Goal: Task Accomplishment & Management: Manage account settings

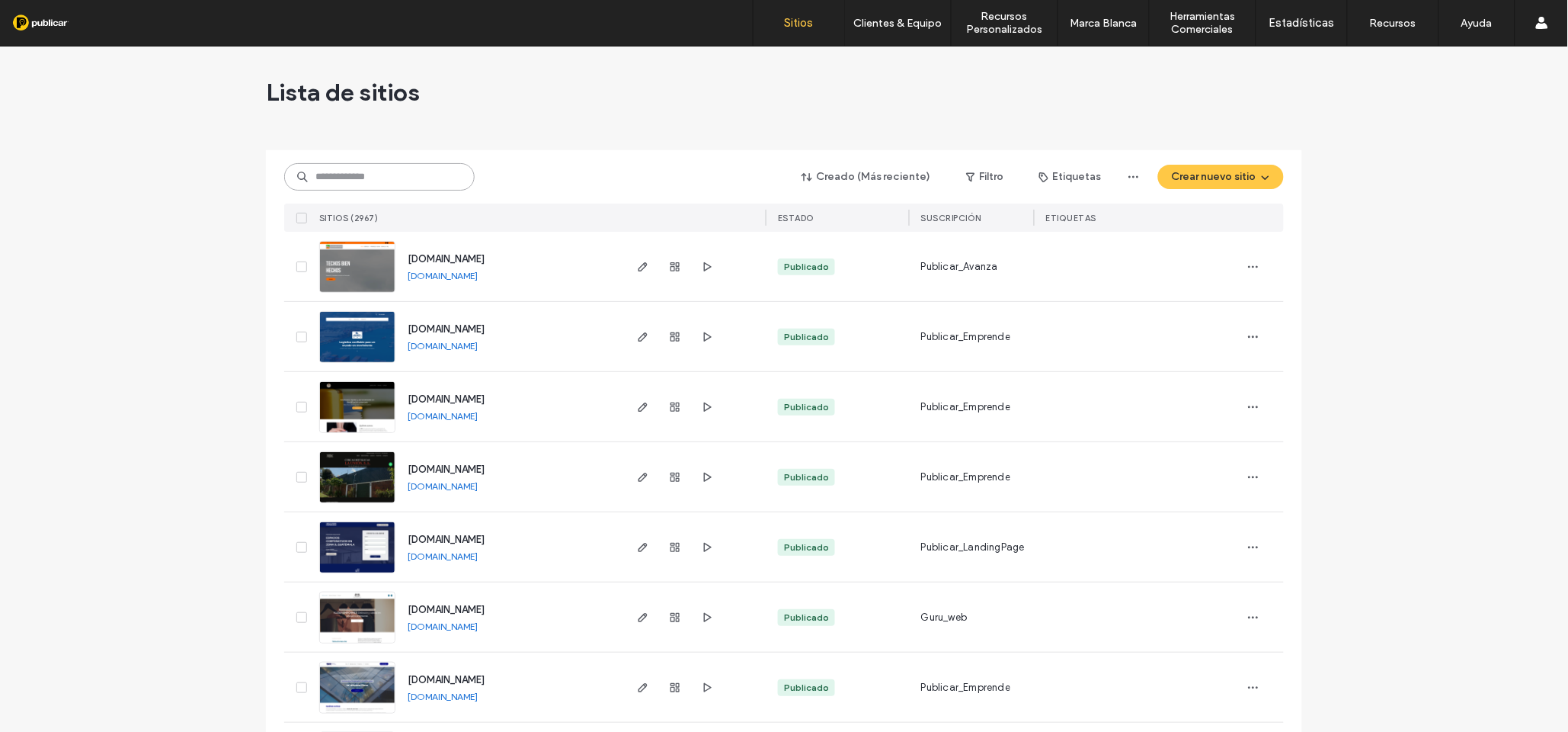
click at [367, 181] on input at bounding box center [380, 177] width 191 height 28
paste input "**********"
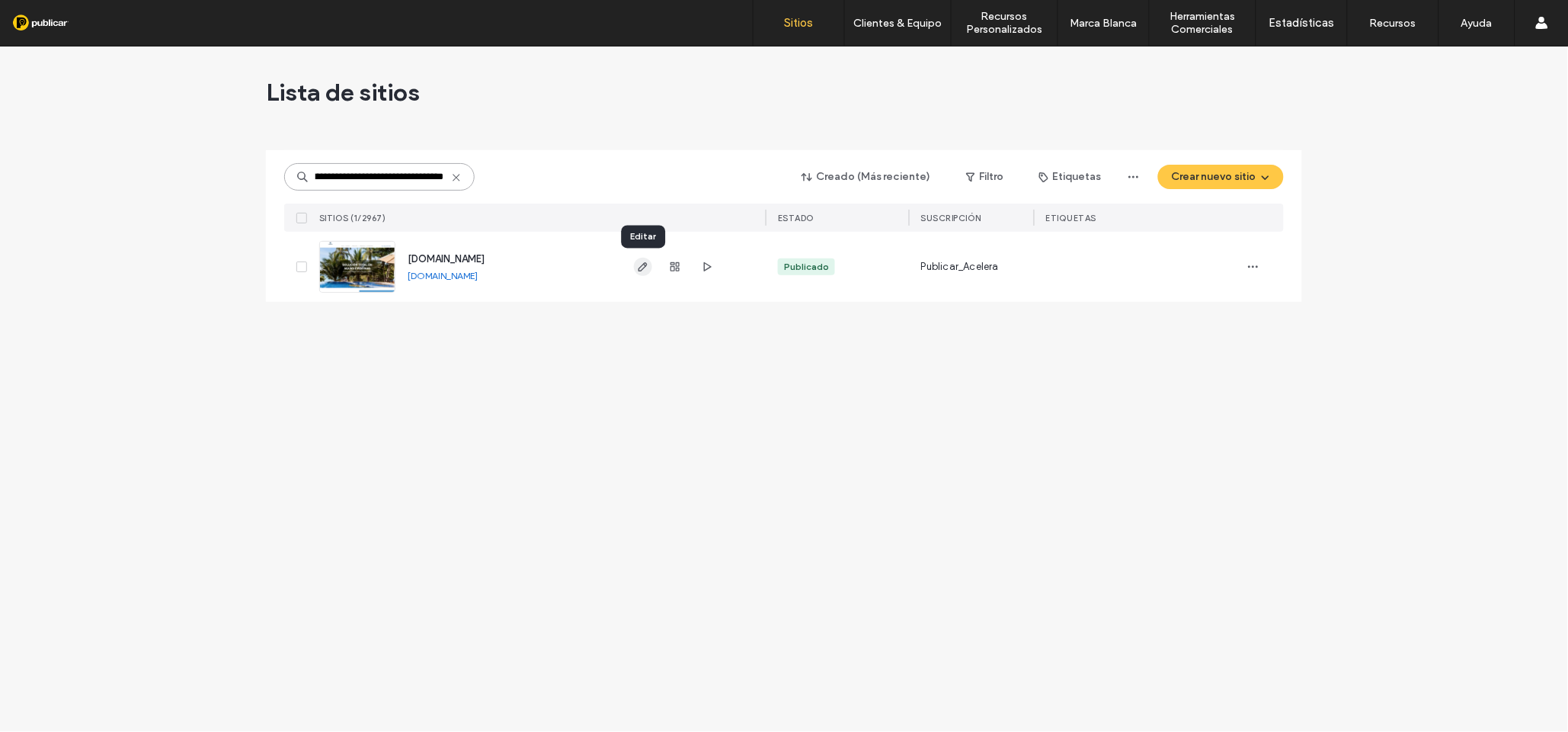
type input "**********"
click at [642, 267] on icon "button" at bounding box center [643, 267] width 12 height 12
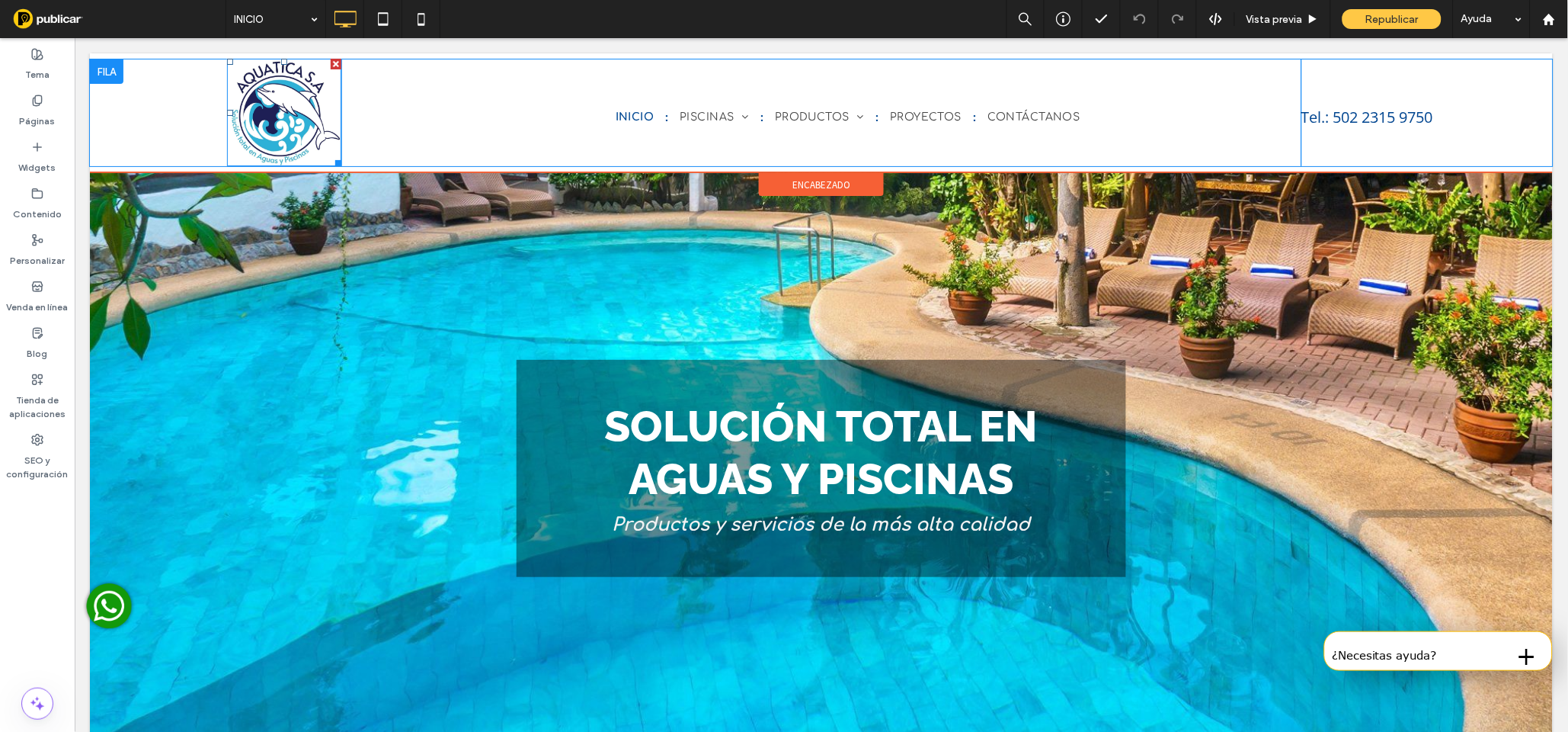
click at [285, 111] on img at bounding box center [283, 111] width 114 height 108
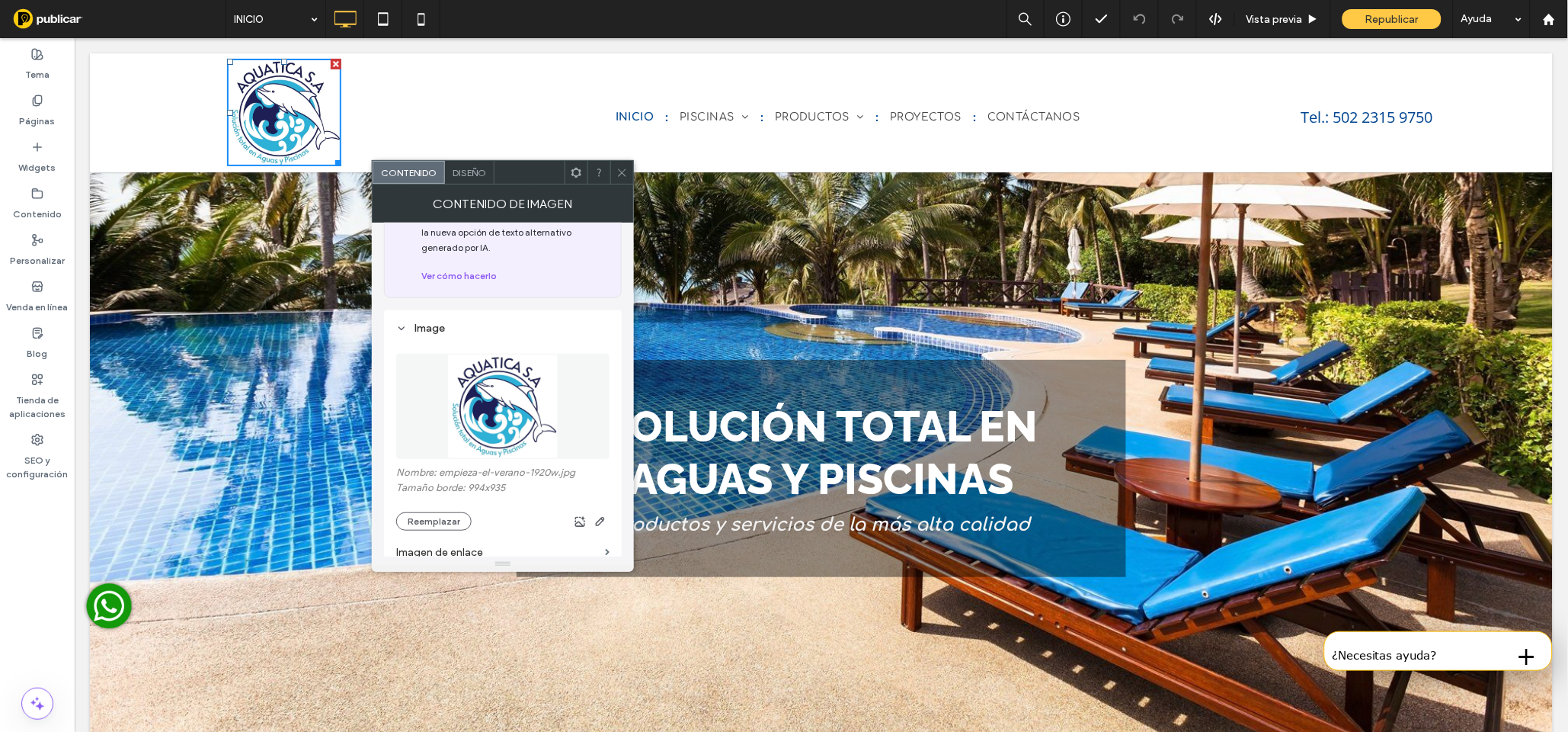
scroll to position [89, 0]
click at [435, 527] on button "Reemplazar" at bounding box center [434, 520] width 76 height 18
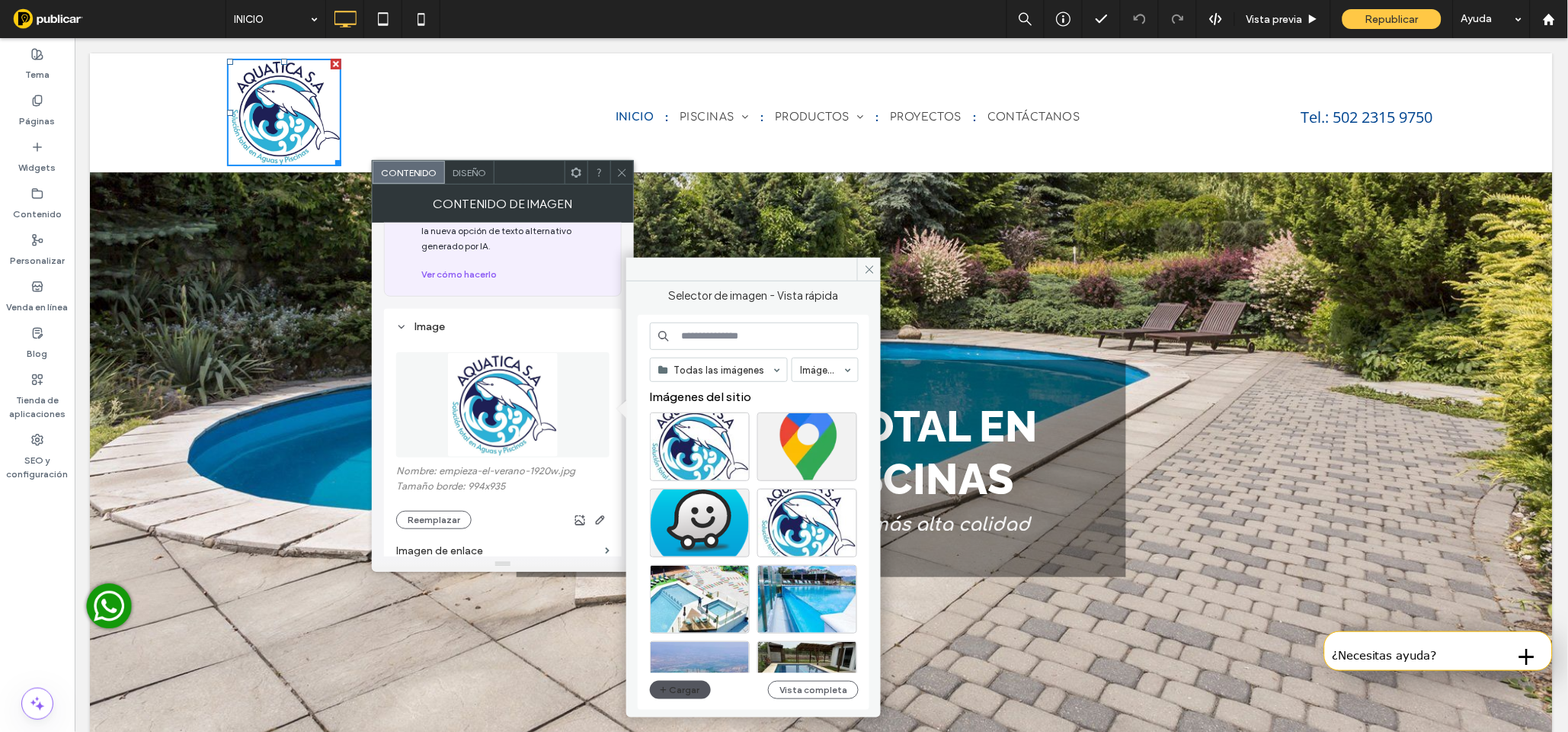
click at [683, 688] on button "Cargar" at bounding box center [680, 690] width 61 height 18
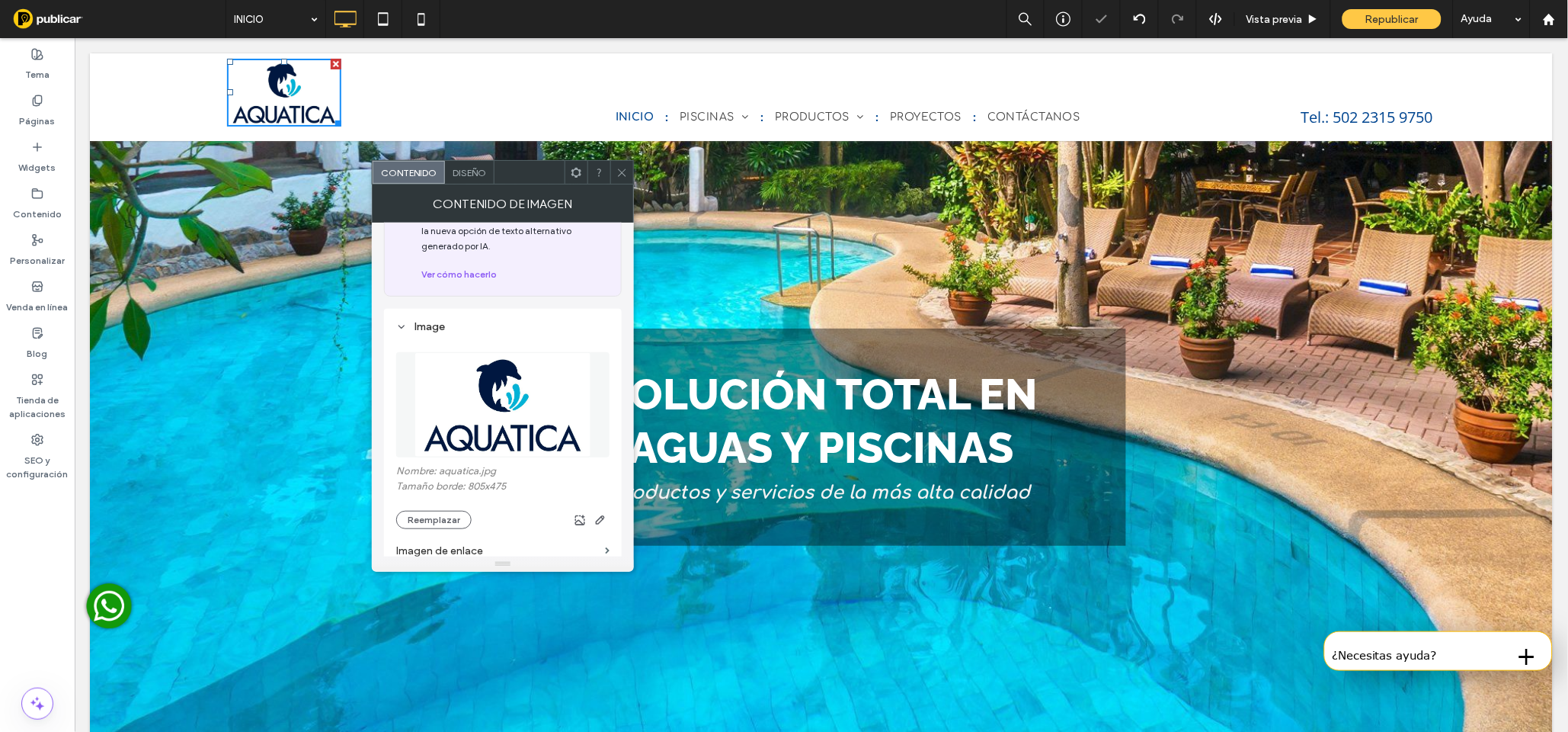
click at [622, 173] on use at bounding box center [622, 172] width 8 height 8
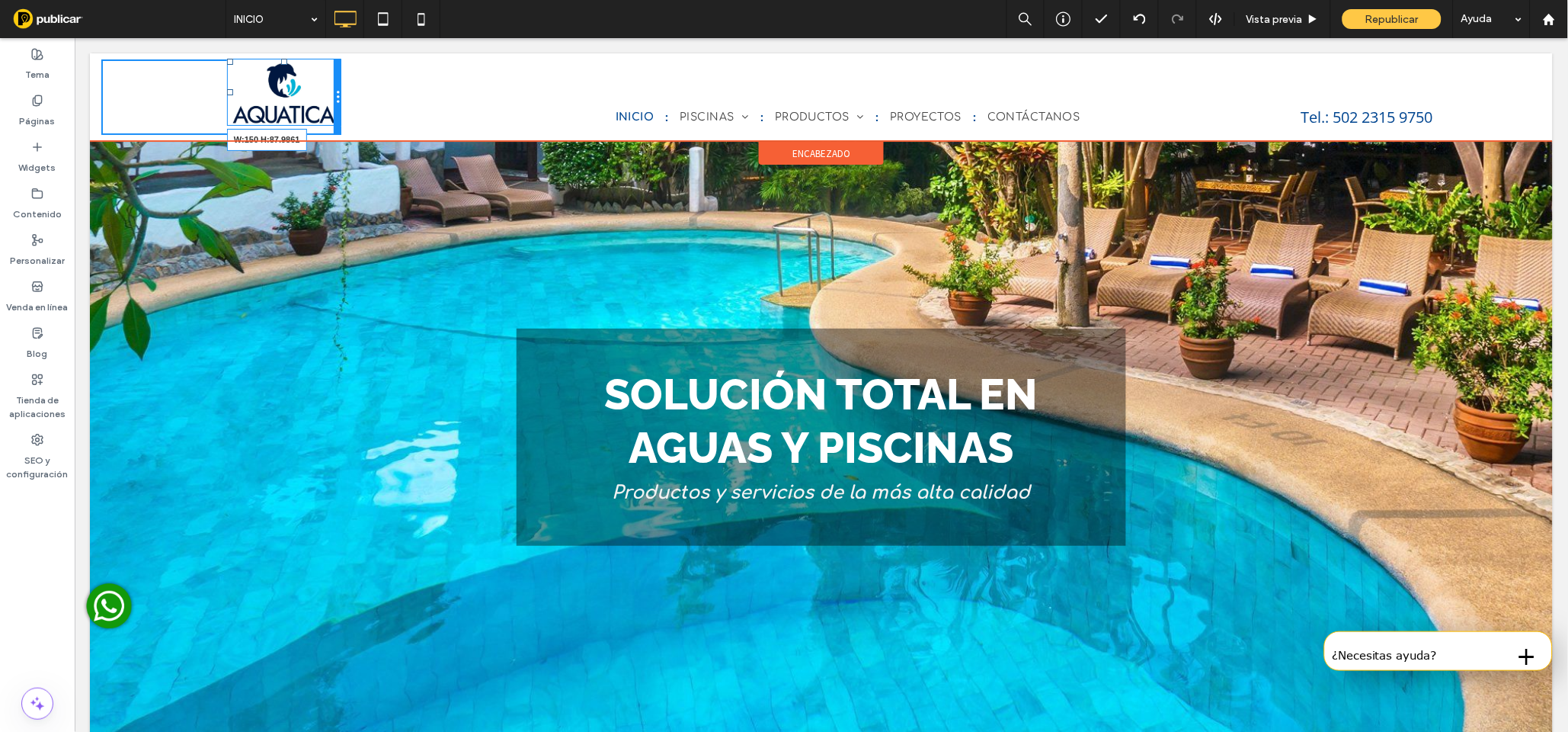
drag, startPoint x: 334, startPoint y: 124, endPoint x: 337, endPoint y: 131, distance: 7.6
click at [337, 131] on div "W:150 H:87.9861 Click To Paste" at bounding box center [220, 96] width 240 height 76
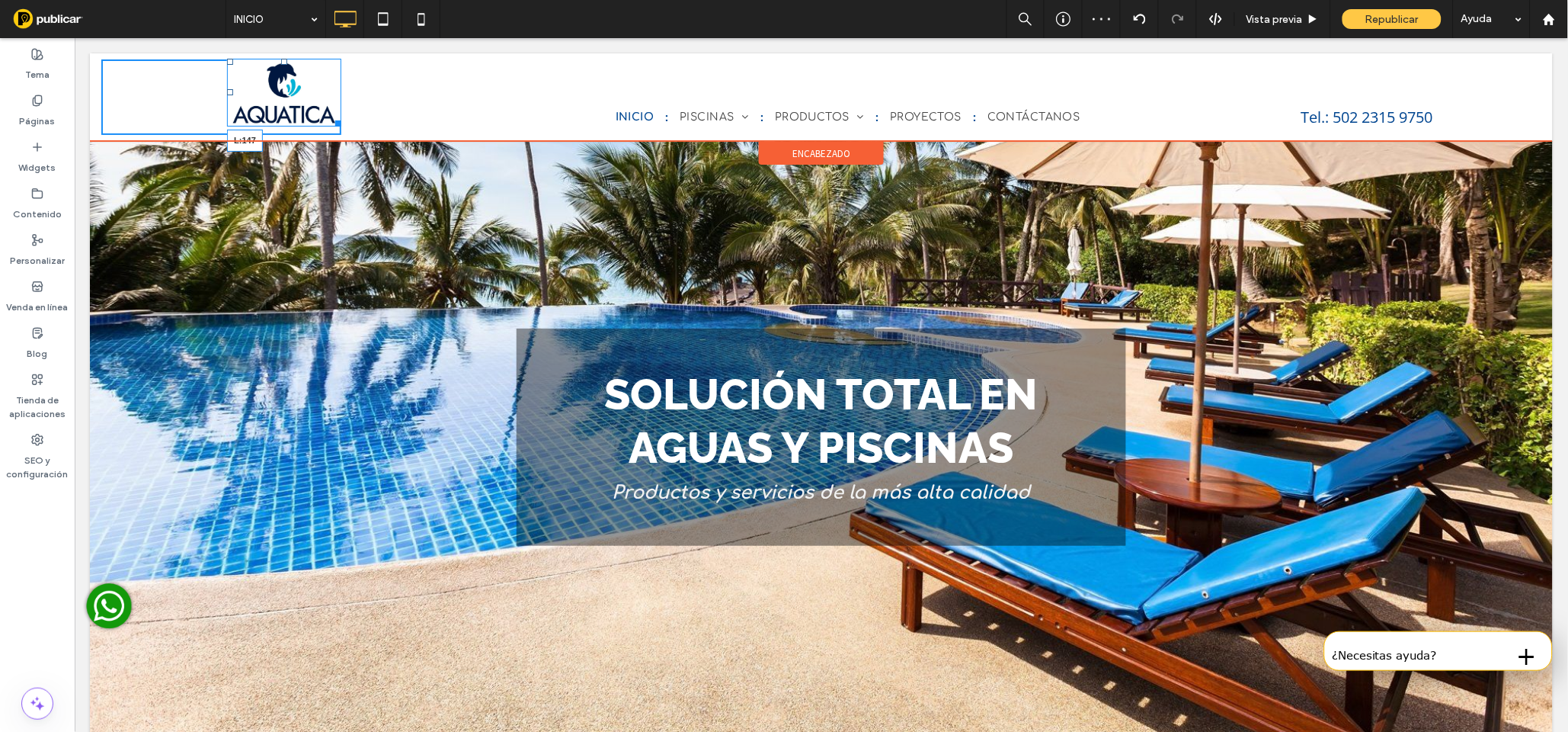
drag, startPoint x: 228, startPoint y: 92, endPoint x: 214, endPoint y: 90, distance: 14.1
click at [226, 90] on div at bounding box center [229, 91] width 6 height 6
drag, startPoint x: 324, startPoint y: 124, endPoint x: 329, endPoint y: 131, distance: 8.6
click at [327, 126] on div at bounding box center [321, 120] width 11 height 11
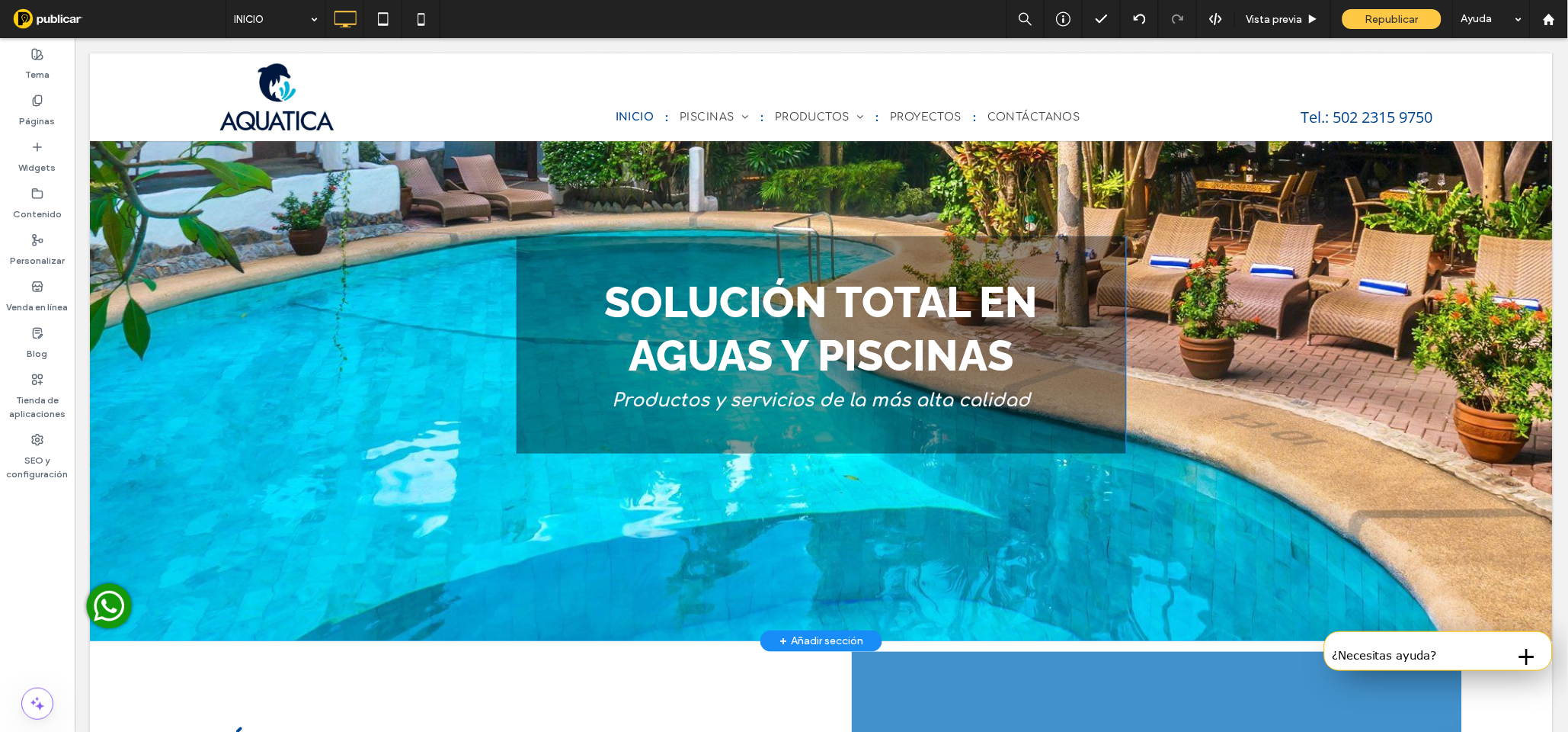
scroll to position [0, 0]
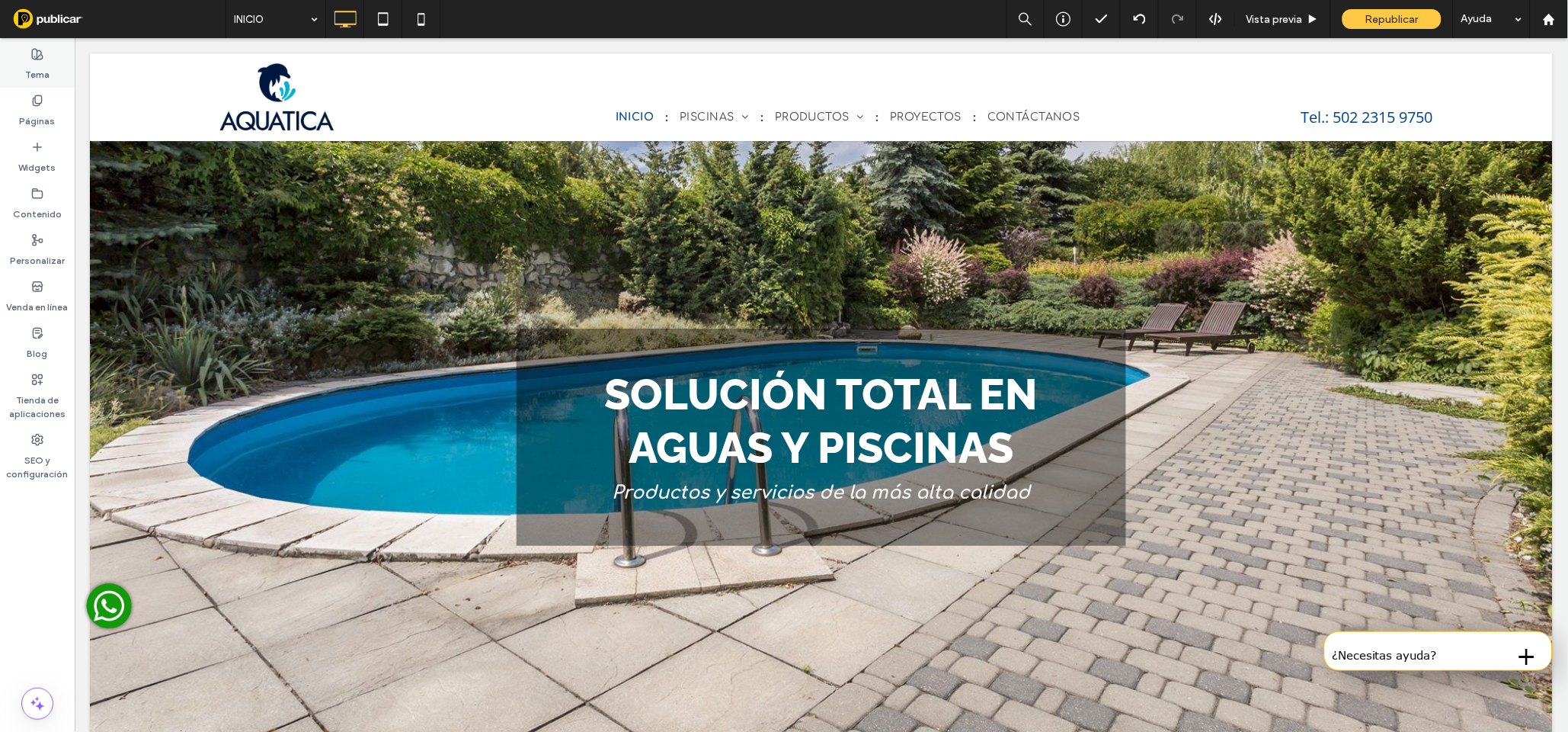
click at [44, 55] on div "Tema" at bounding box center [37, 65] width 75 height 46
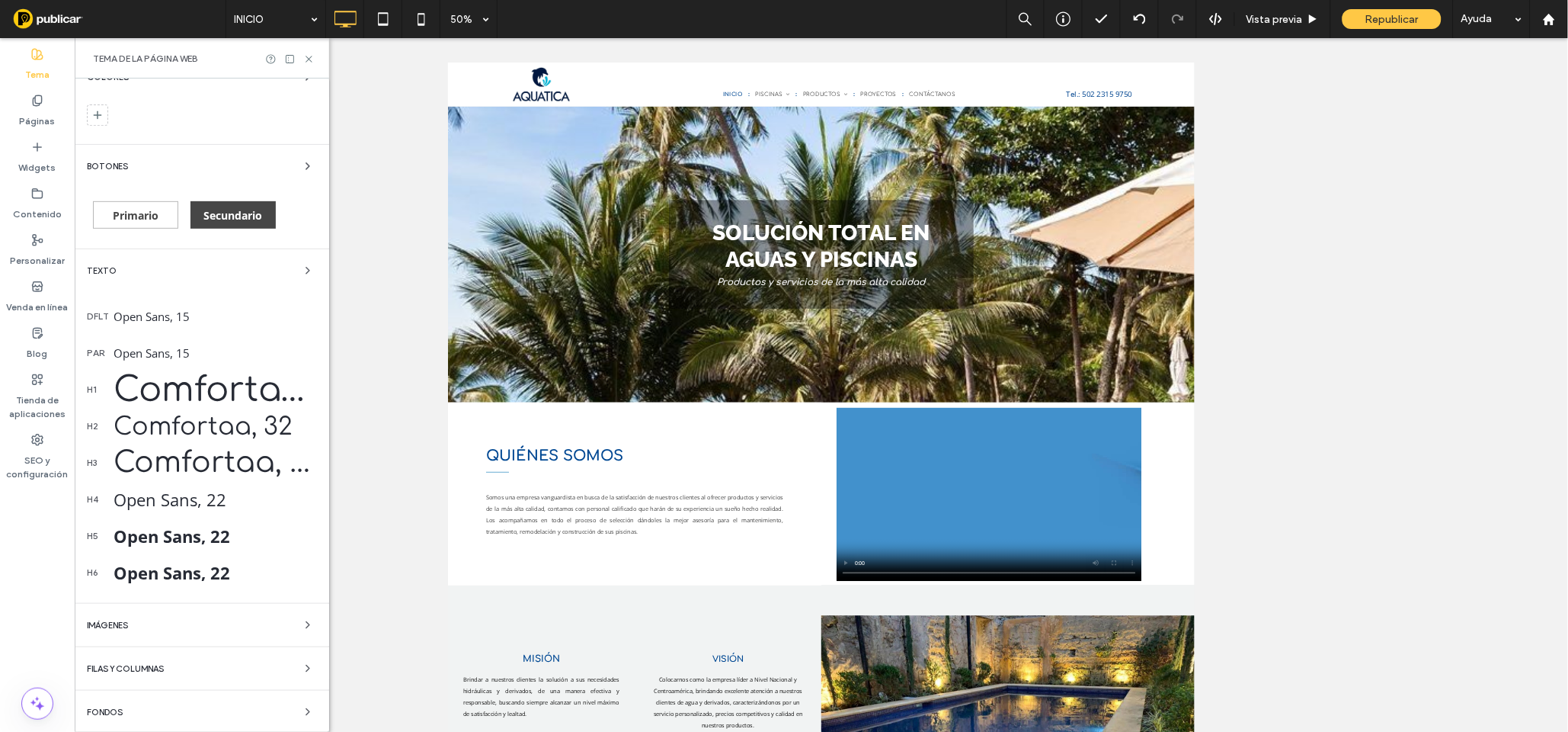
scroll to position [222, 0]
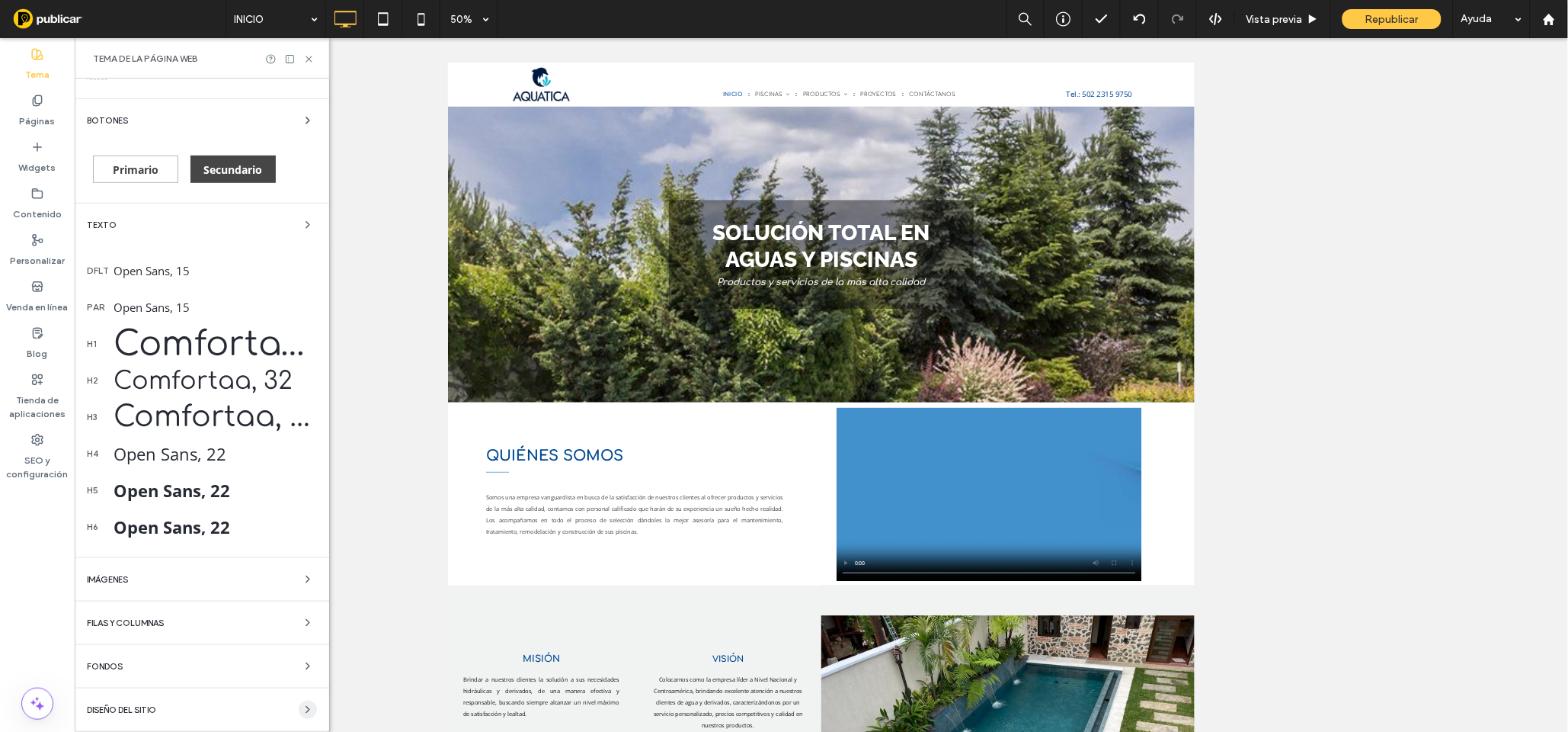
click at [303, 712] on icon "button" at bounding box center [308, 710] width 12 height 12
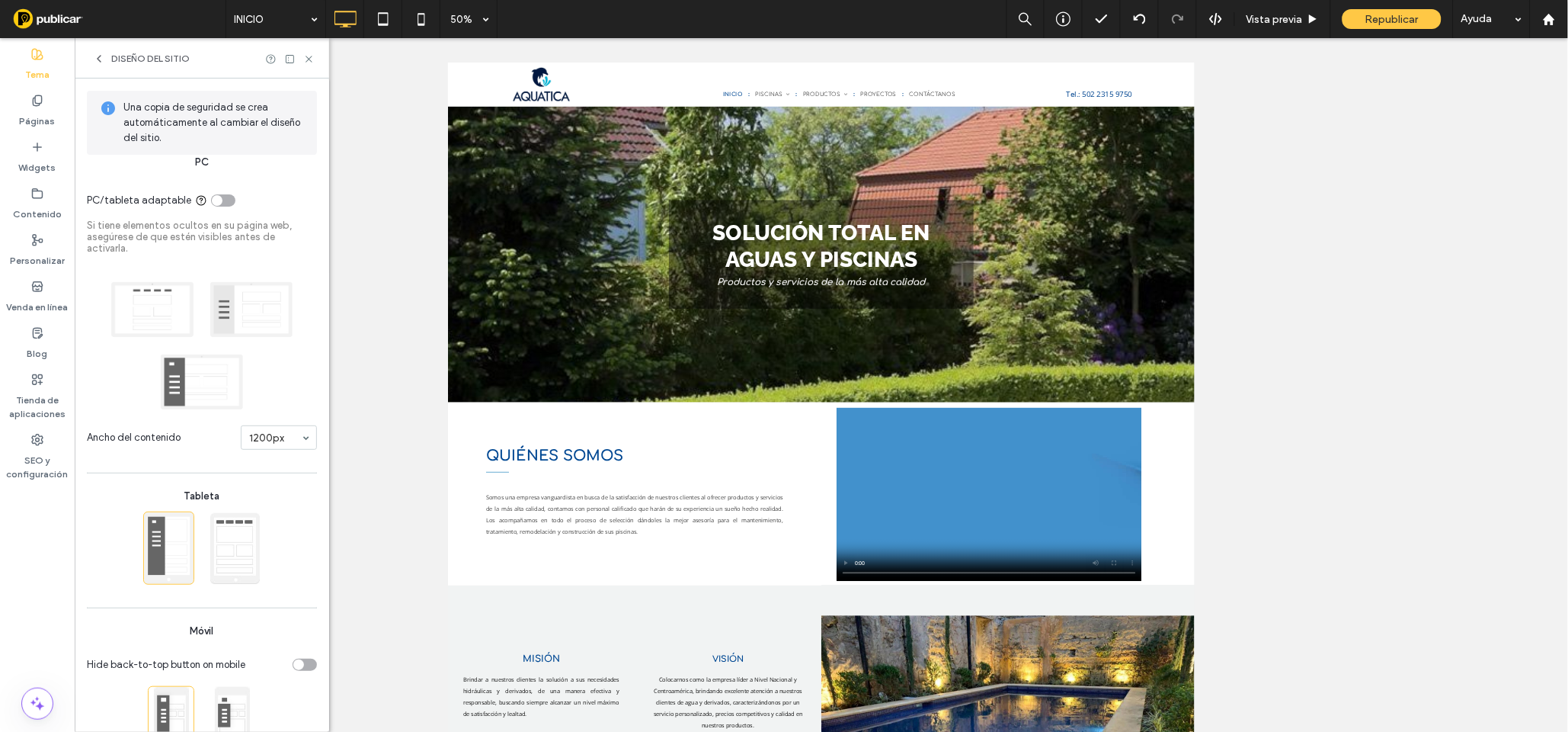
scroll to position [64, 0]
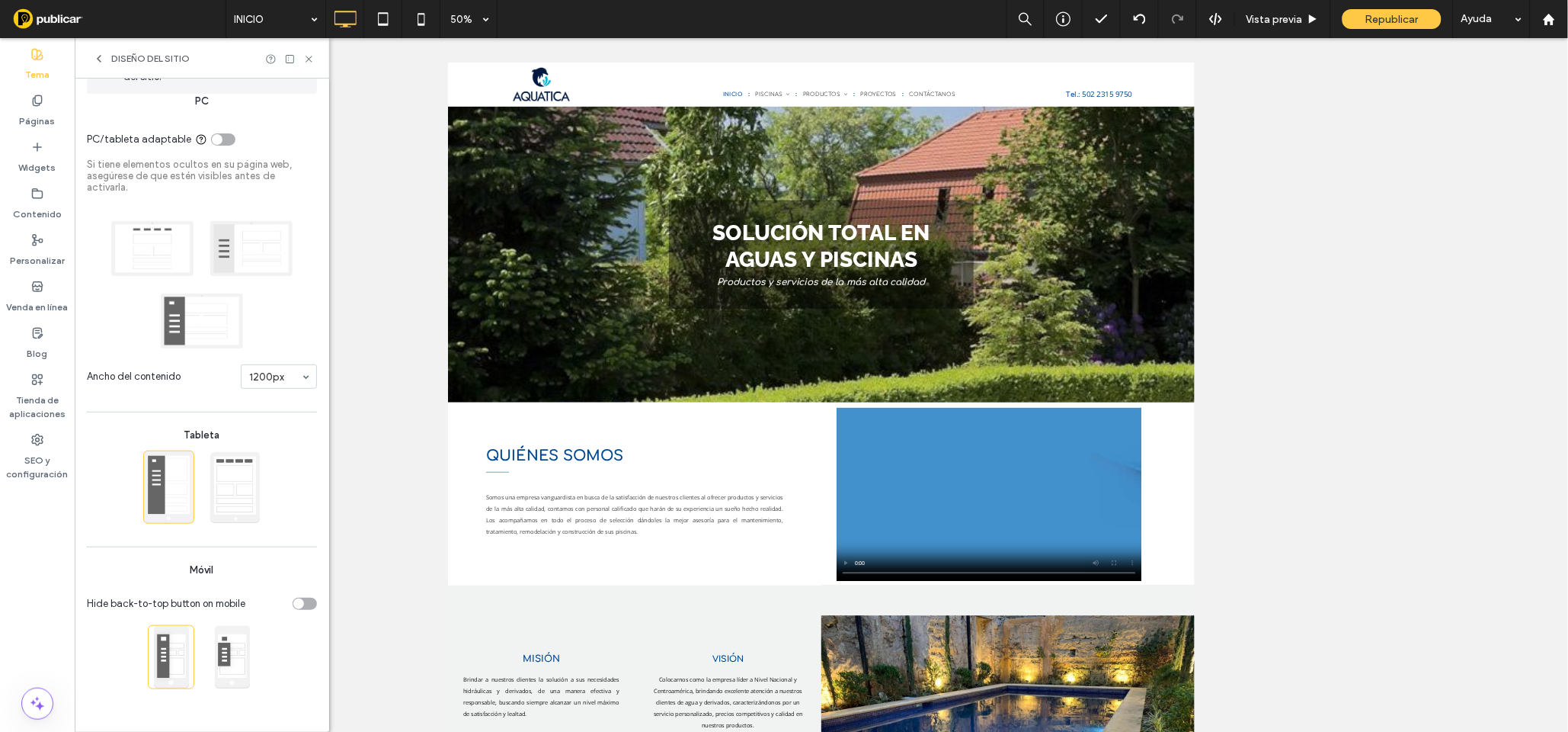
click at [124, 57] on span "Diseño del sitio" at bounding box center [150, 58] width 78 height 12
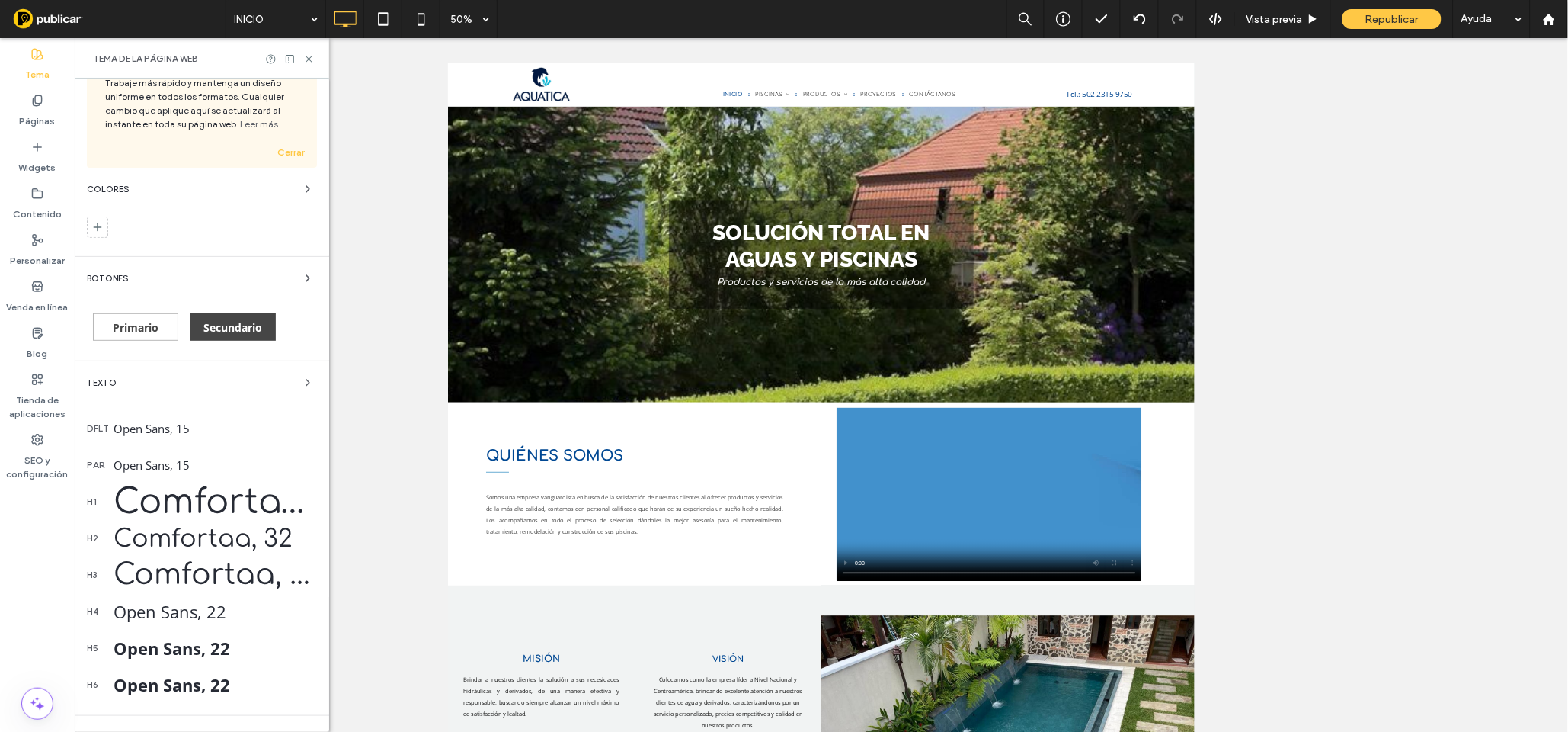
scroll to position [222, 0]
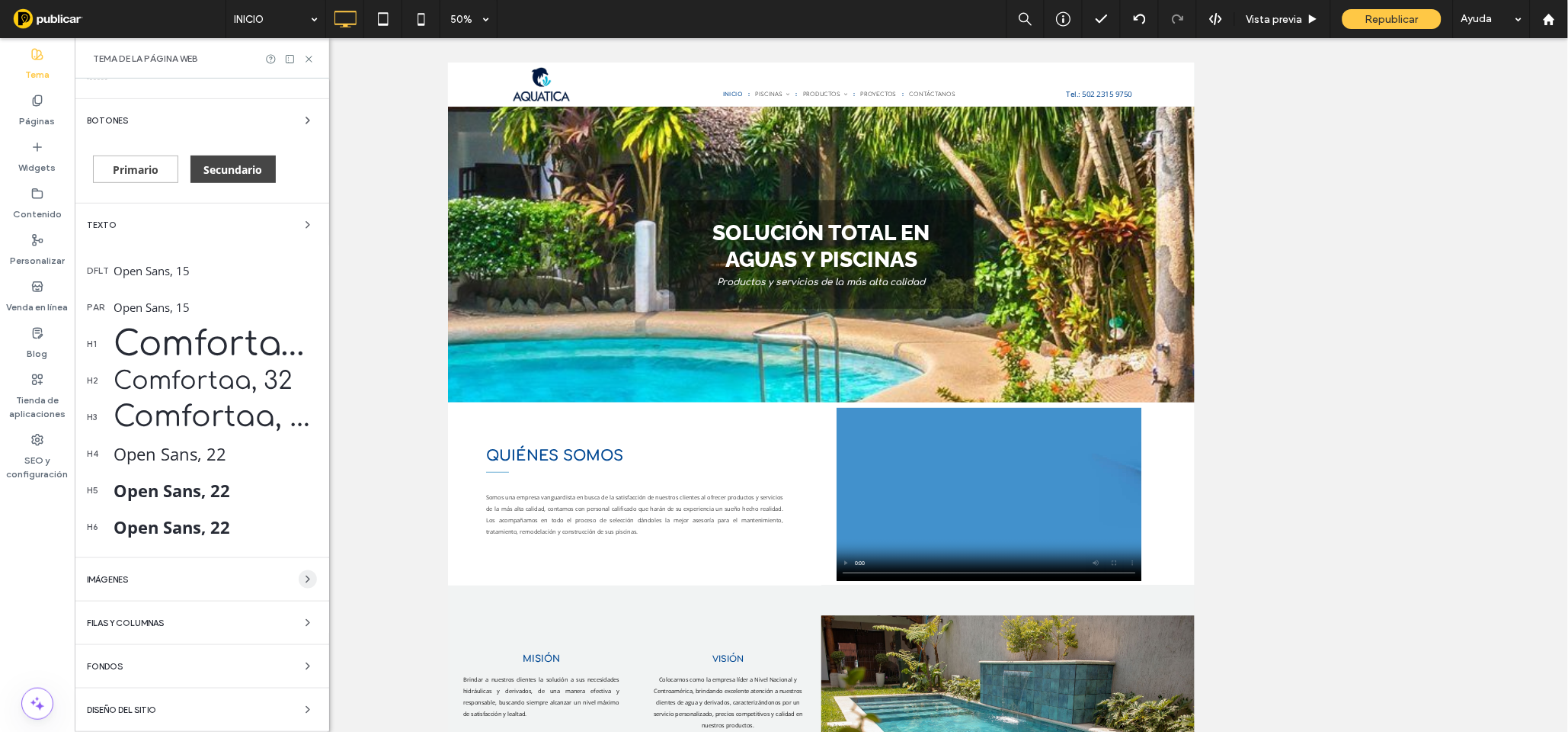
click at [306, 579] on use "button" at bounding box center [308, 579] width 3 height 6
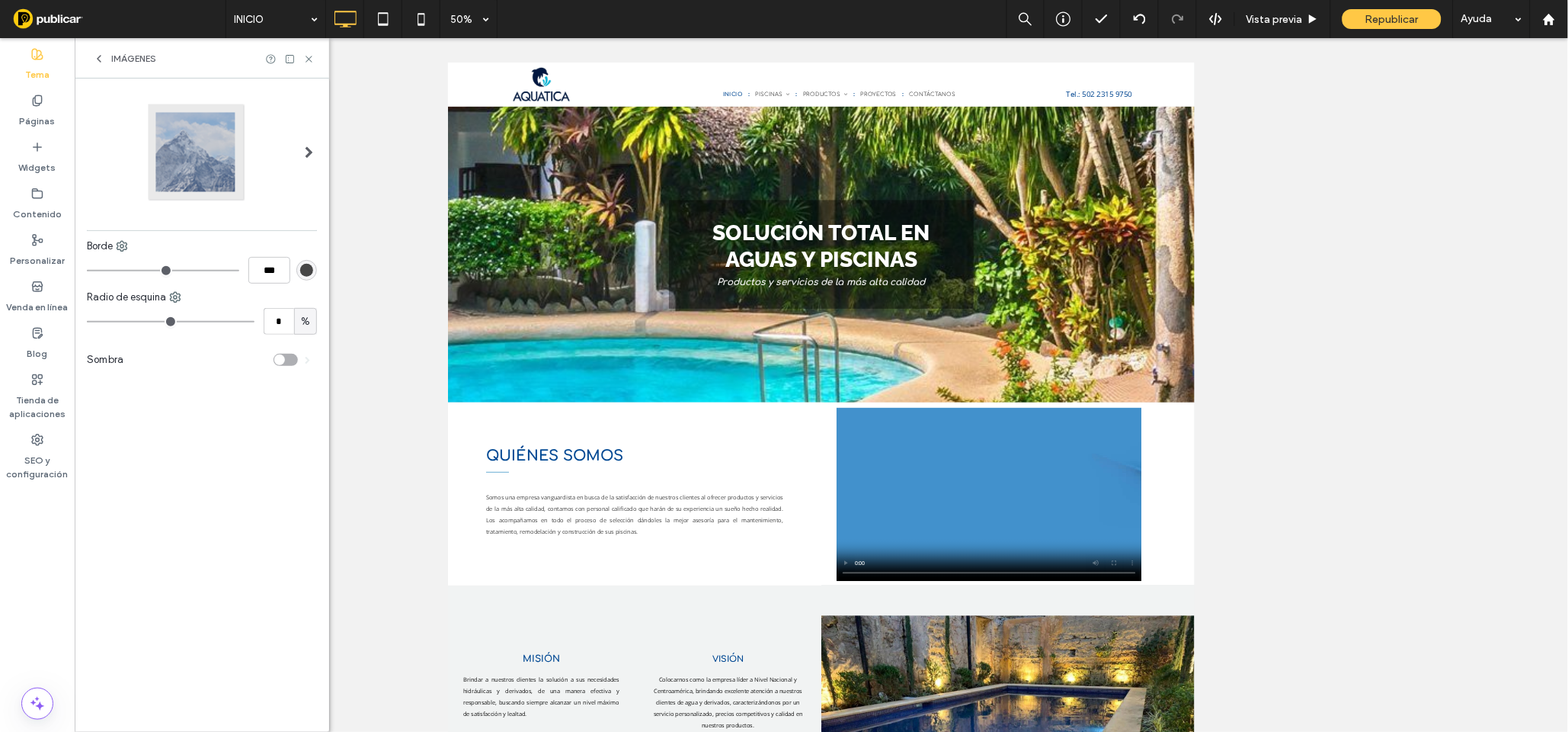
scroll to position [0, 0]
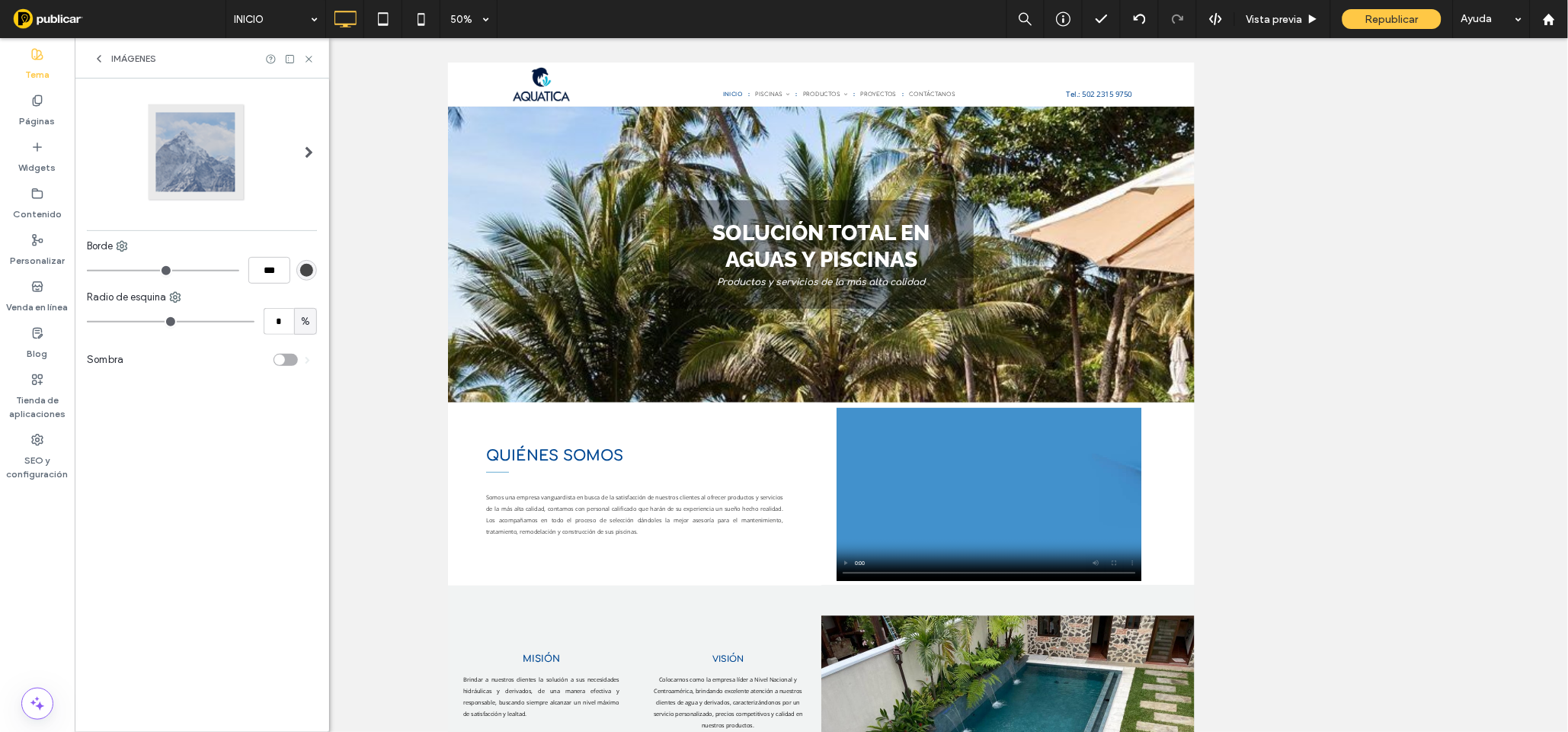
click at [127, 63] on span "Imágenes" at bounding box center [133, 58] width 45 height 12
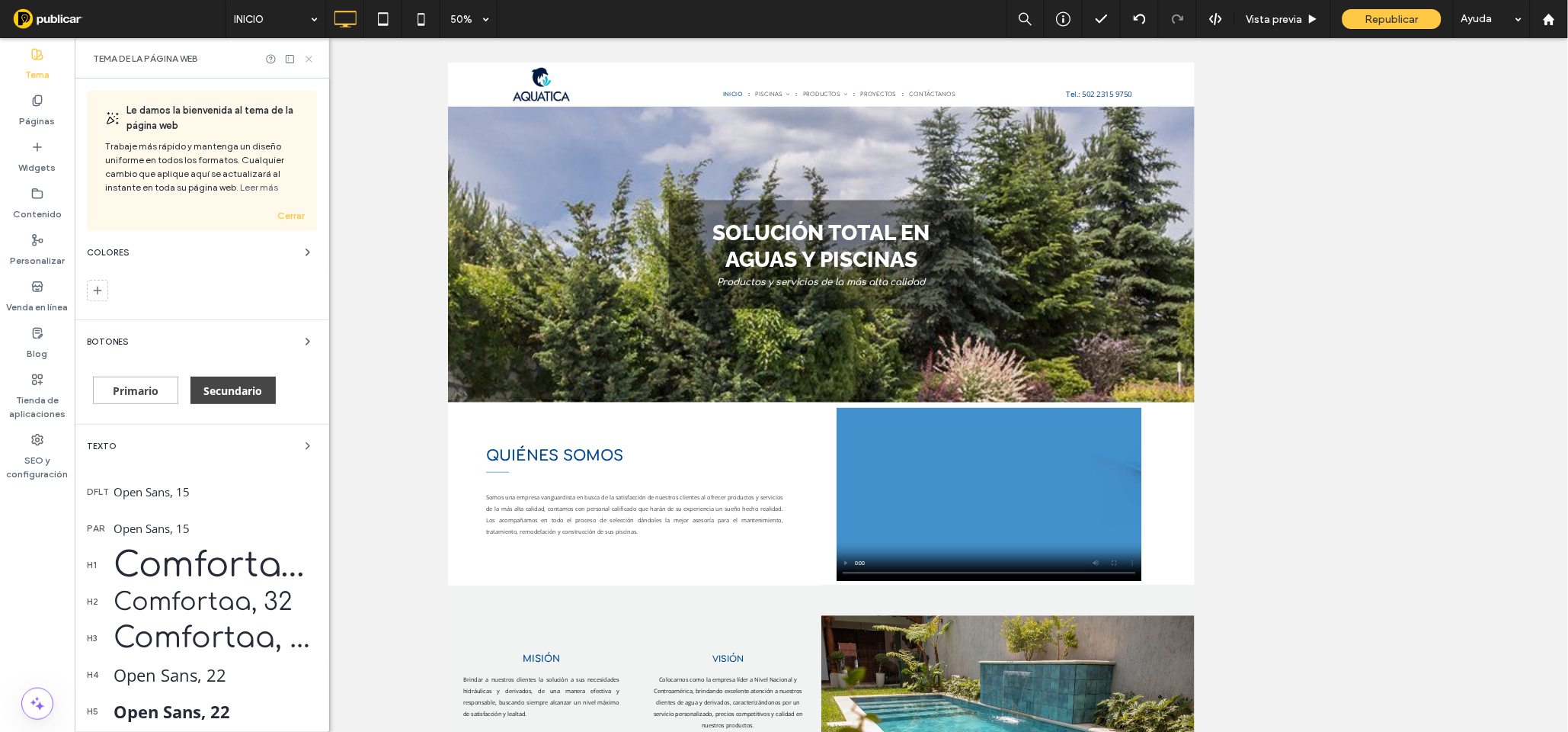
click at [310, 57] on use at bounding box center [308, 58] width 6 height 6
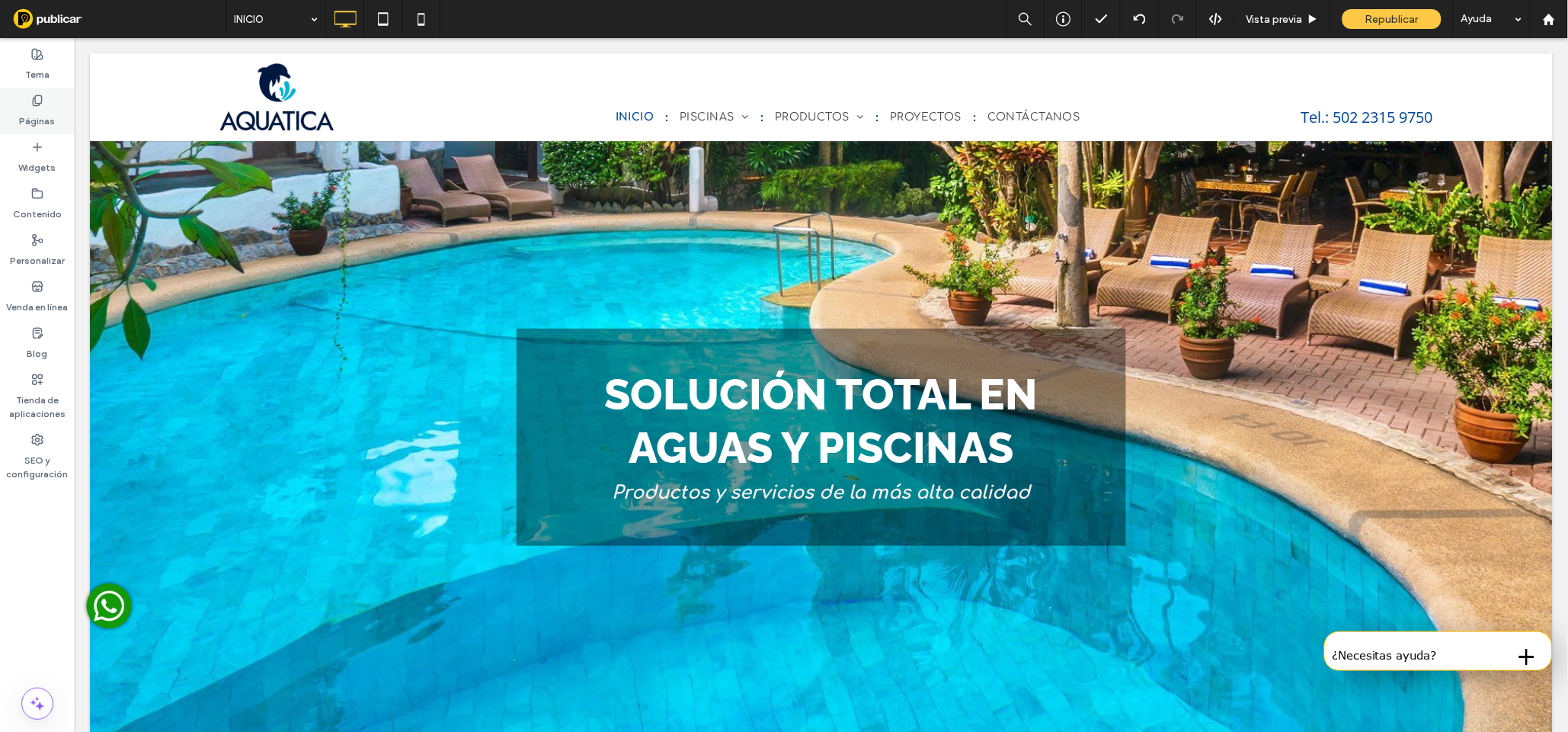
click at [39, 104] on use at bounding box center [37, 101] width 9 height 10
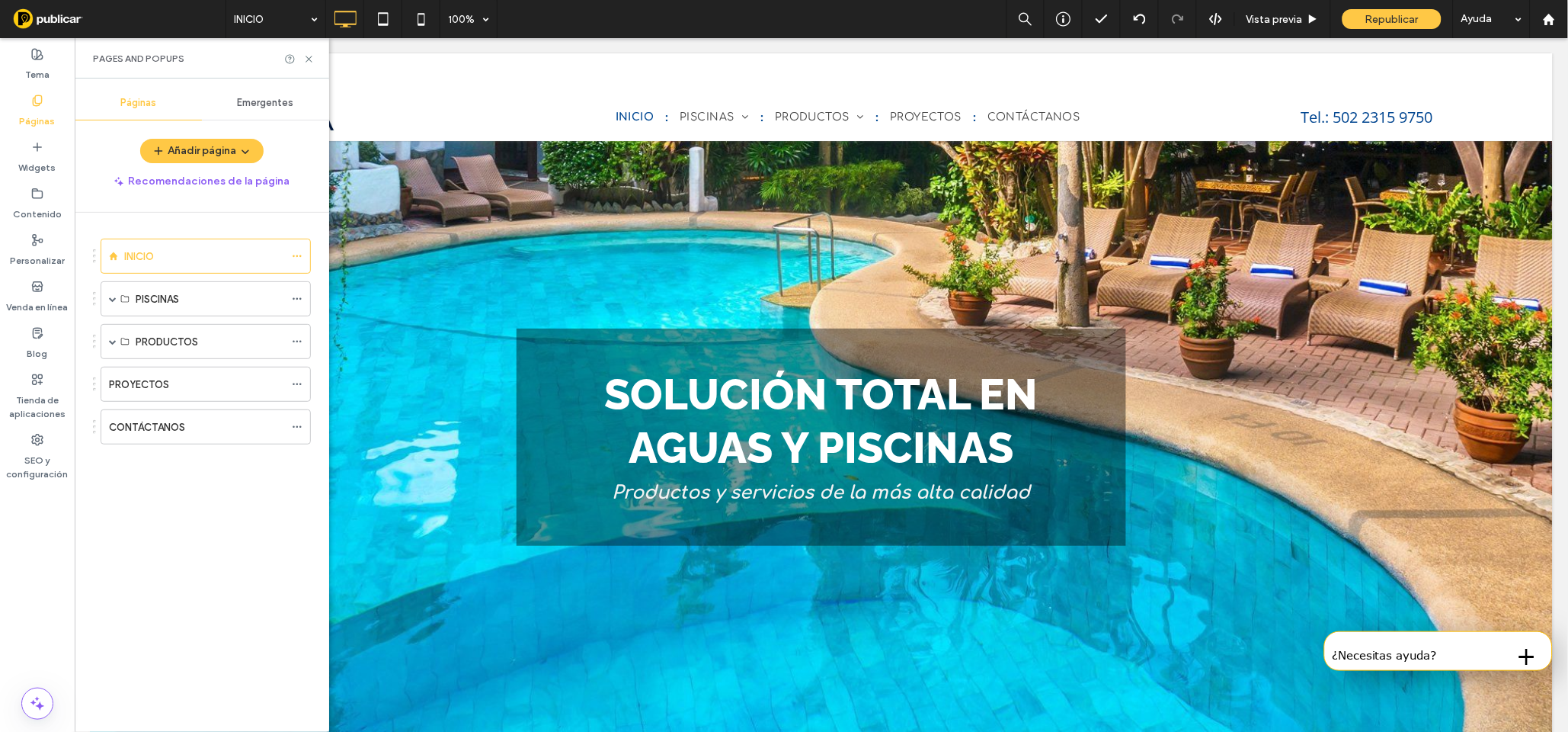
click at [273, 100] on span "Emergentes" at bounding box center [266, 103] width 57 height 12
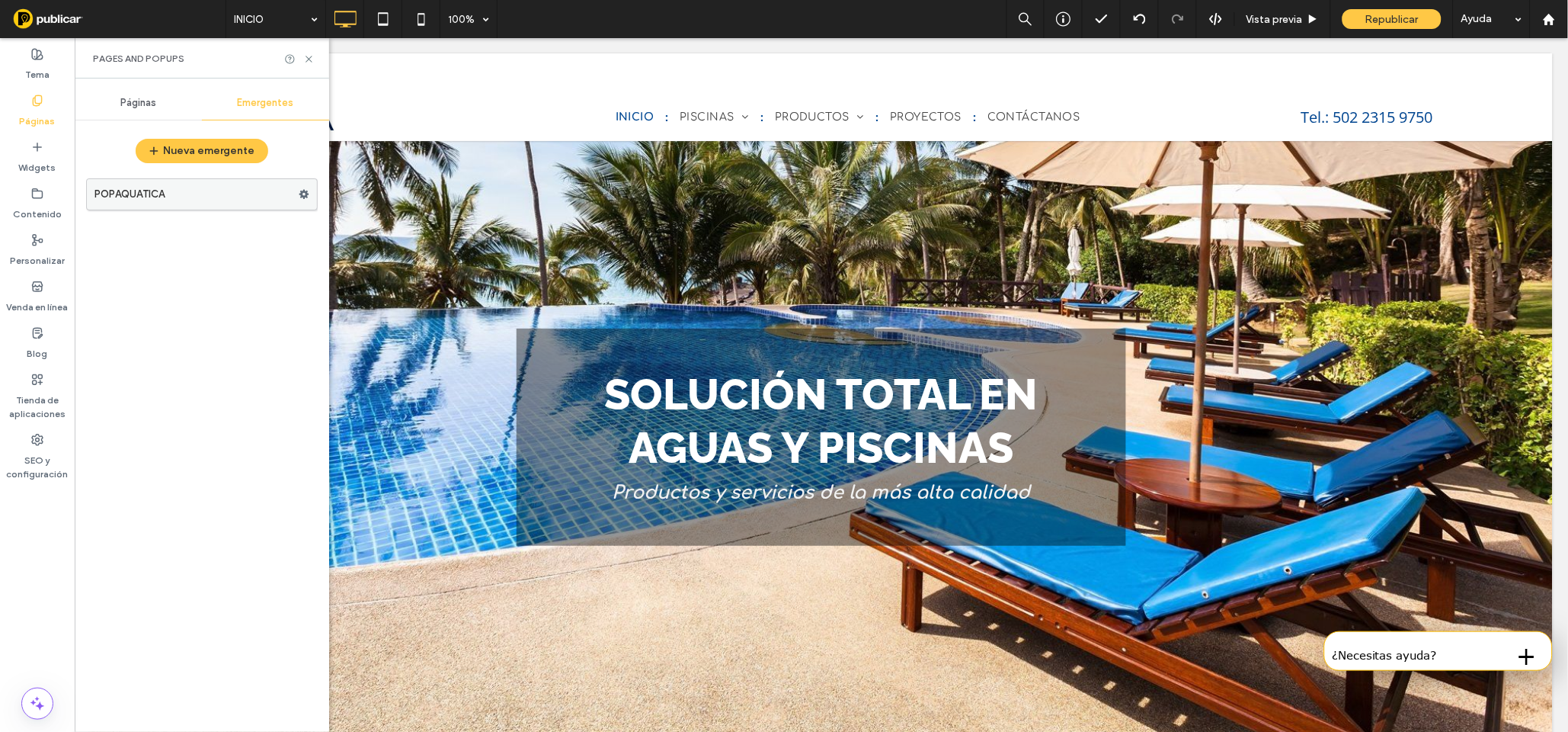
click at [305, 192] on use at bounding box center [304, 194] width 10 height 9
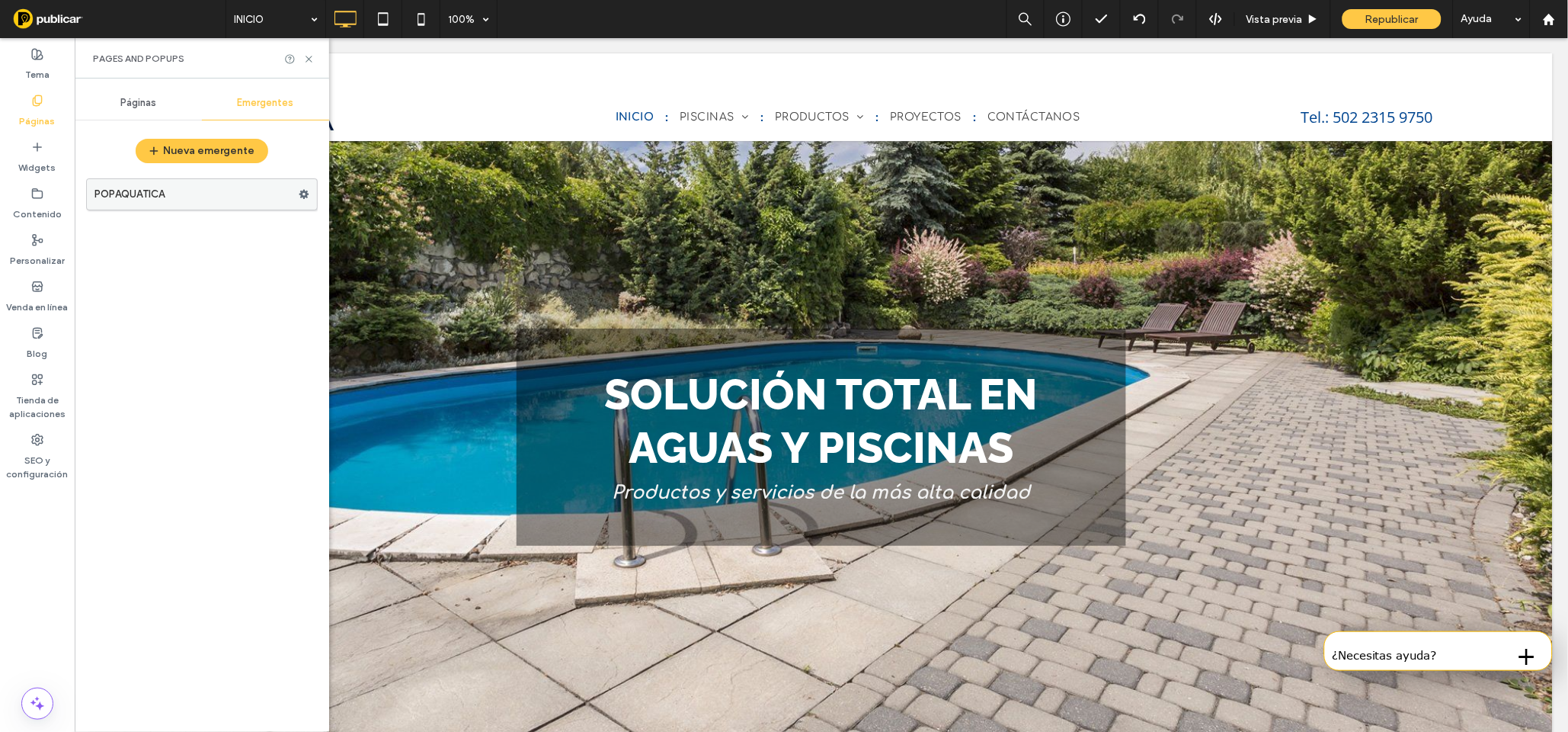
click at [167, 195] on label "POPAQUATICA" at bounding box center [197, 194] width 205 height 30
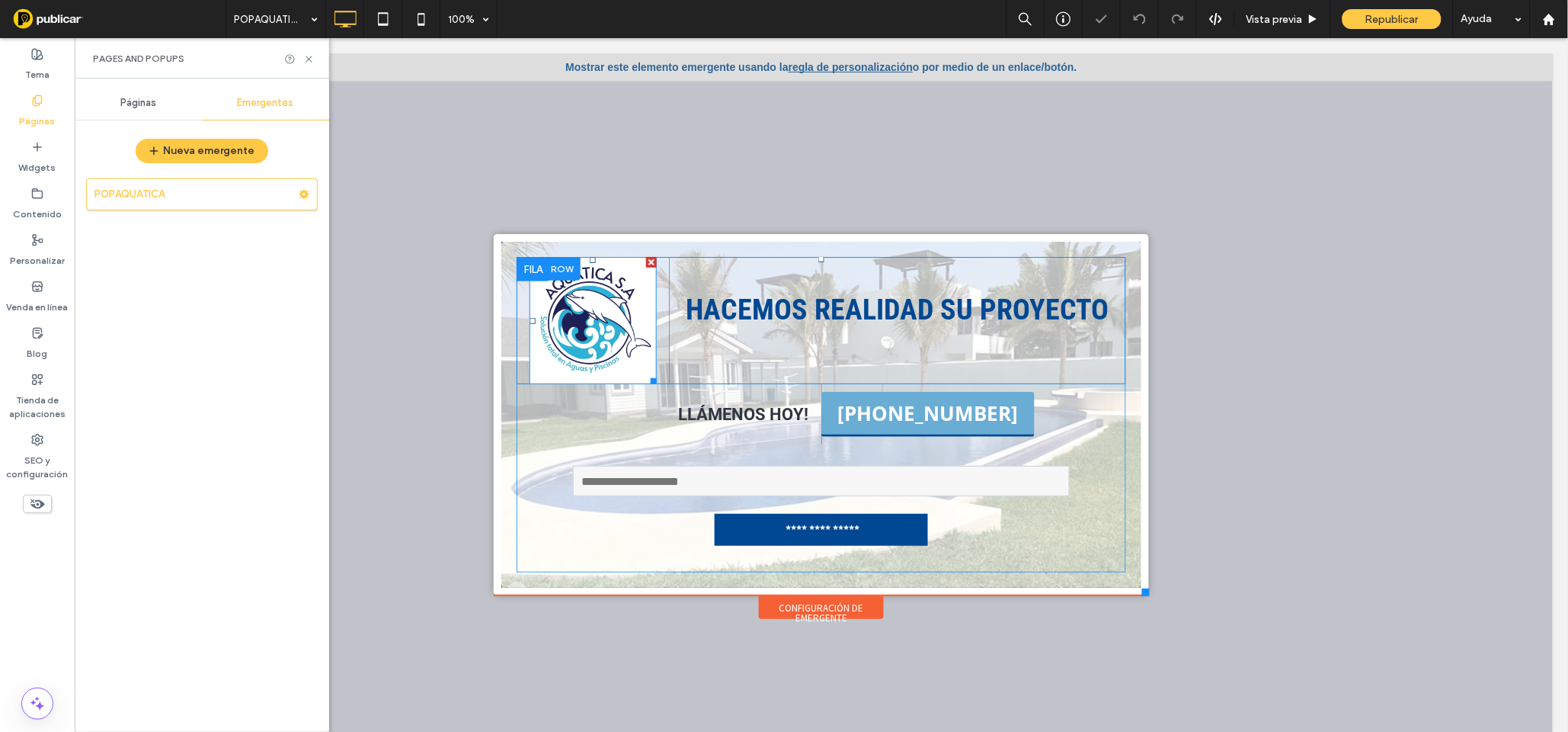
click at [590, 309] on img at bounding box center [592, 320] width 127 height 127
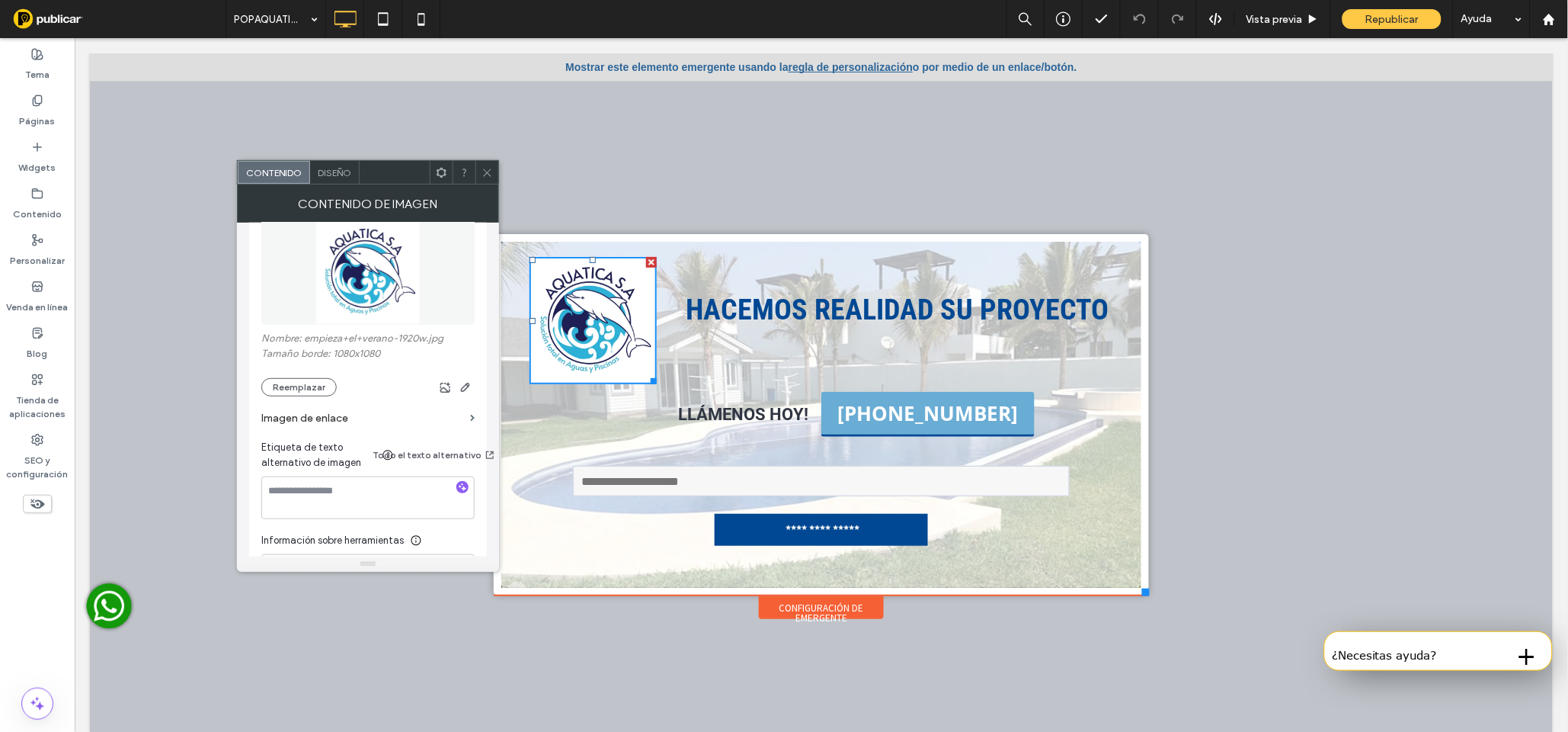
scroll to position [237, 0]
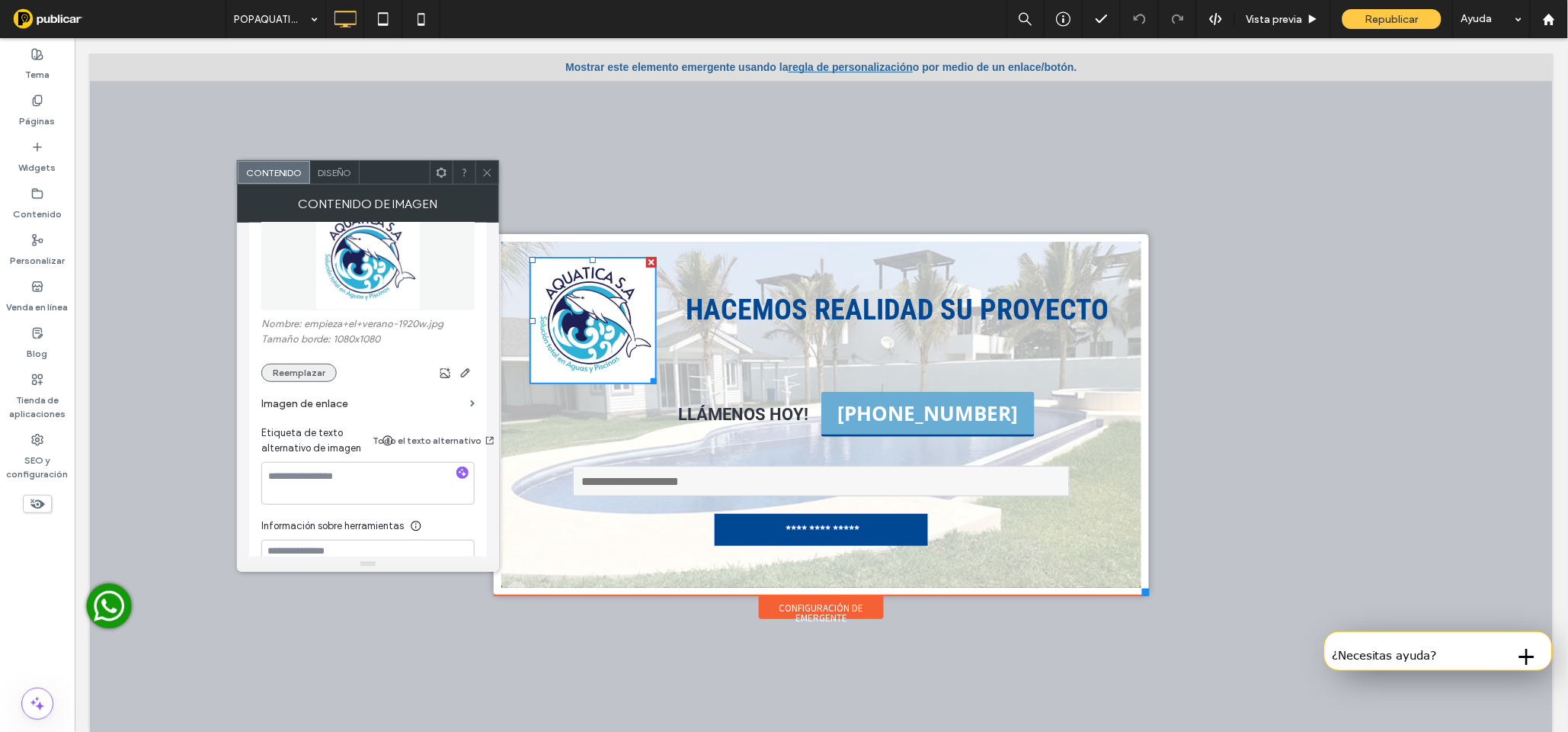
click at [292, 375] on button "Reemplazar" at bounding box center [299, 372] width 76 height 18
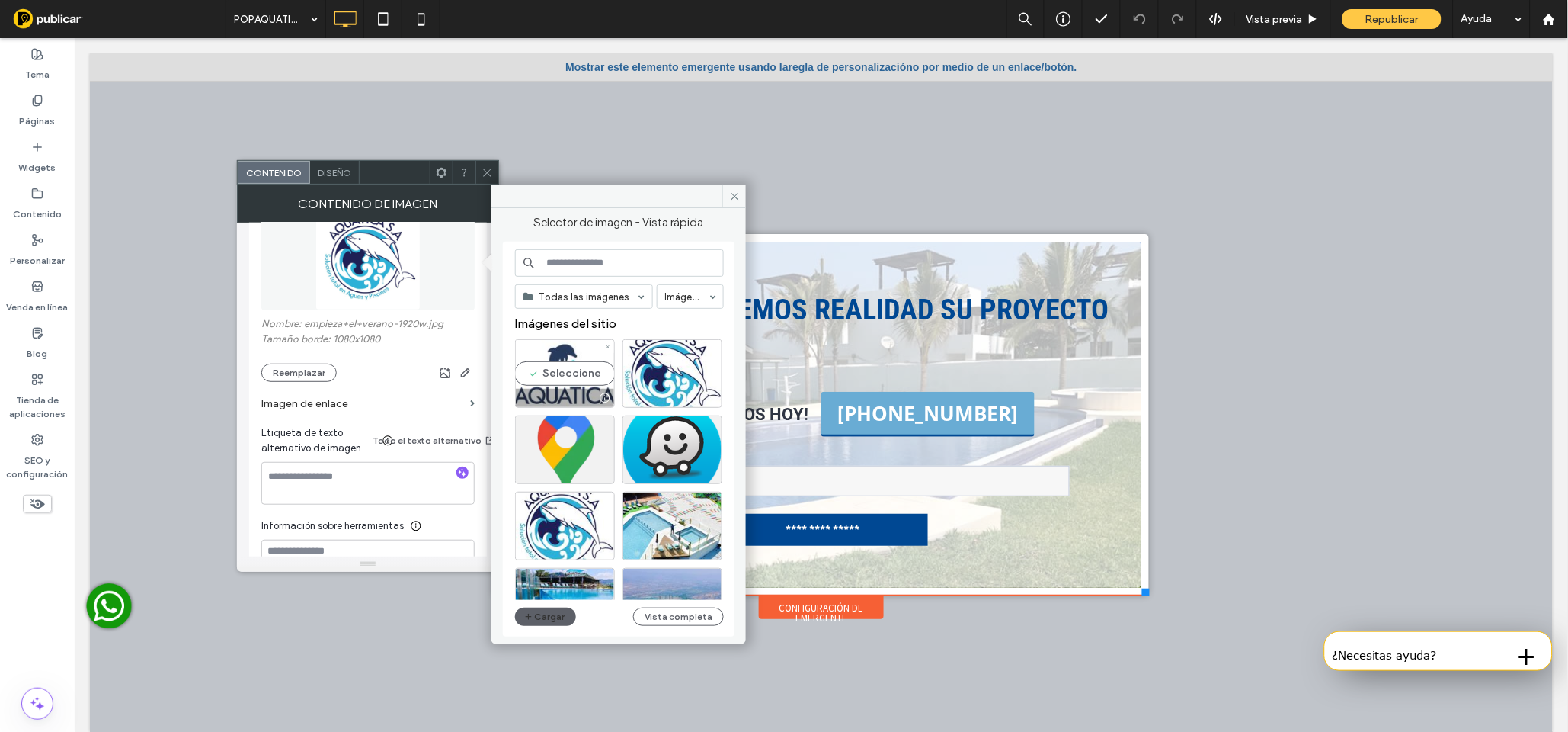
click at [563, 378] on div "Seleccione" at bounding box center [565, 373] width 100 height 69
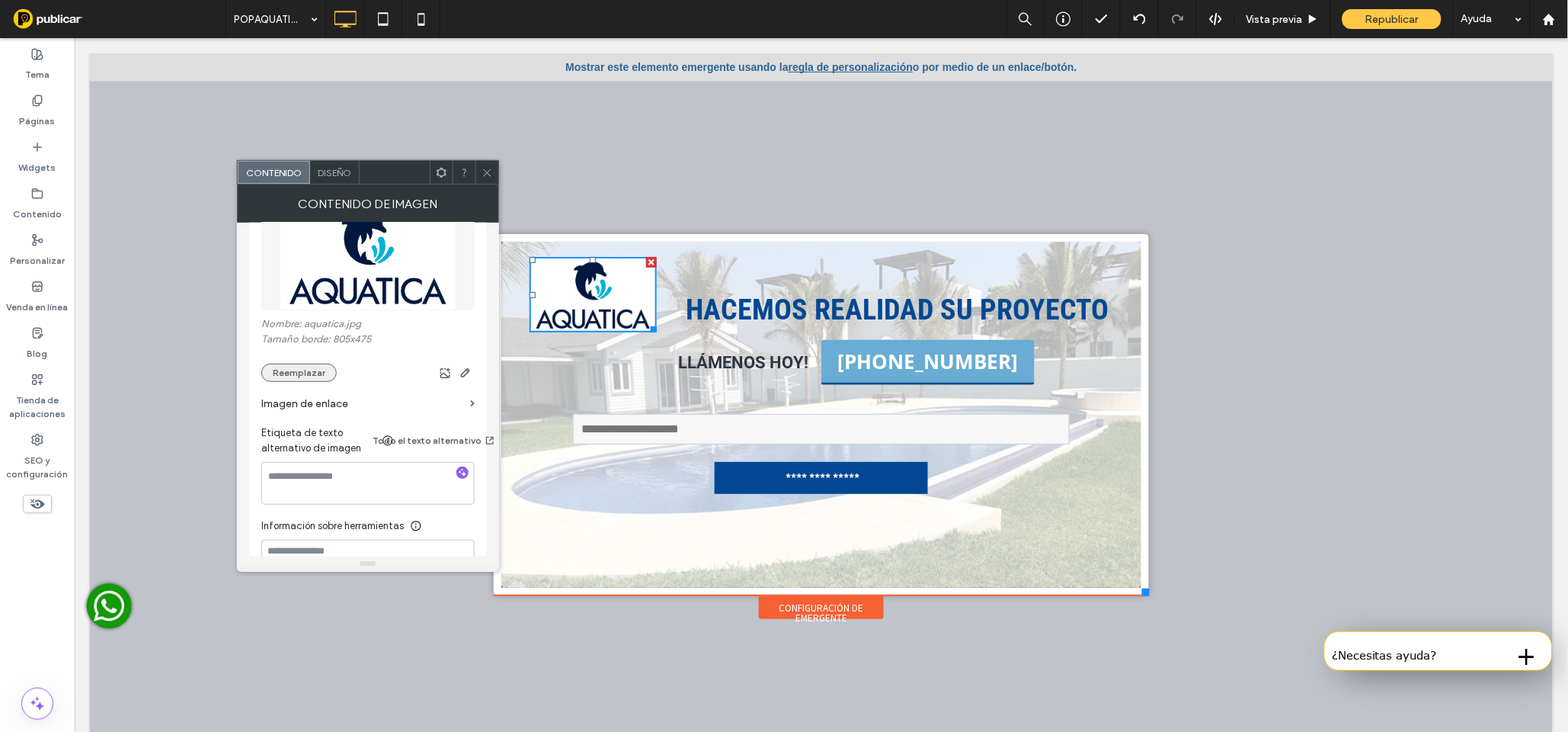
click at [298, 379] on button "Reemplazar" at bounding box center [299, 372] width 76 height 18
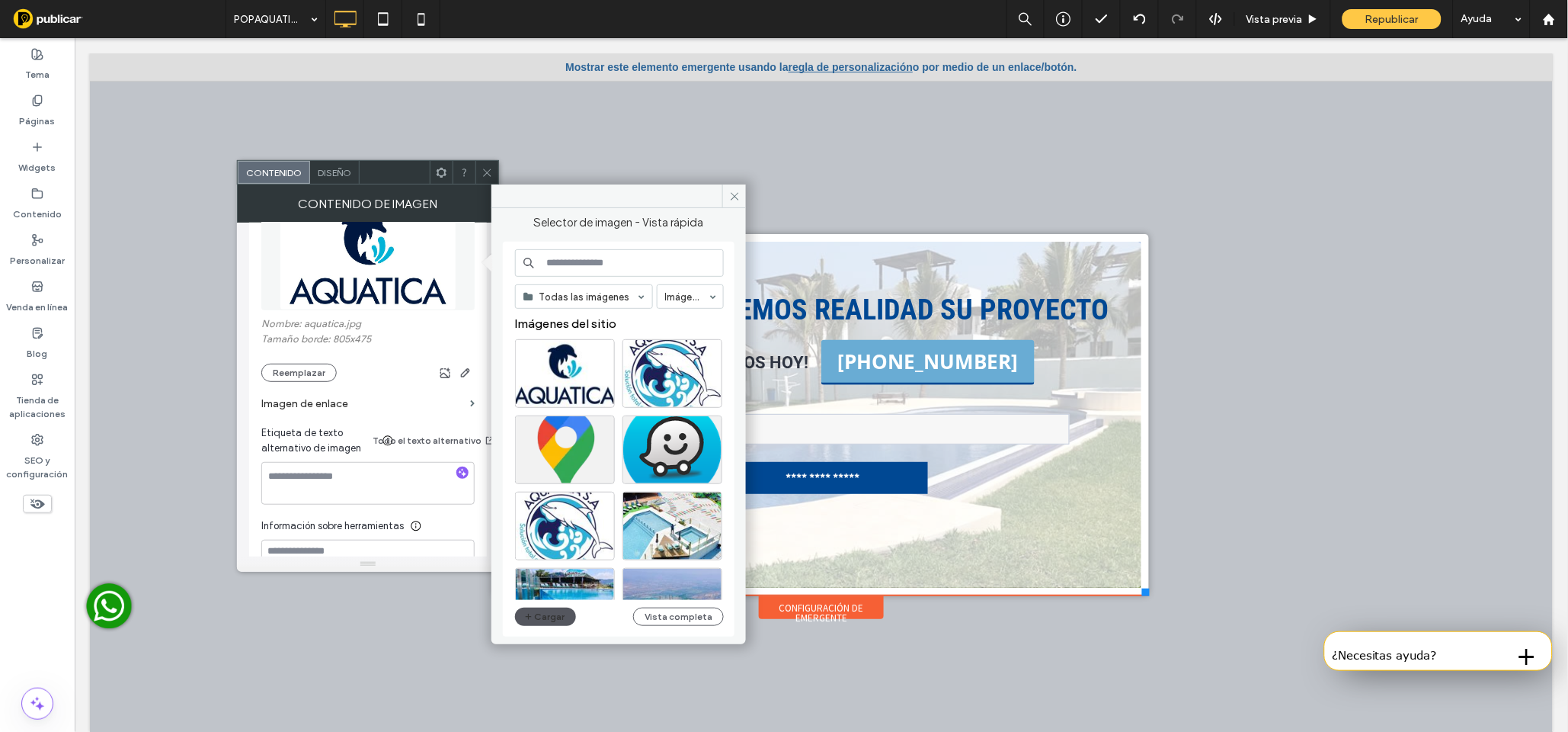
click at [530, 614] on icon "button" at bounding box center [529, 617] width 9 height 12
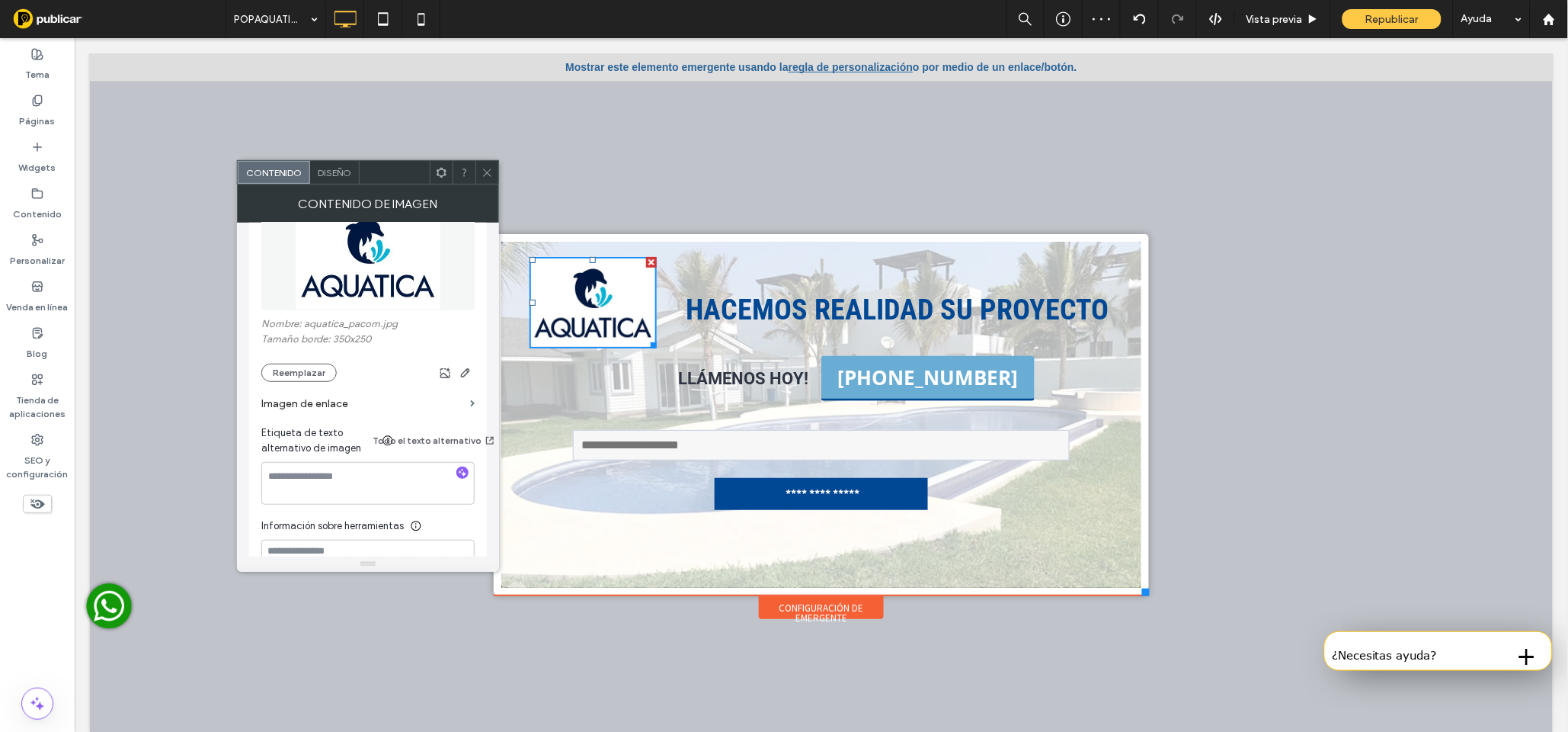
click at [482, 171] on icon at bounding box center [487, 172] width 11 height 11
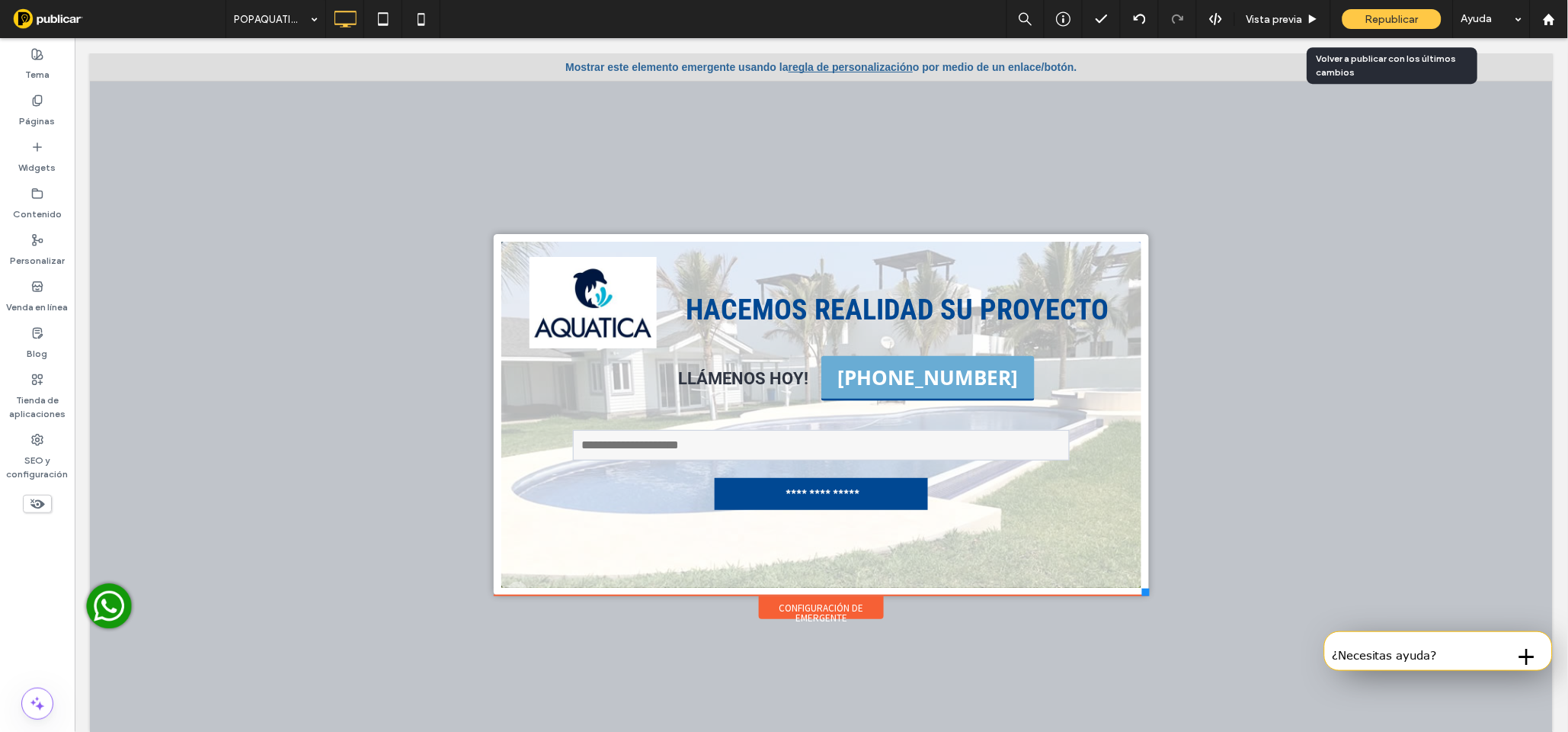
click at [1390, 20] on span "Republicar" at bounding box center [1393, 19] width 53 height 13
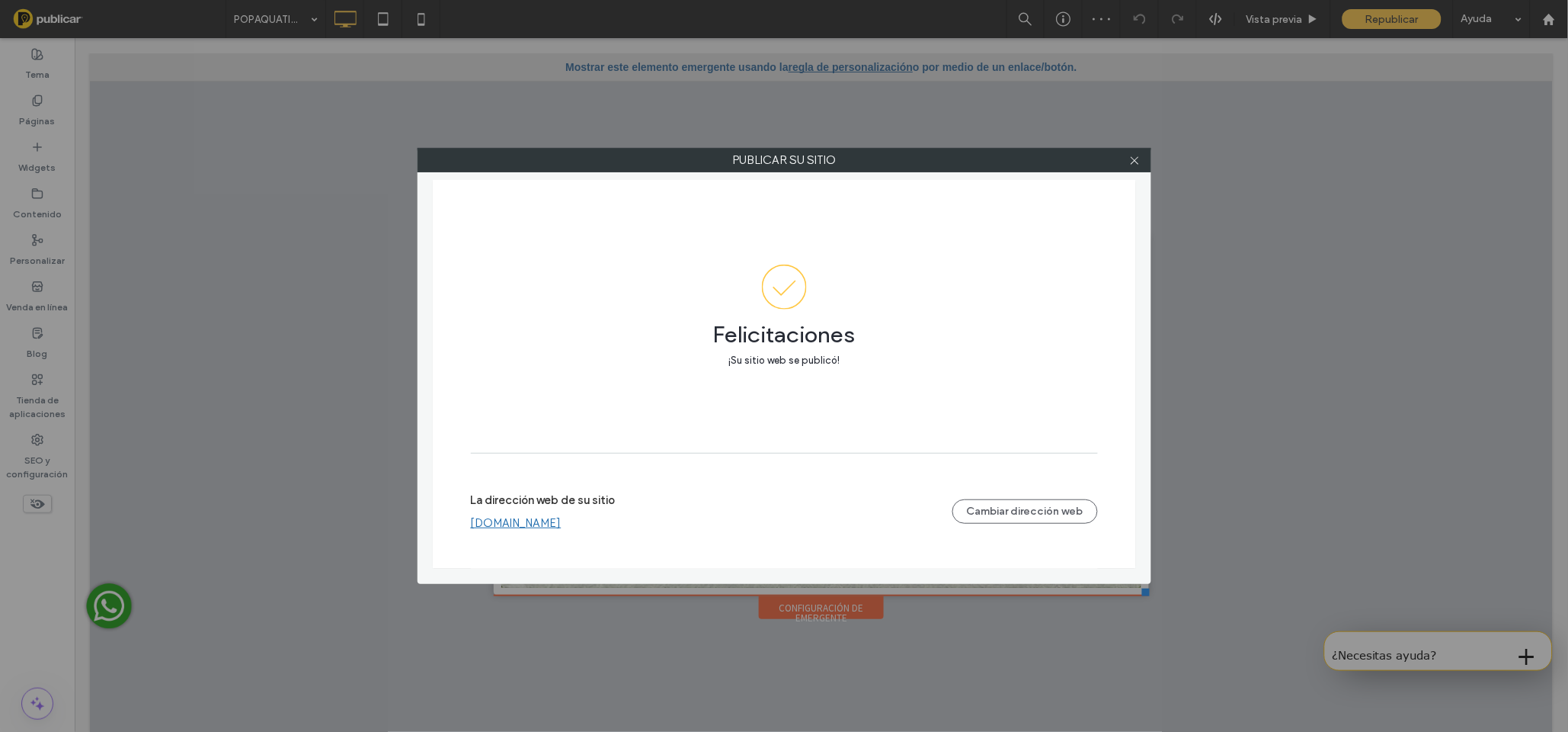
click at [540, 527] on link "www.corporacionaquatica.com" at bounding box center [516, 523] width 90 height 14
click at [1133, 160] on icon at bounding box center [1135, 160] width 11 height 11
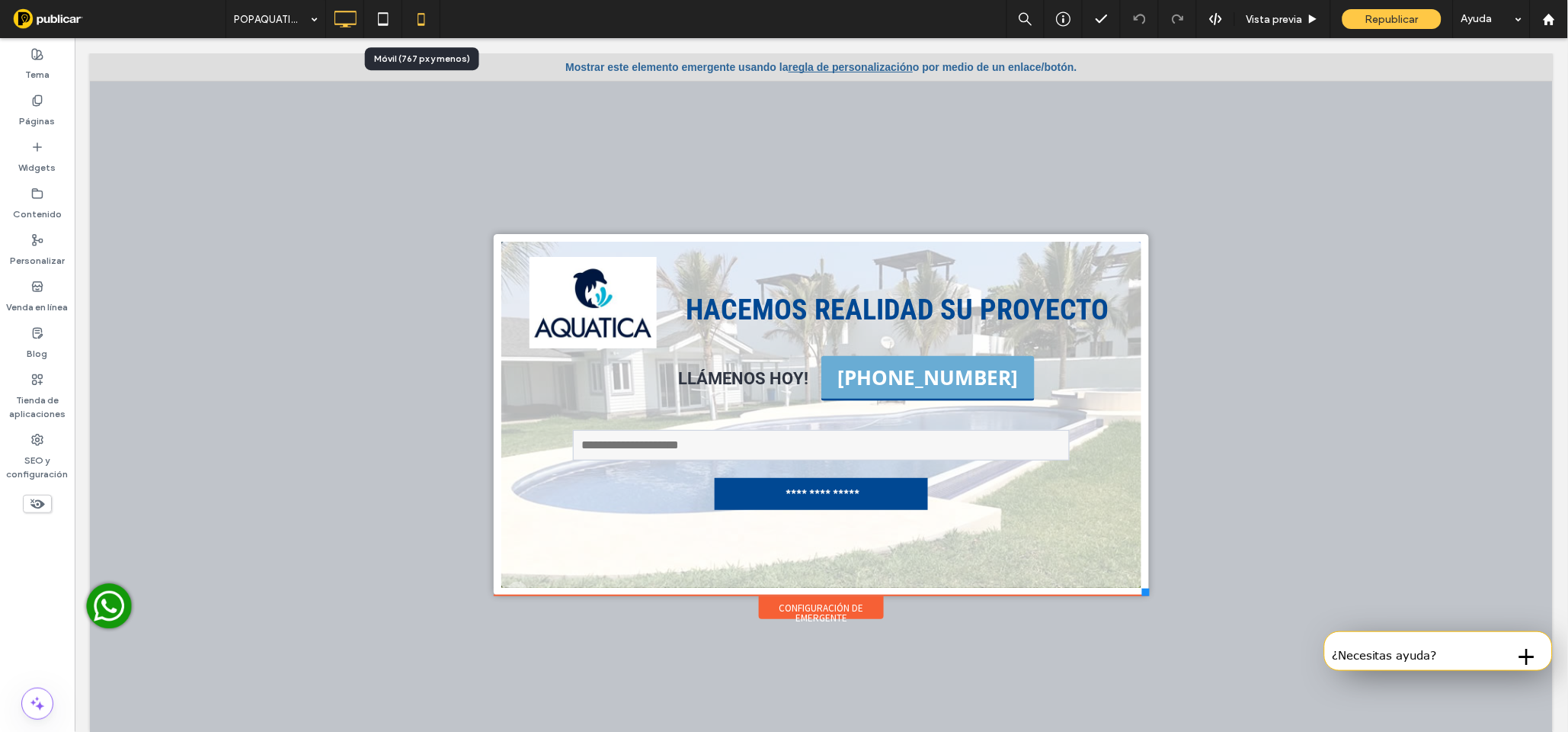
click at [425, 17] on use at bounding box center [421, 19] width 7 height 12
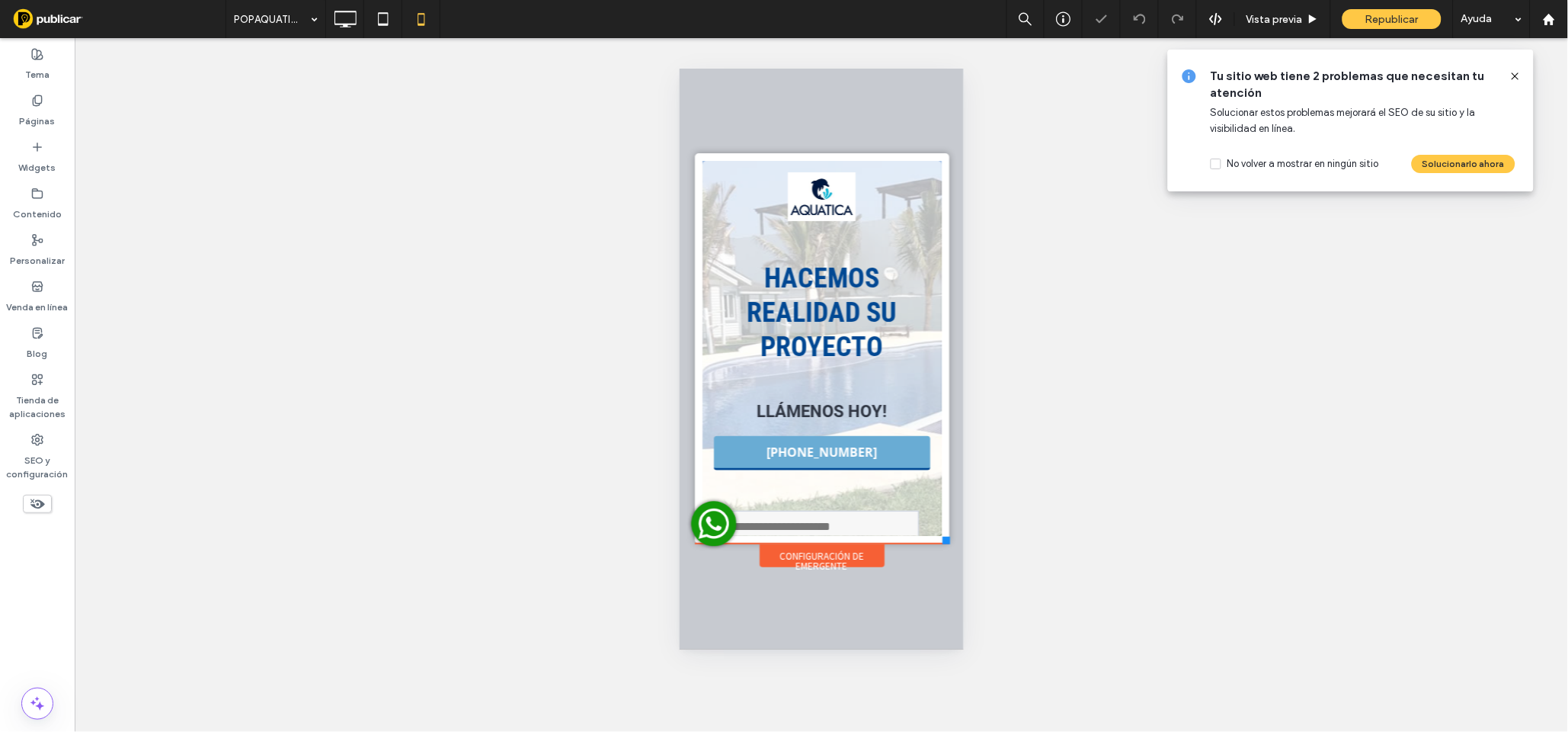
scroll to position [0, 0]
click at [1516, 77] on use at bounding box center [1516, 76] width 7 height 7
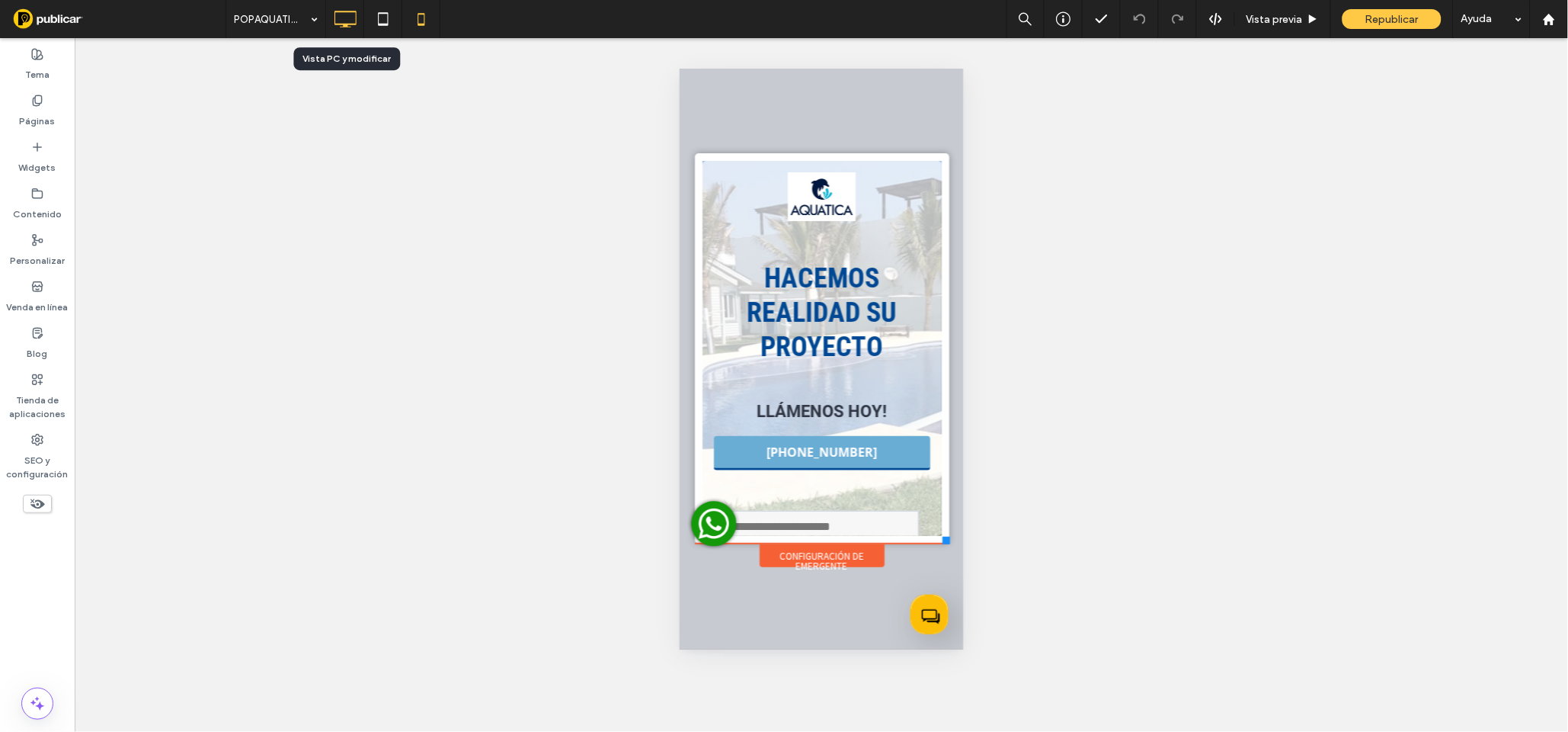
click at [350, 21] on icon at bounding box center [345, 18] width 30 height 30
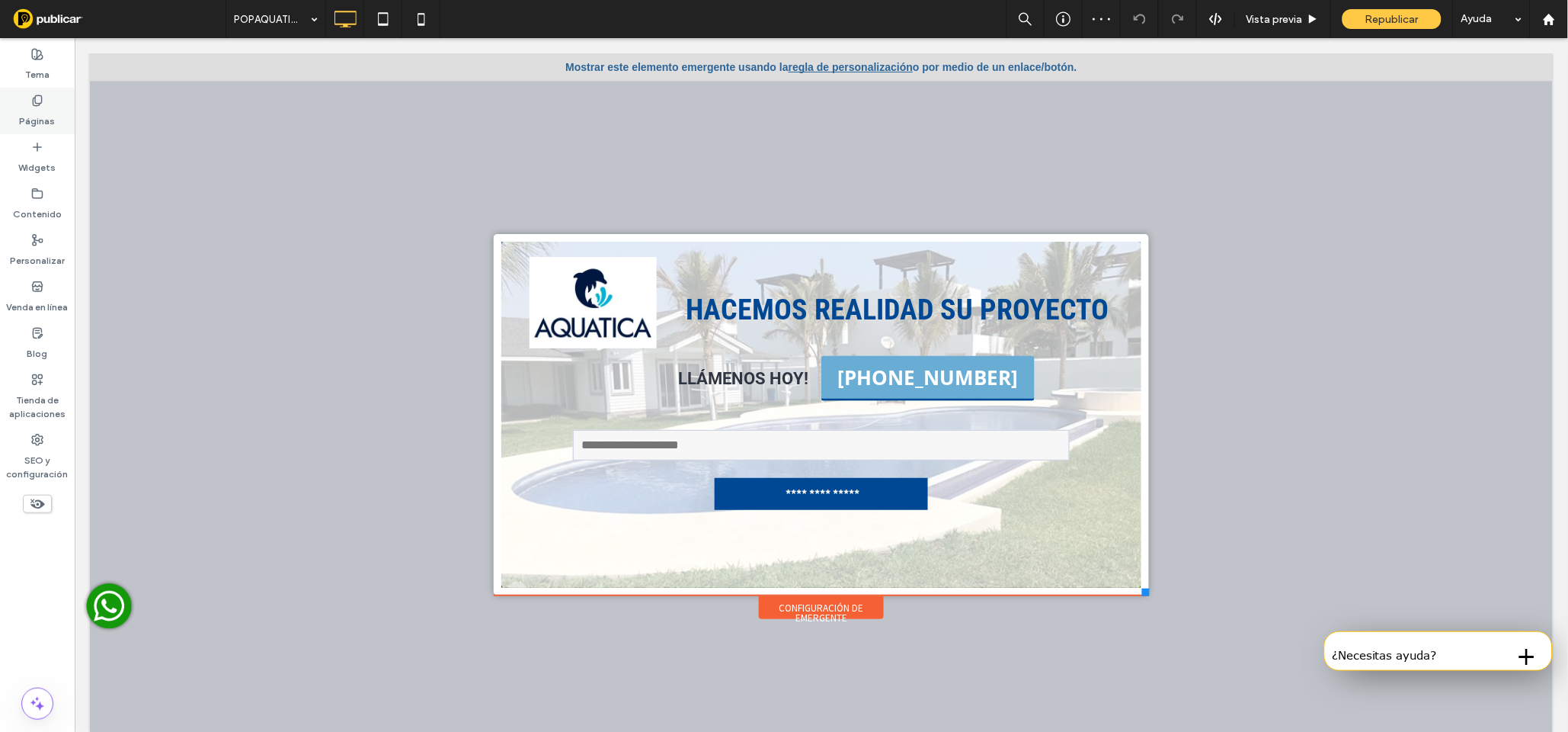
click at [36, 111] on label "Páginas" at bounding box center [38, 117] width 36 height 22
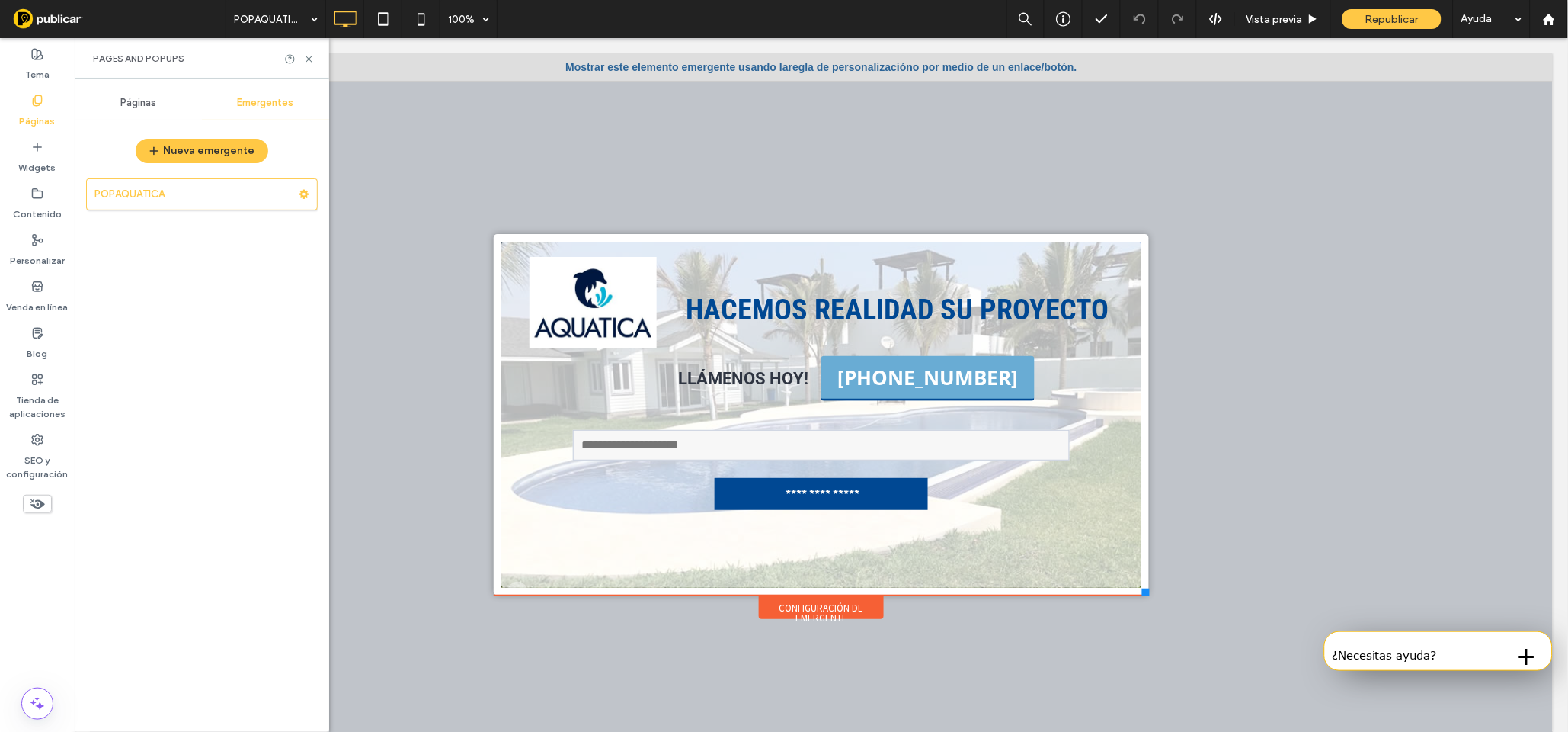
click at [130, 99] on span "Páginas" at bounding box center [138, 103] width 36 height 12
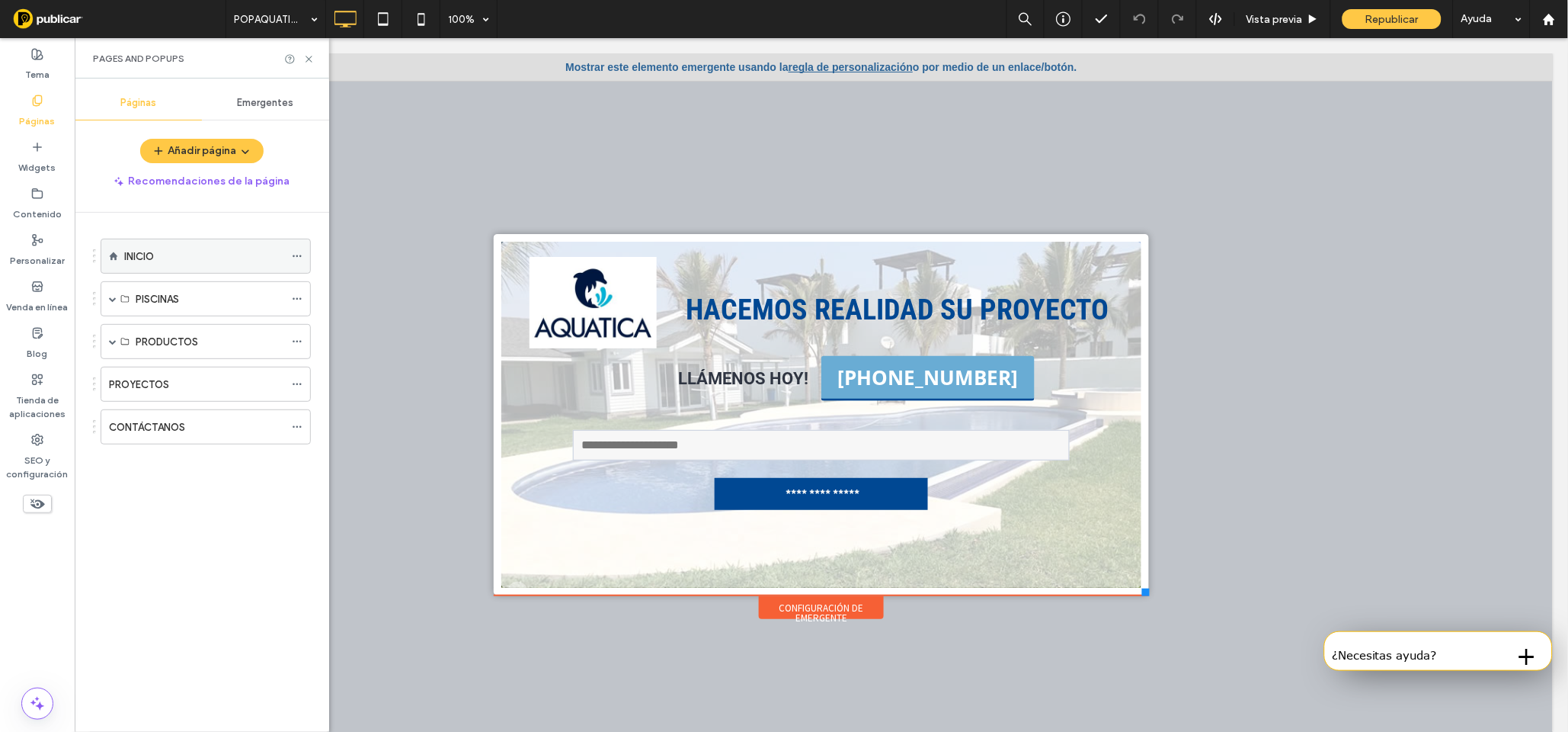
click at [171, 259] on div "INICIO" at bounding box center [204, 256] width 160 height 16
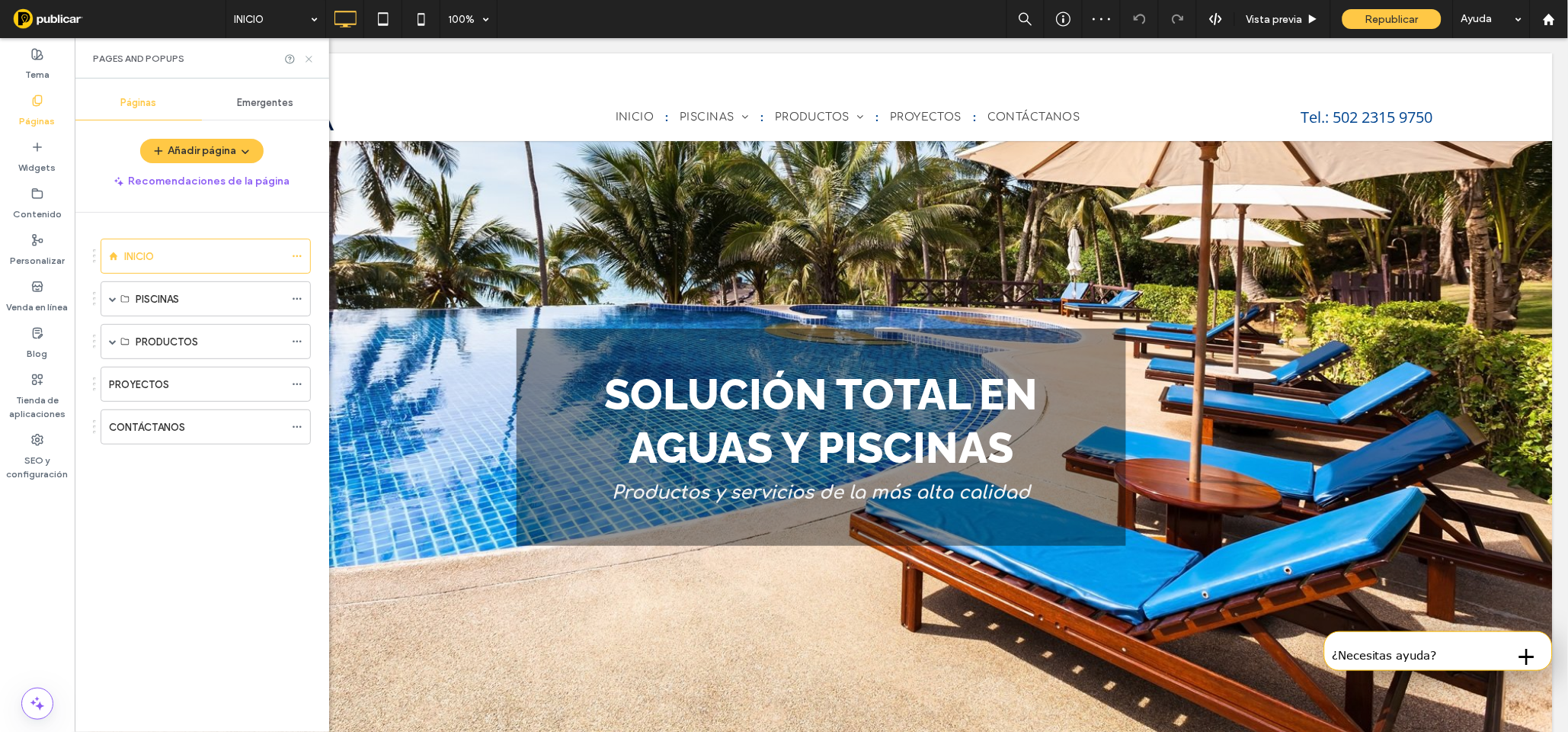
click at [310, 57] on use at bounding box center [308, 58] width 6 height 6
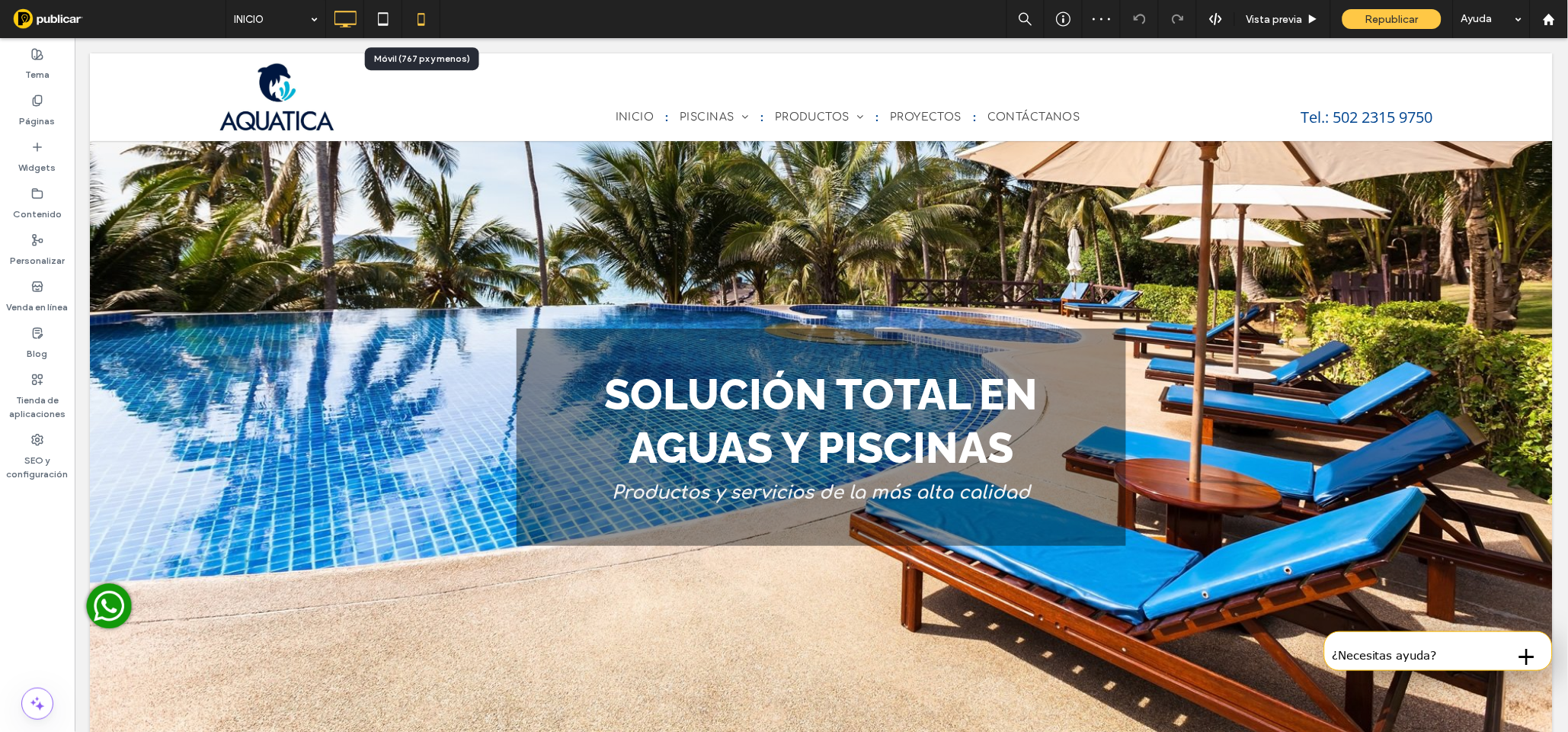
click at [420, 21] on icon at bounding box center [420, 18] width 30 height 30
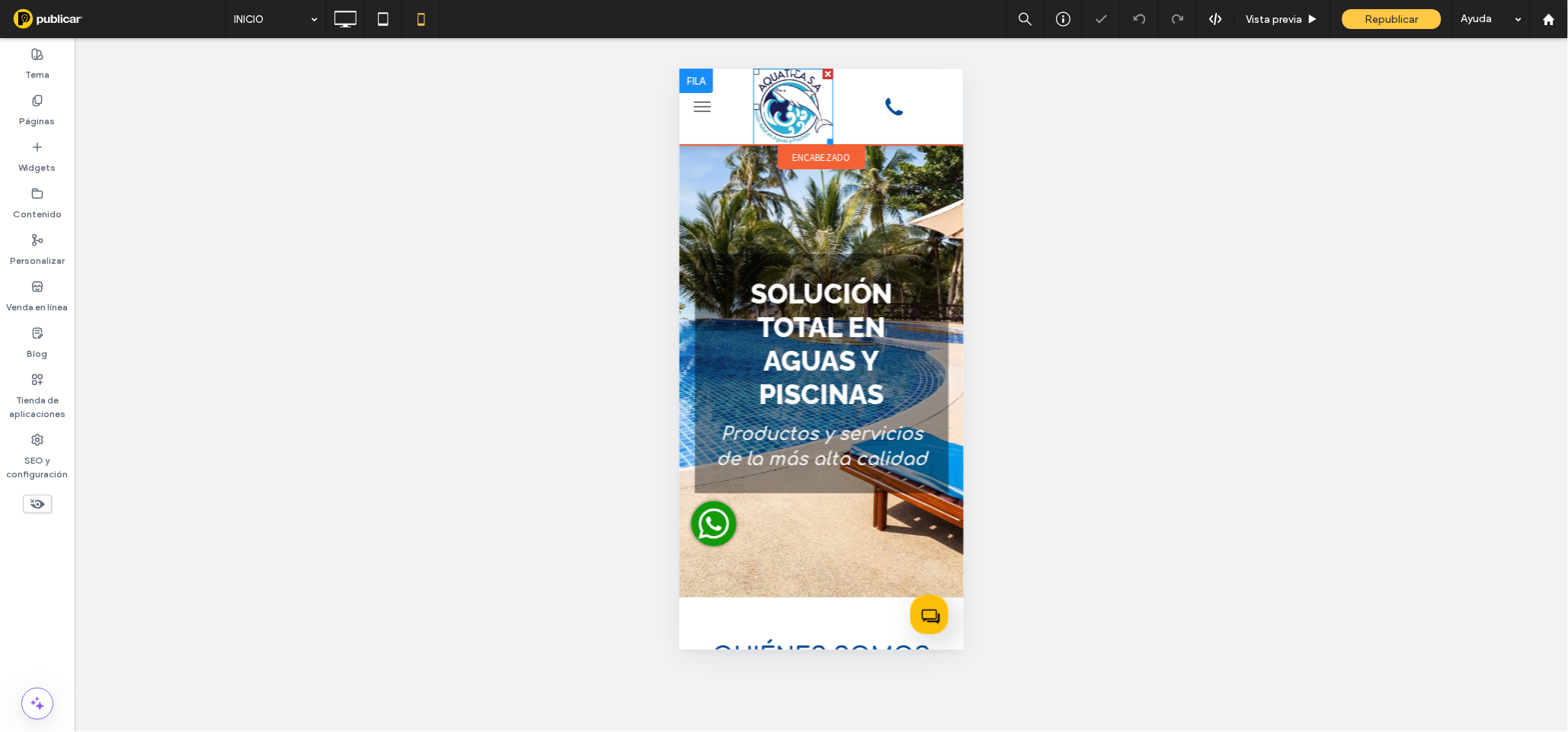
click at [776, 101] on img at bounding box center [793, 106] width 80 height 77
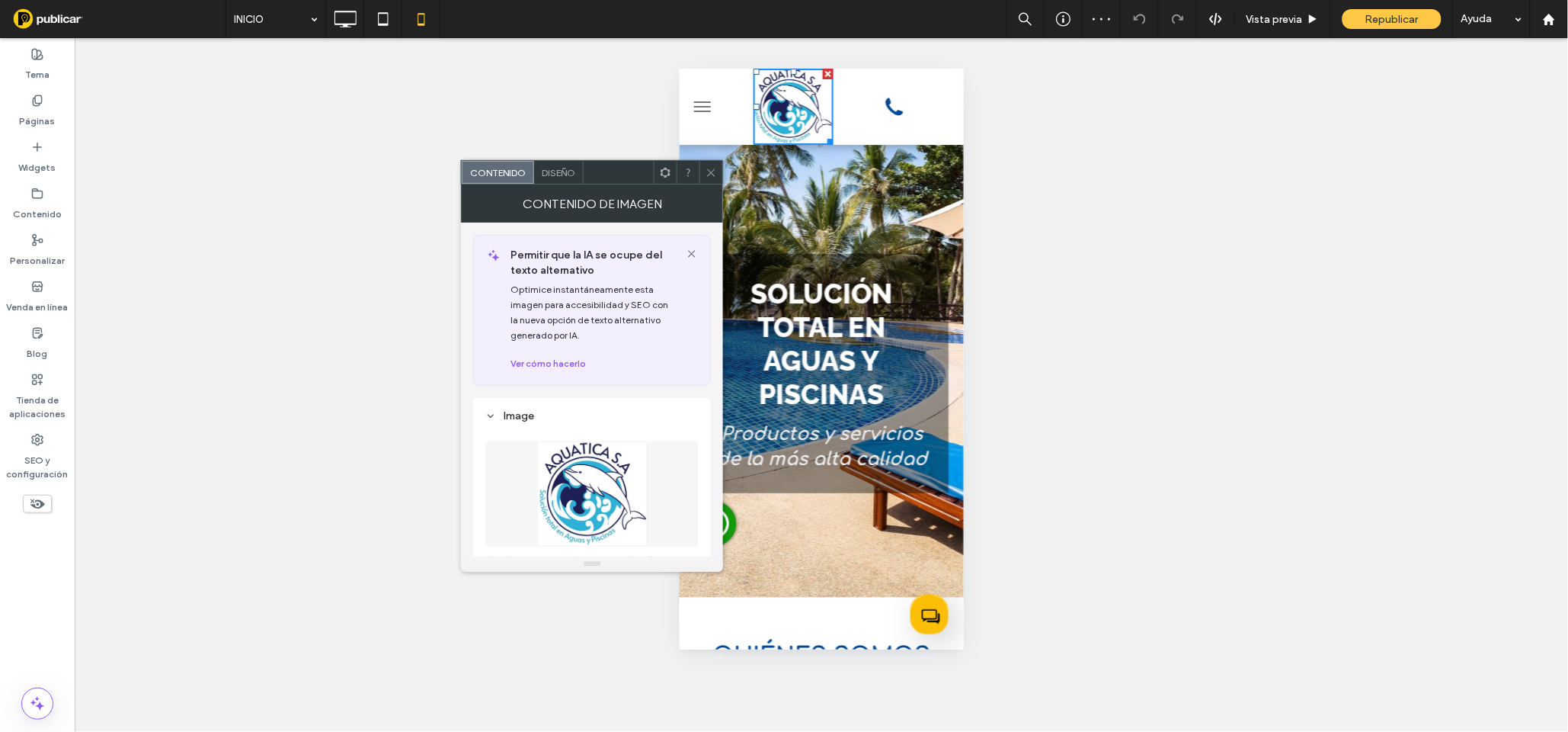
click at [556, 173] on span "Diseño" at bounding box center [558, 172] width 34 height 11
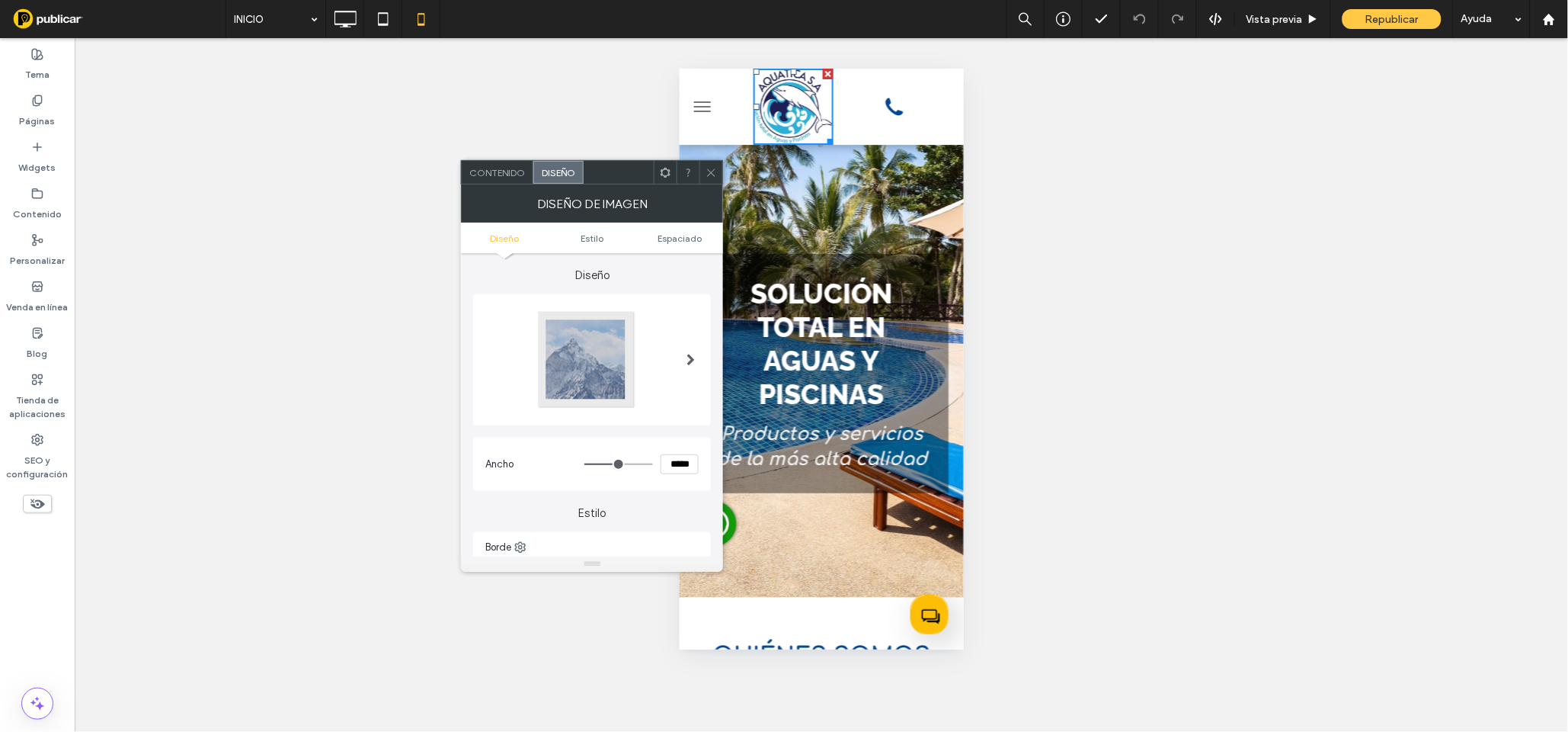
click at [497, 175] on span "Contenido" at bounding box center [497, 172] width 56 height 11
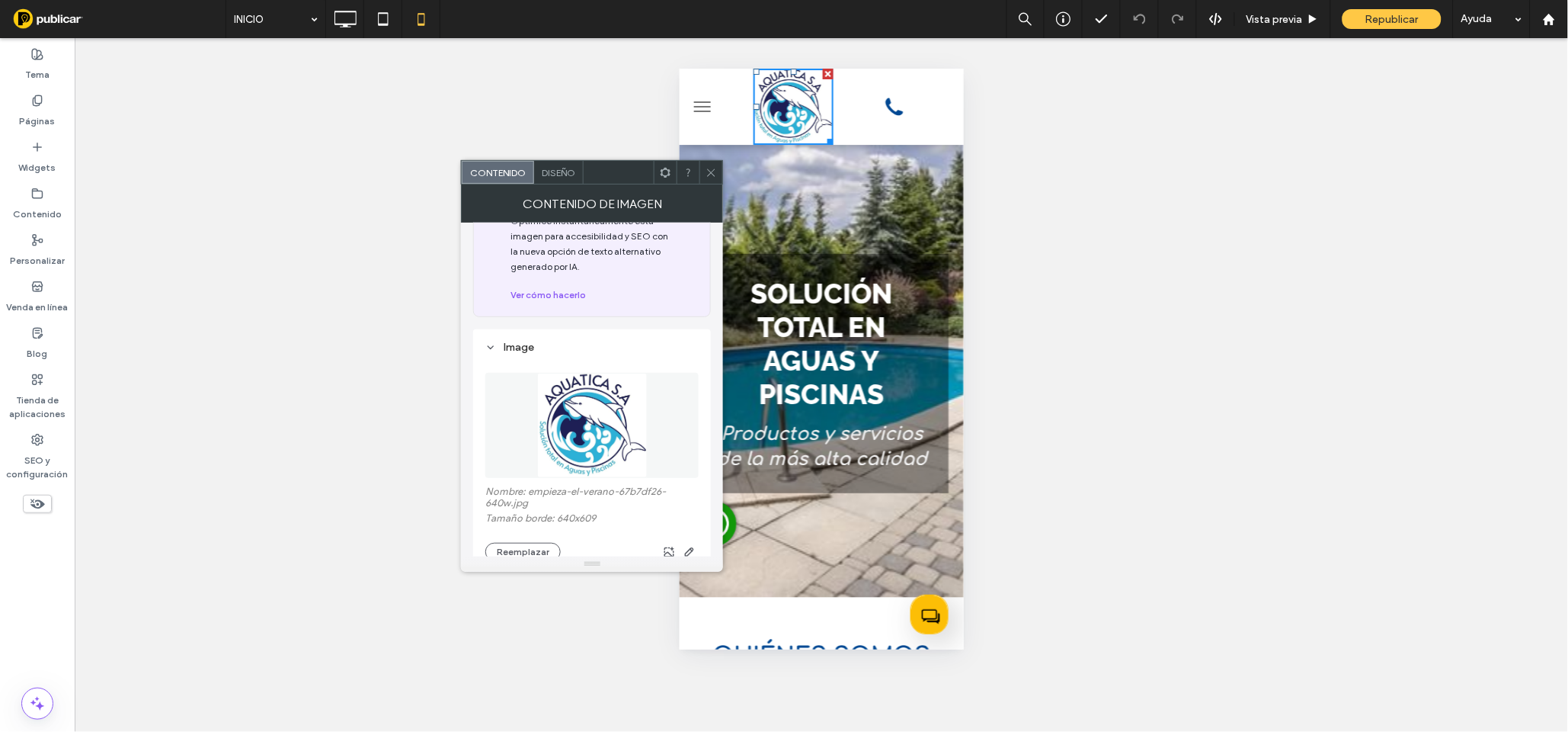
scroll to position [194, 0]
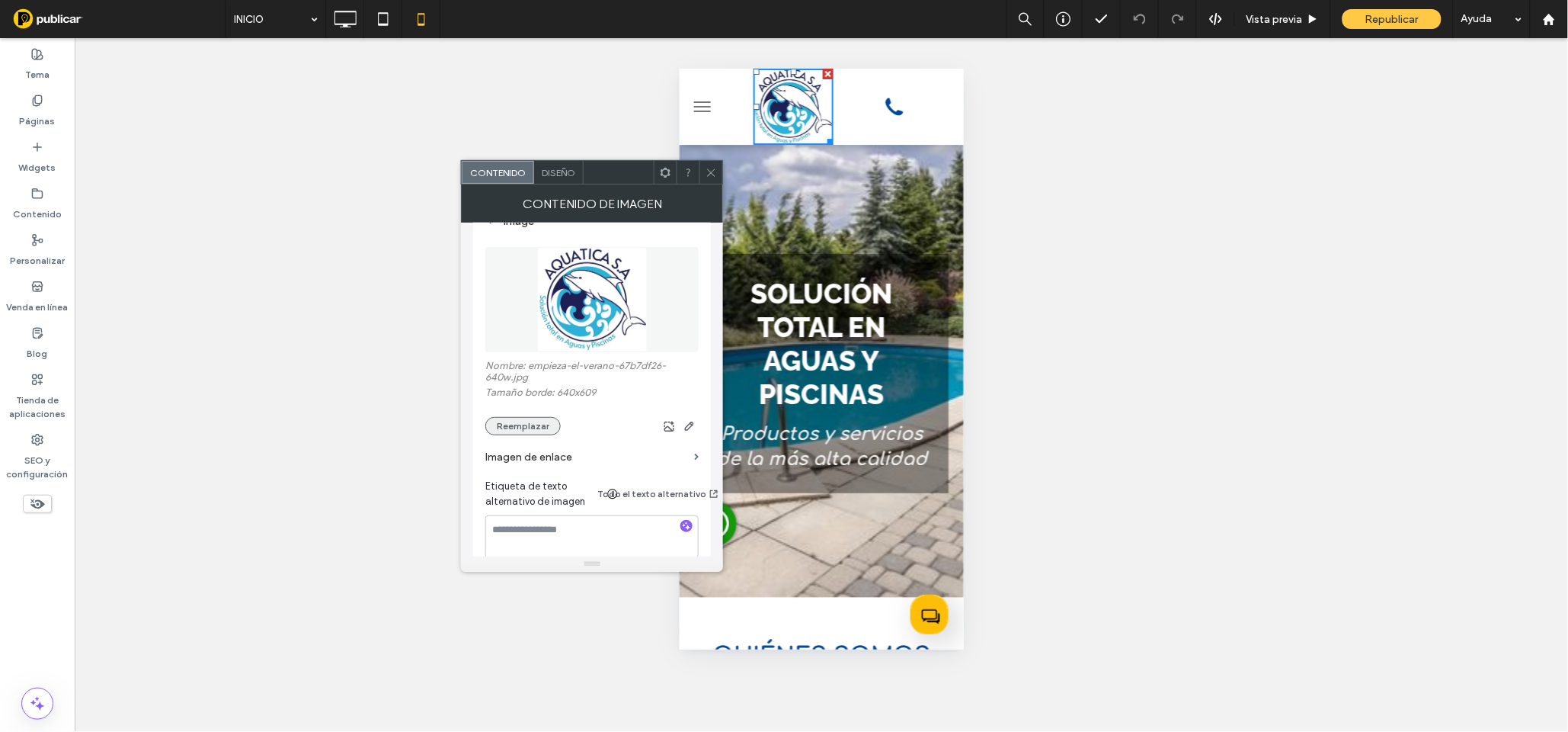
click at [518, 431] on button "Reemplazar" at bounding box center [524, 426] width 76 height 18
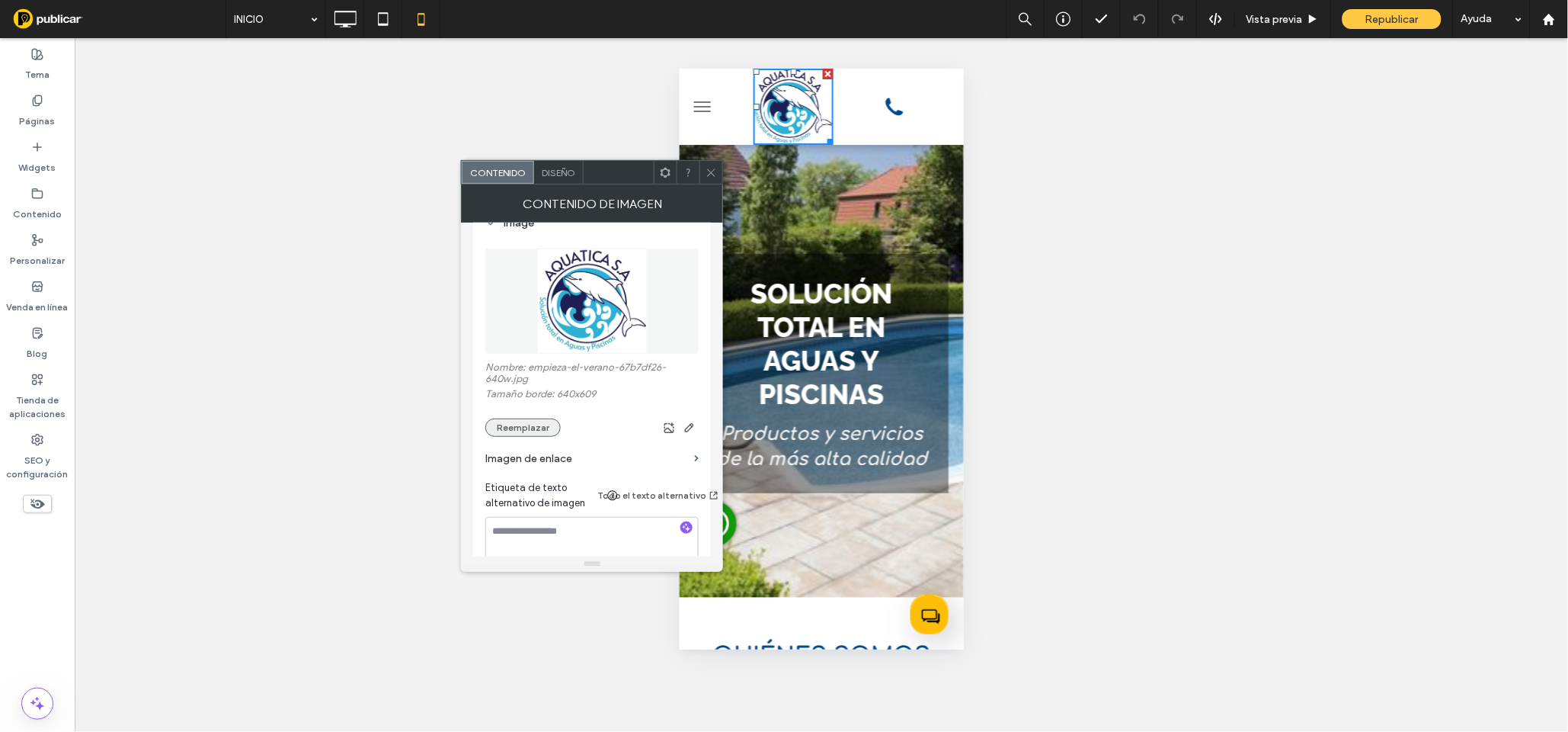
click at [521, 432] on button "Reemplazar" at bounding box center [524, 428] width 76 height 18
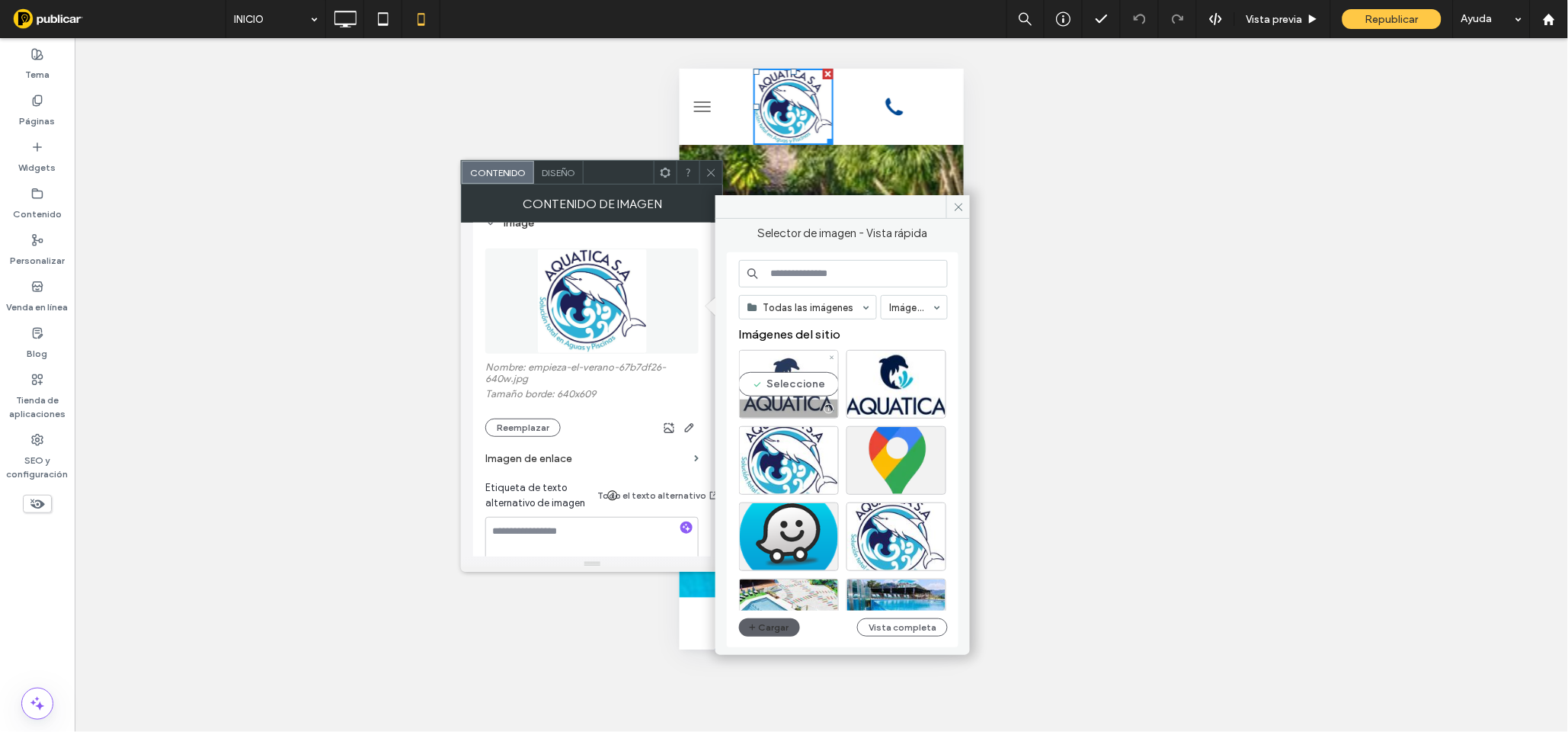
click at [785, 385] on div "Seleccione" at bounding box center [789, 384] width 100 height 69
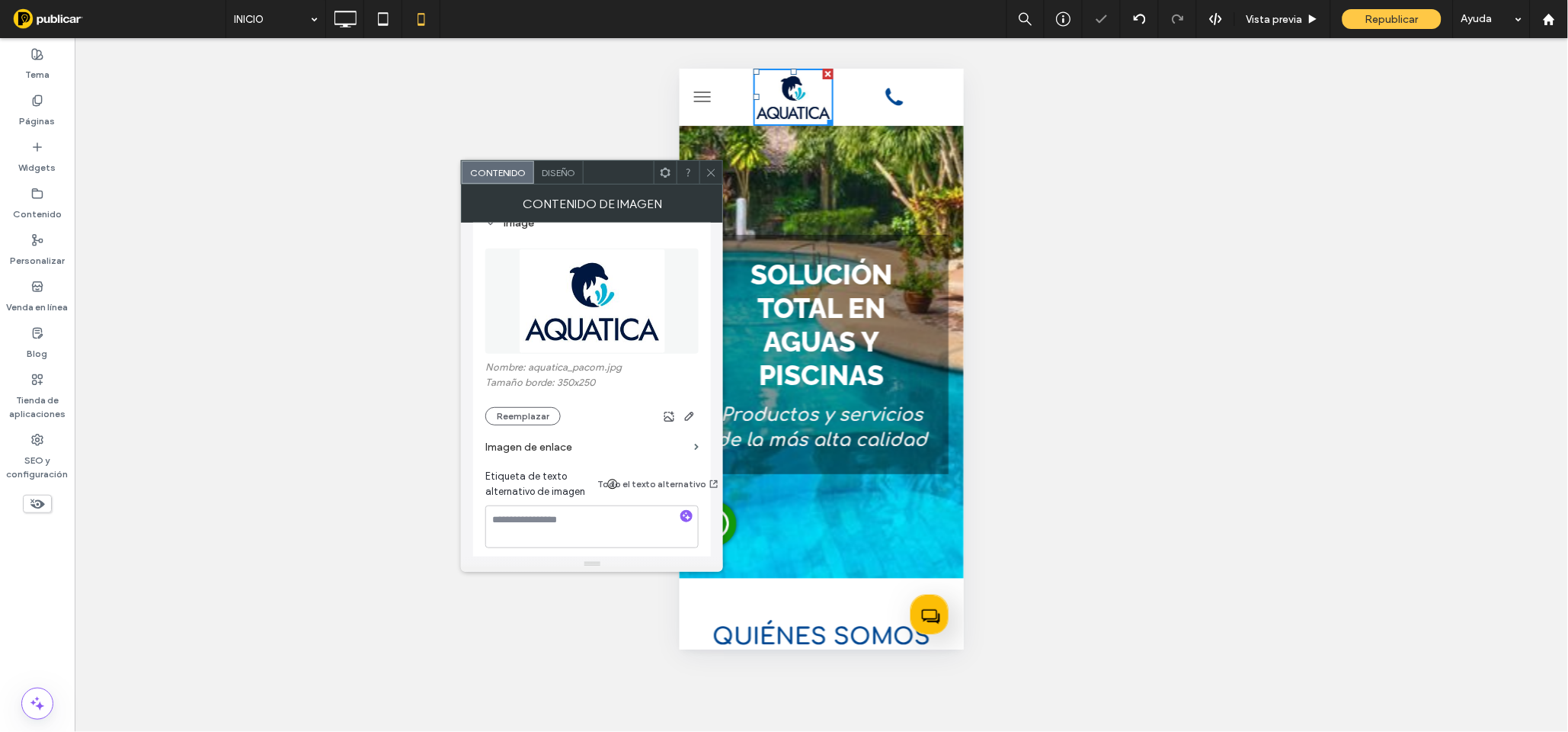
click at [712, 174] on icon at bounding box center [711, 172] width 11 height 11
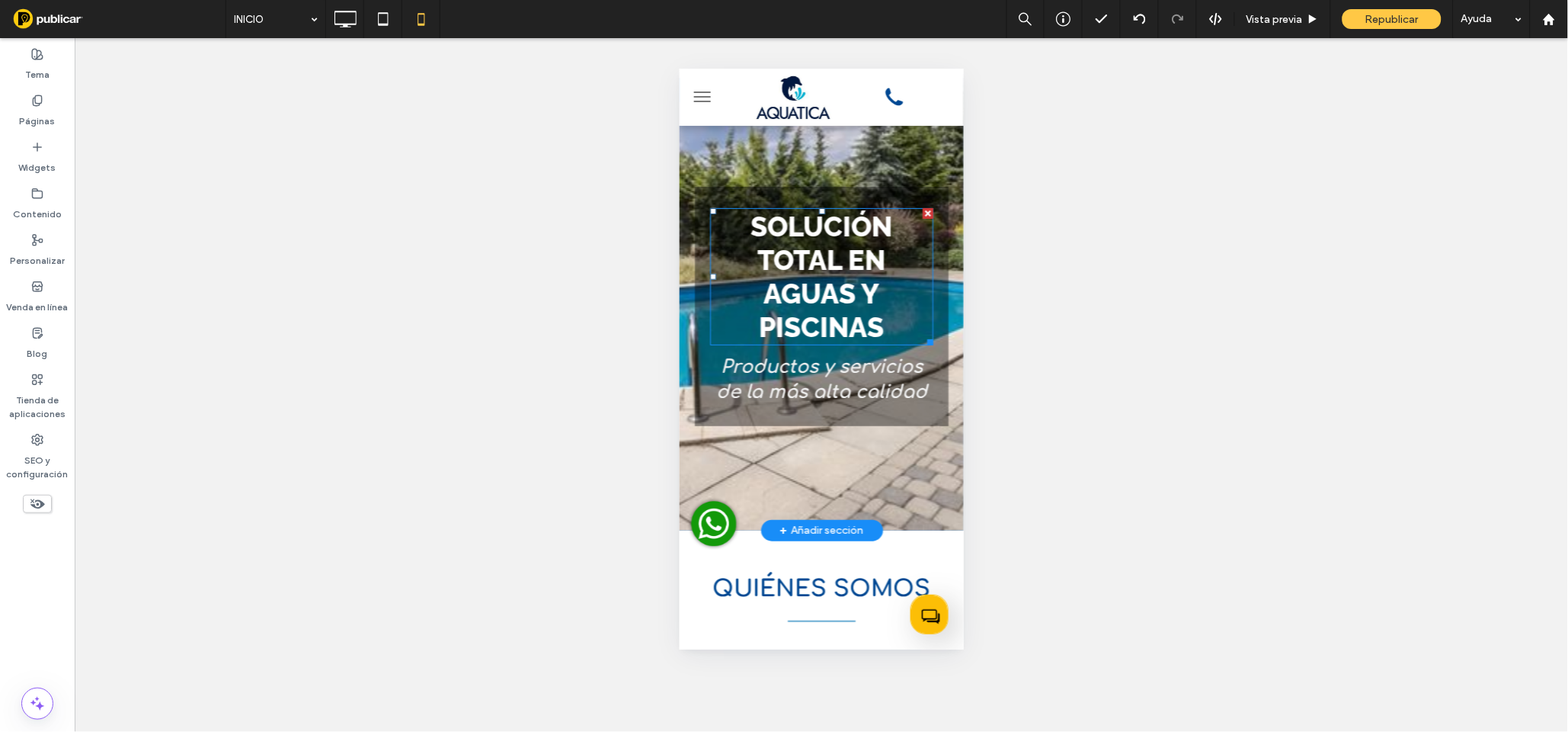
scroll to position [0, 0]
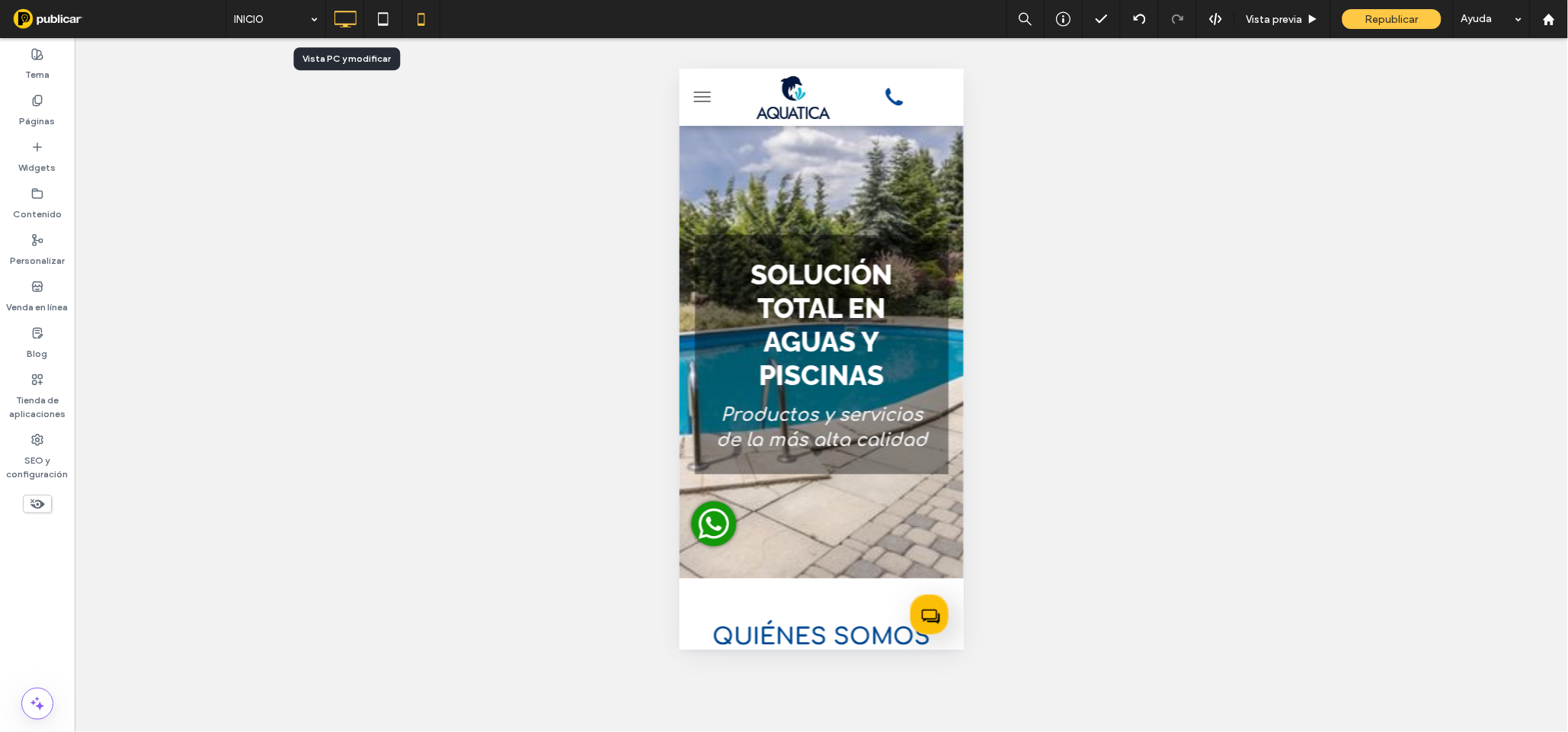
click at [346, 21] on icon at bounding box center [345, 18] width 30 height 30
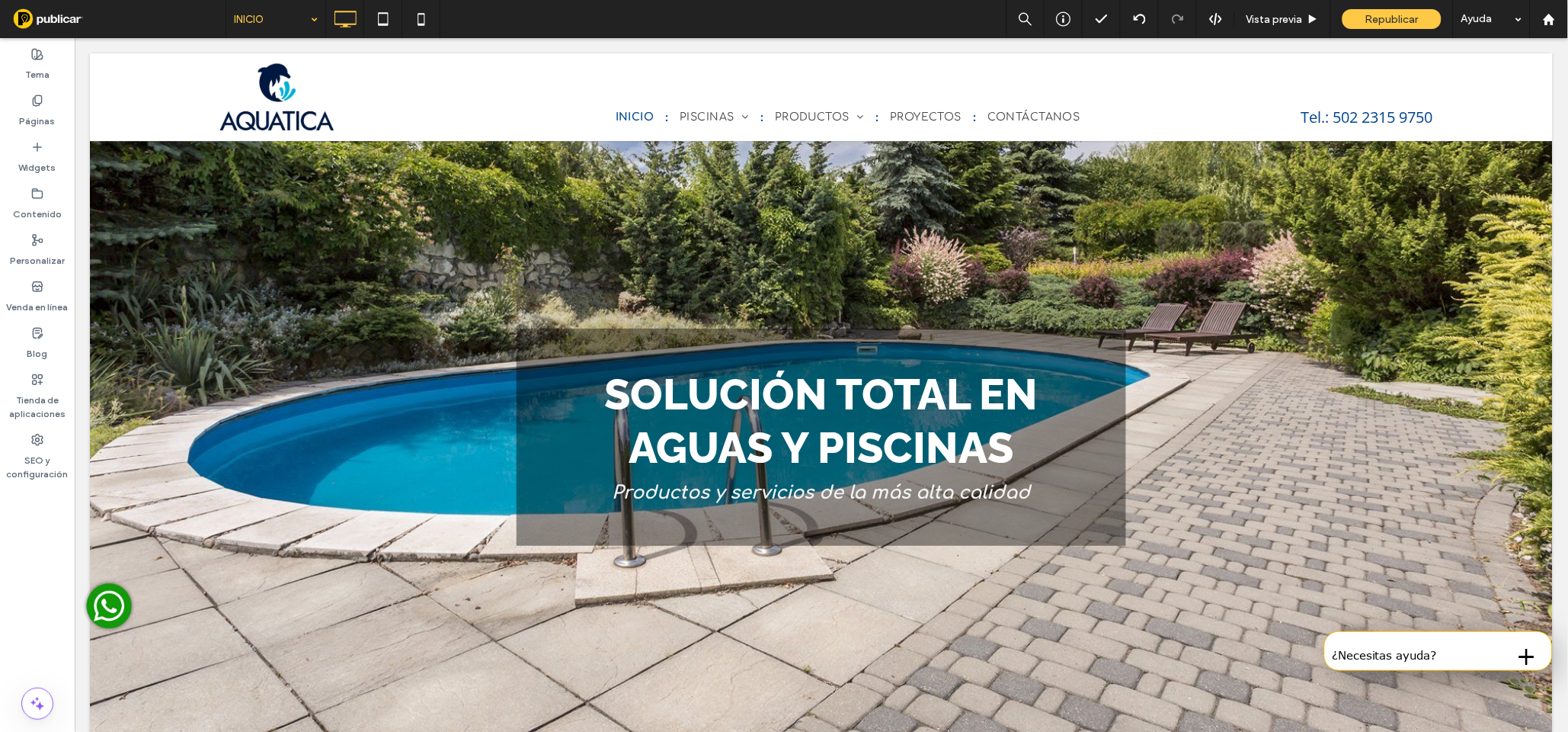
click at [185, 14] on span at bounding box center [118, 18] width 214 height 30
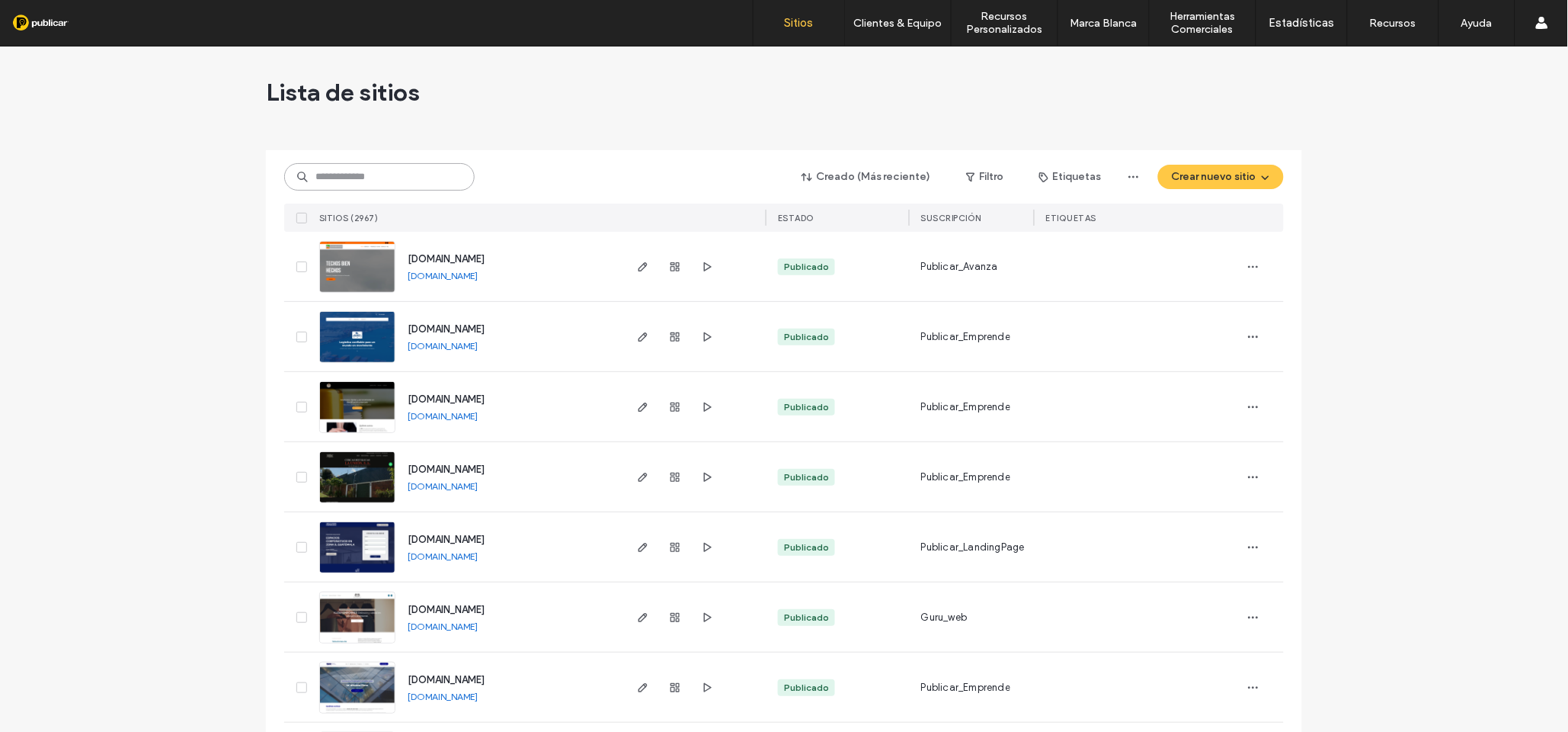
click at [353, 184] on input at bounding box center [380, 177] width 191 height 28
paste input "**********"
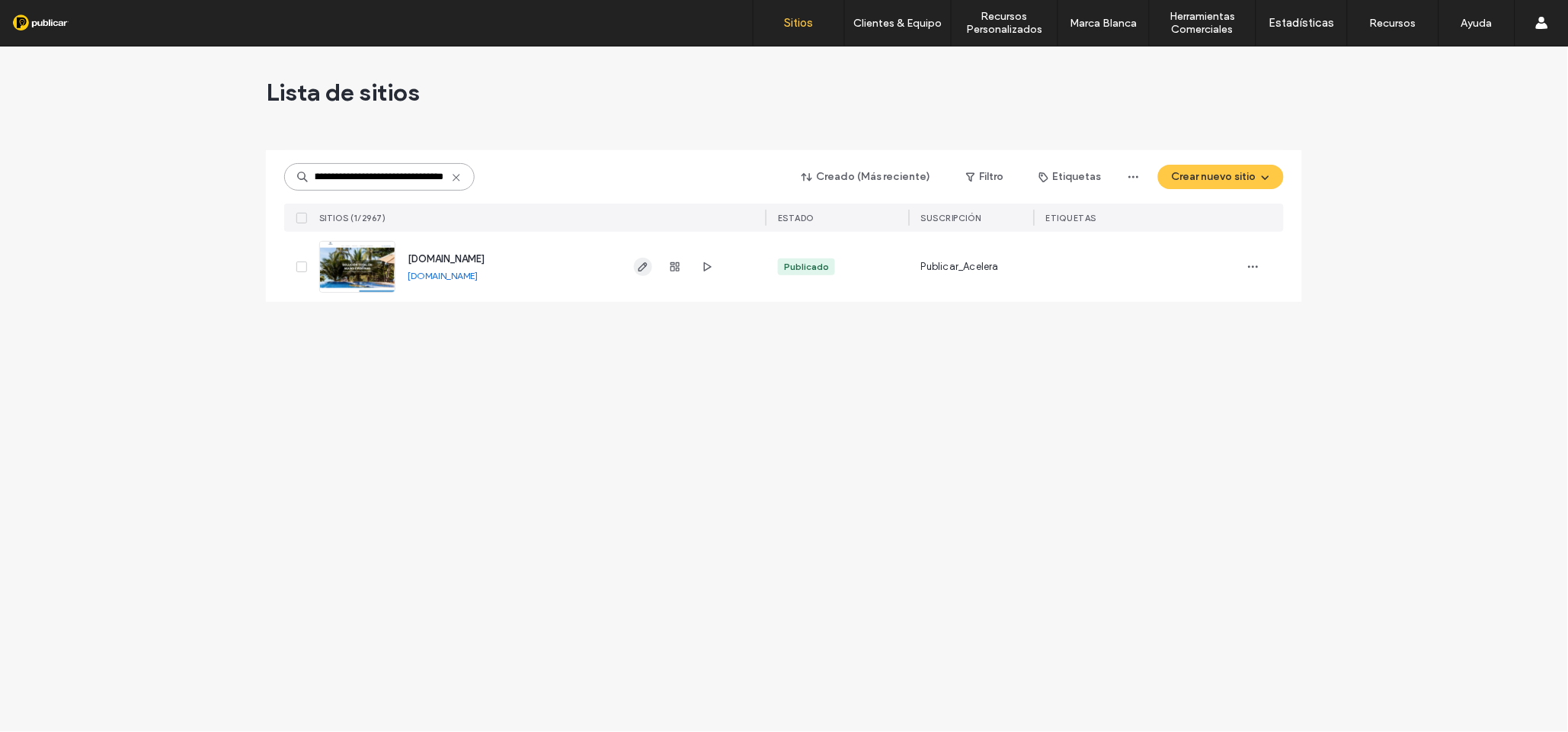
type input "**********"
click at [643, 268] on icon "button" at bounding box center [643, 267] width 12 height 12
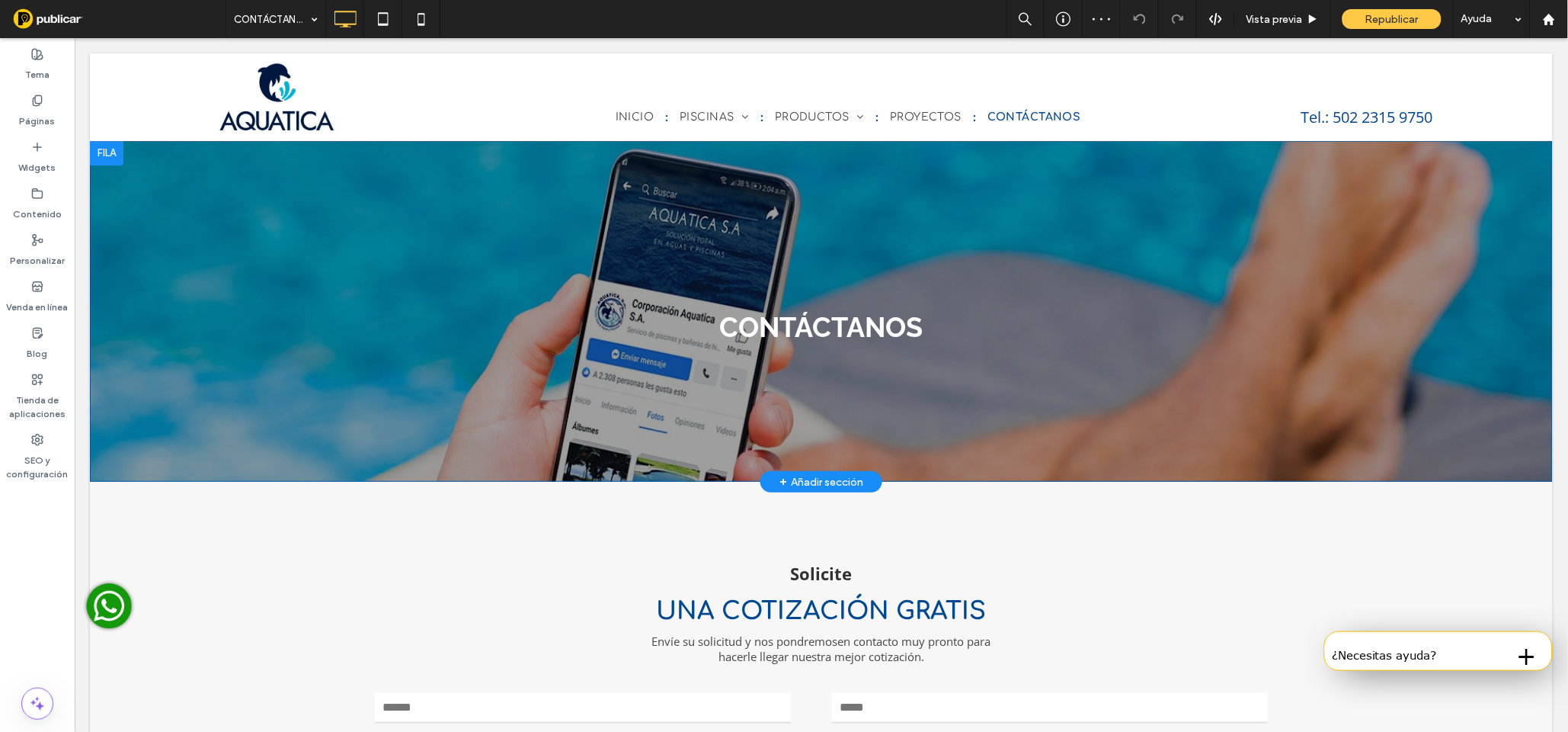
click at [448, 244] on div "CONTÁCTANOS Click To Paste Fila + Añadir sección" at bounding box center [821, 311] width 1463 height 341
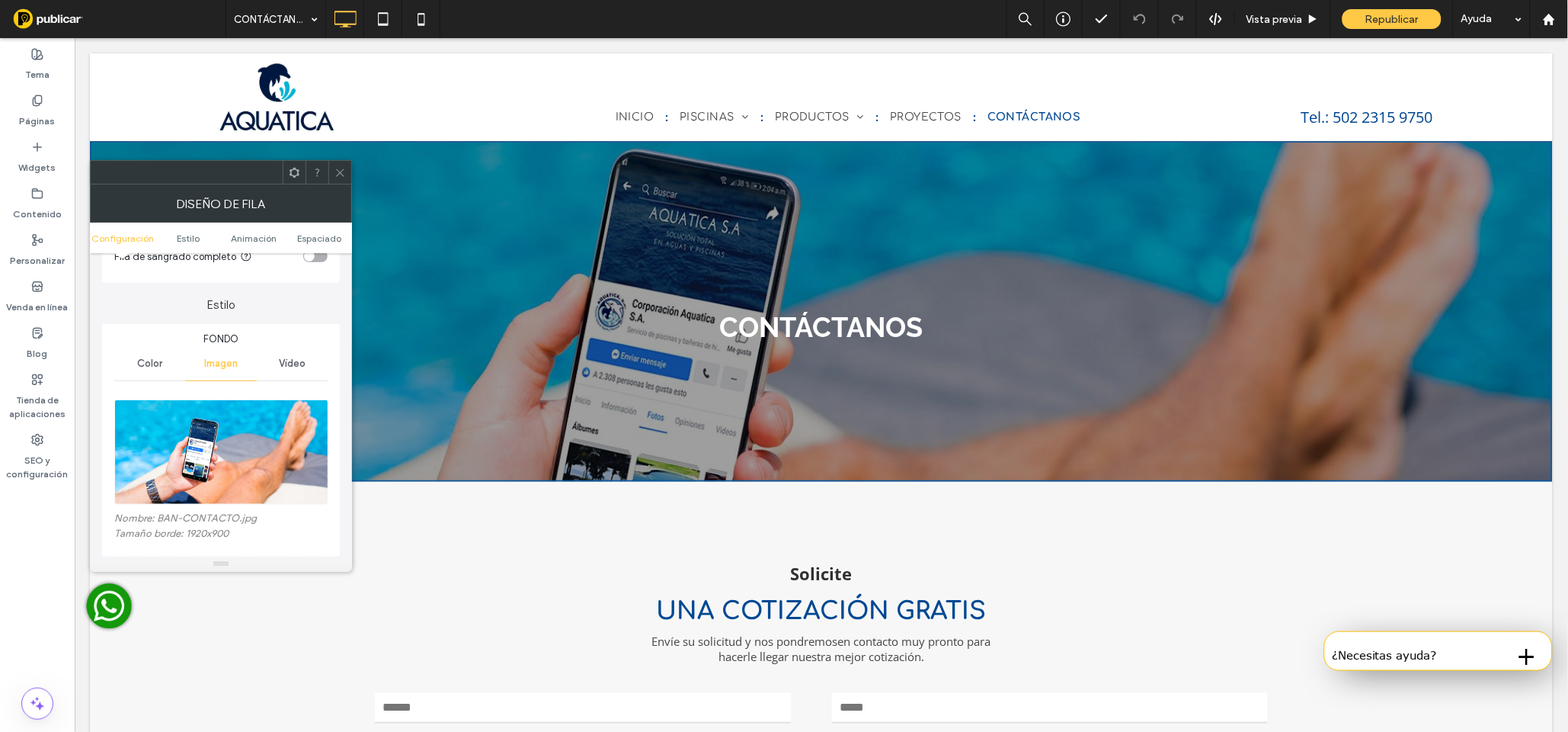
scroll to position [108, 0]
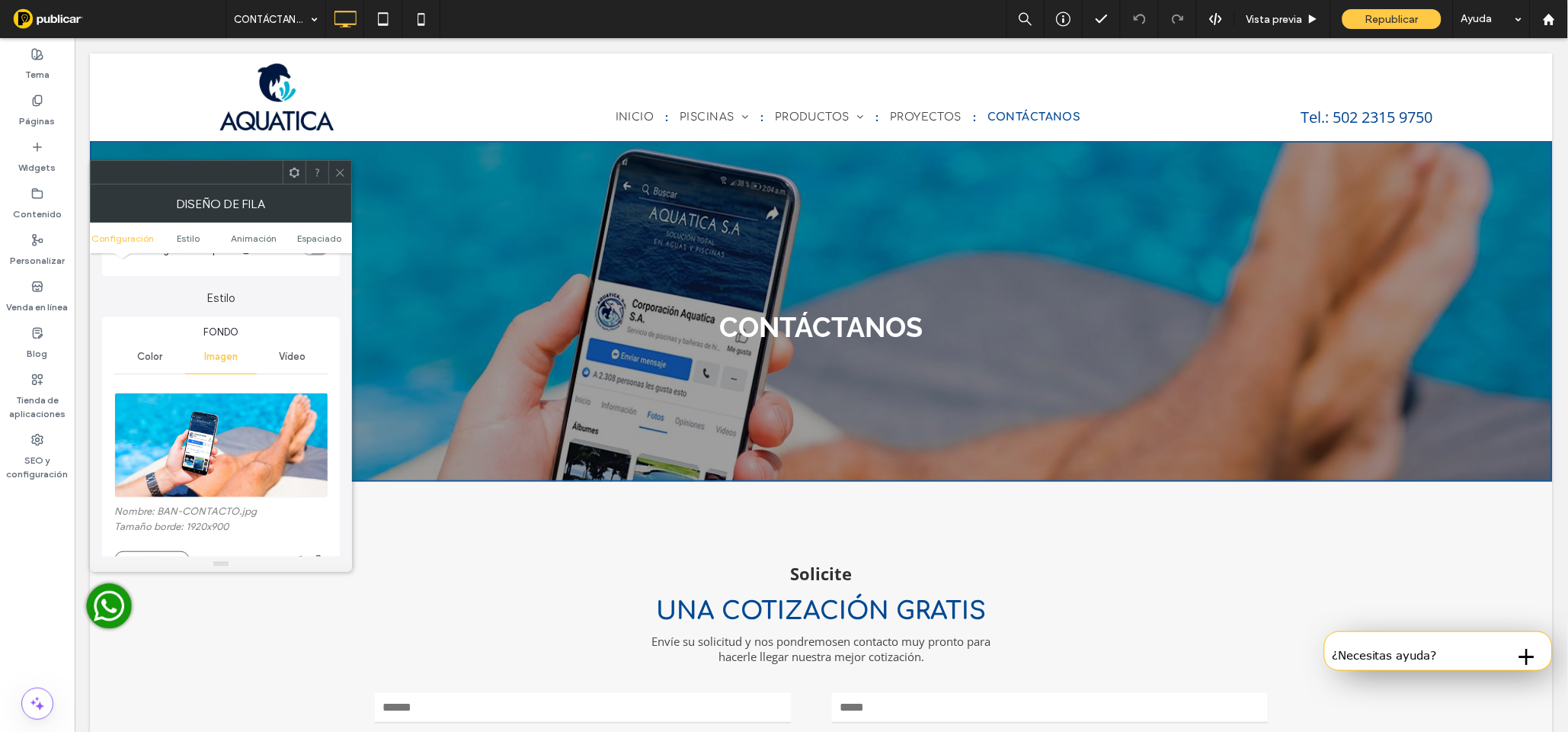
click at [216, 441] on img at bounding box center [222, 446] width 215 height 105
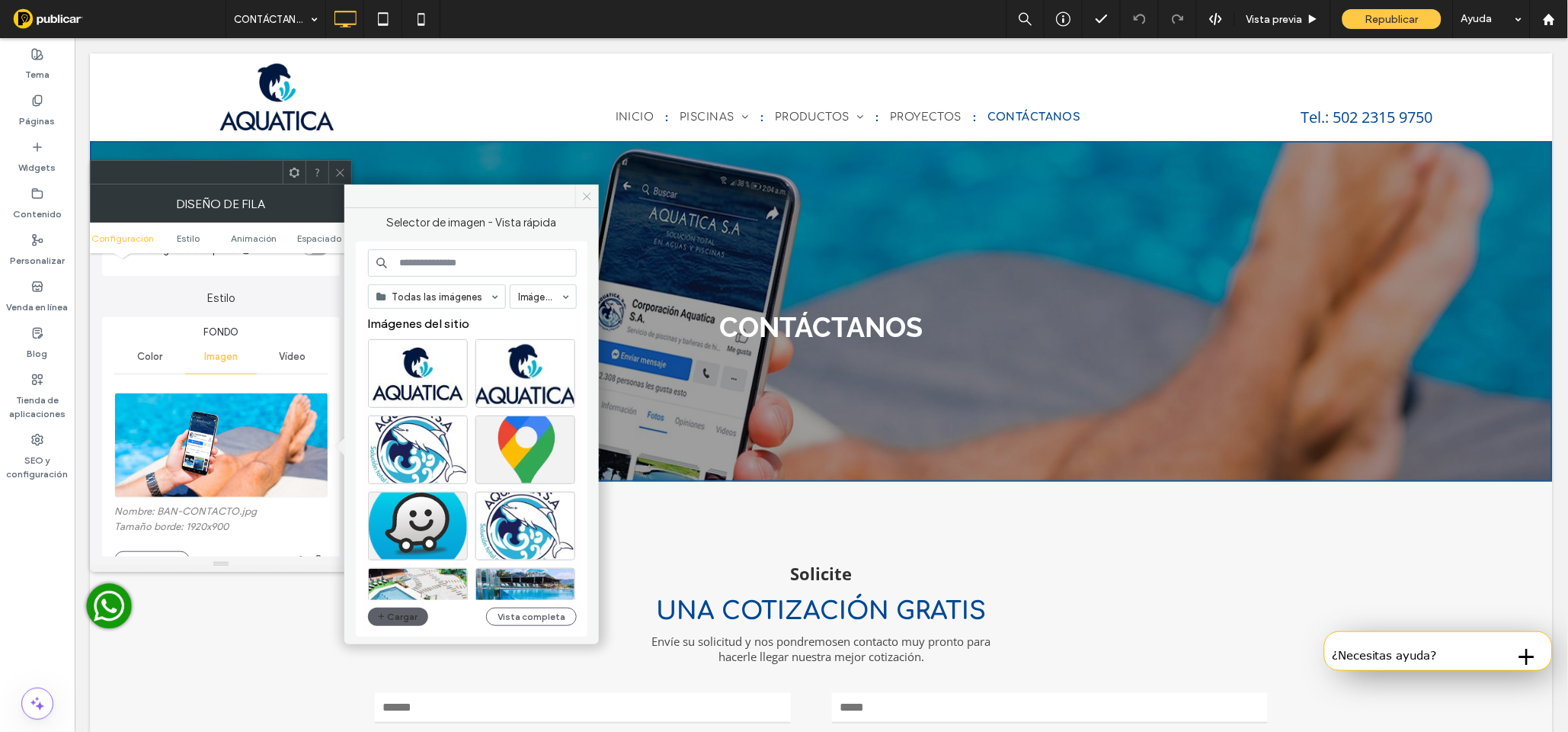
click at [589, 198] on icon at bounding box center [586, 196] width 11 height 11
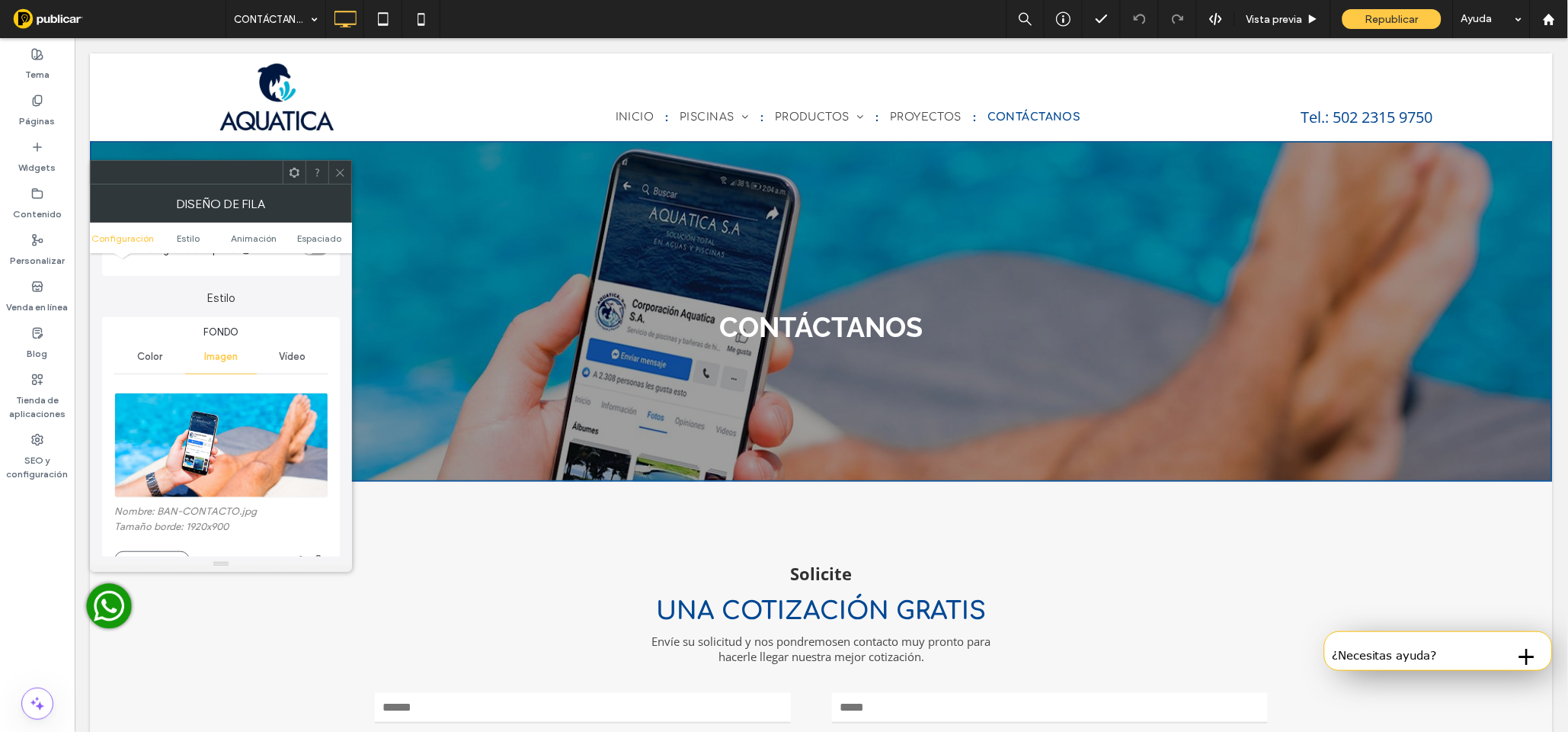
click at [339, 171] on use at bounding box center [340, 172] width 8 height 8
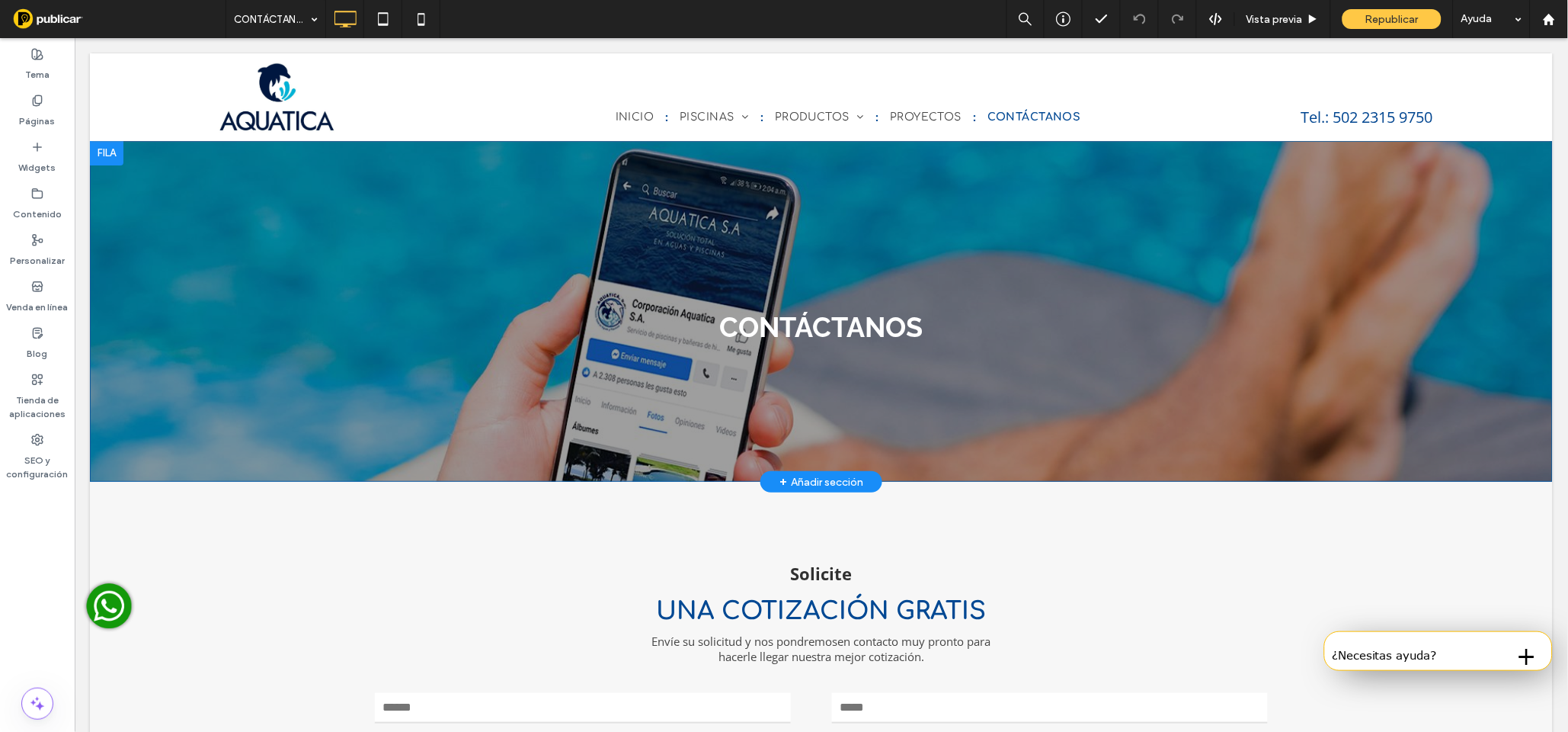
click at [291, 228] on div "CONTÁCTANOS Click To Paste Fila + Añadir sección" at bounding box center [821, 311] width 1463 height 341
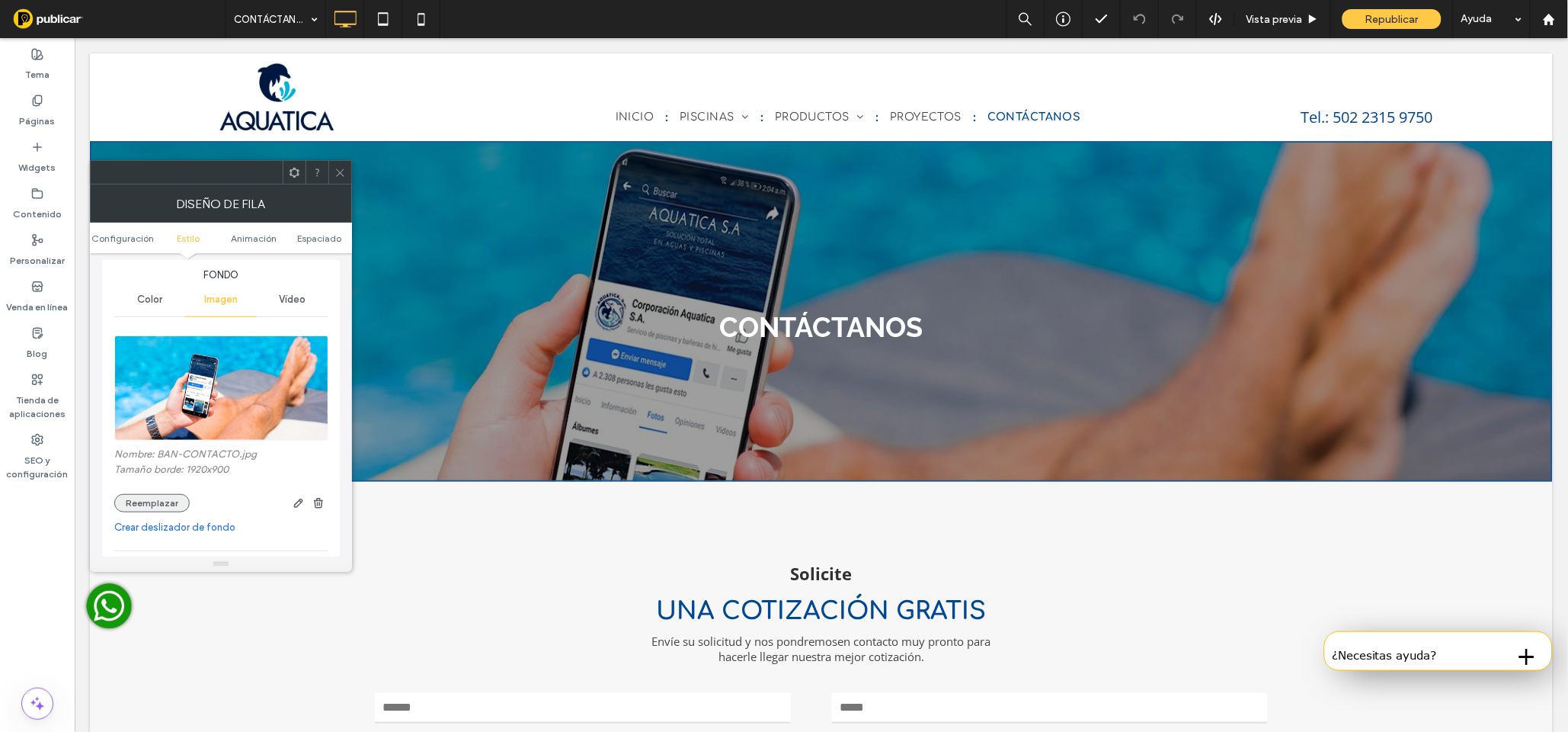
scroll to position [163, 0]
click at [144, 502] on button "Reemplazar" at bounding box center [152, 504] width 76 height 18
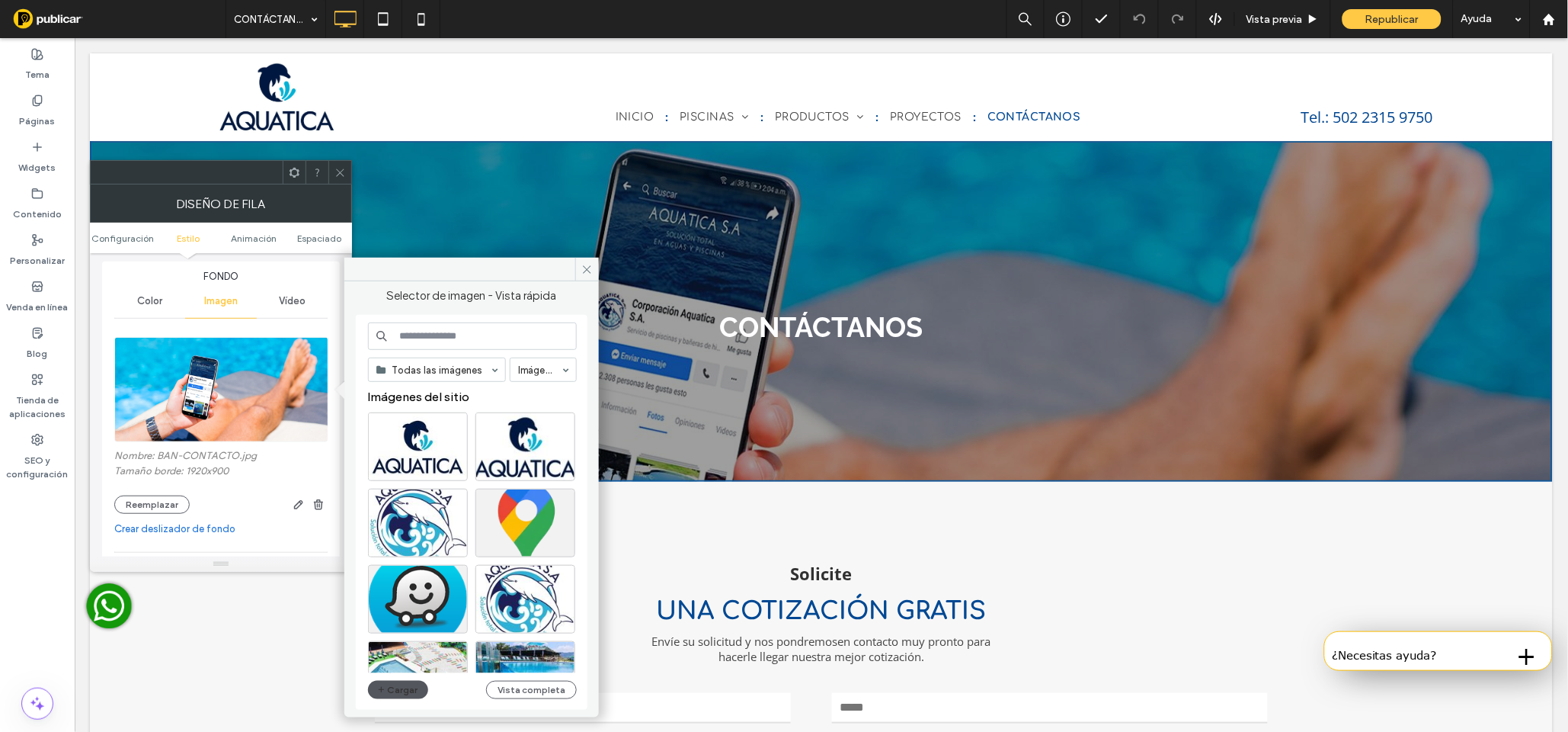
click at [393, 688] on button "Cargar" at bounding box center [398, 690] width 61 height 18
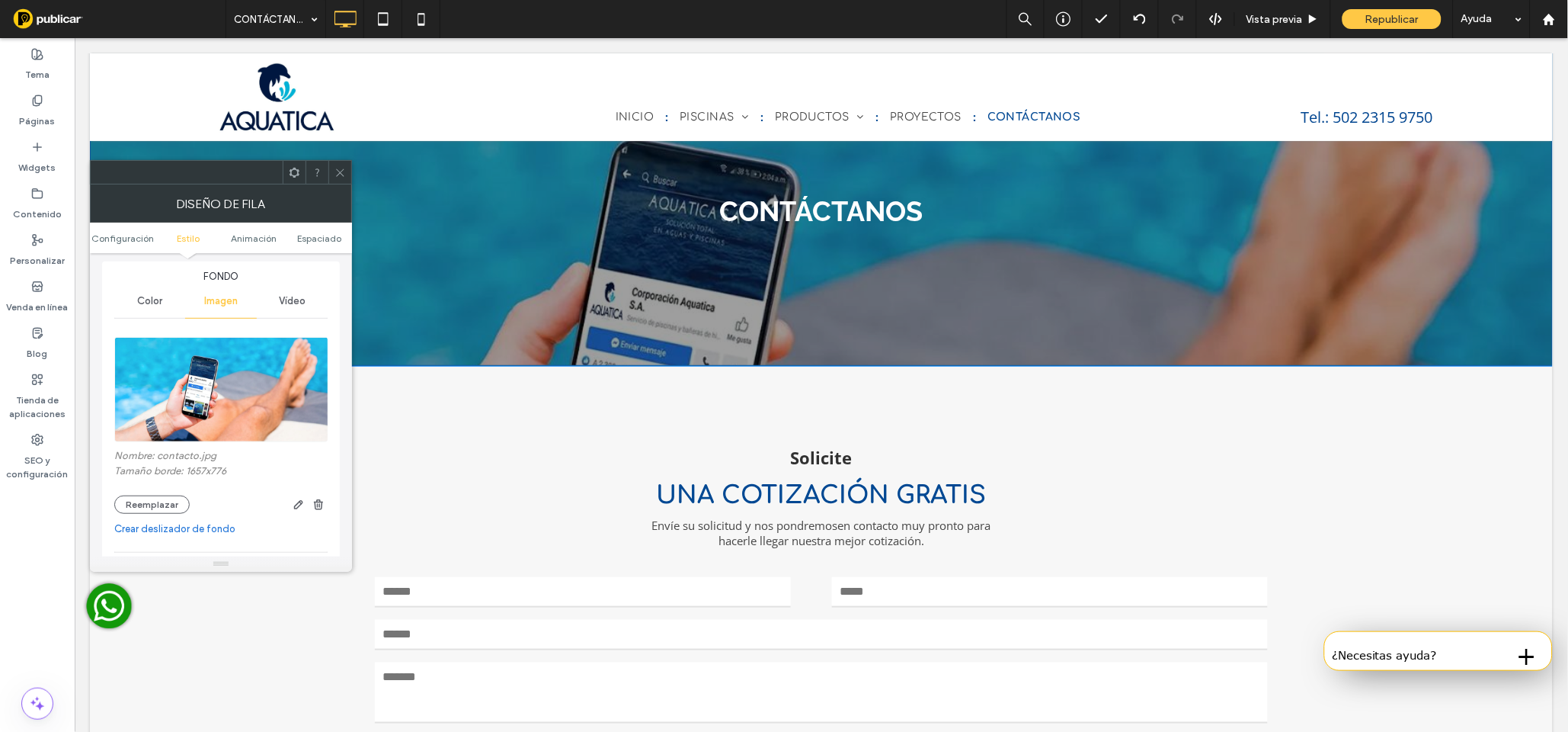
scroll to position [0, 0]
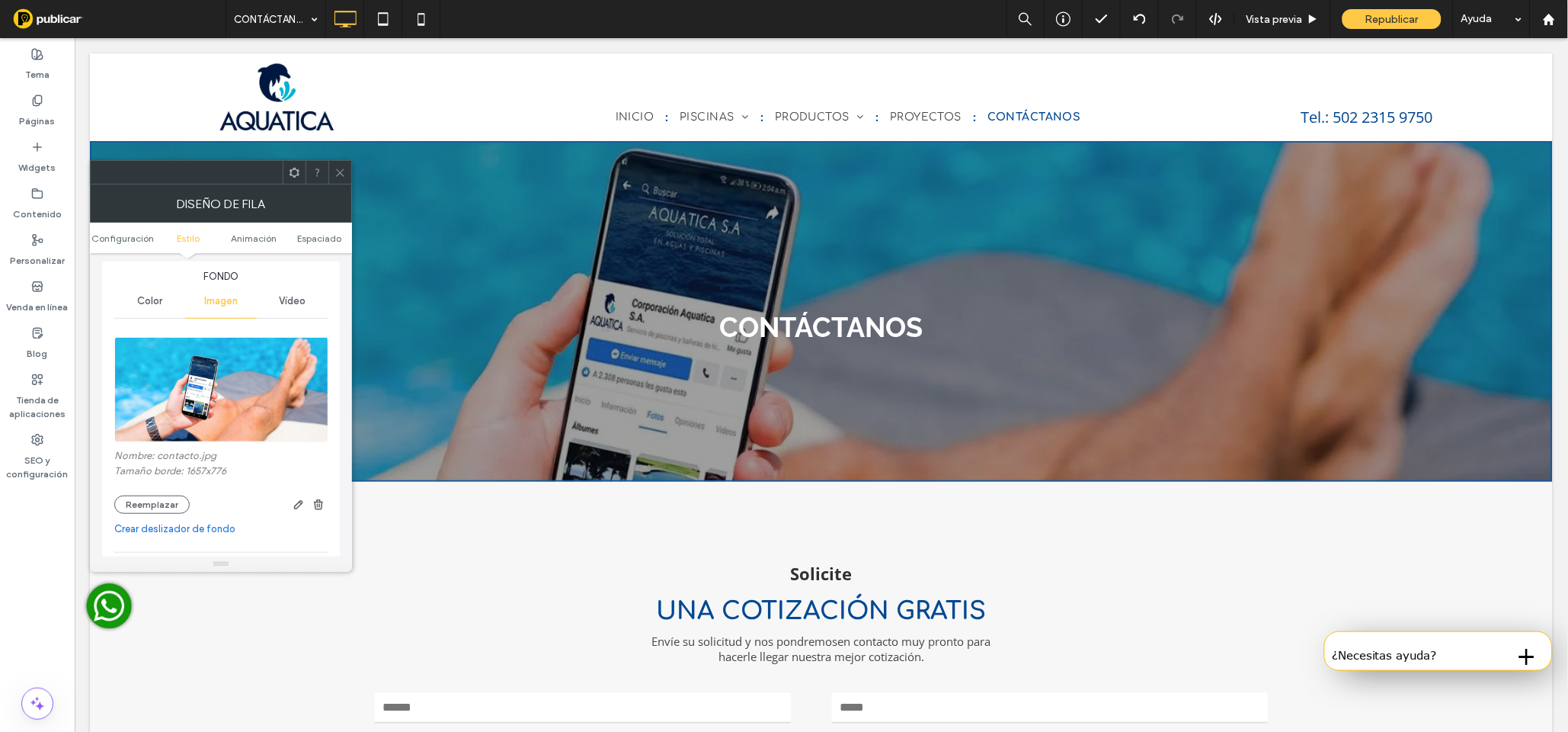
click at [342, 182] on span at bounding box center [340, 172] width 11 height 23
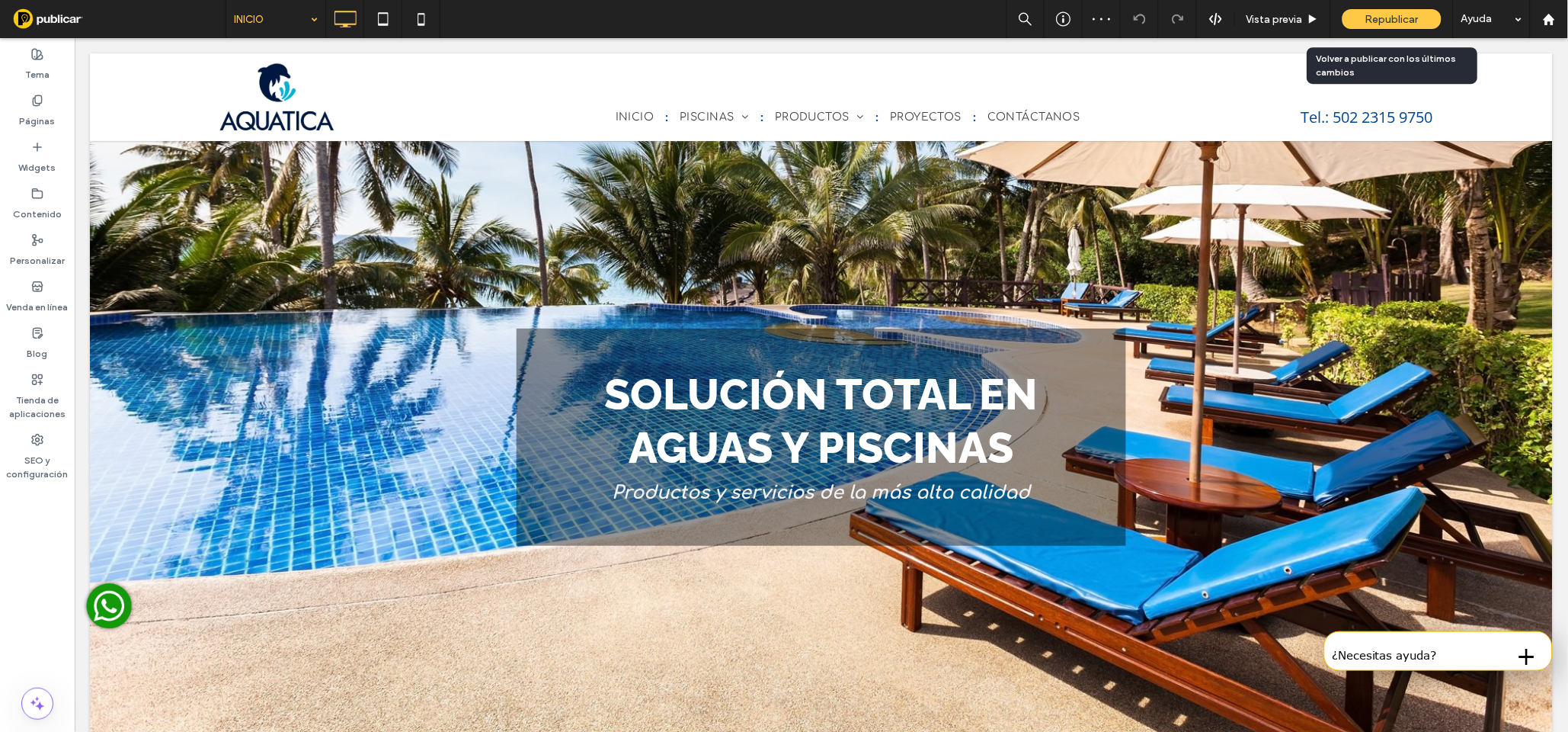
click at [1415, 21] on span "Republicar" at bounding box center [1393, 19] width 53 height 13
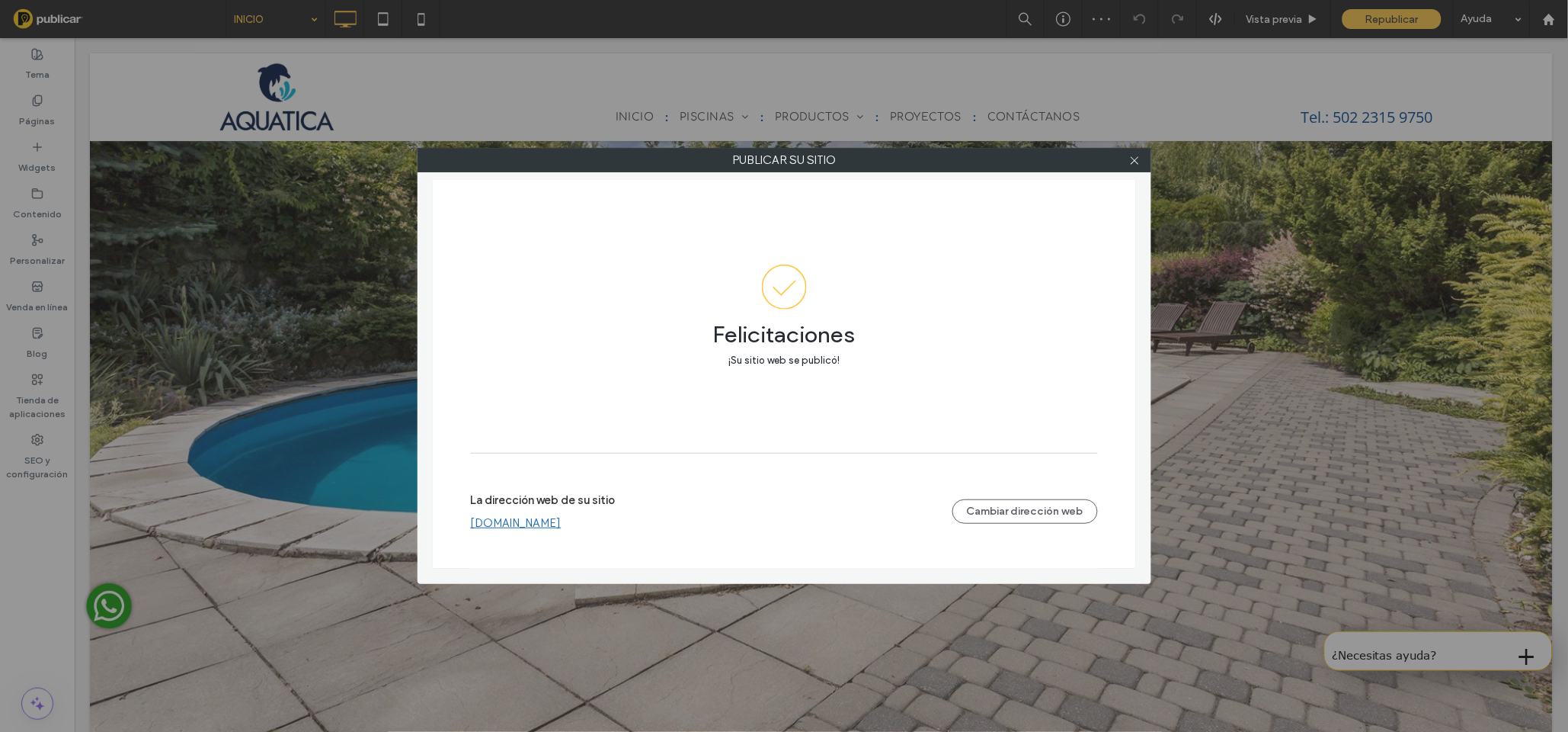
click at [548, 526] on link "www.corporacionaquatica.com" at bounding box center [516, 523] width 90 height 14
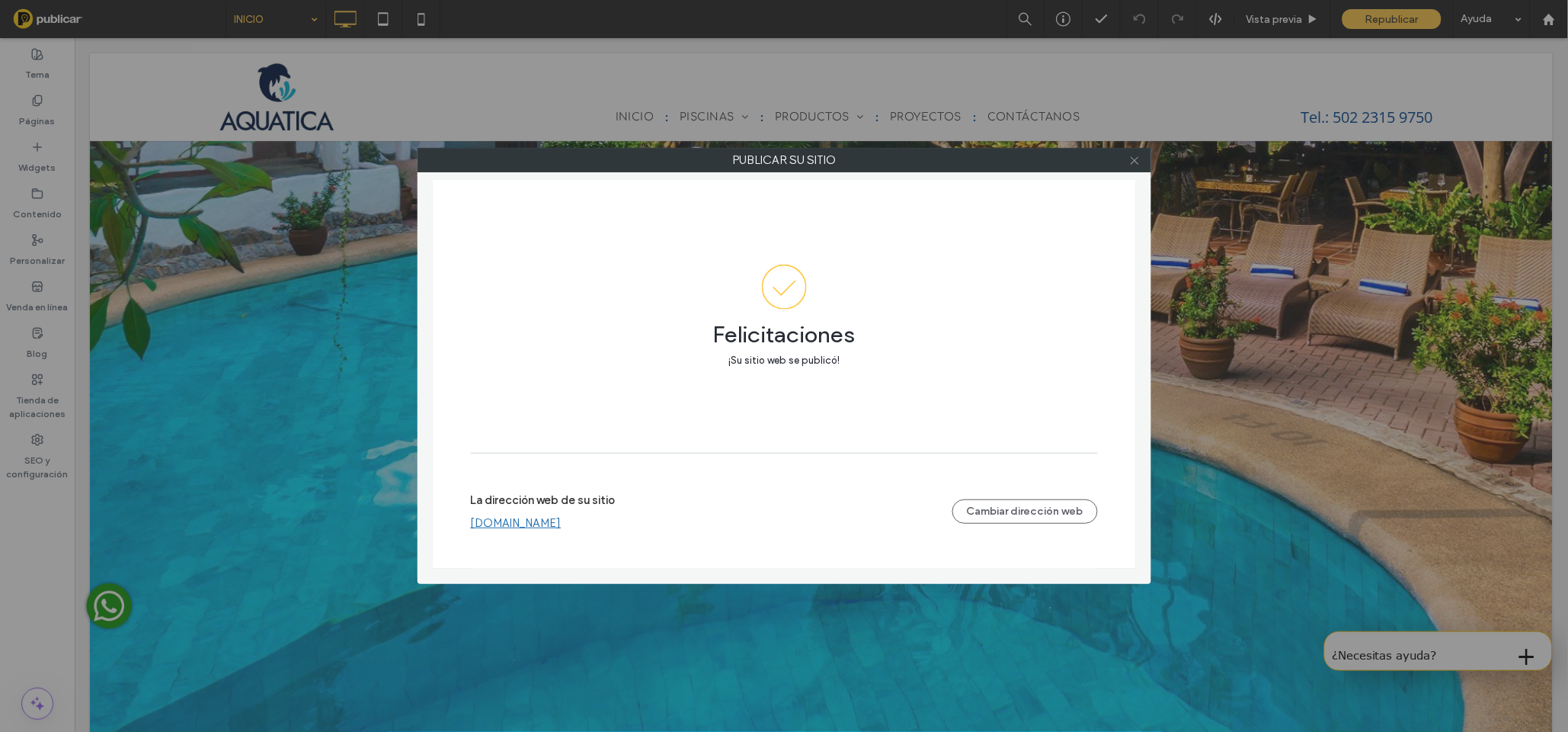
click at [1137, 160] on icon at bounding box center [1135, 160] width 11 height 11
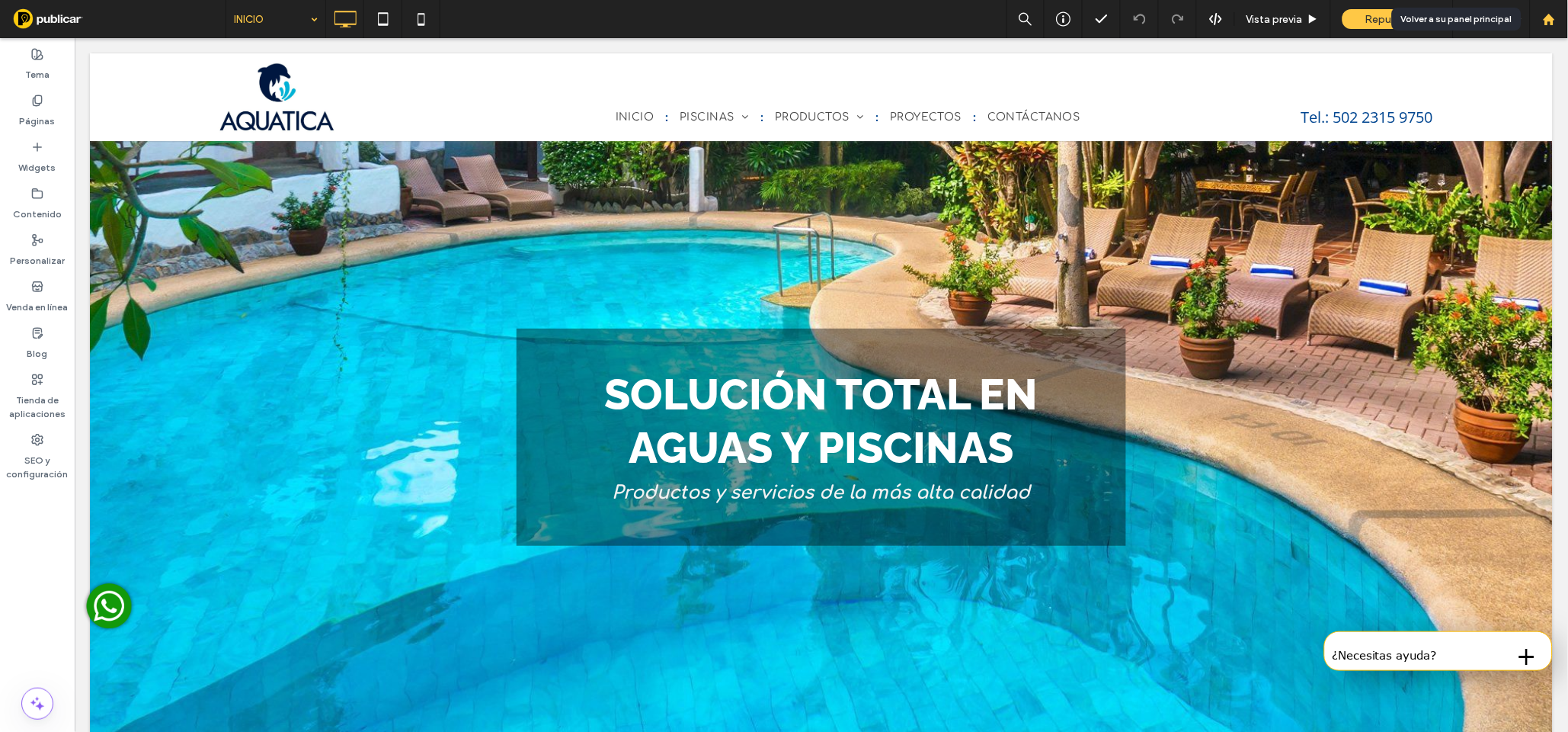
click at [1548, 21] on use at bounding box center [1548, 18] width 11 height 11
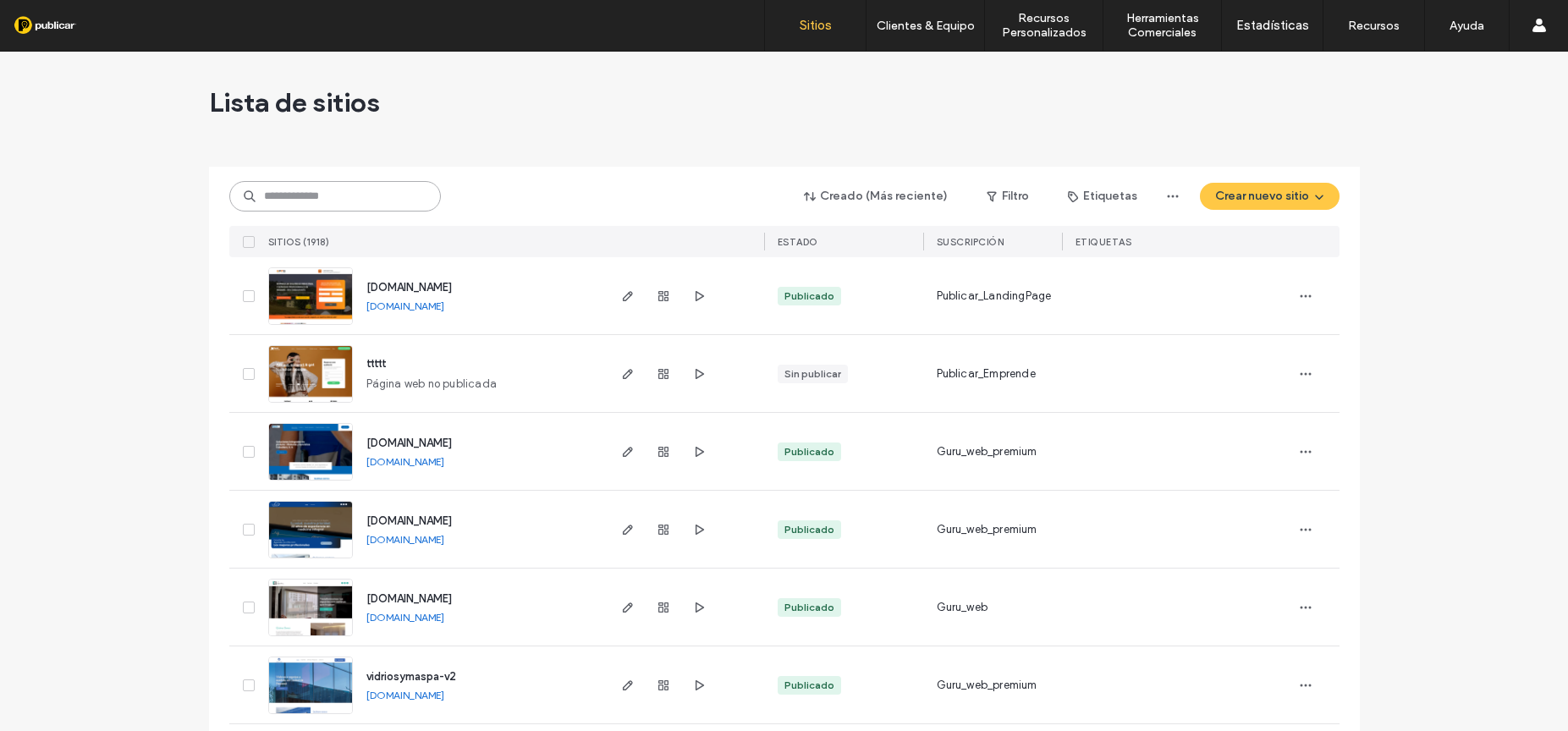
click at [284, 198] on input at bounding box center [335, 197] width 212 height 31
paste input "**********"
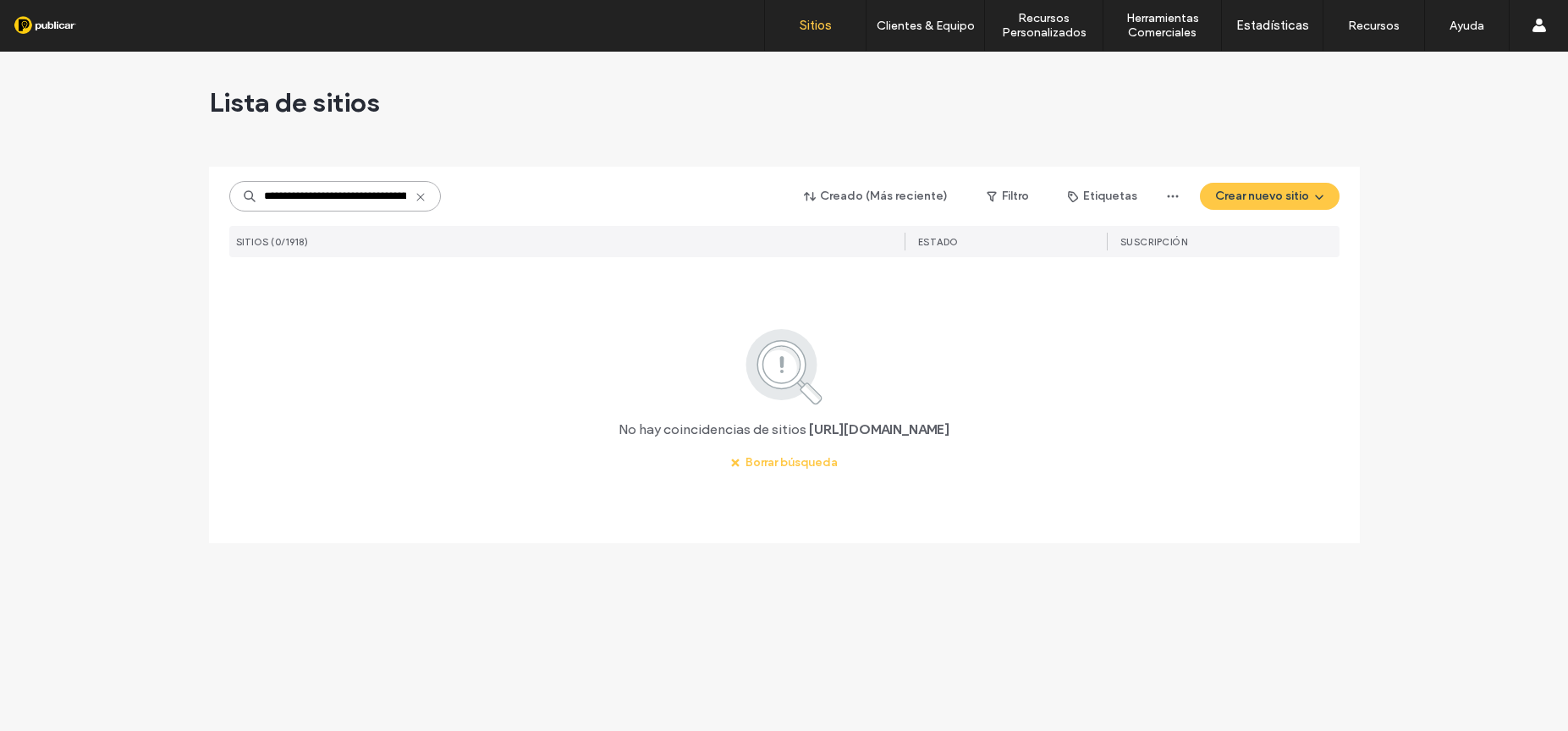
scroll to position [0, 74]
type input "**********"
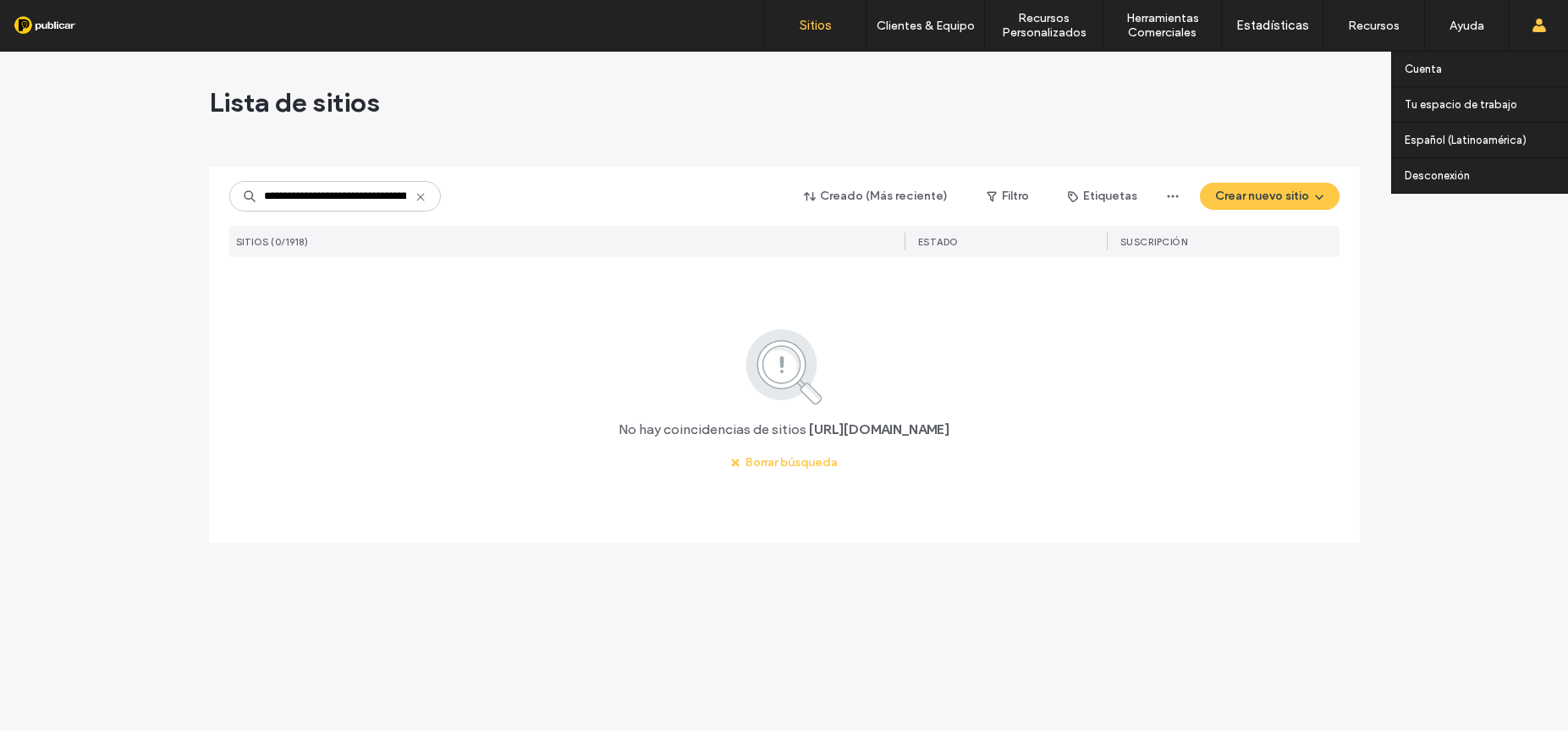
click at [1537, 24] on use at bounding box center [1538, 26] width 13 height 13
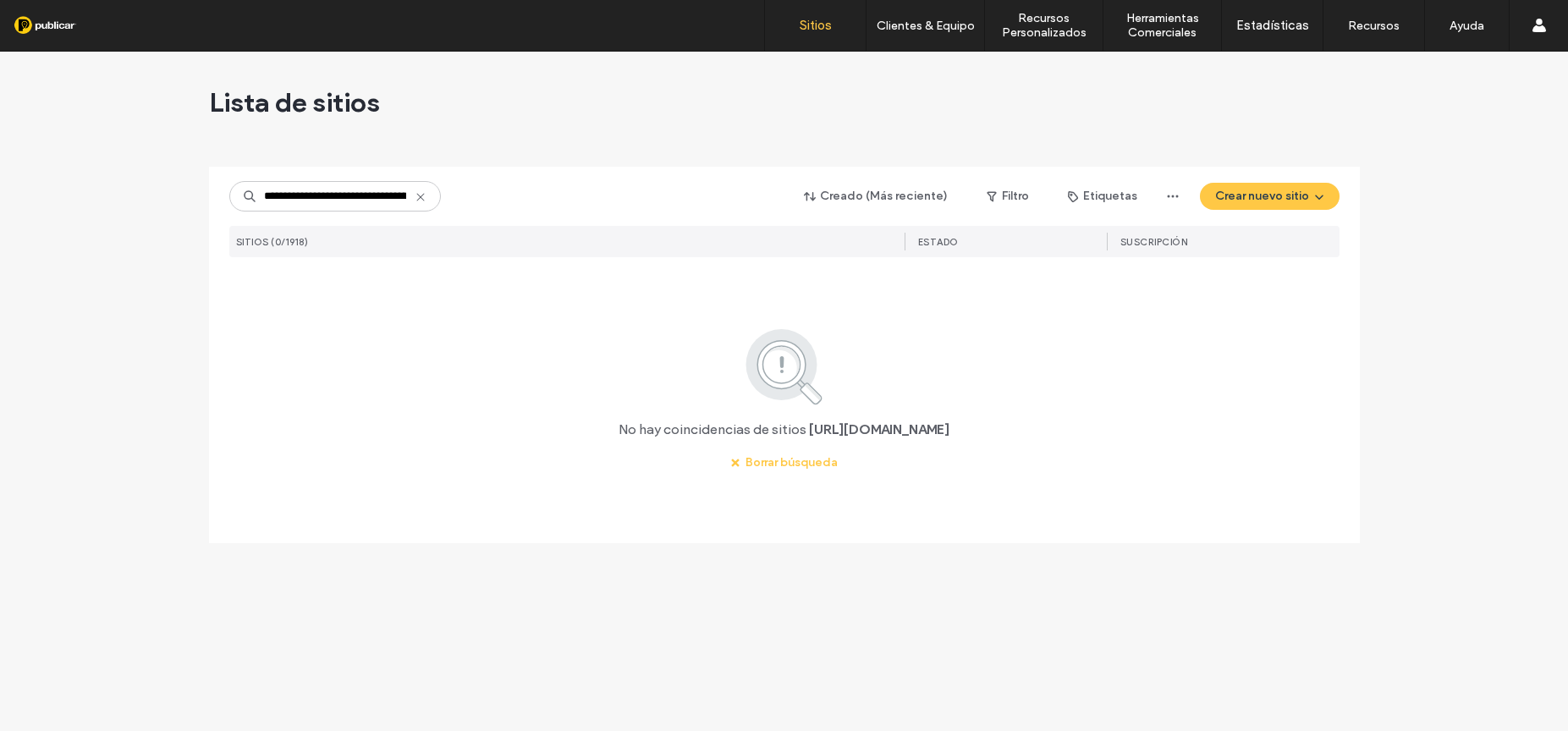
click at [805, 28] on label "Sitios" at bounding box center [816, 26] width 32 height 15
click at [808, 27] on label "Sitios" at bounding box center [816, 26] width 32 height 15
click at [423, 197] on icon at bounding box center [420, 197] width 13 height 13
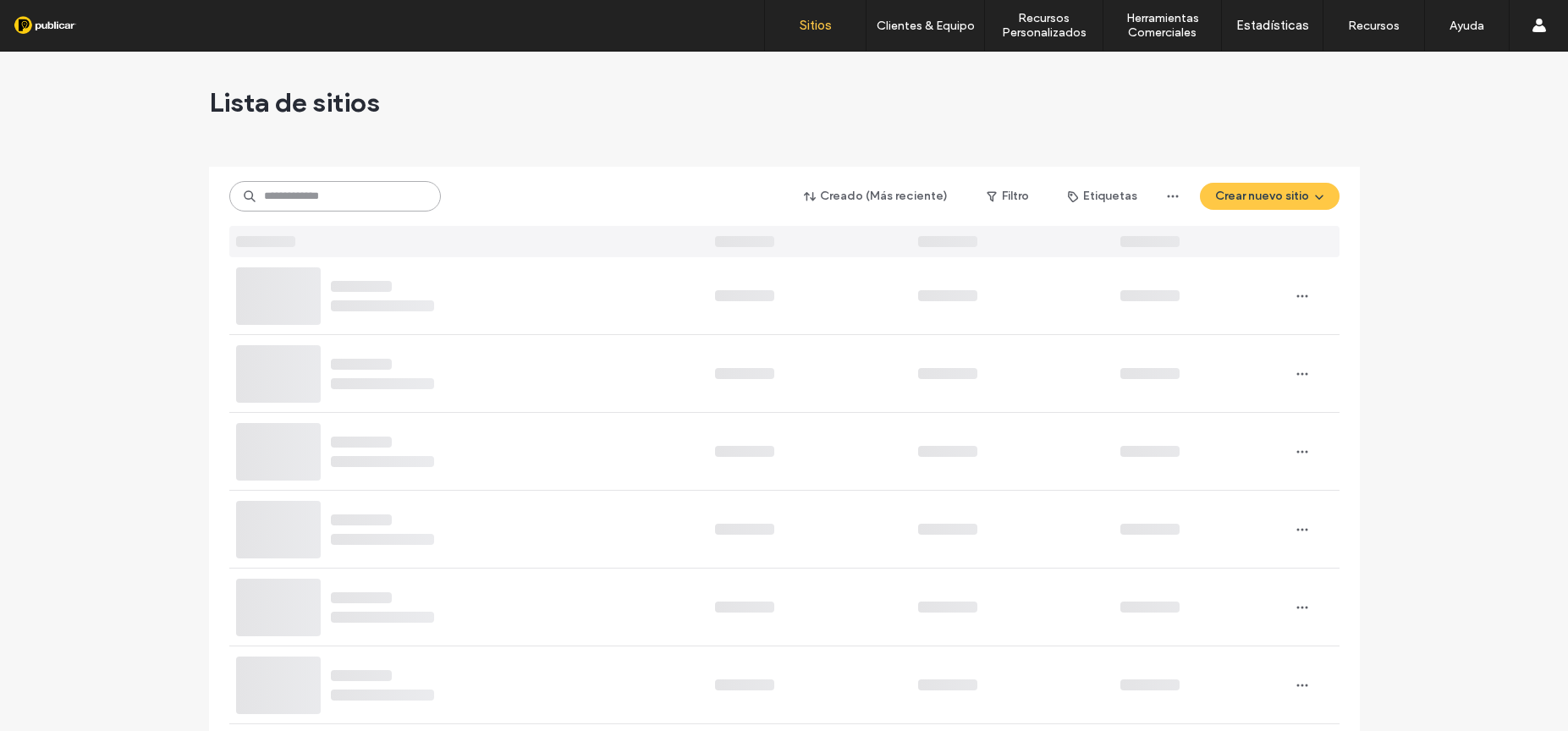
paste input "**********"
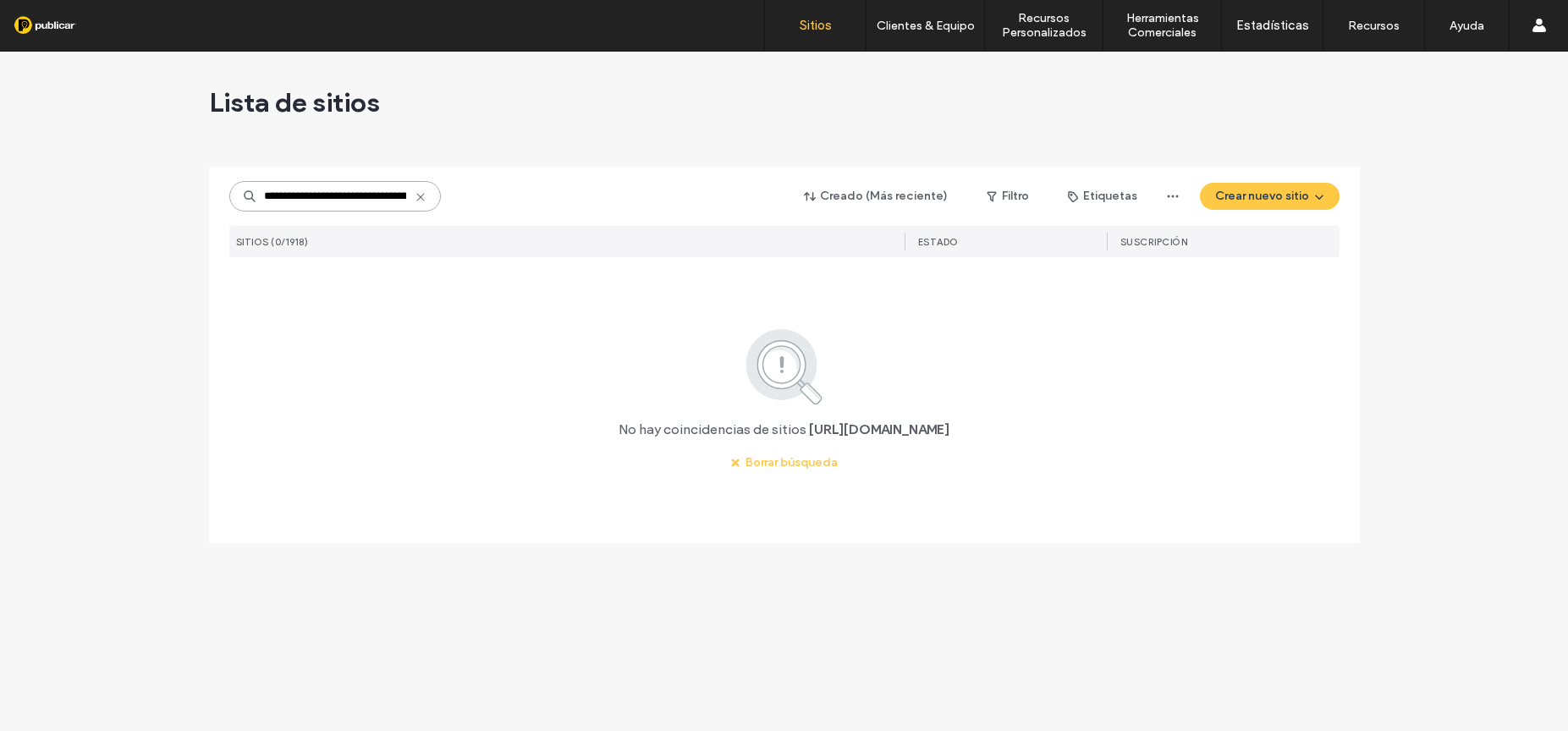
drag, startPoint x: 305, startPoint y: 198, endPoint x: 231, endPoint y: 196, distance: 74.0
click at [231, 196] on input "**********" at bounding box center [335, 197] width 212 height 31
click at [411, 198] on input "**********" at bounding box center [335, 197] width 212 height 31
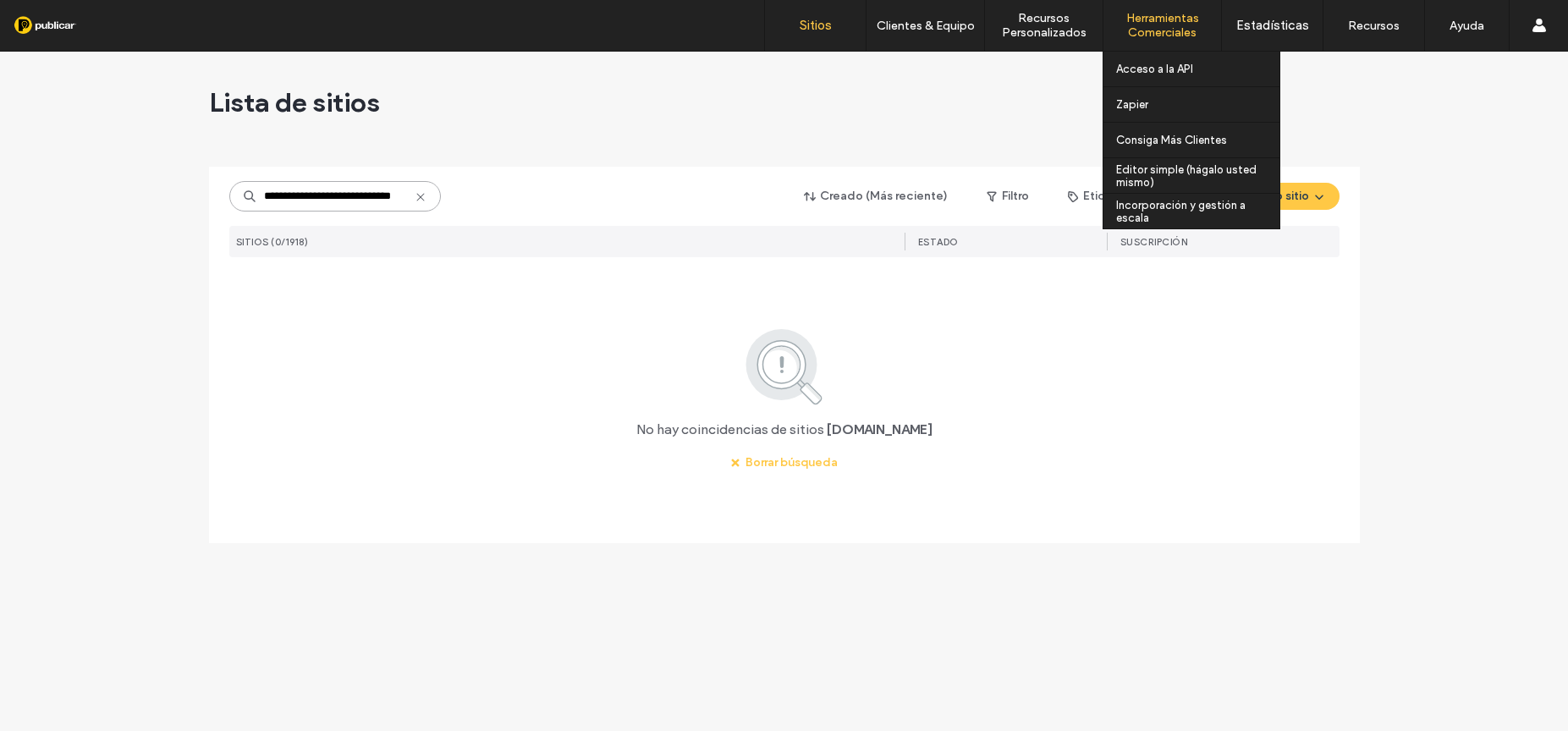
type input "**********"
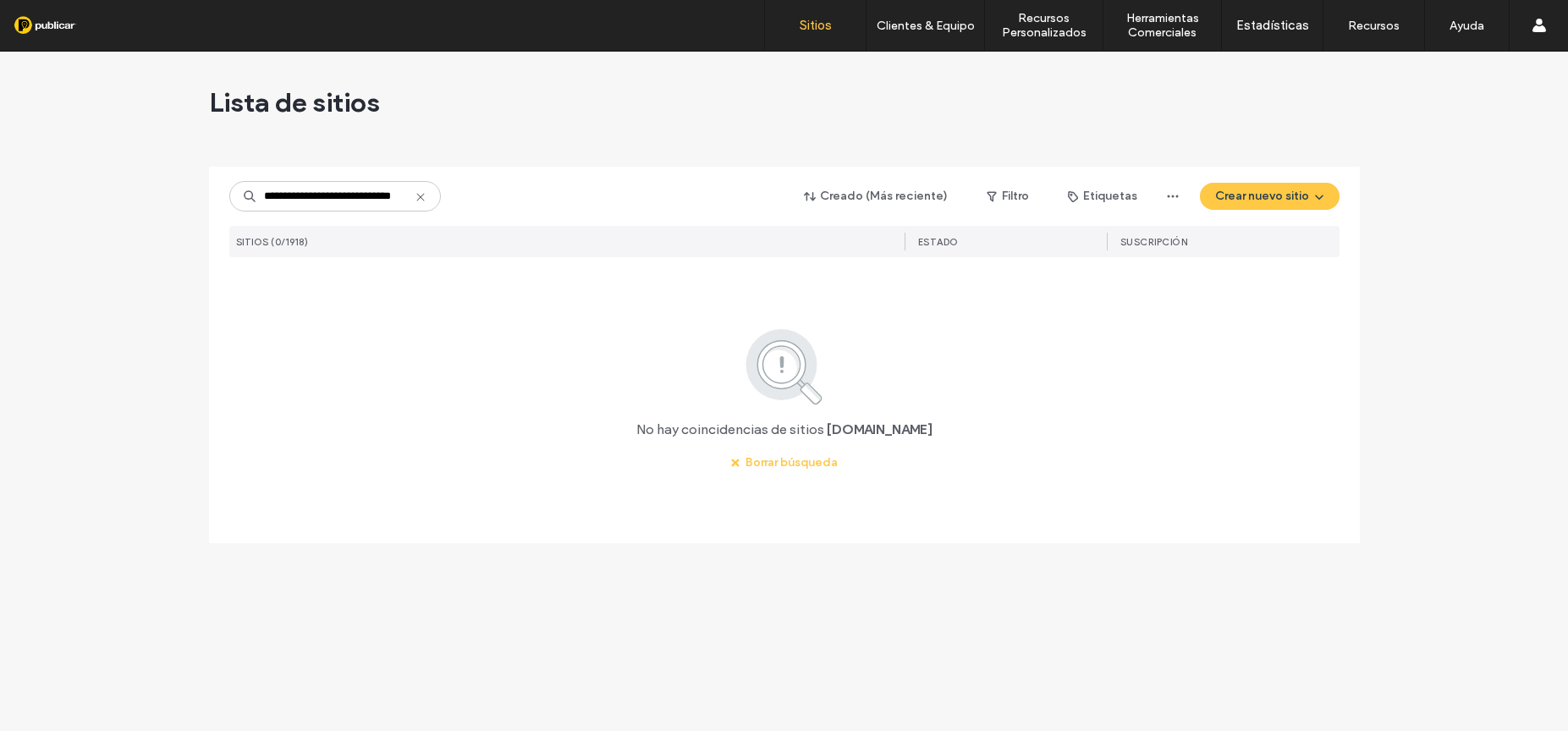
click at [420, 198] on icon at bounding box center [420, 197] width 13 height 13
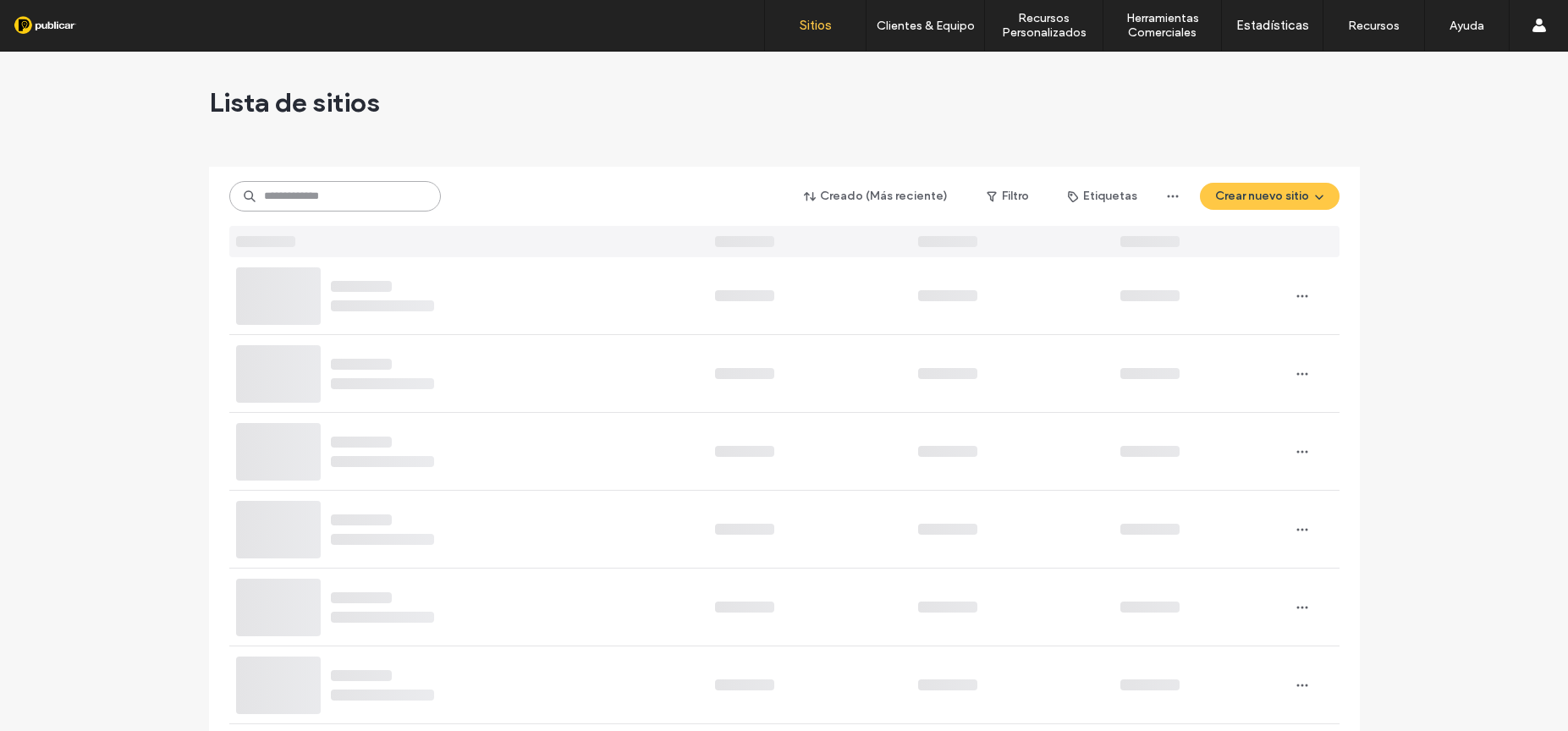
paste input "*******"
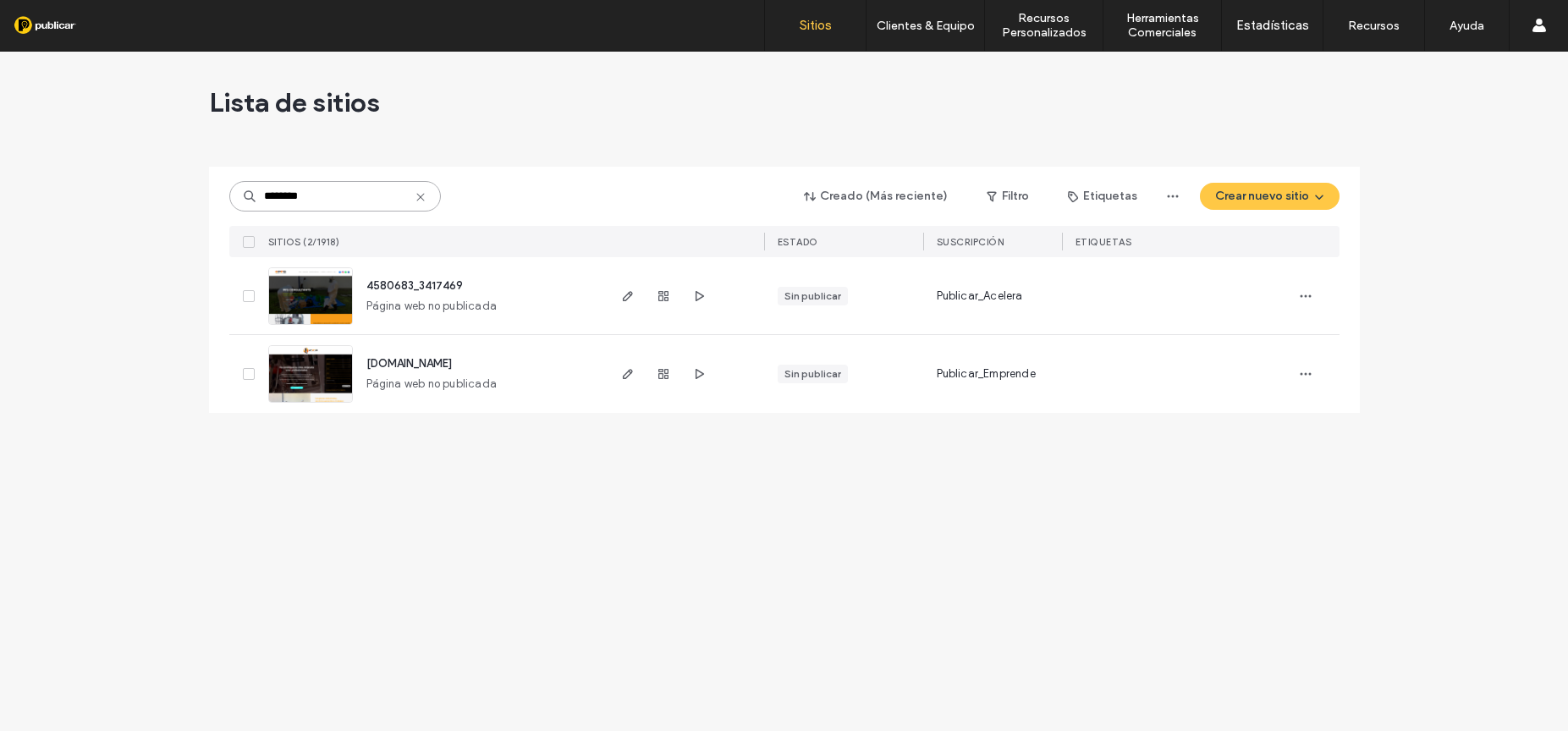
drag, startPoint x: 283, startPoint y: 198, endPoint x: 249, endPoint y: 198, distance: 34.0
click at [249, 198] on div "*******" at bounding box center [335, 197] width 212 height 31
drag, startPoint x: 282, startPoint y: 193, endPoint x: 261, endPoint y: 193, distance: 21.0
click at [261, 193] on input "*******" at bounding box center [335, 197] width 212 height 31
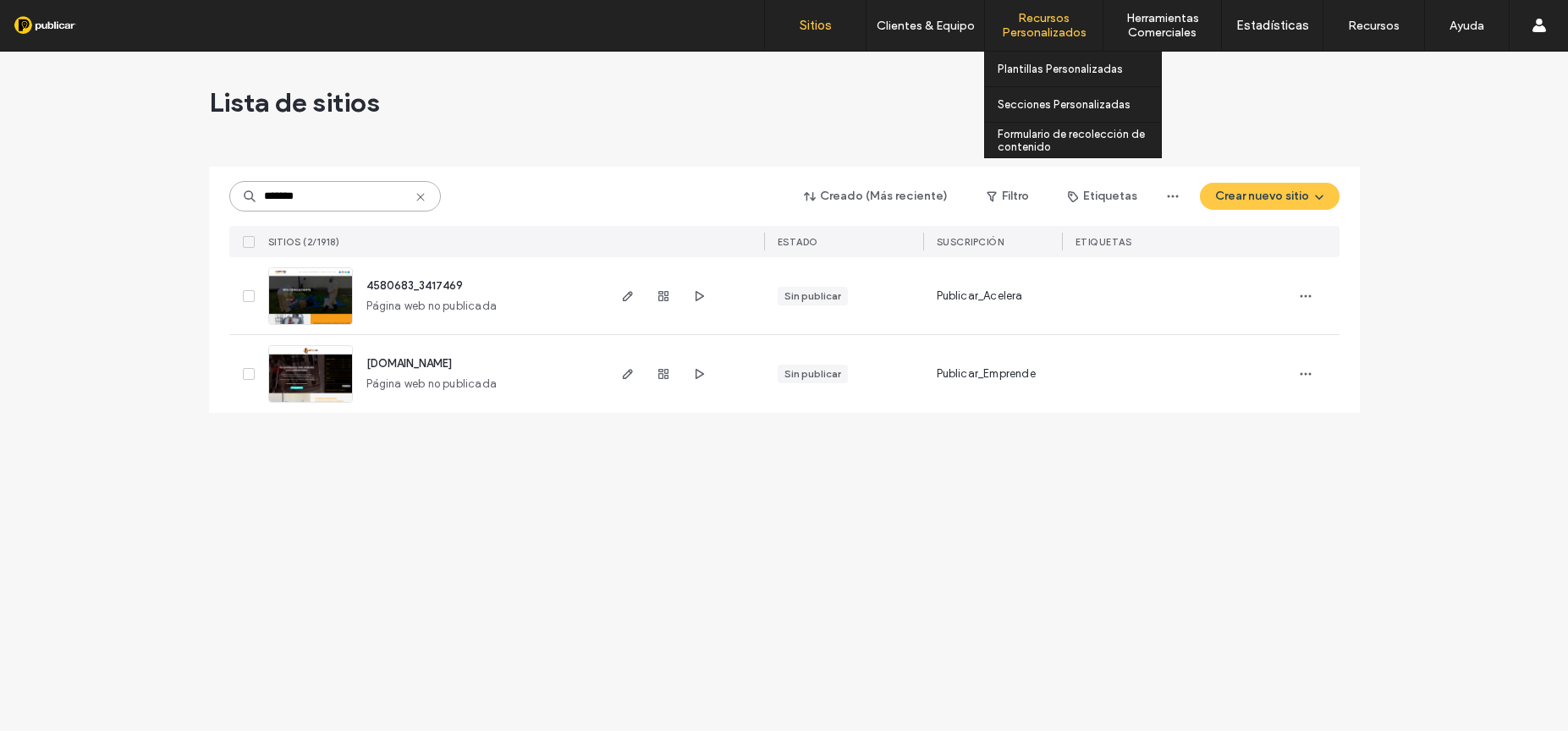
type input "*******"
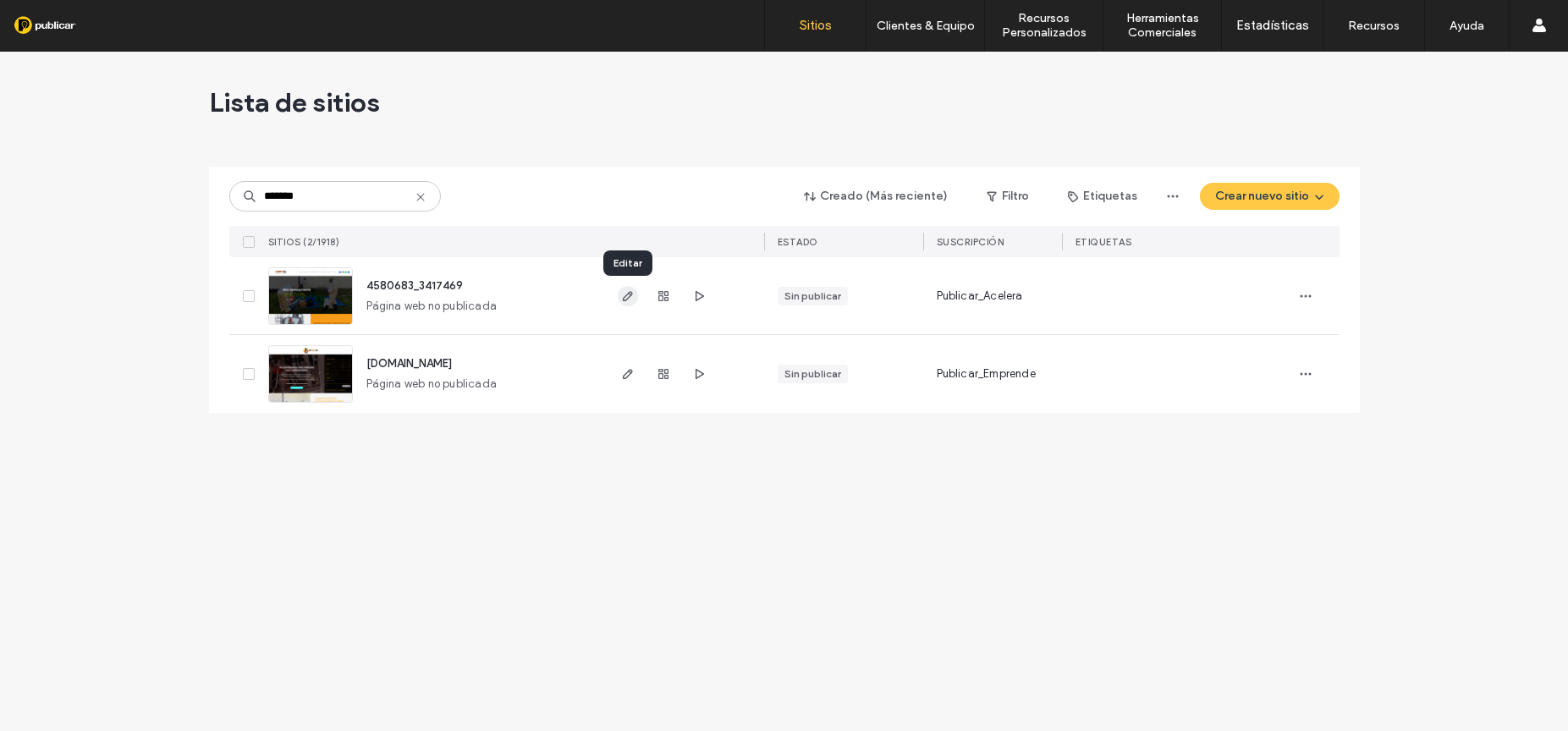
click at [627, 294] on use "button" at bounding box center [627, 296] width 10 height 10
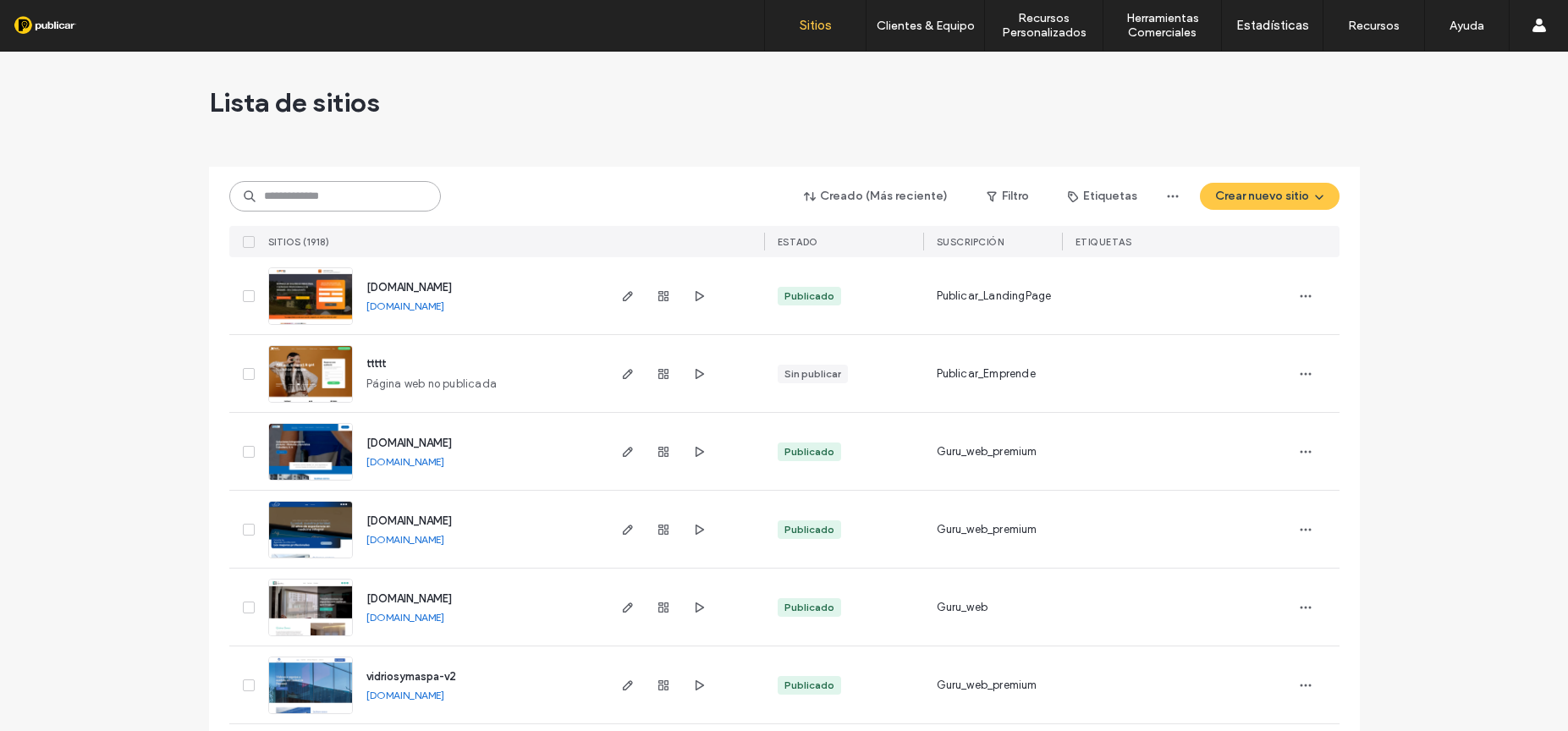
click at [270, 197] on input at bounding box center [335, 197] width 212 height 31
paste input "*******"
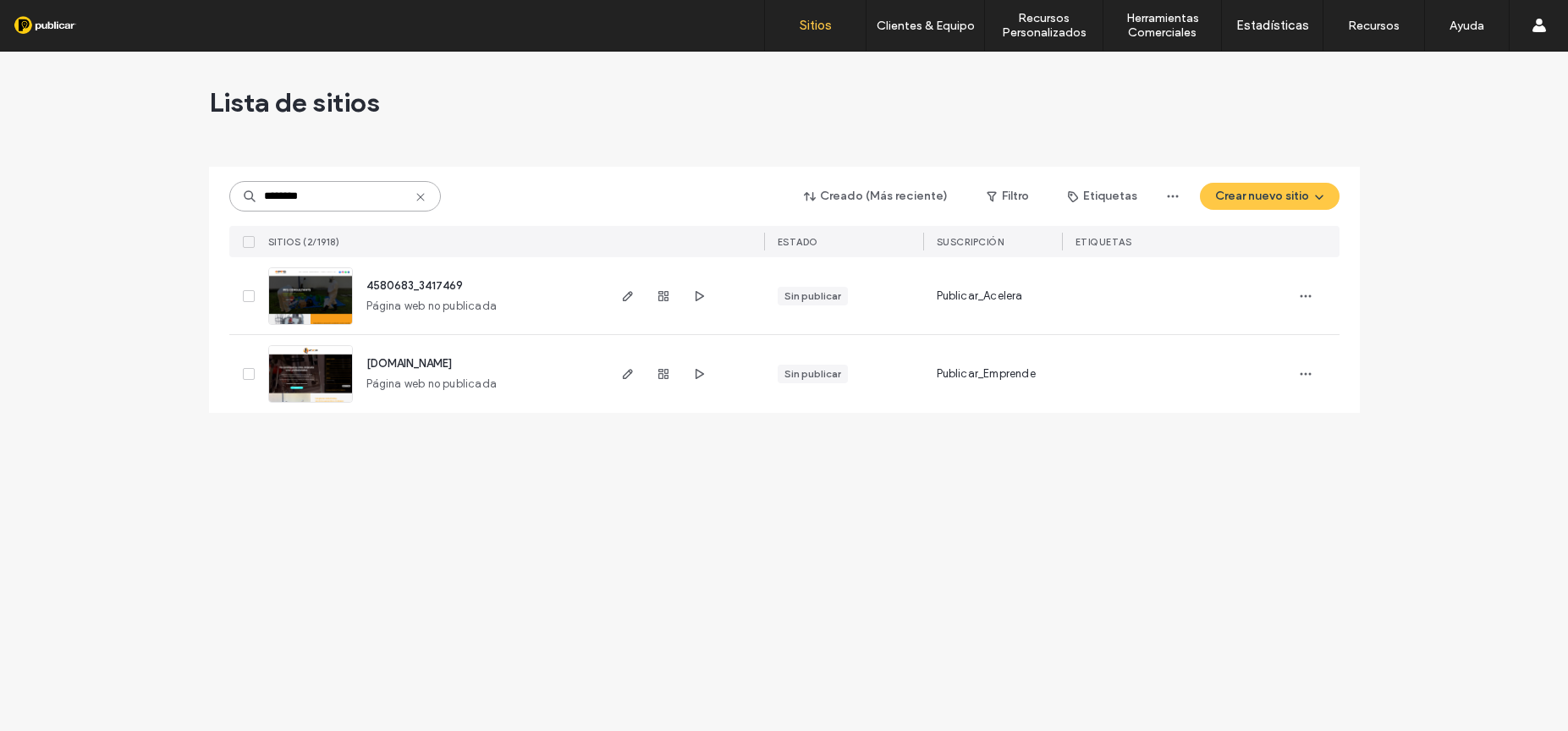
drag, startPoint x: 282, startPoint y: 198, endPoint x: 226, endPoint y: 193, distance: 56.2
click at [226, 193] on div "******* Creado (Más reciente) Filtro Etiquetas Crear nuevo sitio SITIOS (2/1918…" at bounding box center [784, 290] width 1151 height 246
type input "*******"
click at [624, 373] on use "button" at bounding box center [627, 374] width 10 height 10
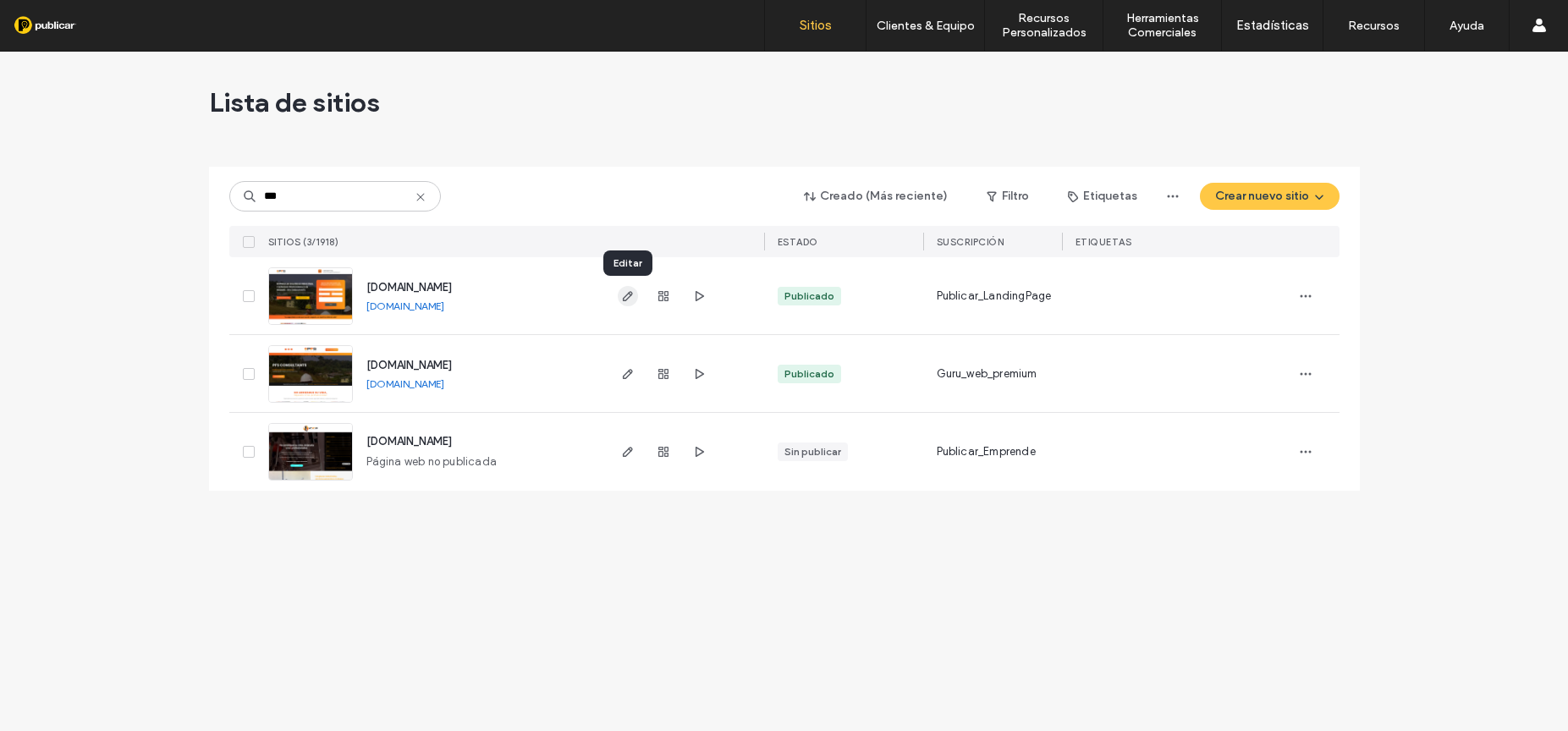
type input "***"
click at [624, 293] on icon "button" at bounding box center [628, 296] width 13 height 13
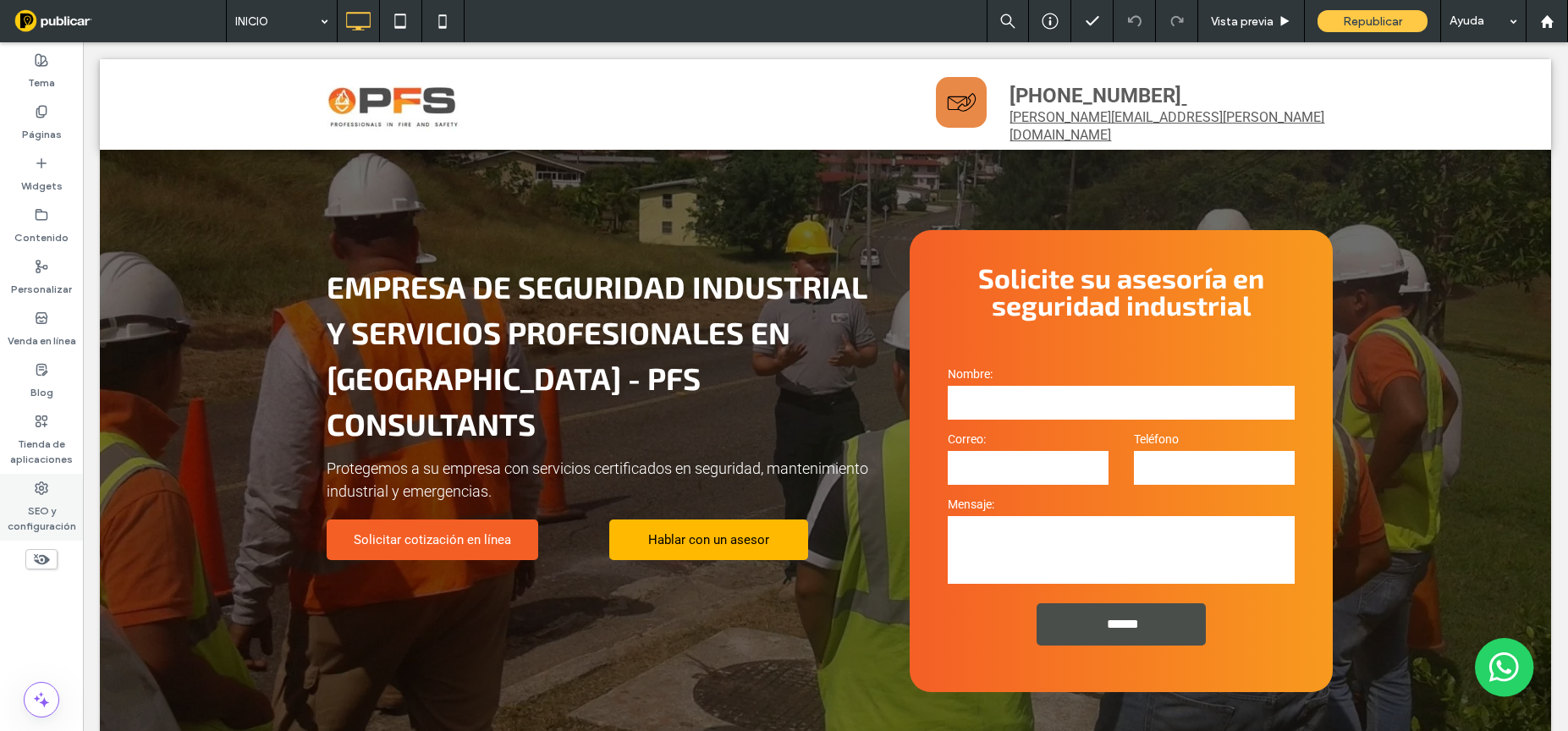
click at [41, 492] on use at bounding box center [41, 488] width 11 height 11
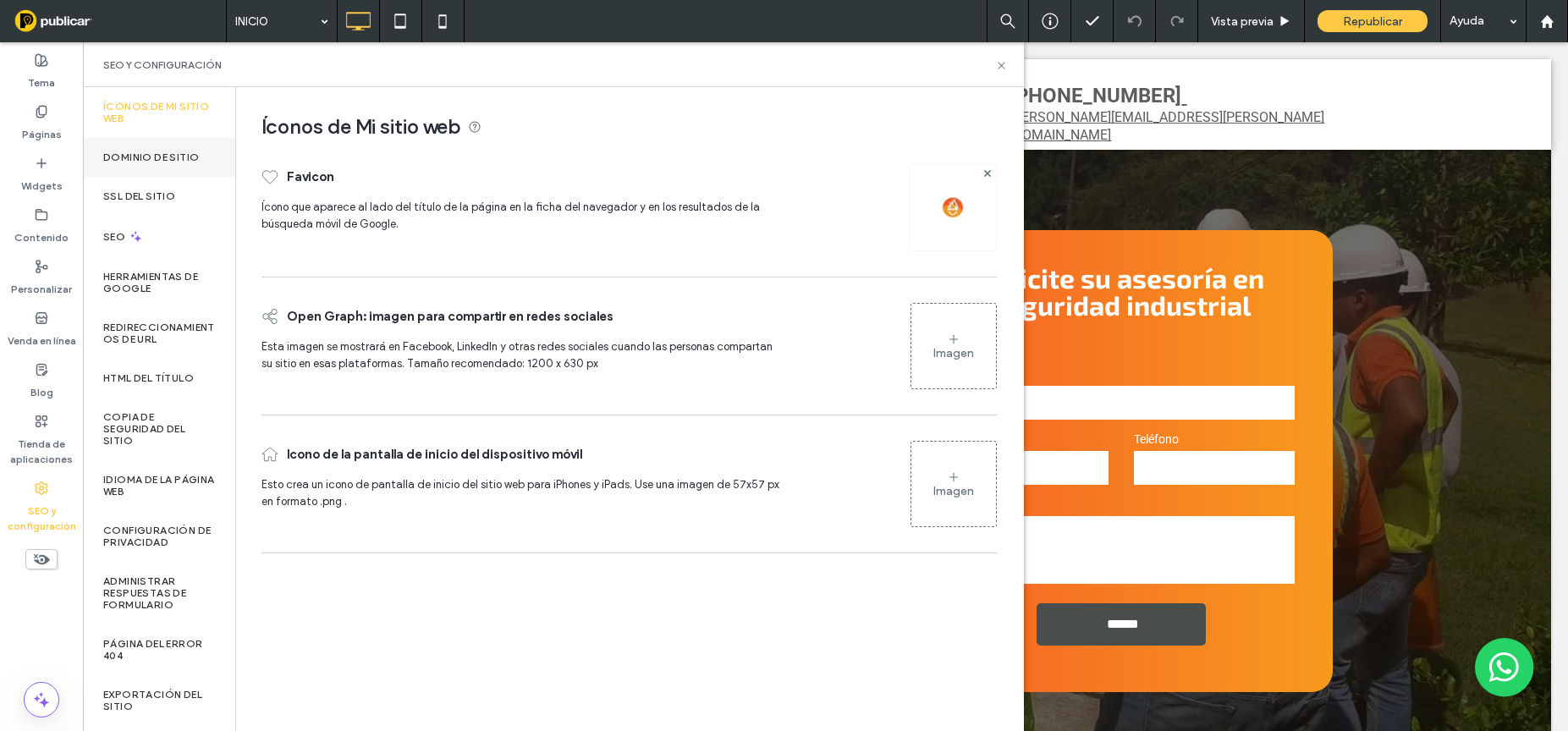
click at [159, 153] on label "Dominio de sitio" at bounding box center [151, 157] width 95 height 11
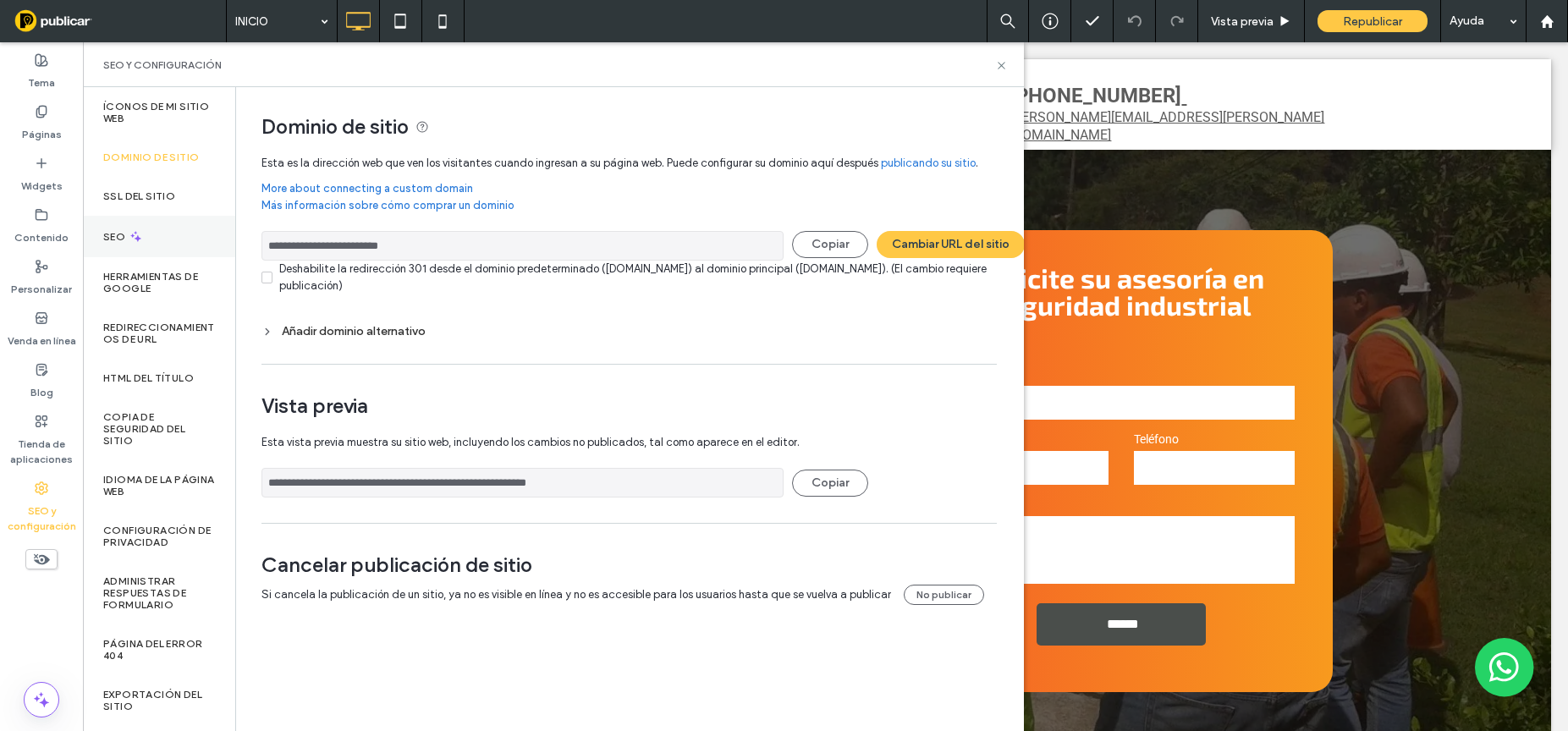
click at [169, 222] on div "SEO" at bounding box center [159, 236] width 153 height 41
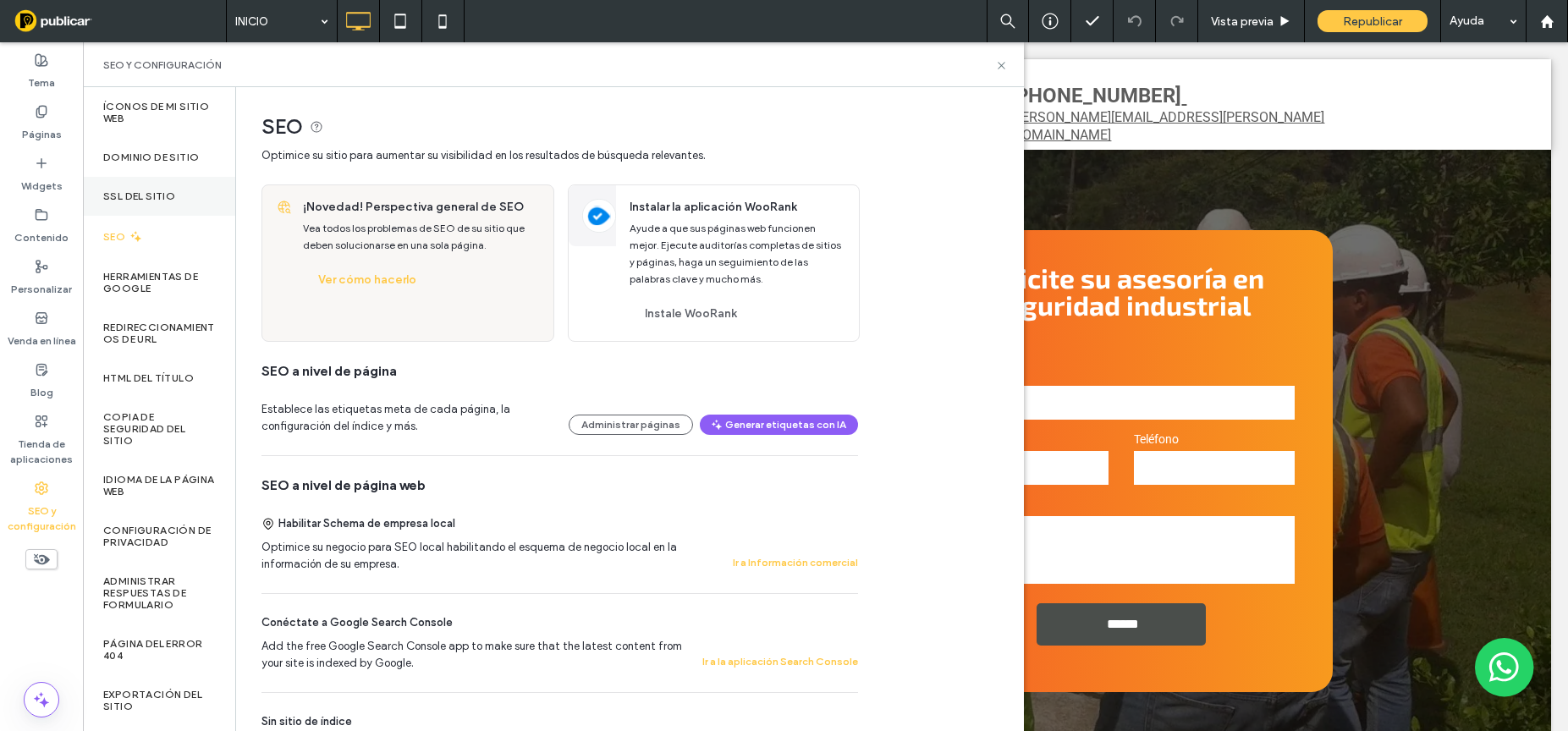
click at [174, 193] on label "SSL del sitio" at bounding box center [138, 196] width 72 height 11
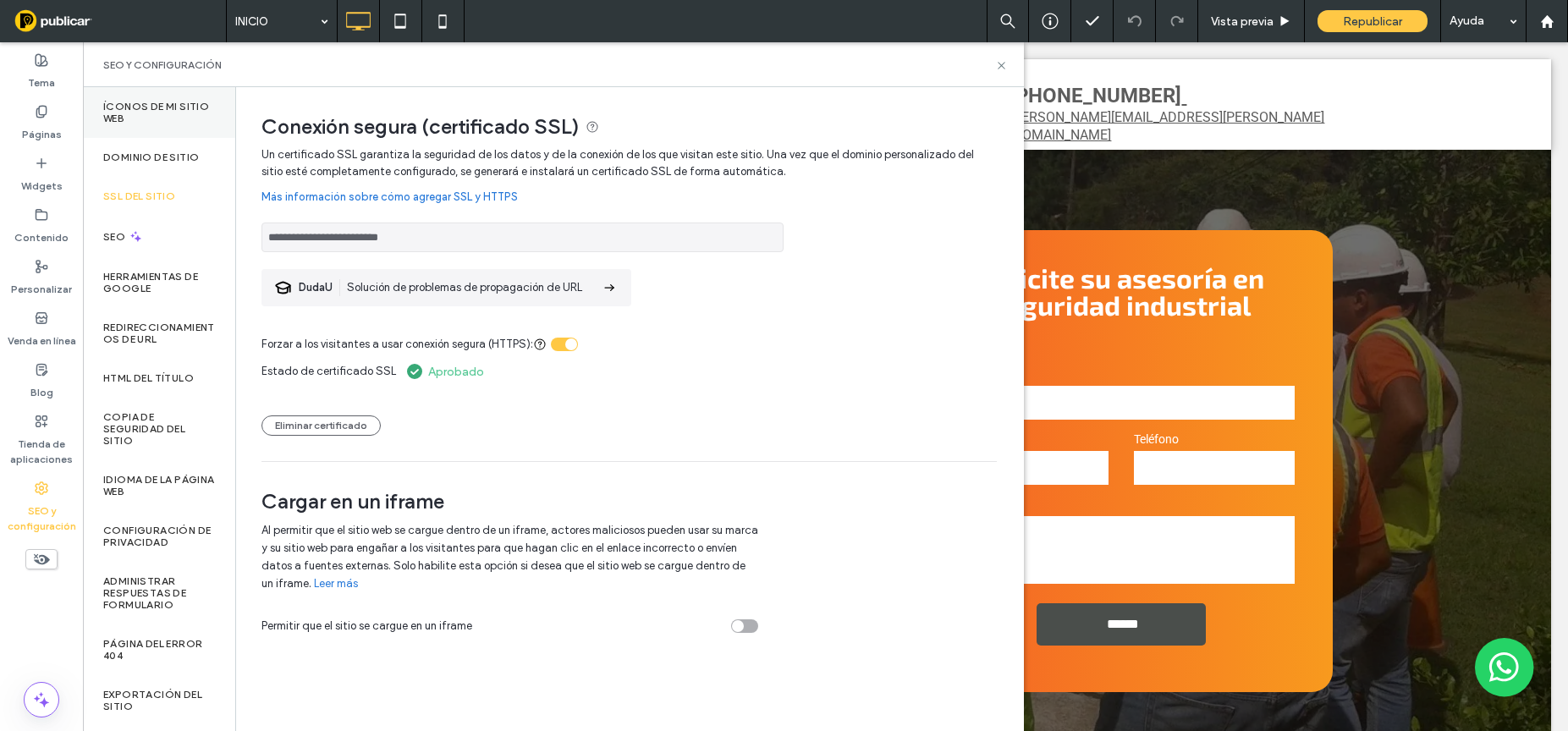
click at [153, 100] on label "Íconos de Mi sitio web" at bounding box center [158, 112] width 112 height 24
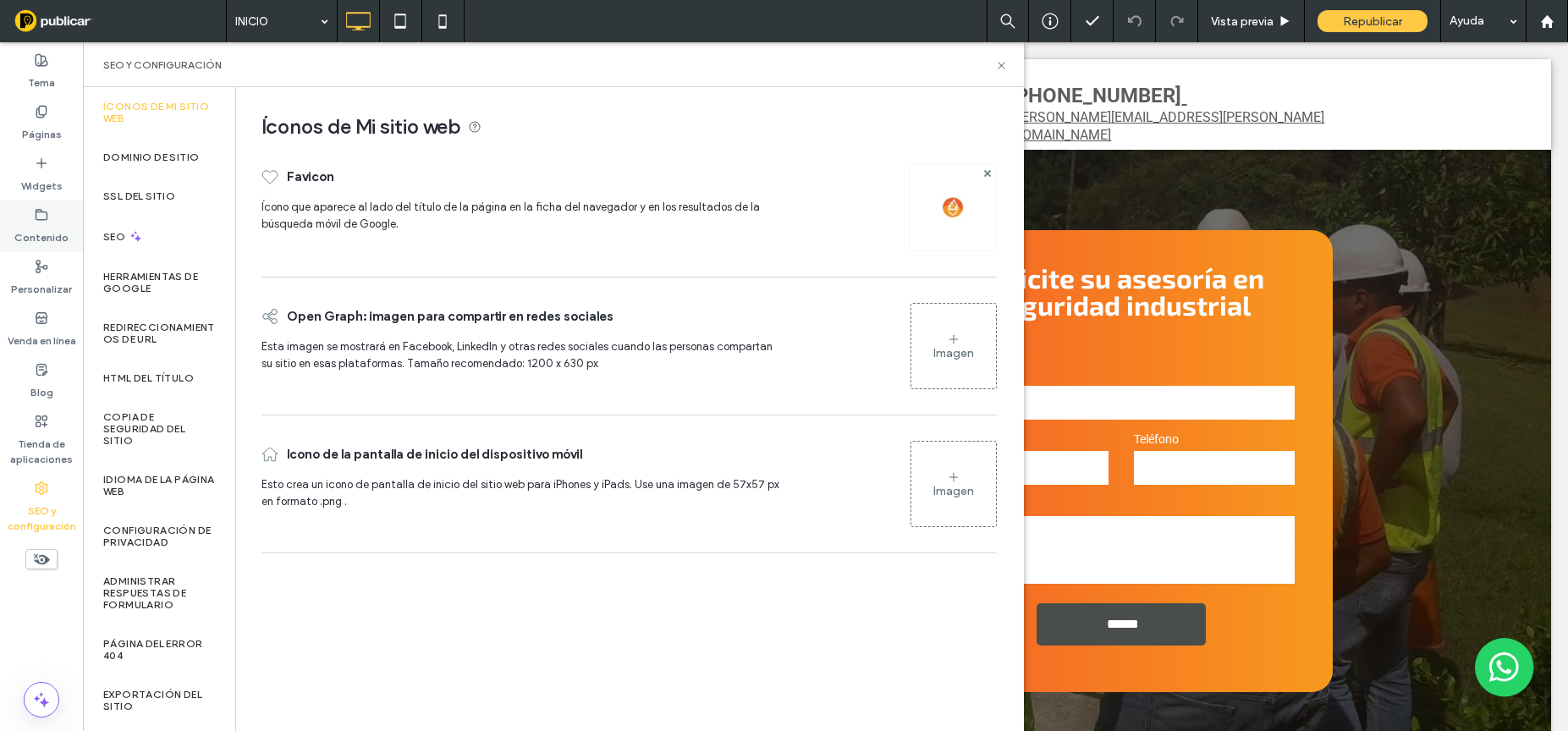
click at [44, 219] on icon at bounding box center [41, 215] width 13 height 13
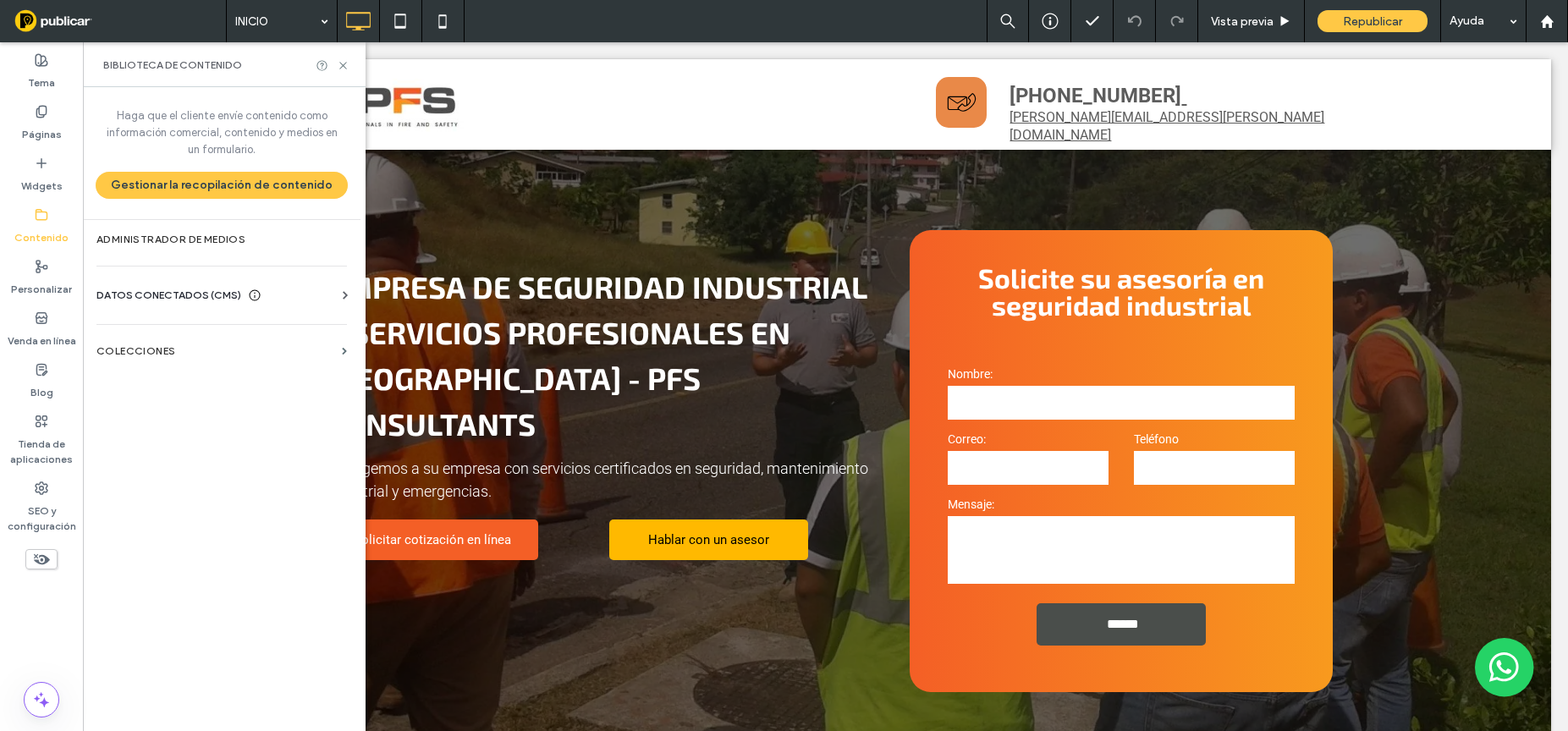
click at [178, 293] on span "DATOS CONECTADOS (CMS)" at bounding box center [169, 296] width 145 height 17
click at [179, 335] on label "Información del negocio" at bounding box center [224, 337] width 230 height 11
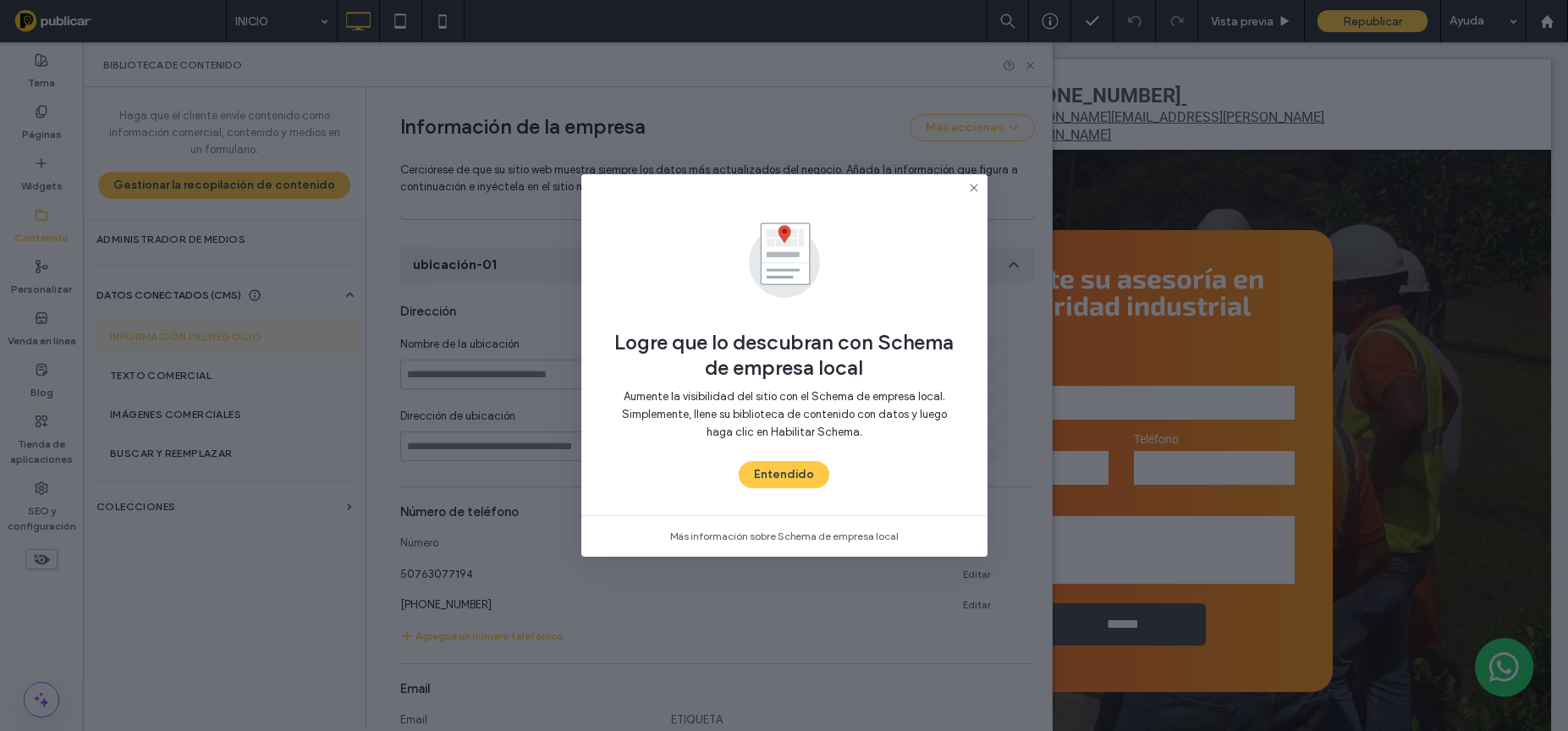
scroll to position [204, 0]
click at [972, 185] on icon at bounding box center [973, 188] width 13 height 13
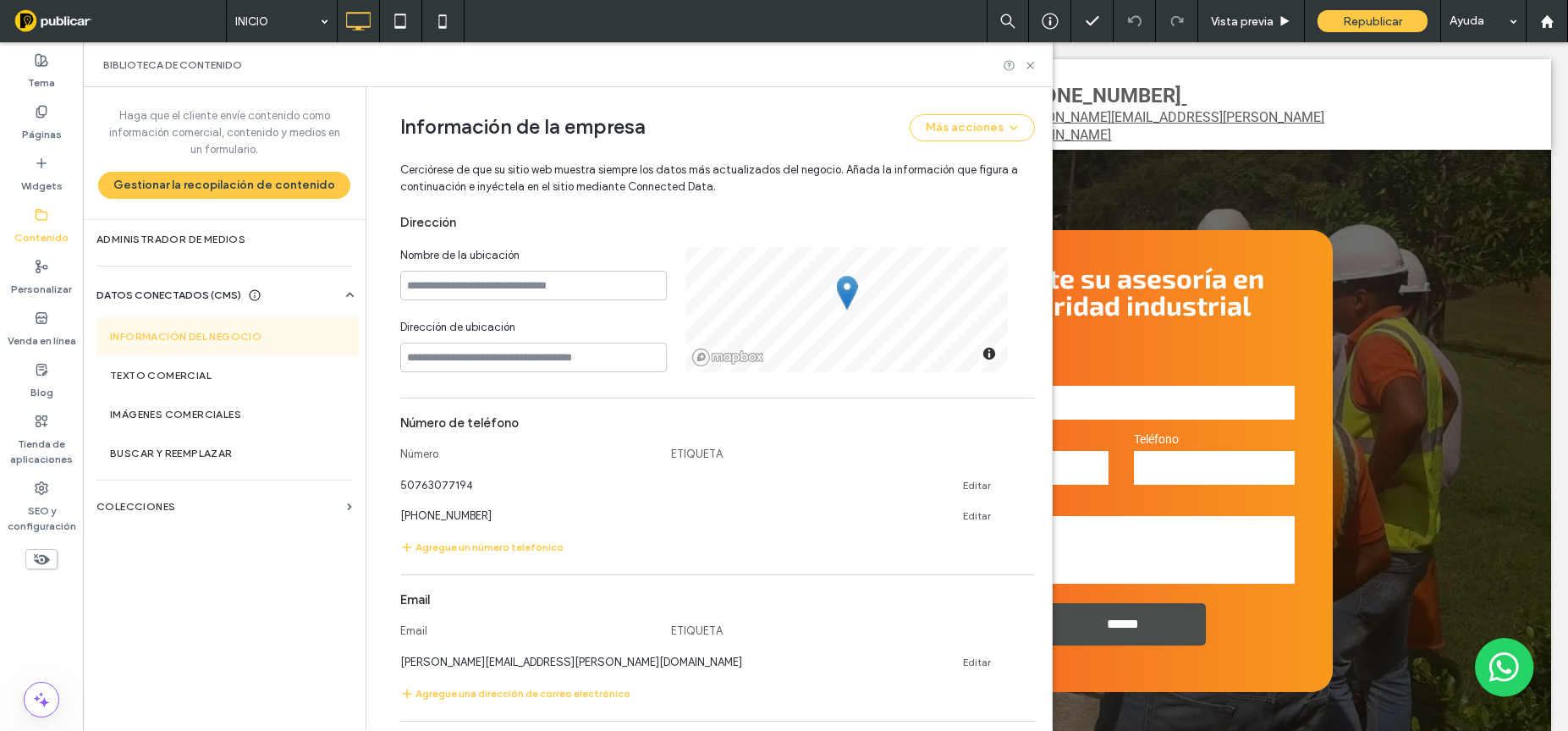
scroll to position [0, 0]
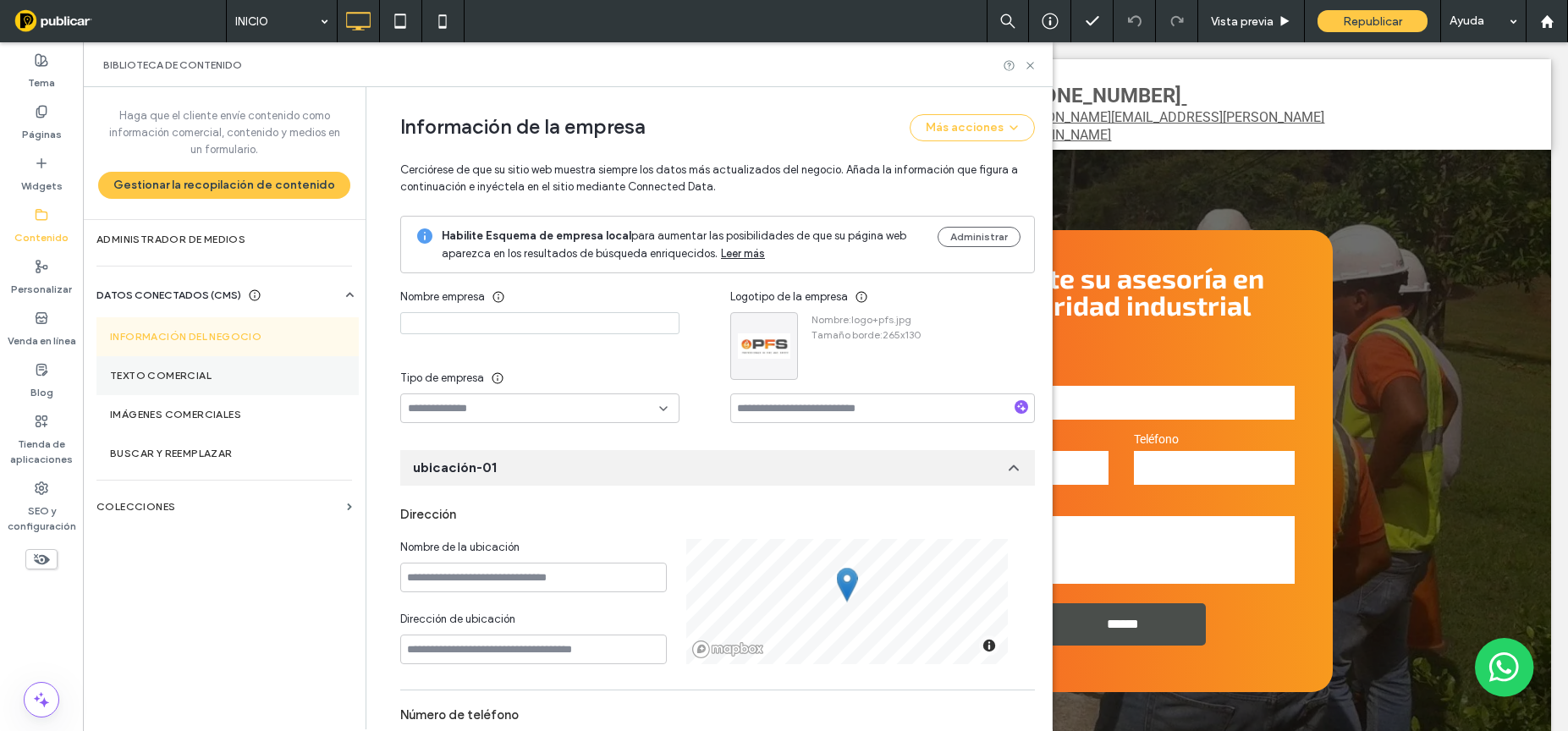
click at [227, 376] on label "Texto comercial" at bounding box center [227, 375] width 235 height 11
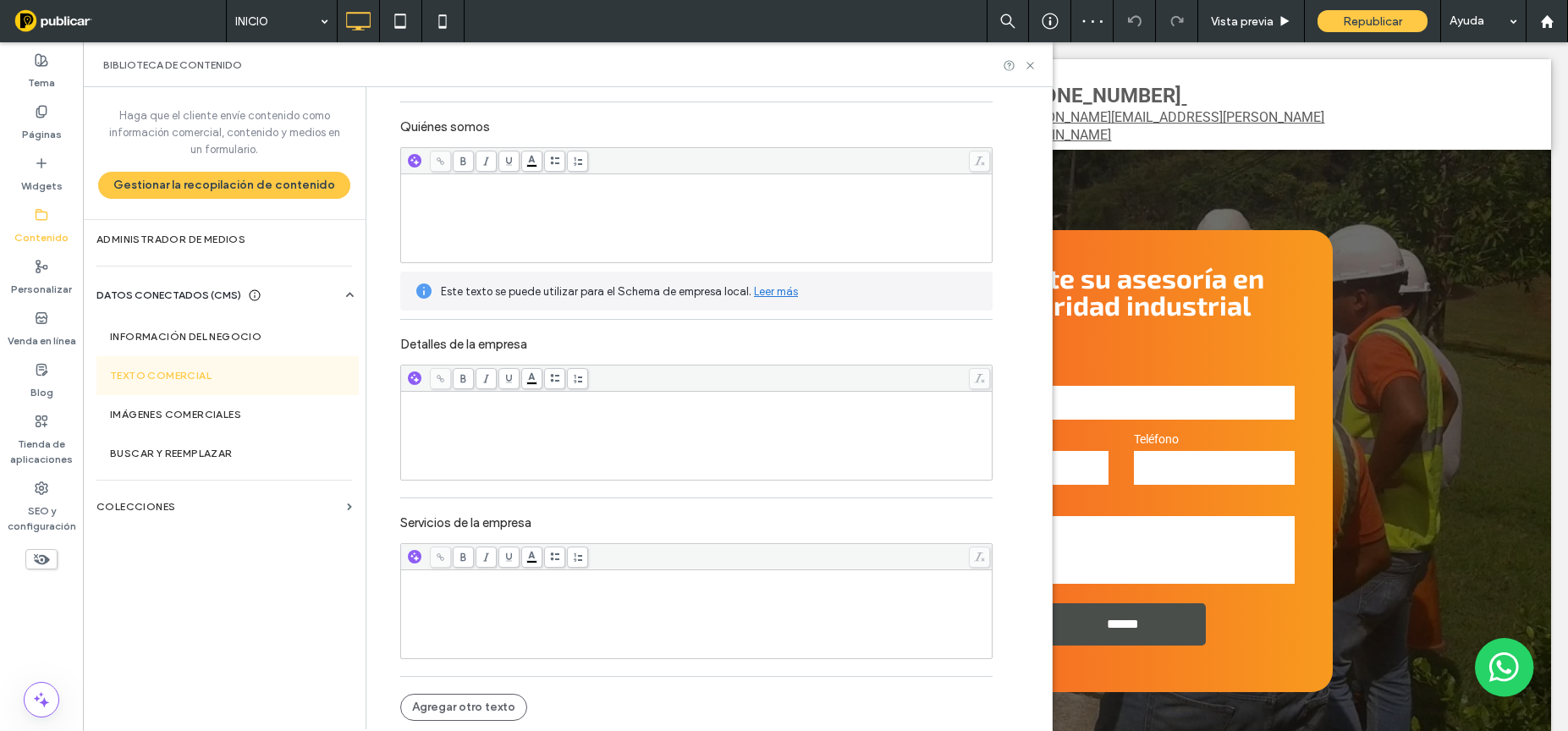
scroll to position [147, 0]
click at [278, 408] on label "Imágenes comerciales" at bounding box center [227, 414] width 235 height 11
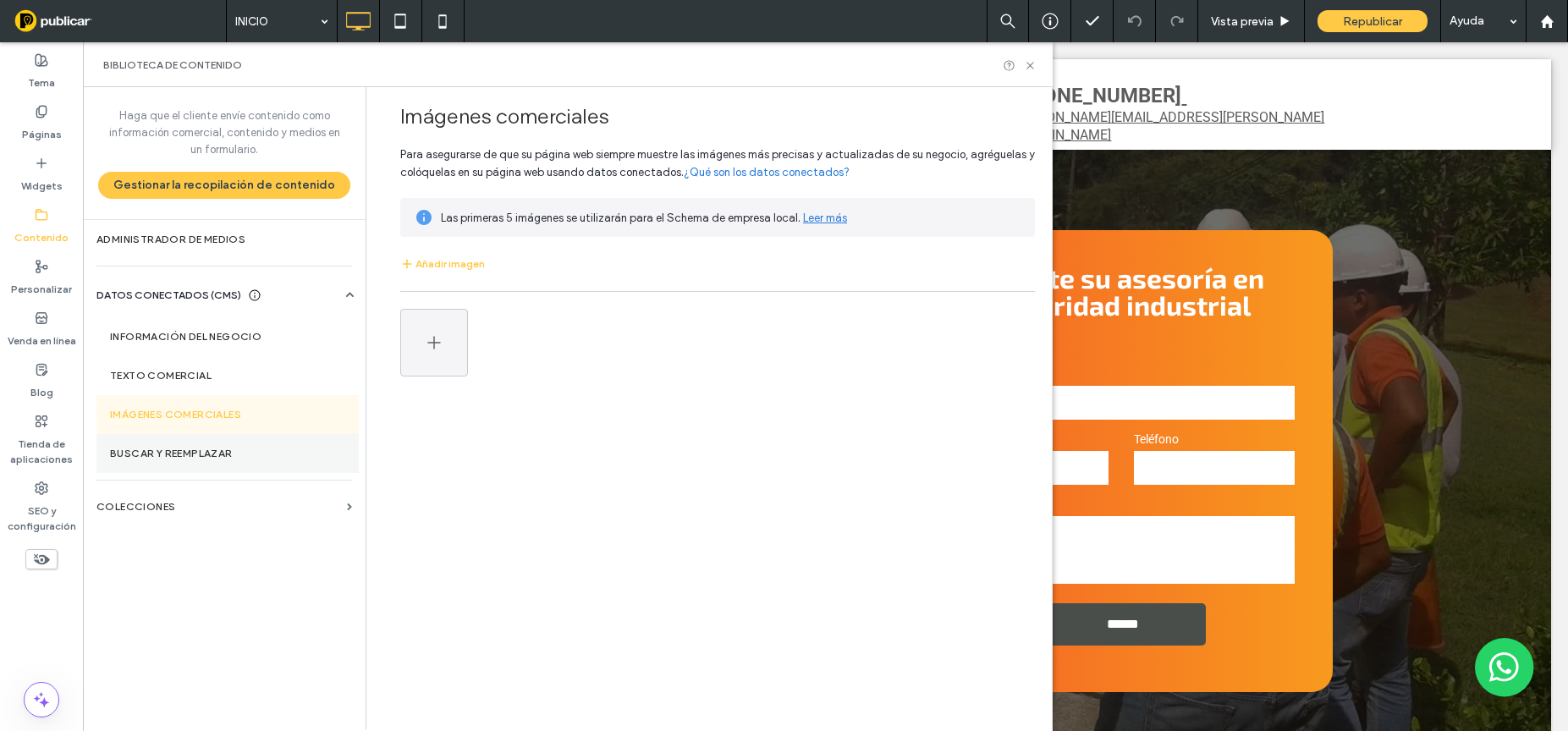
click at [261, 452] on label "Buscar y reemplazar" at bounding box center [227, 453] width 235 height 11
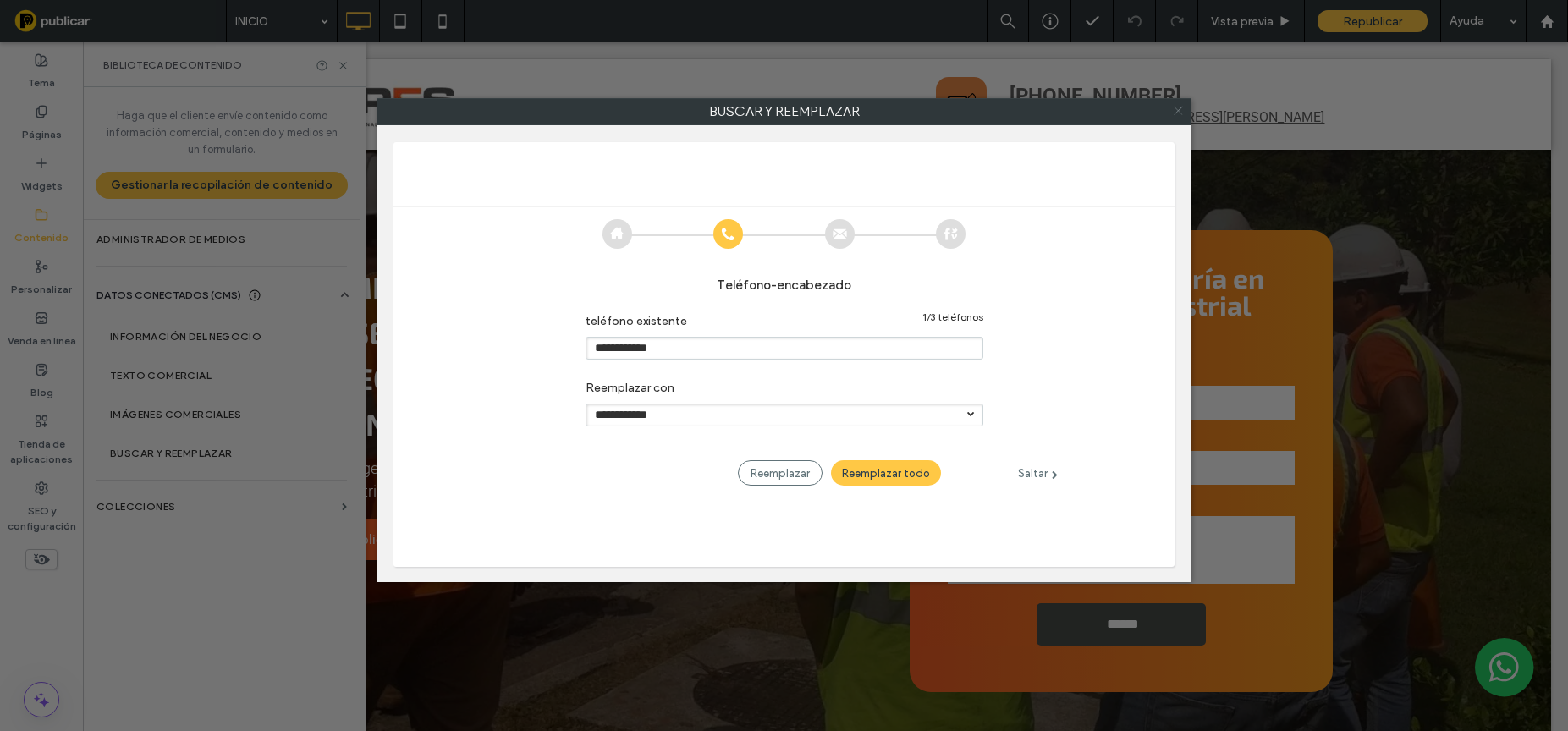
click at [1178, 114] on icon at bounding box center [1179, 111] width 25 height 25
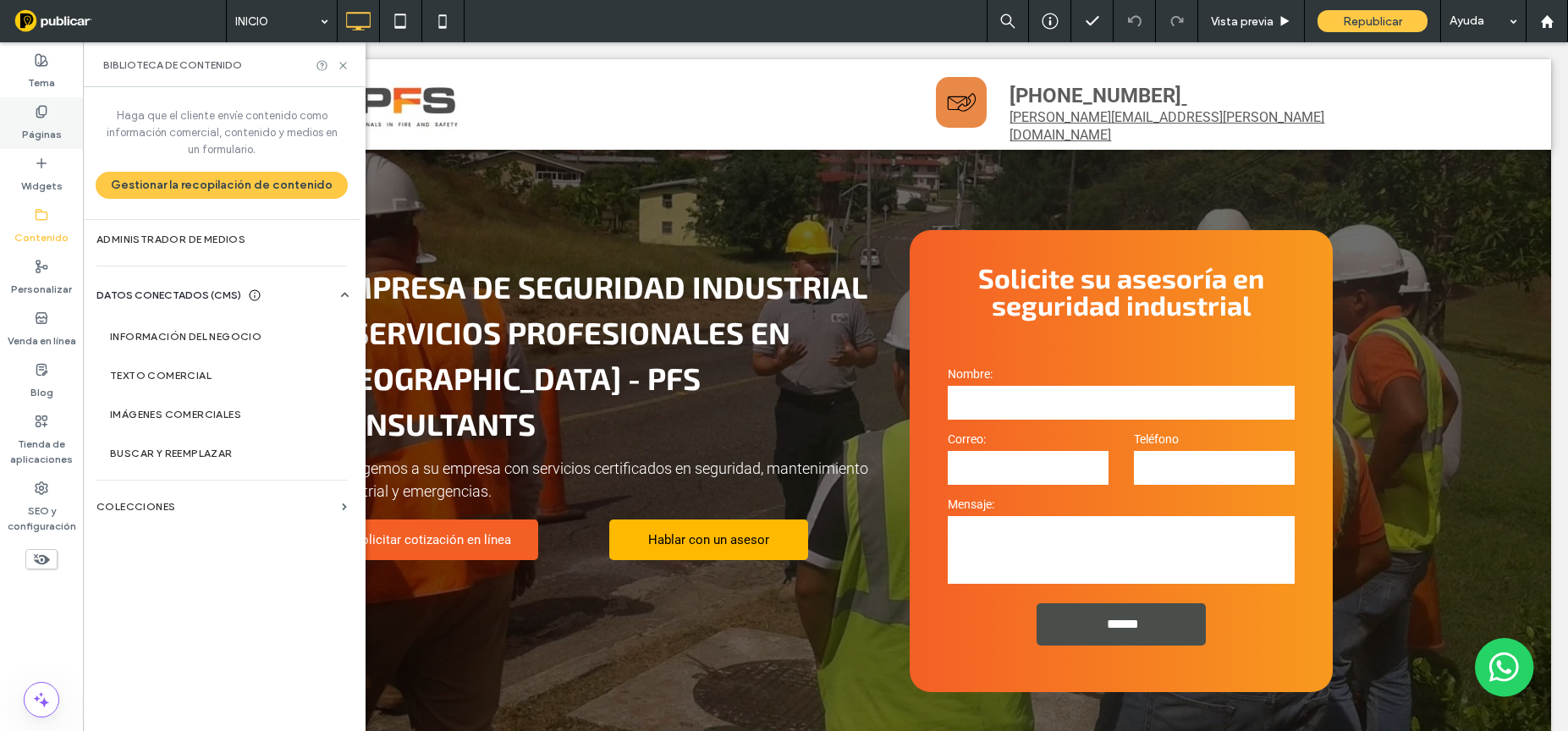
click at [39, 118] on label "Páginas" at bounding box center [42, 130] width 40 height 24
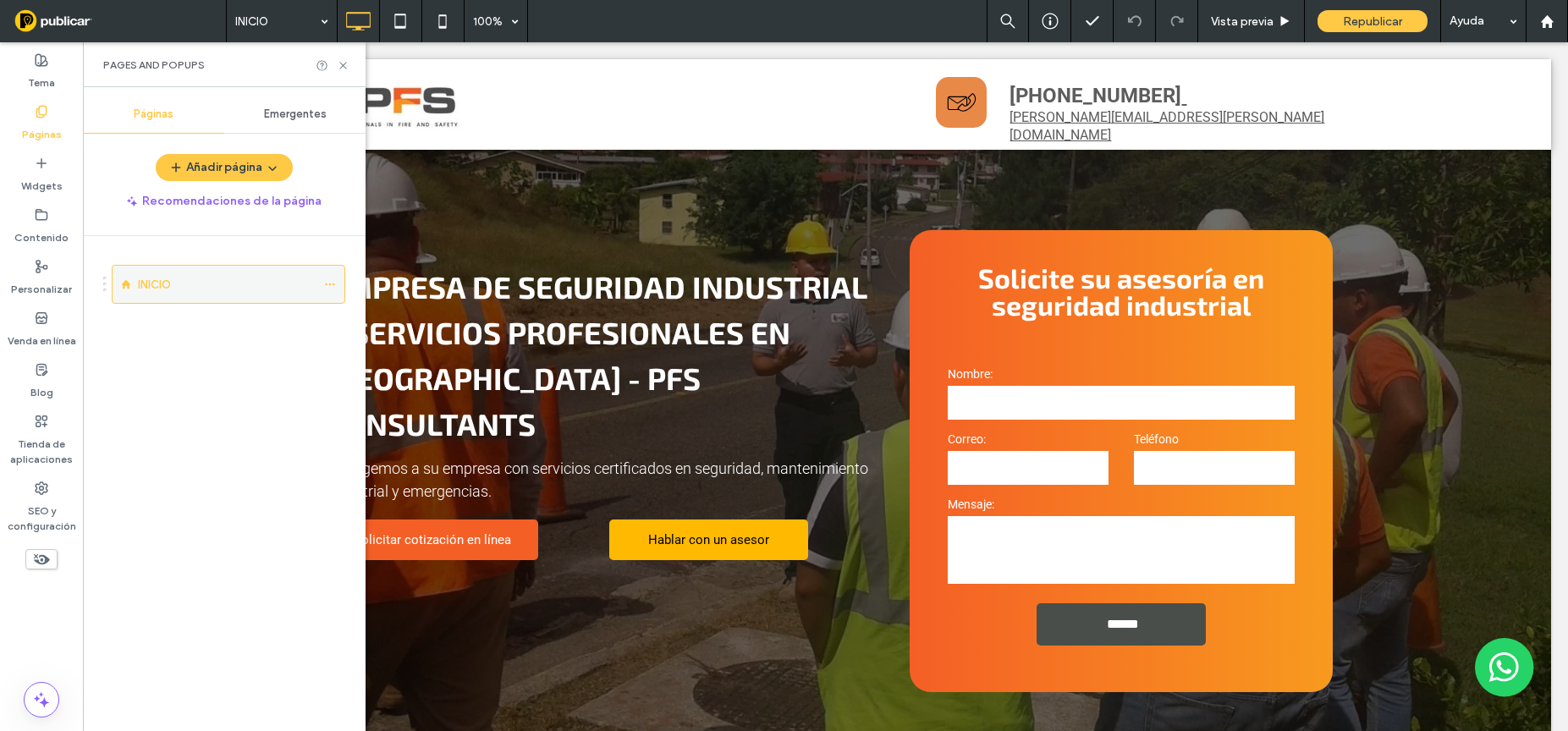
click at [241, 281] on div "INICIO" at bounding box center [226, 284] width 178 height 18
click at [339, 62] on use at bounding box center [342, 65] width 7 height 7
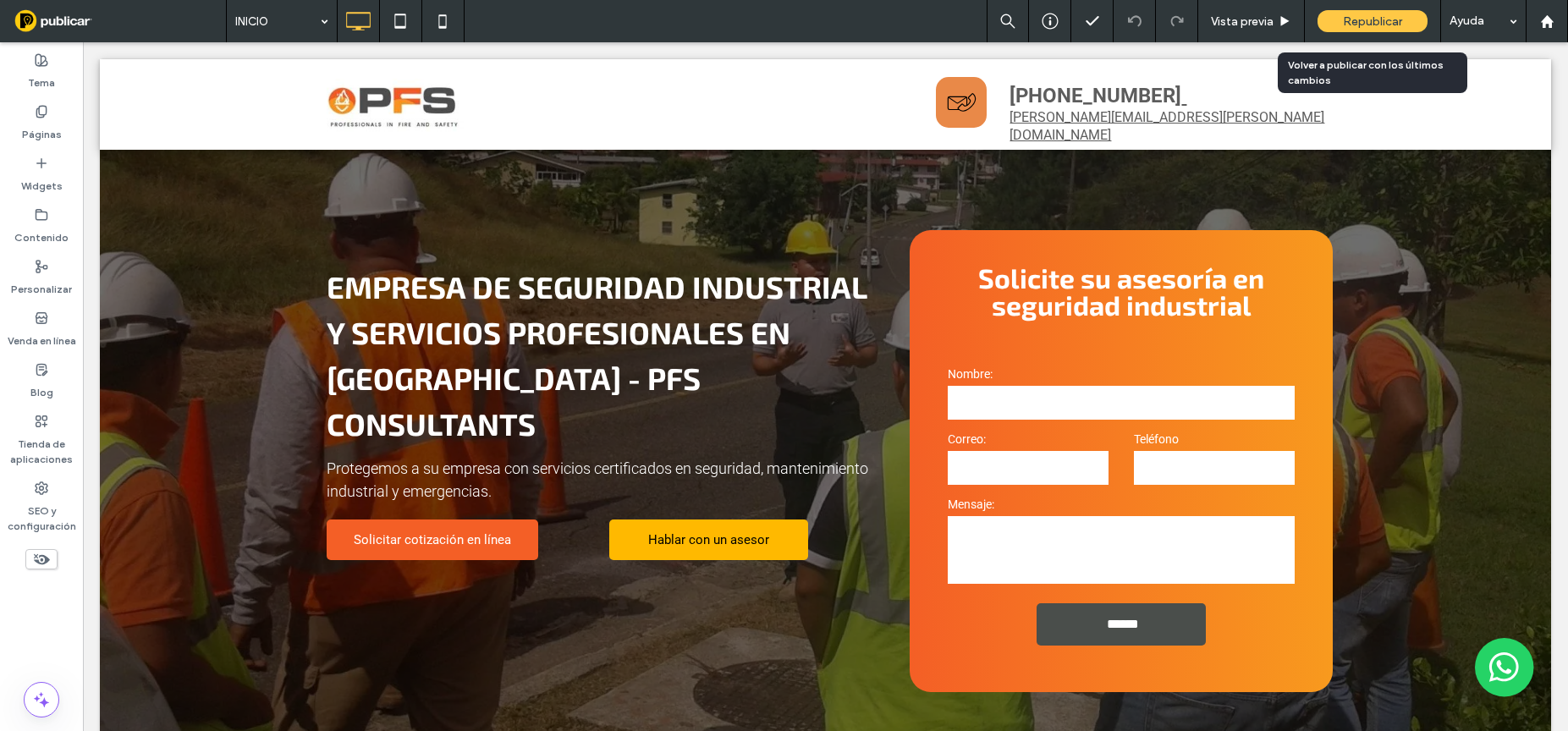
click at [1364, 22] on span "Republicar" at bounding box center [1372, 21] width 59 height 14
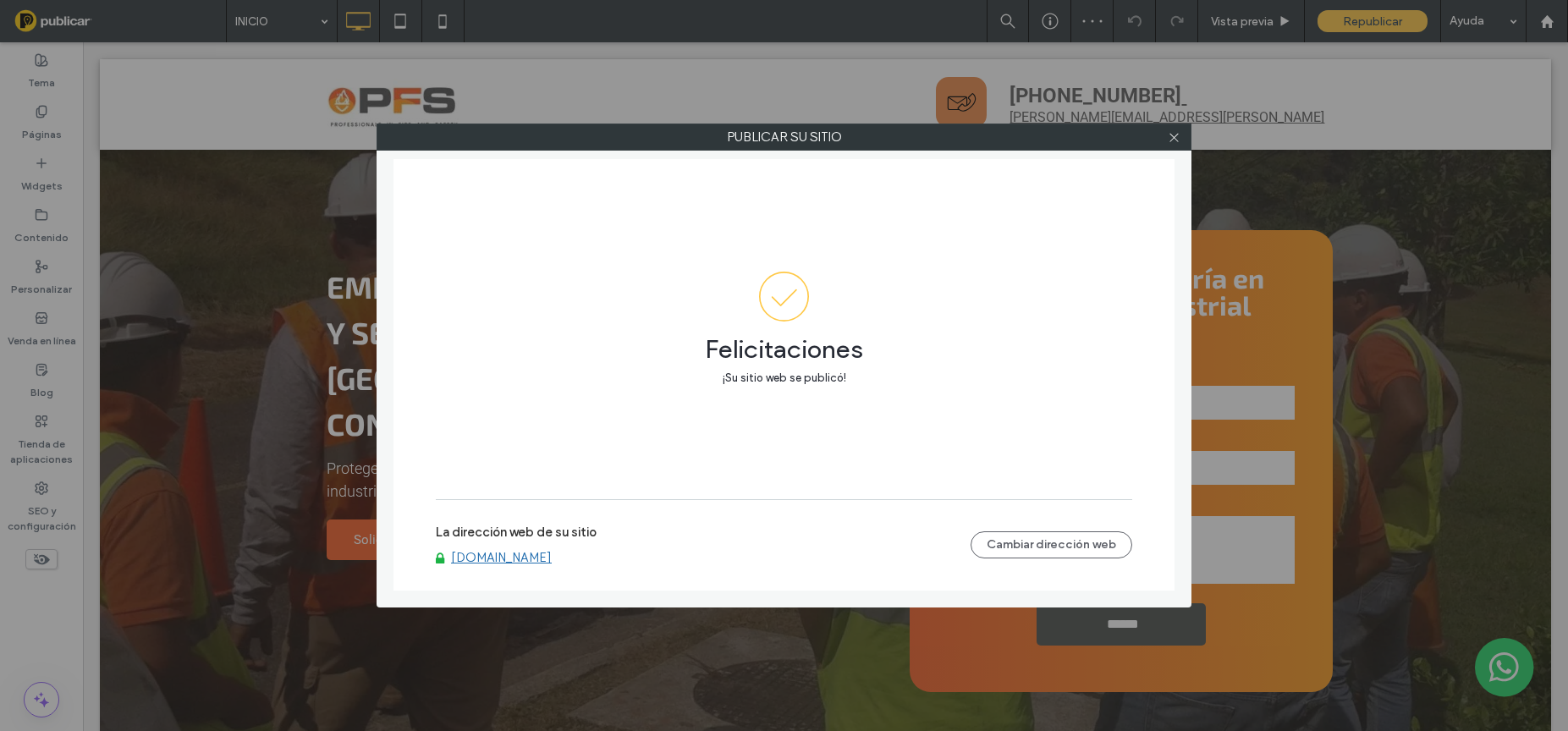
click at [509, 555] on link "[DOMAIN_NAME]" at bounding box center [500, 557] width 100 height 15
click at [1177, 136] on icon at bounding box center [1173, 136] width 12 height 12
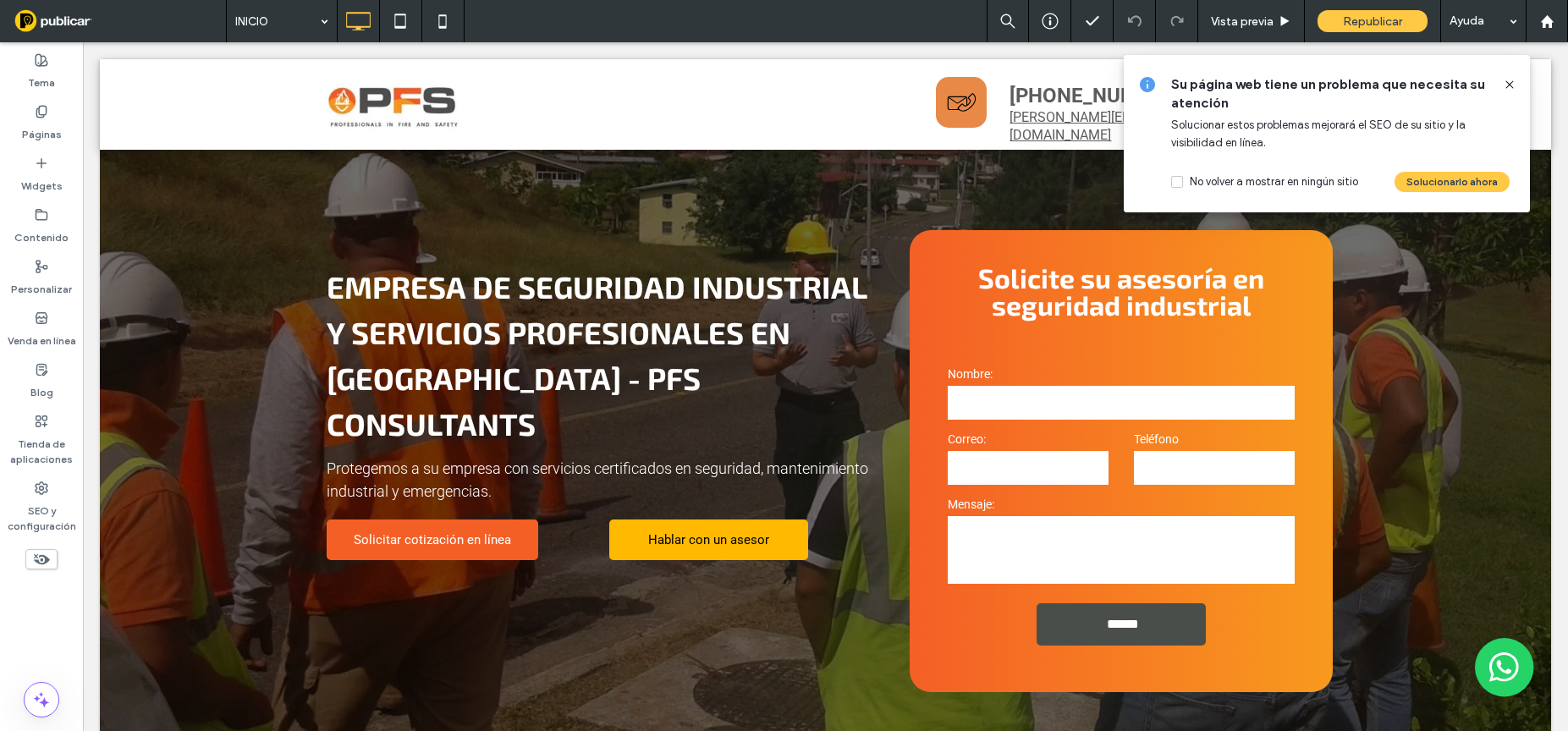
drag, startPoint x: 1509, startPoint y: 85, endPoint x: 1151, endPoint y: 147, distance: 363.3
click at [1509, 85] on use at bounding box center [1509, 84] width 8 height 8
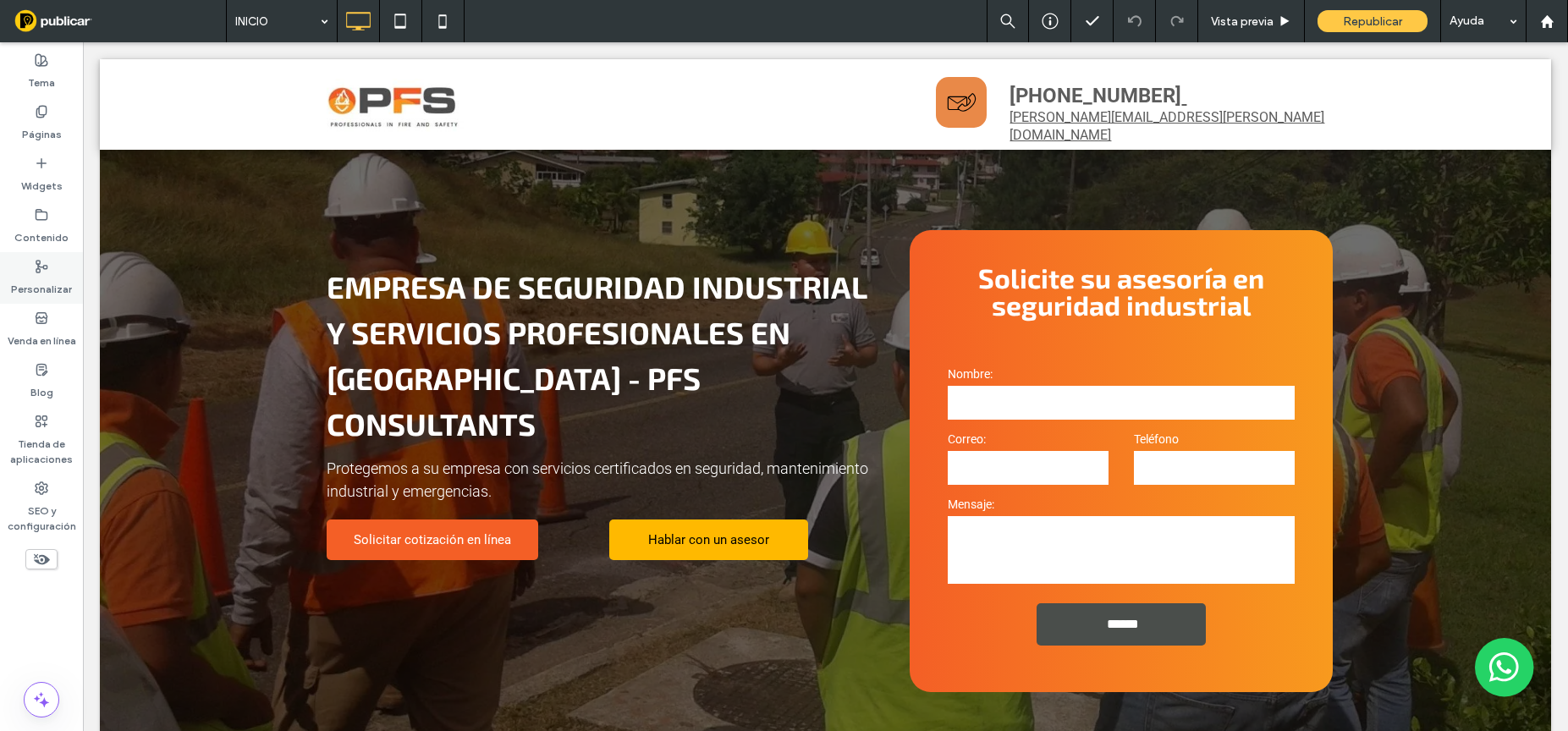
click at [50, 259] on div "Personalizar" at bounding box center [41, 278] width 83 height 52
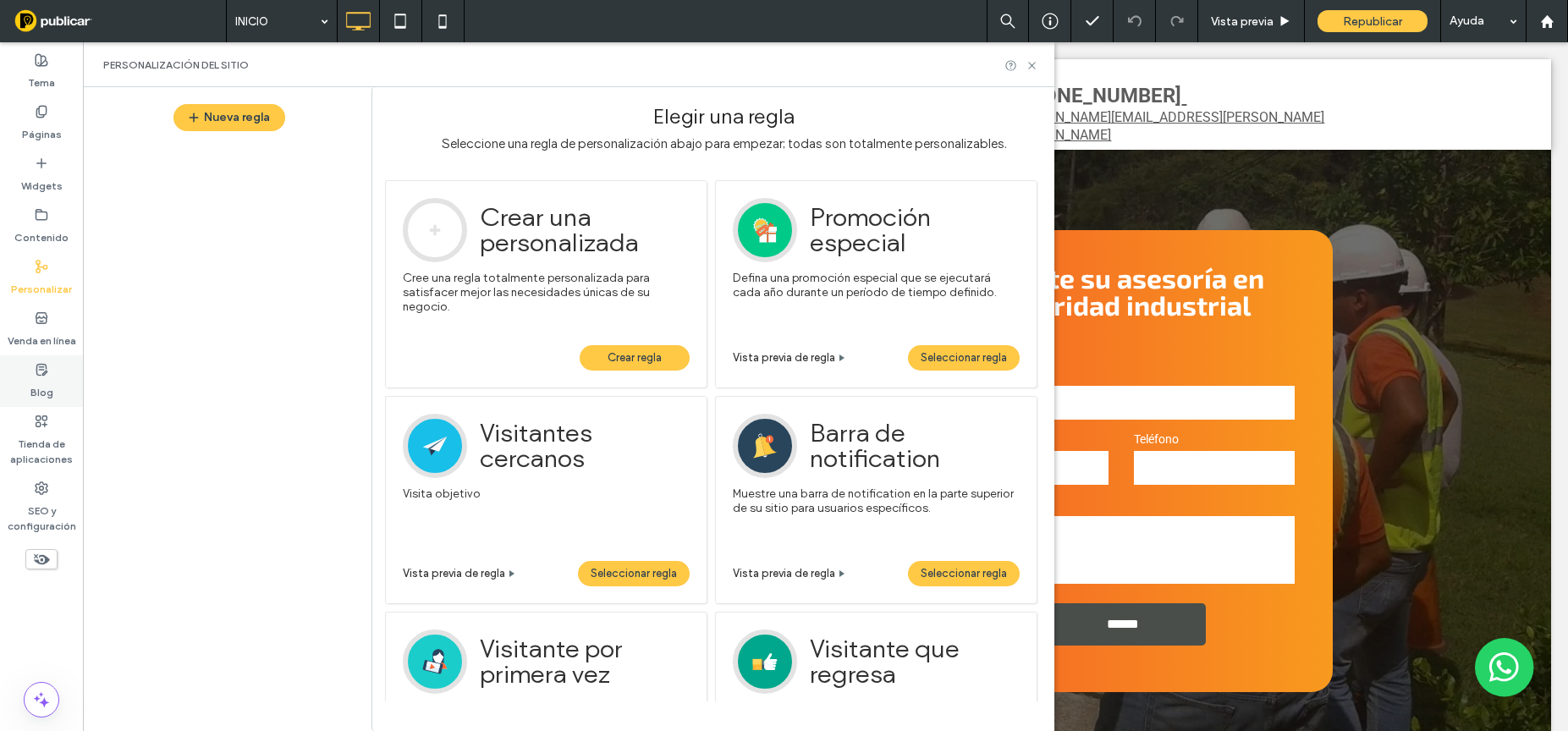
click at [44, 375] on icon at bounding box center [41, 369] width 13 height 13
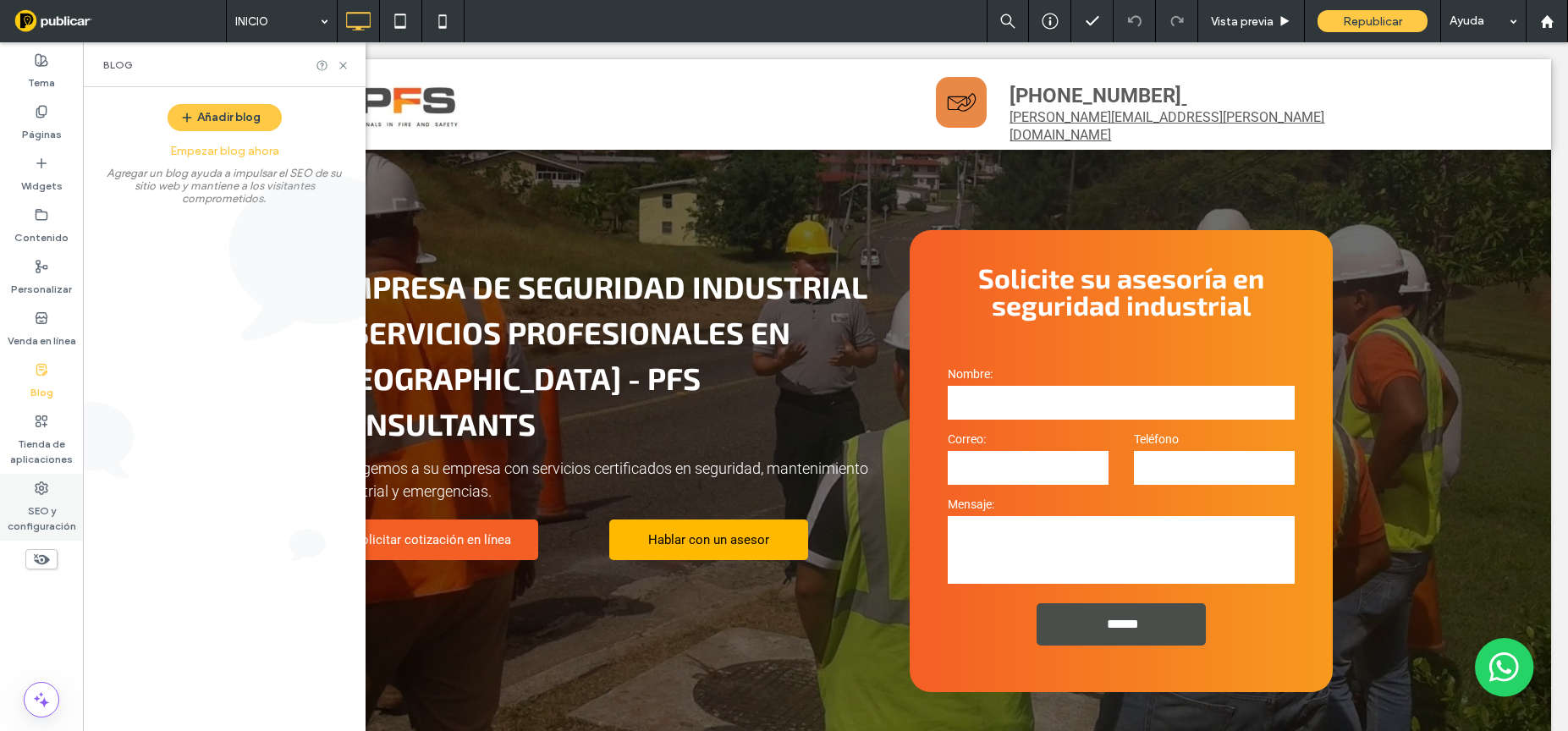
click at [33, 491] on div "SEO y configuración" at bounding box center [41, 507] width 83 height 67
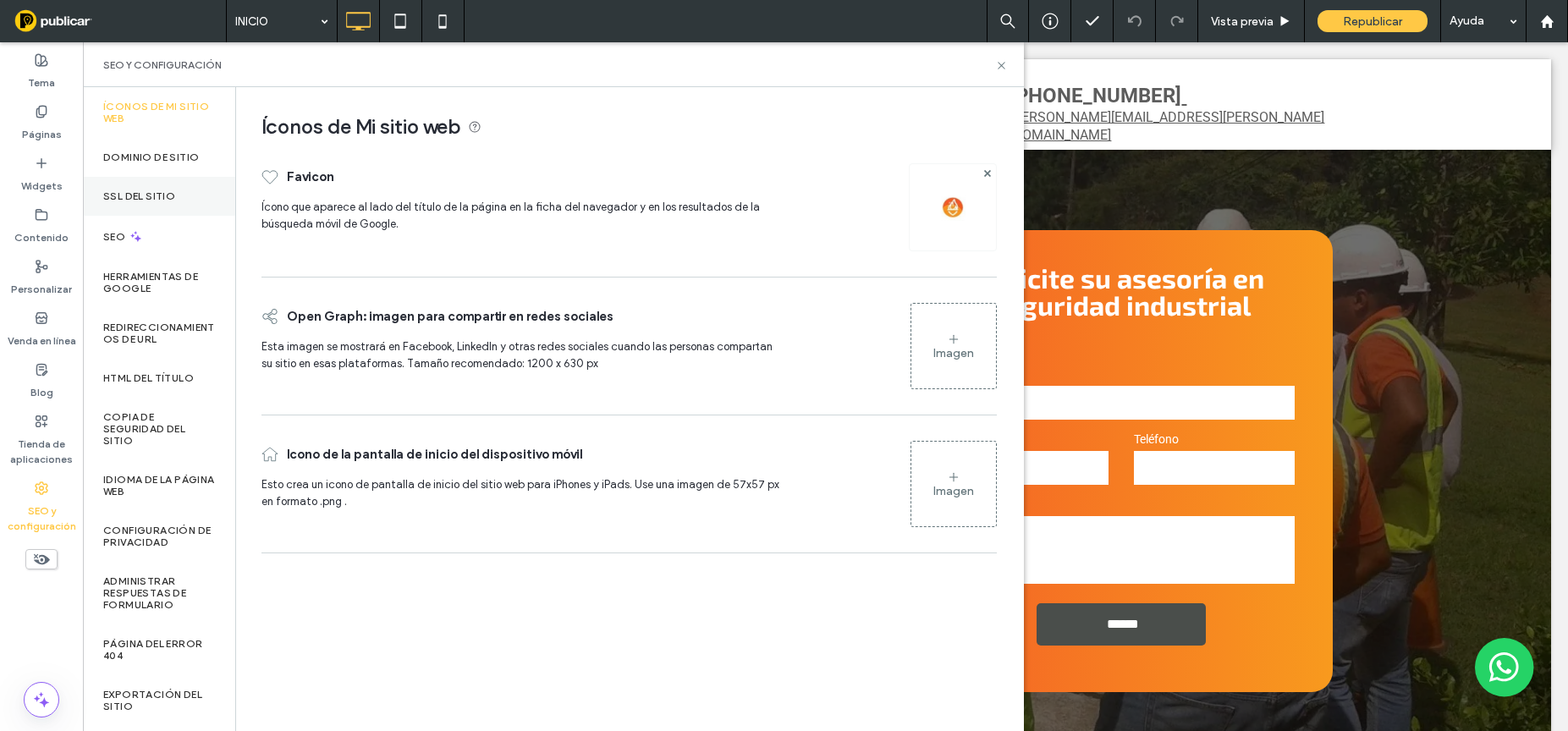
click at [160, 198] on label "SSL del sitio" at bounding box center [138, 196] width 72 height 11
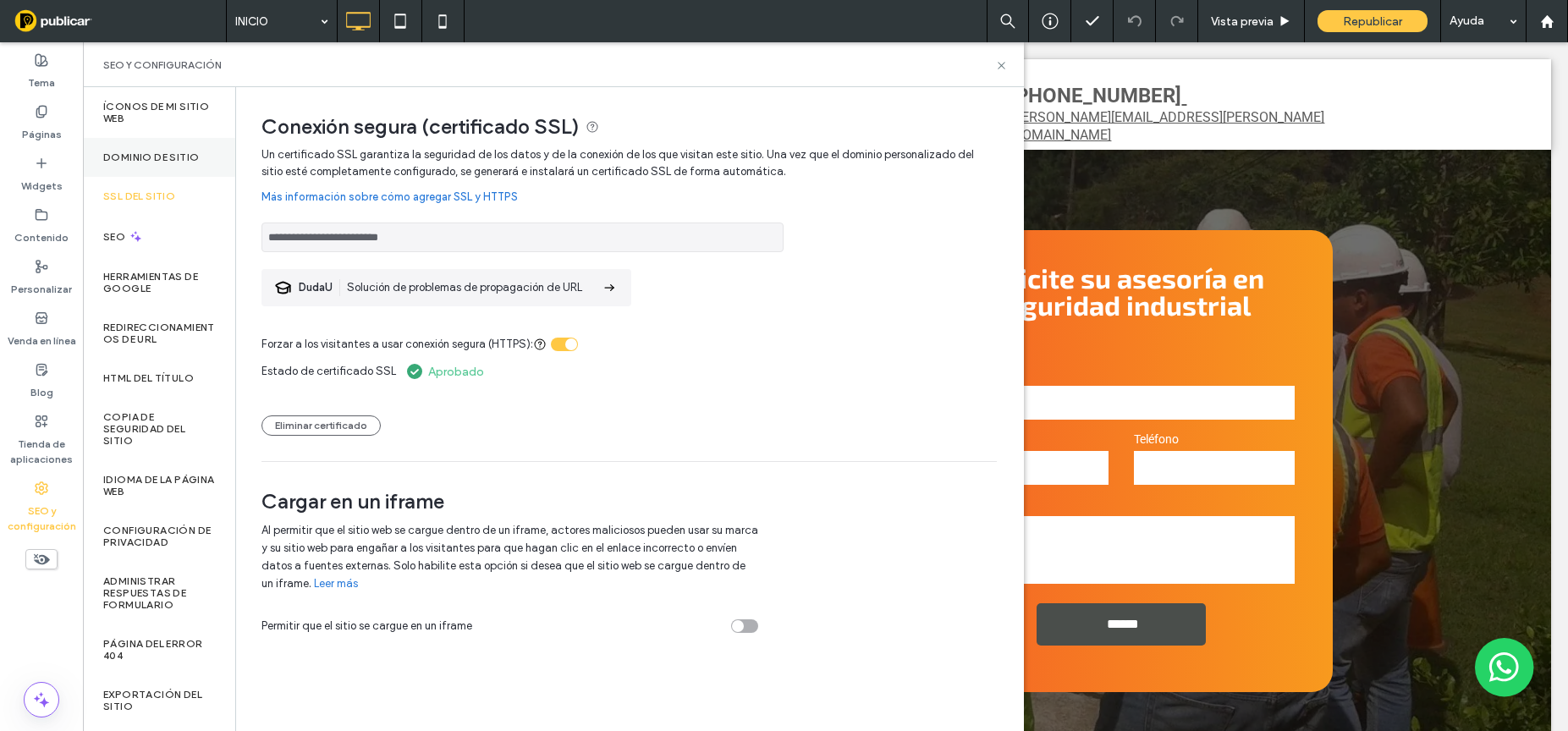
click at [165, 158] on label "Dominio de sitio" at bounding box center [151, 157] width 95 height 11
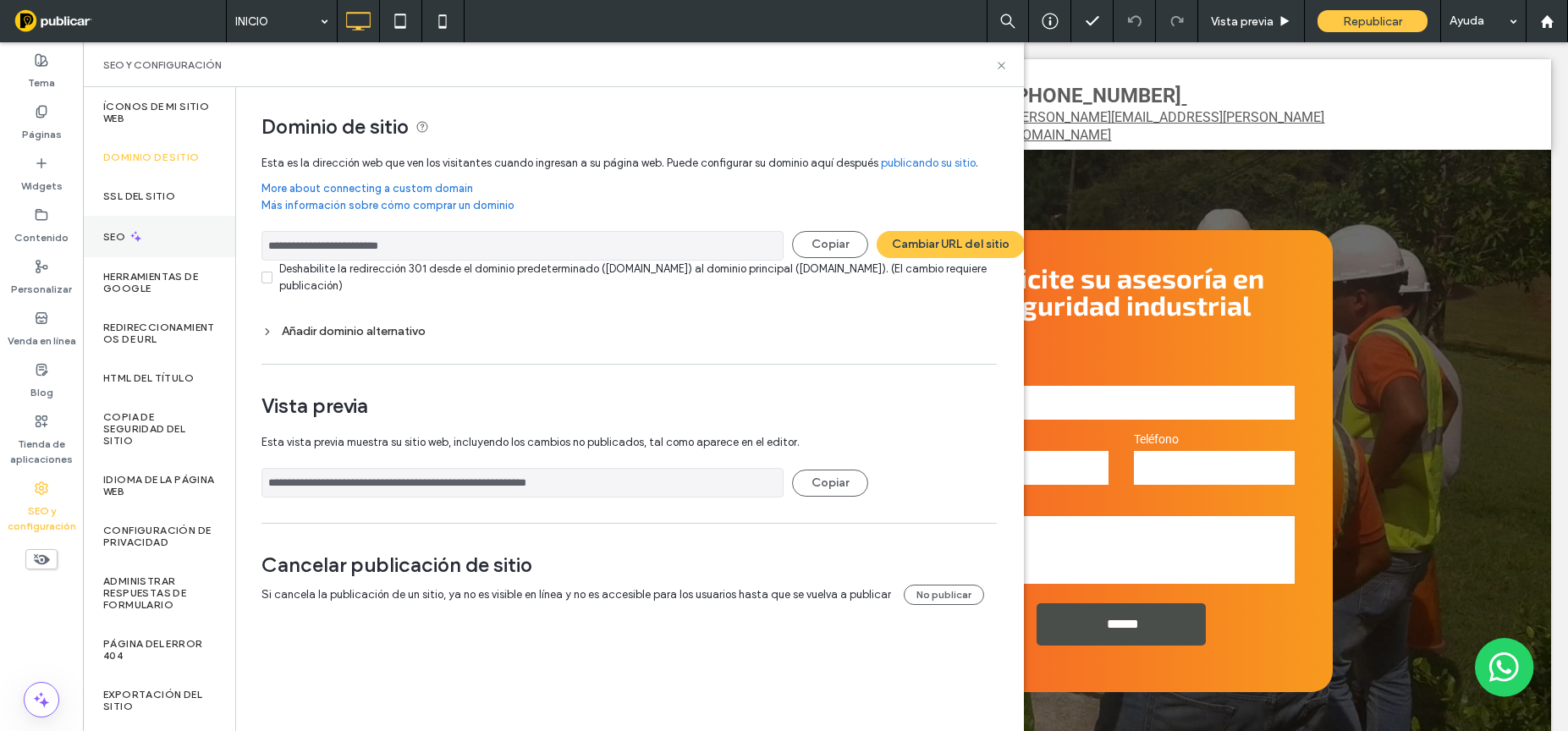
click at [157, 235] on div "SEO" at bounding box center [159, 236] width 153 height 41
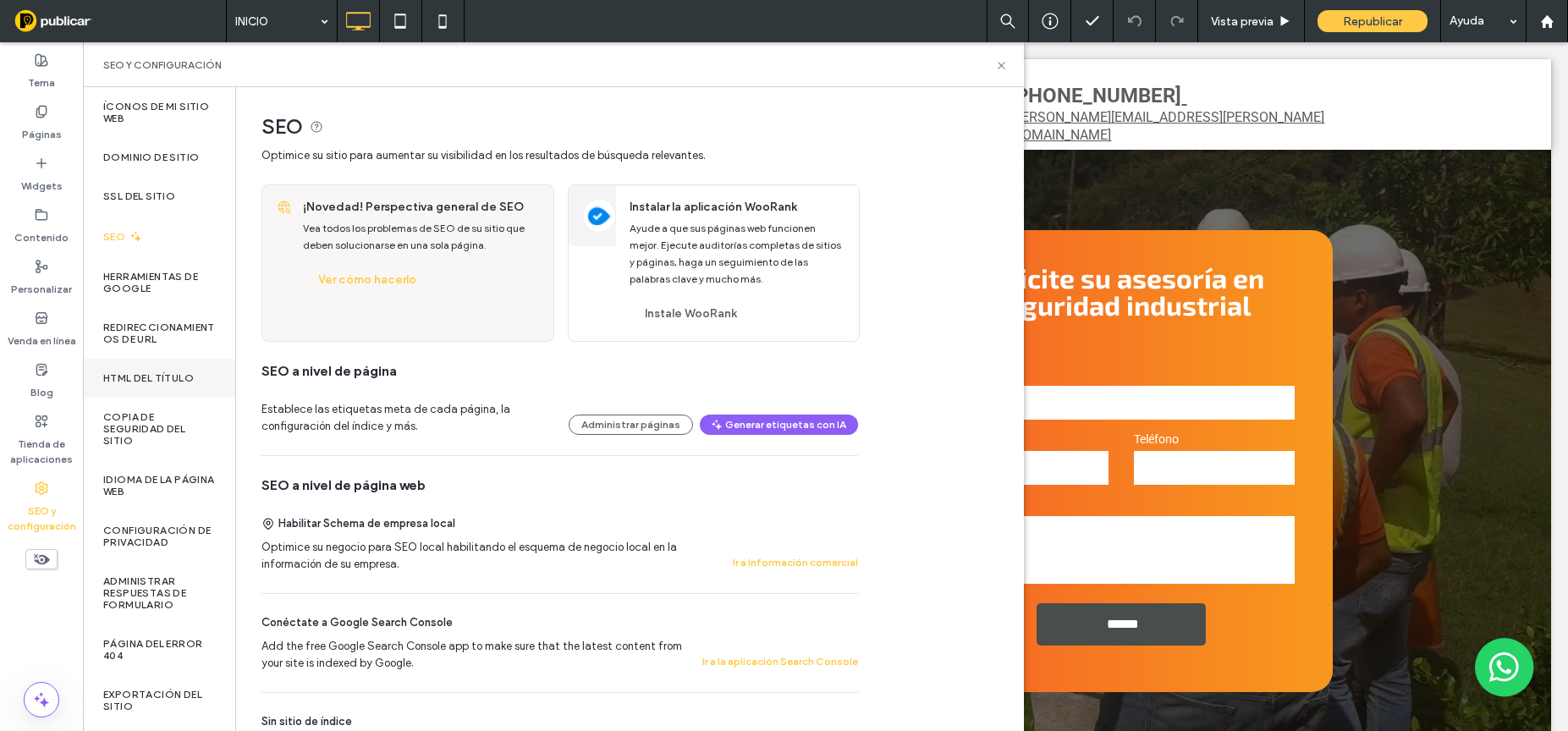
click at [187, 380] on label "HTML del título" at bounding box center [148, 378] width 91 height 11
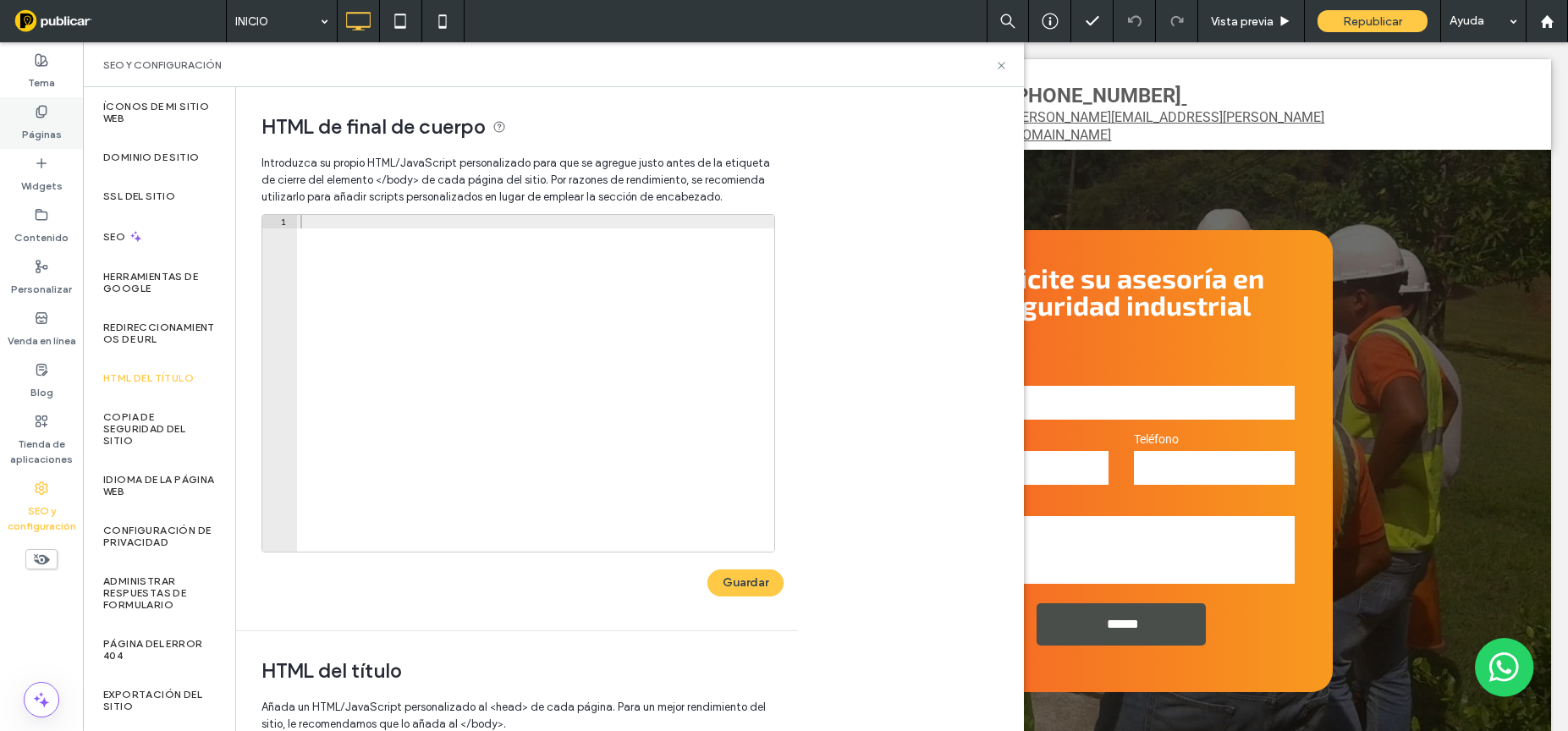
click at [38, 114] on icon at bounding box center [41, 112] width 13 height 13
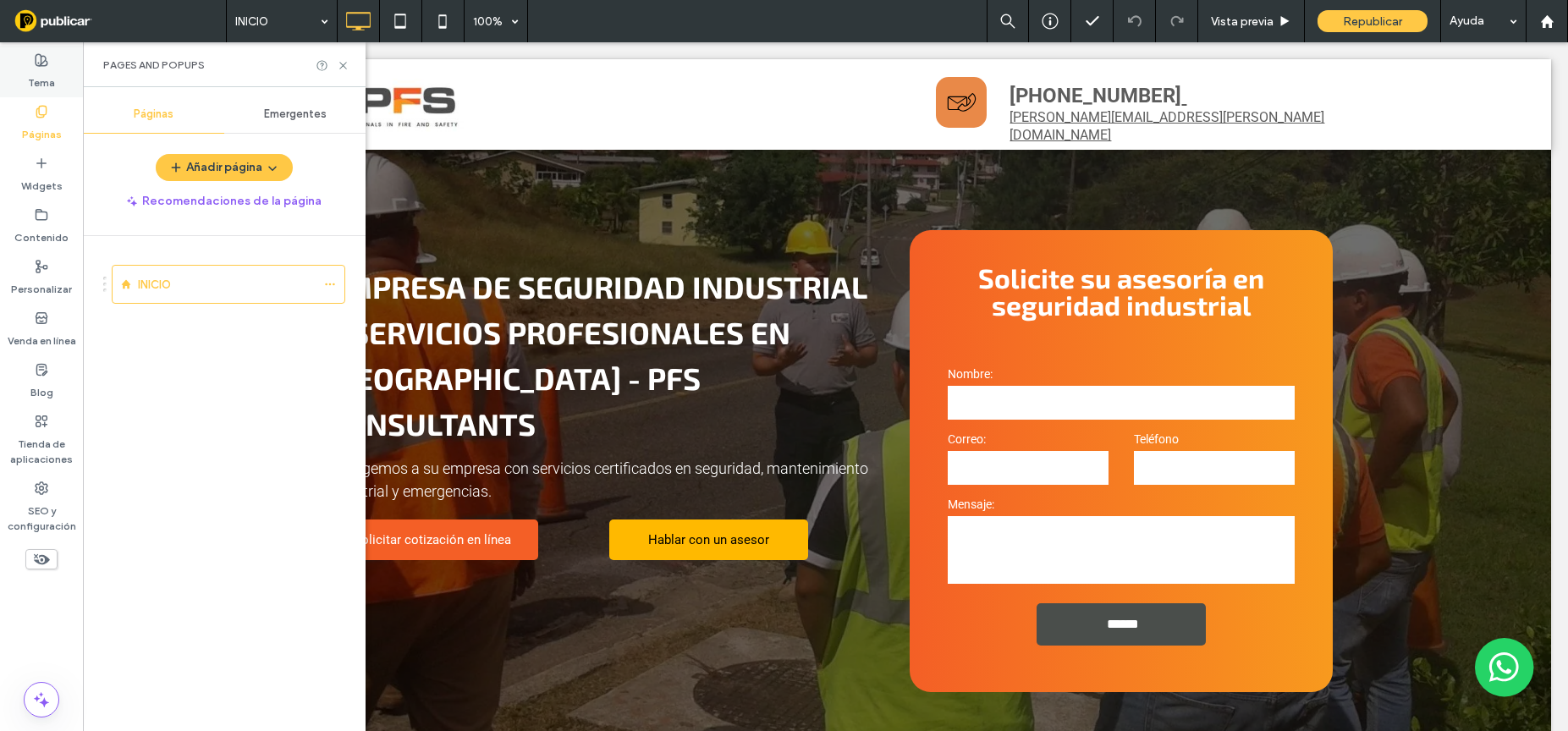
click at [47, 75] on label "Tema" at bounding box center [41, 78] width 27 height 24
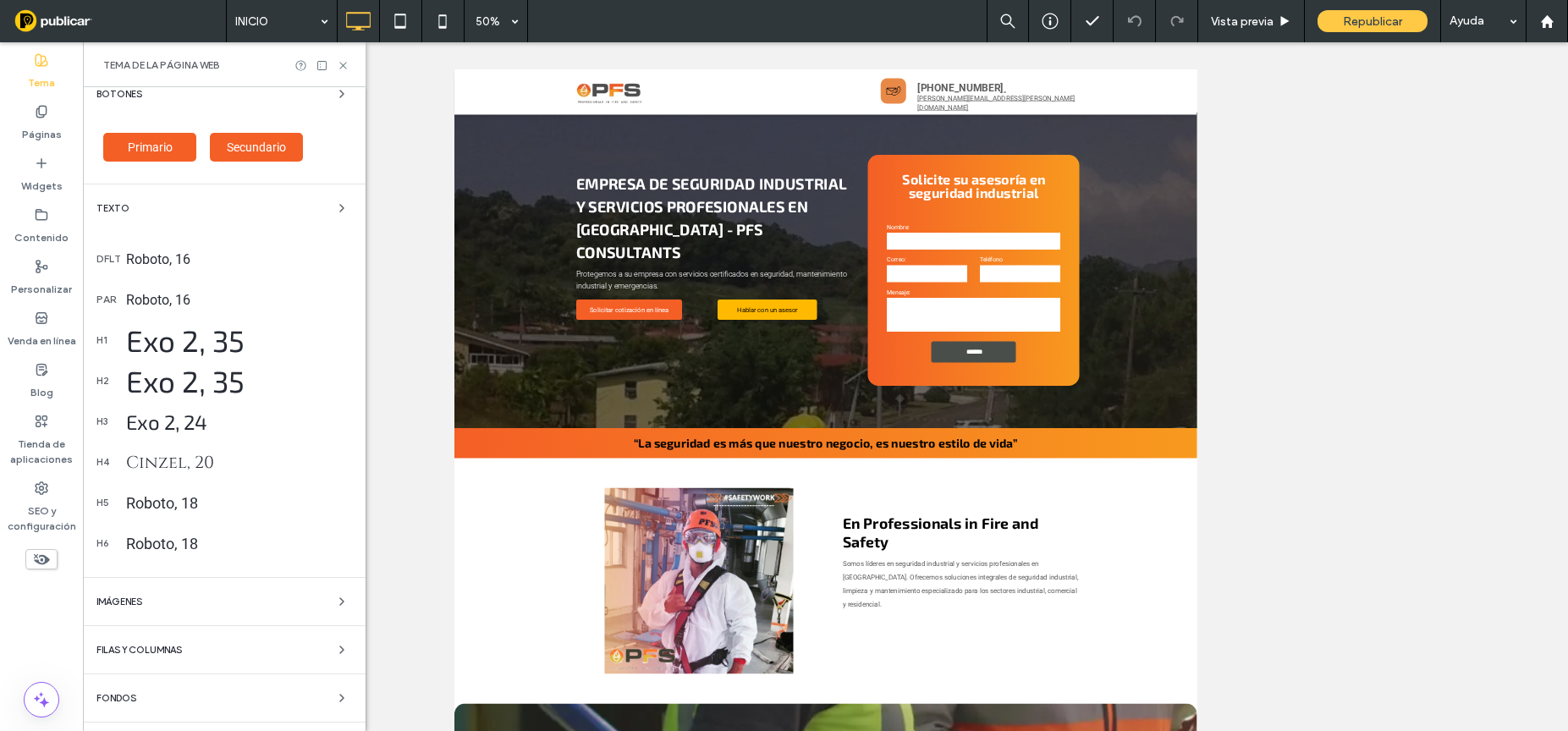
scroll to position [324, 0]
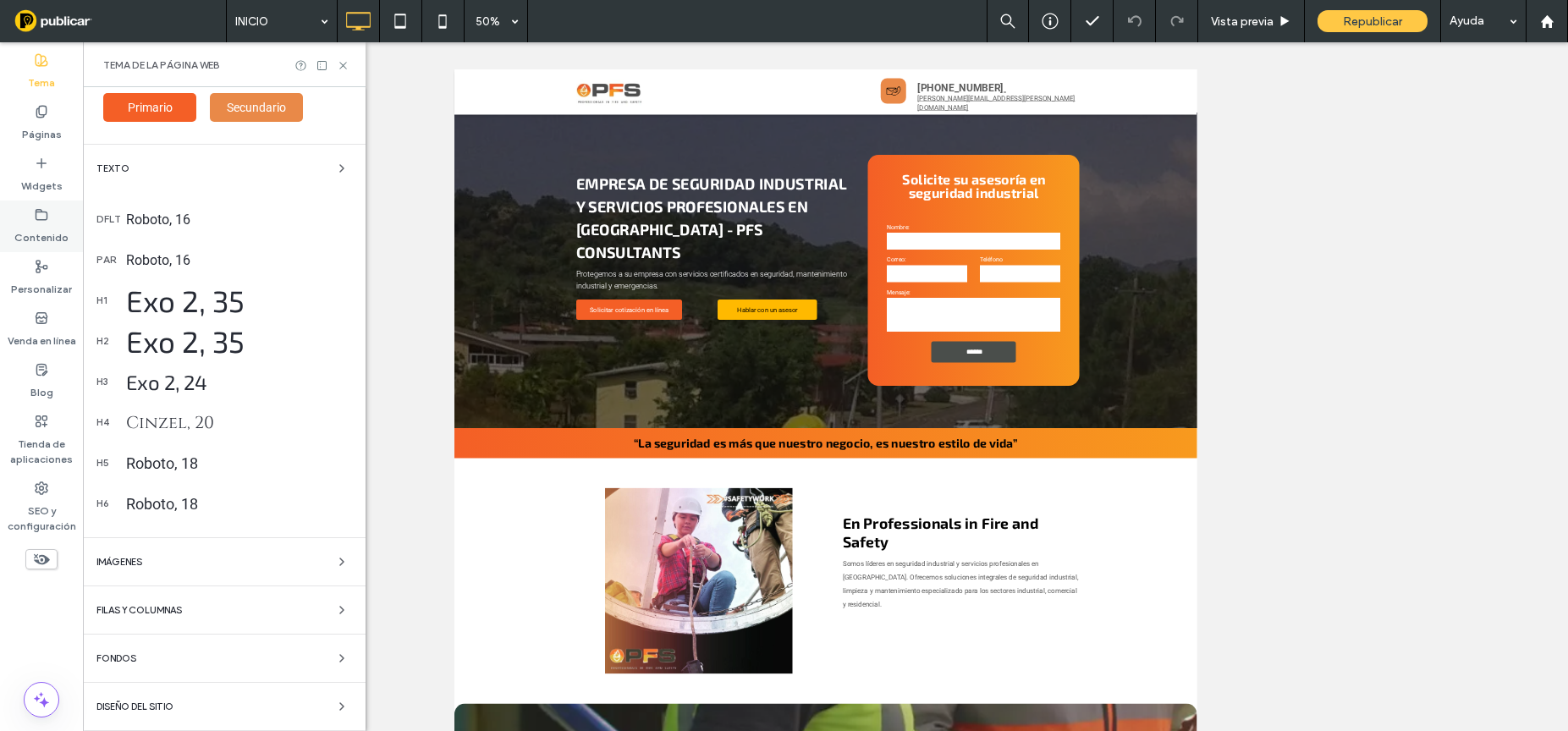
click at [42, 205] on div "Contenido" at bounding box center [41, 226] width 83 height 52
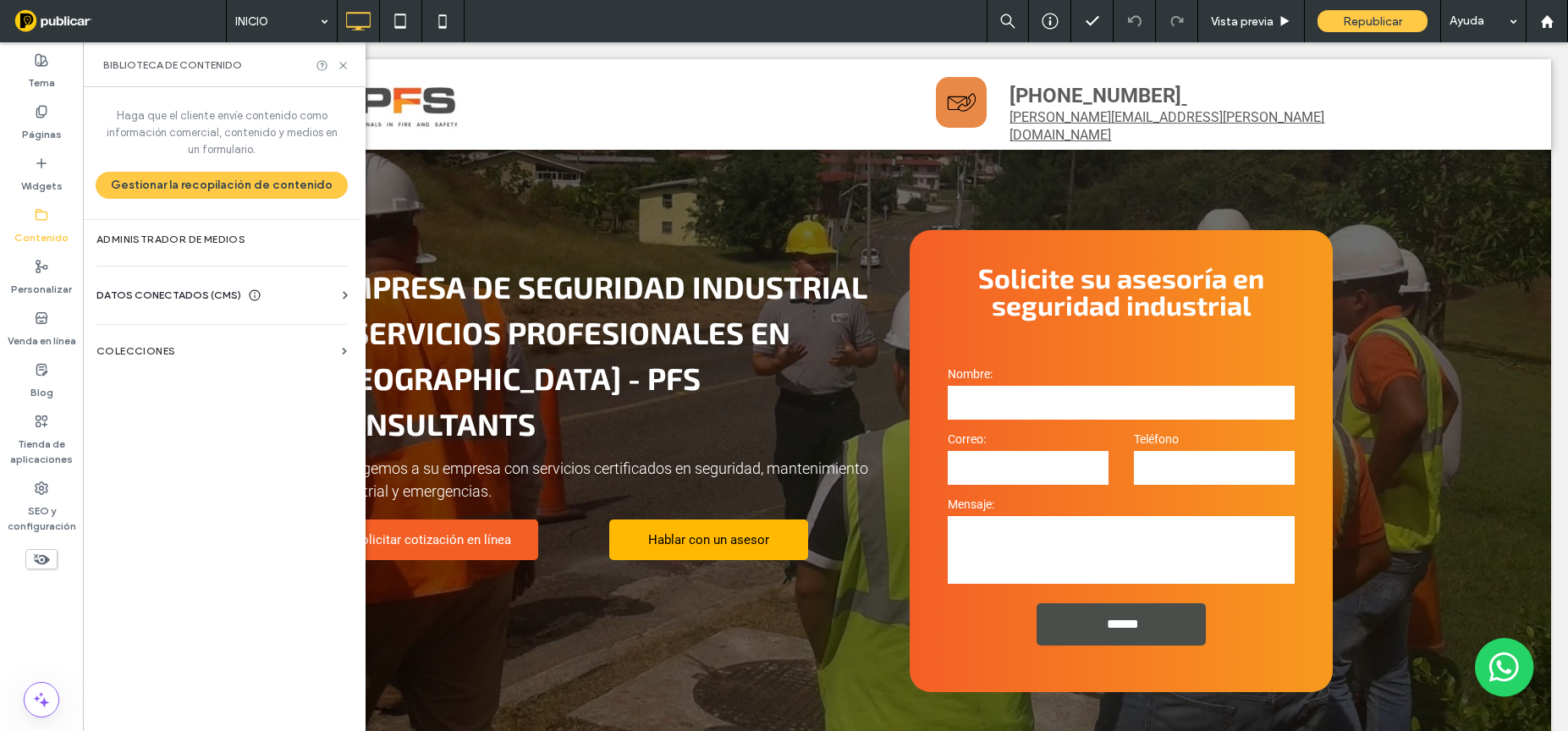
click at [179, 294] on span "DATOS CONECTADOS (CMS)" at bounding box center [169, 296] width 145 height 17
click at [181, 288] on span "DATOS CONECTADOS (CMS)" at bounding box center [169, 296] width 145 height 17
click at [178, 294] on span "DATOS CONECTADOS (CMS)" at bounding box center [169, 296] width 145 height 17
click at [182, 335] on label "Información del negocio" at bounding box center [224, 337] width 230 height 11
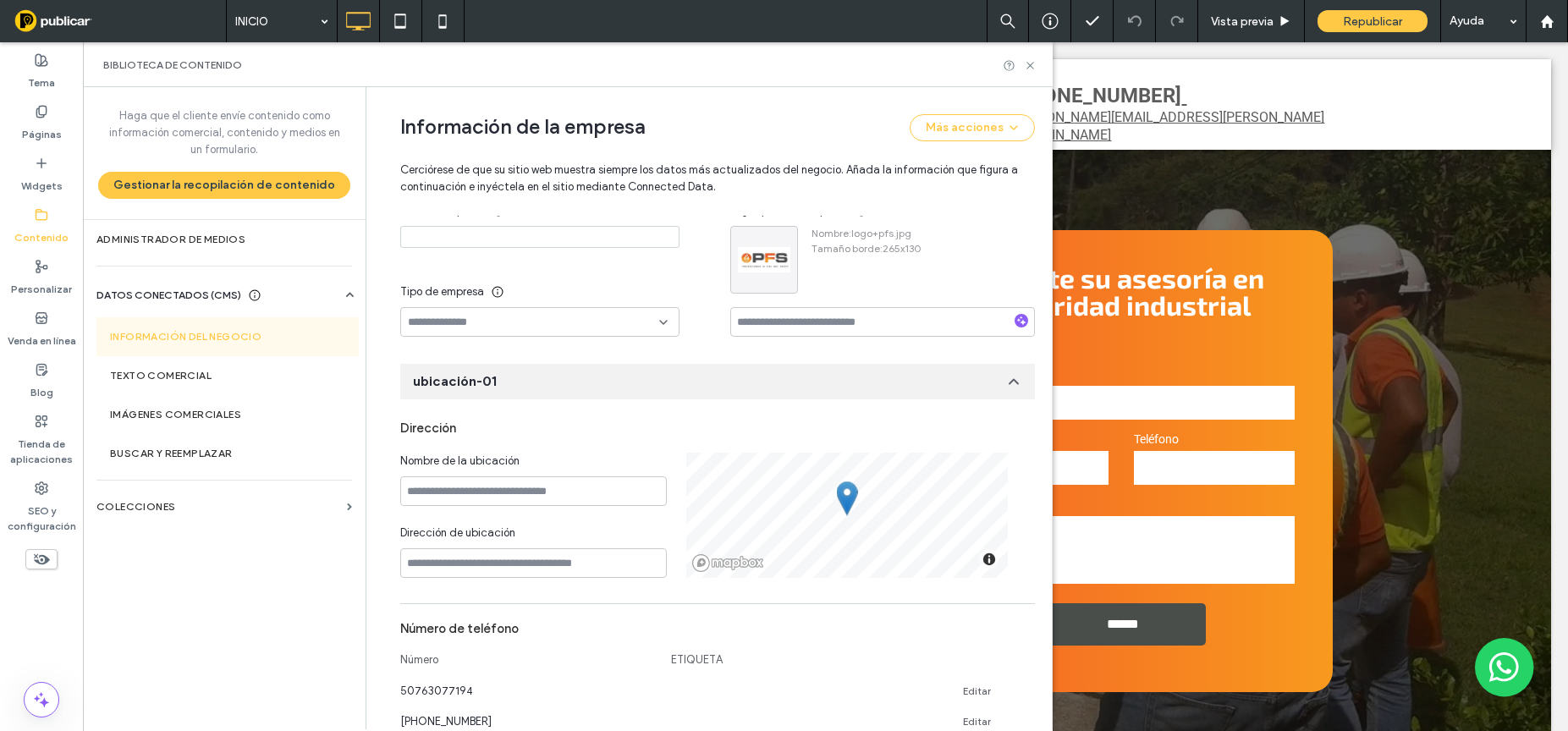
scroll to position [0, 0]
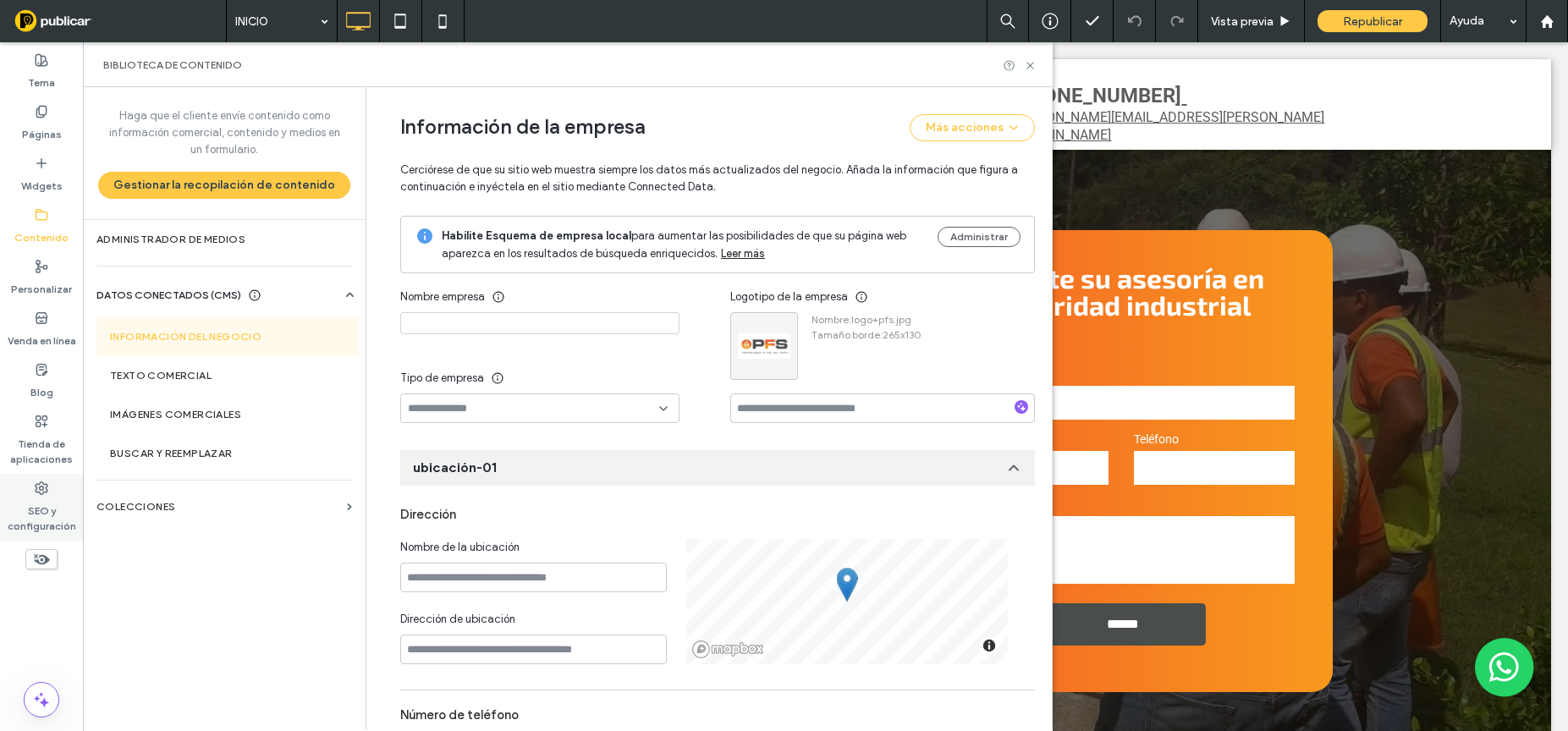
click at [36, 489] on use at bounding box center [41, 488] width 11 height 11
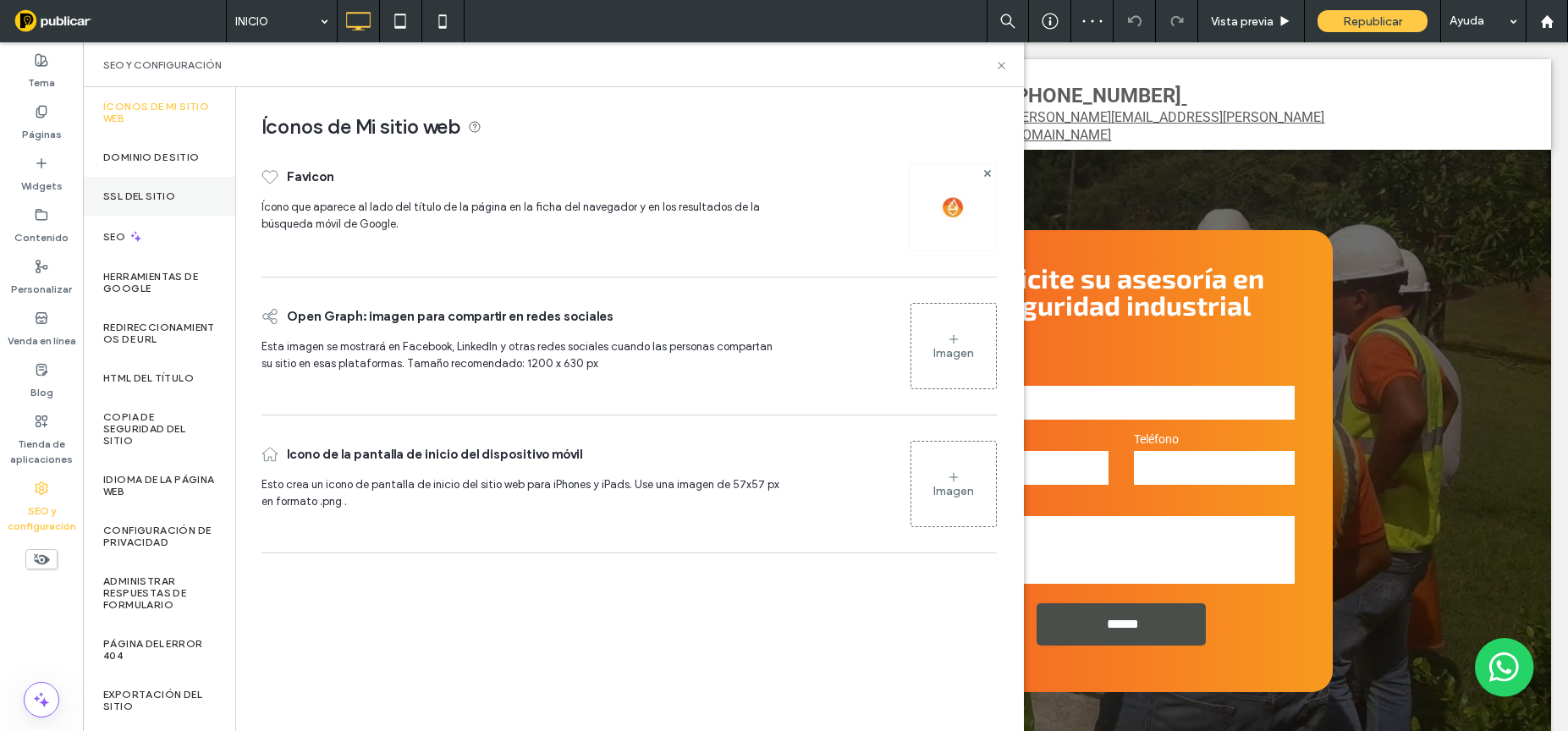
click at [146, 188] on div "SSL del sitio" at bounding box center [159, 196] width 153 height 39
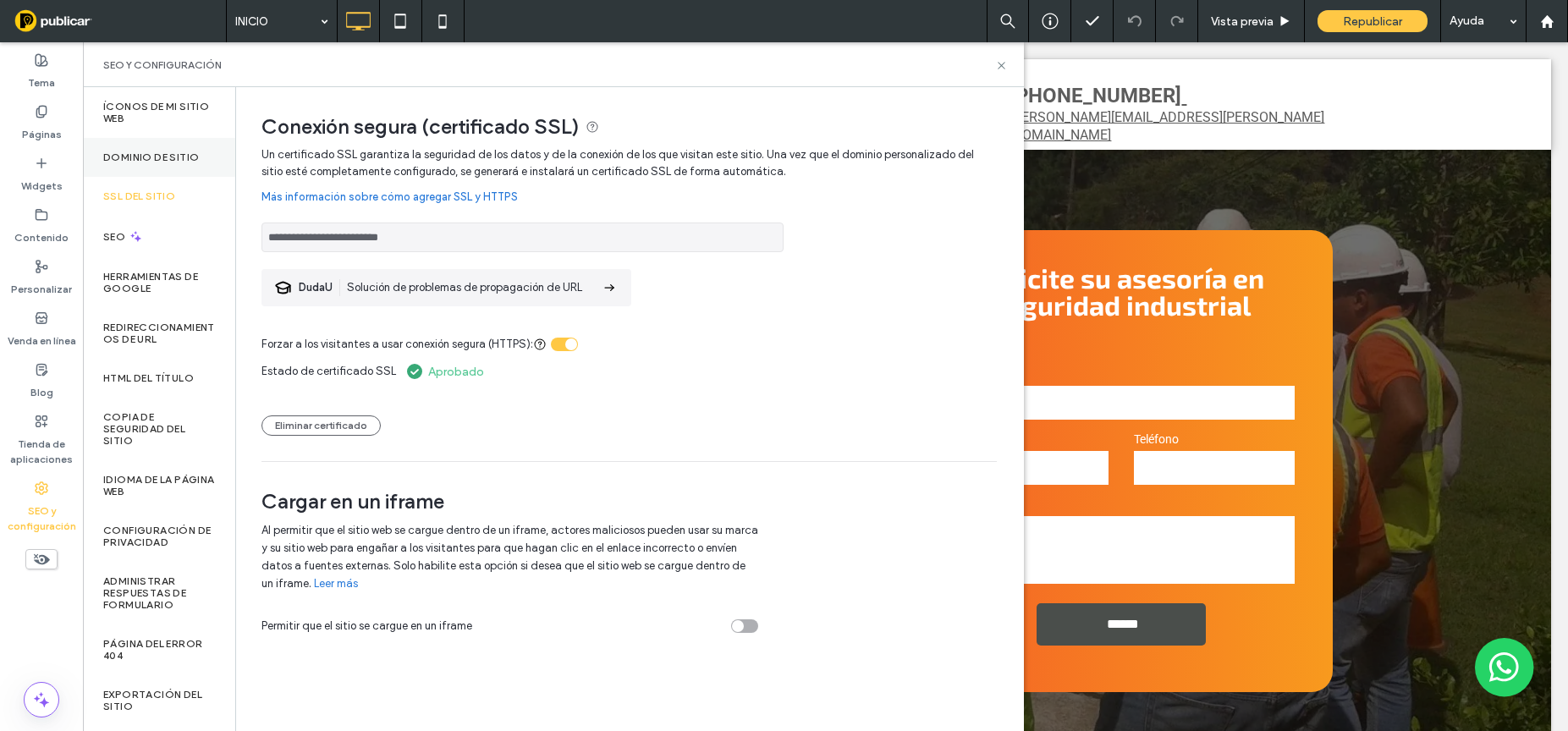
click at [145, 154] on label "Dominio de sitio" at bounding box center [151, 157] width 95 height 11
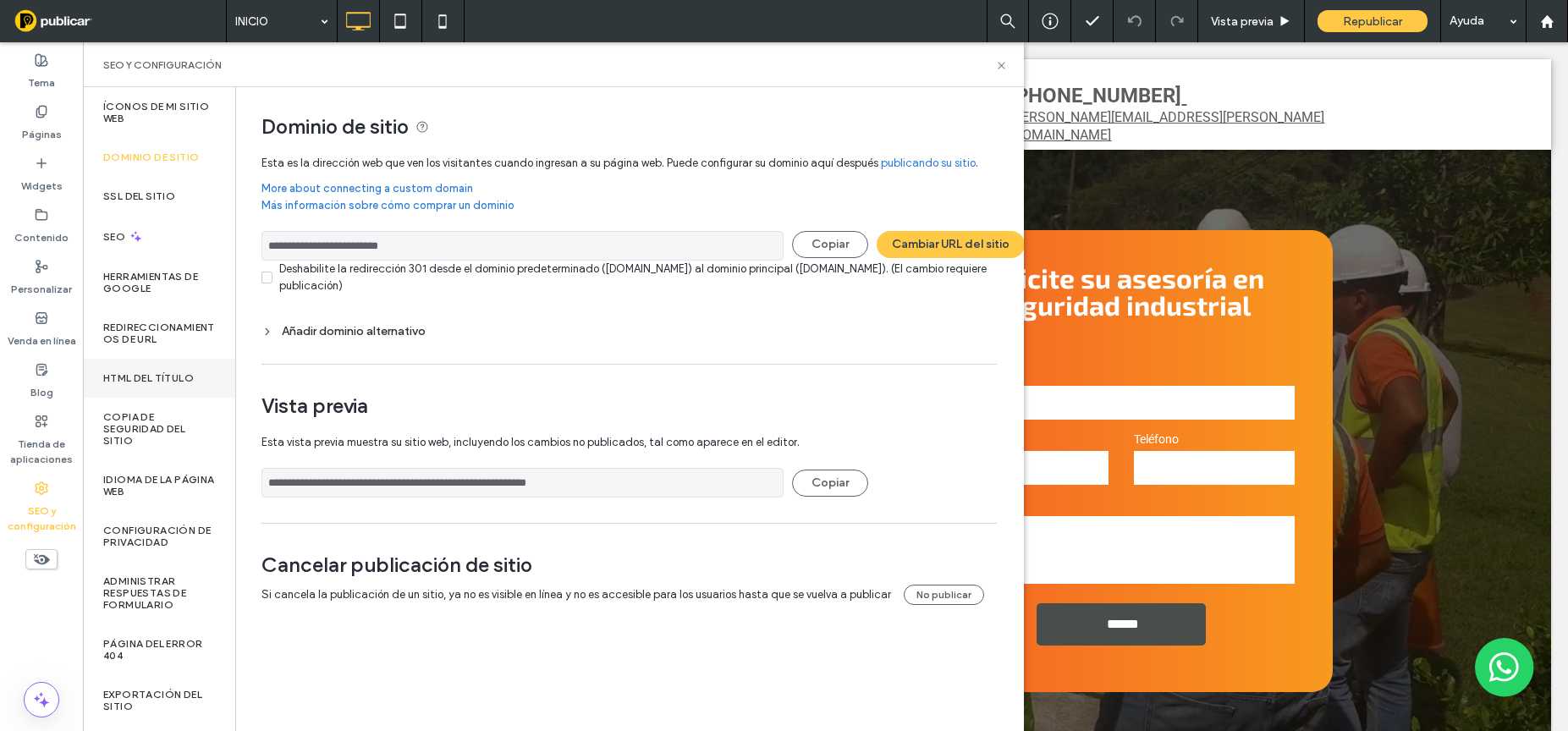
click at [168, 381] on label "HTML del título" at bounding box center [148, 378] width 91 height 11
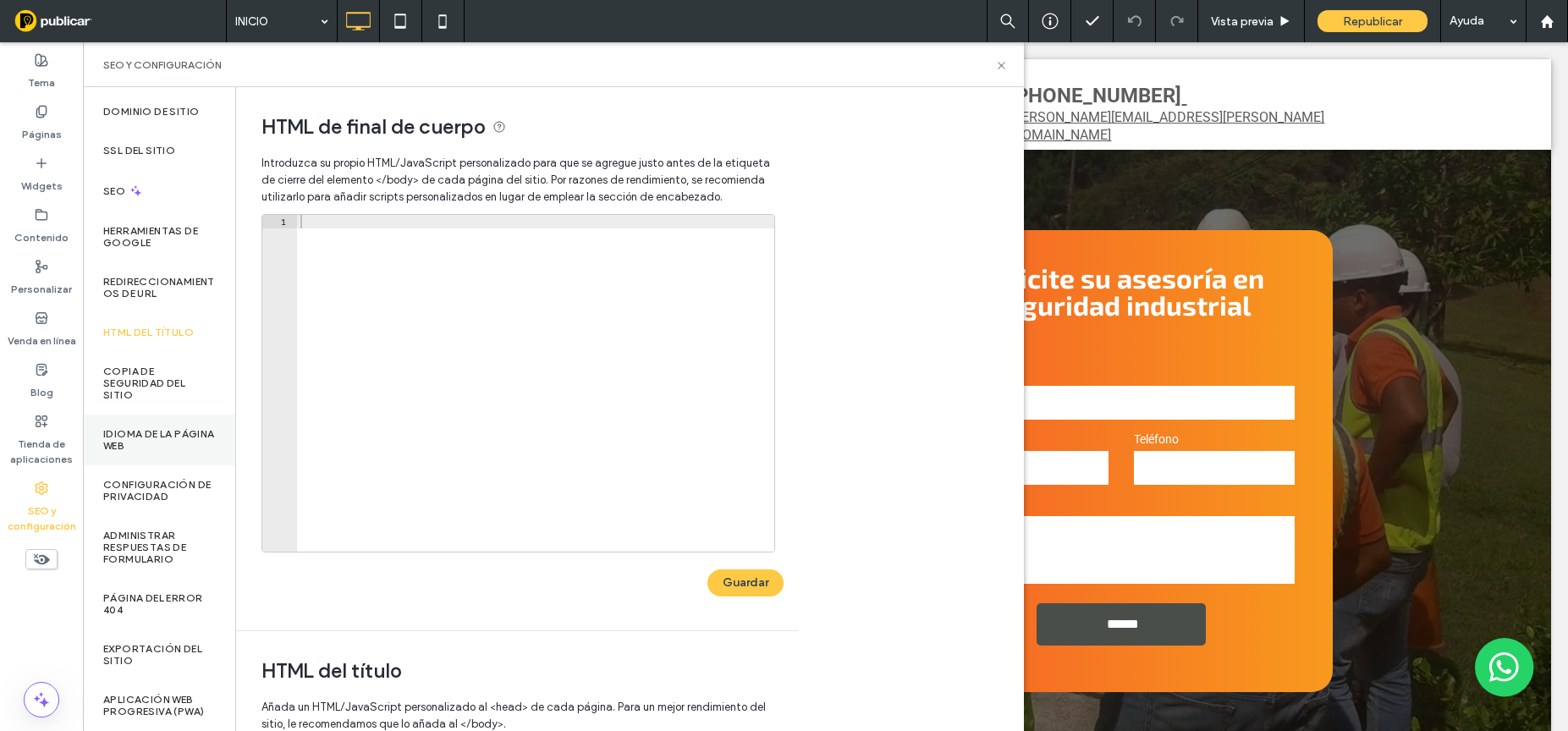
scroll to position [57, 0]
click at [167, 479] on label "Configuración de privacidad" at bounding box center [158, 491] width 112 height 24
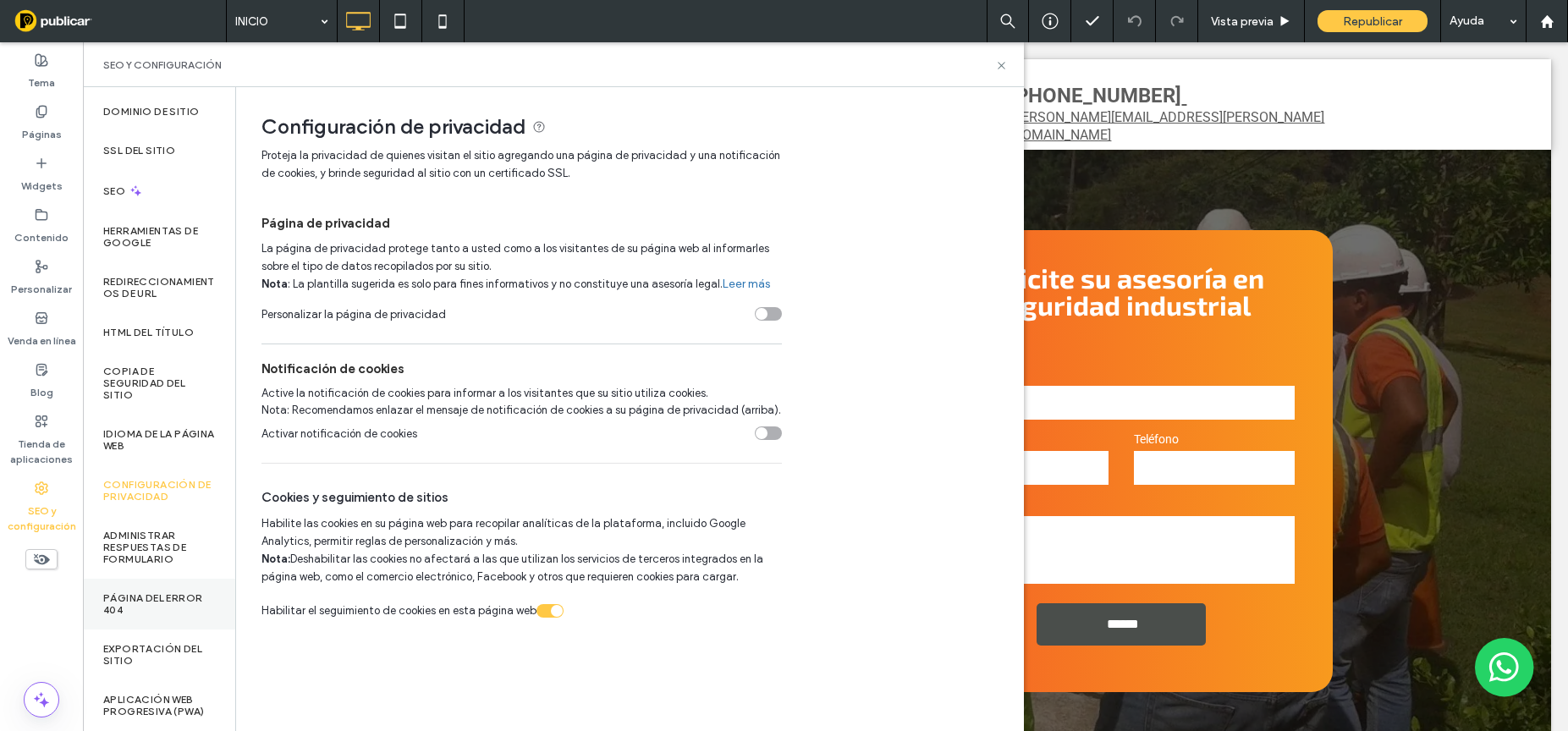
click at [157, 593] on label "Página del error 404" at bounding box center [158, 604] width 112 height 24
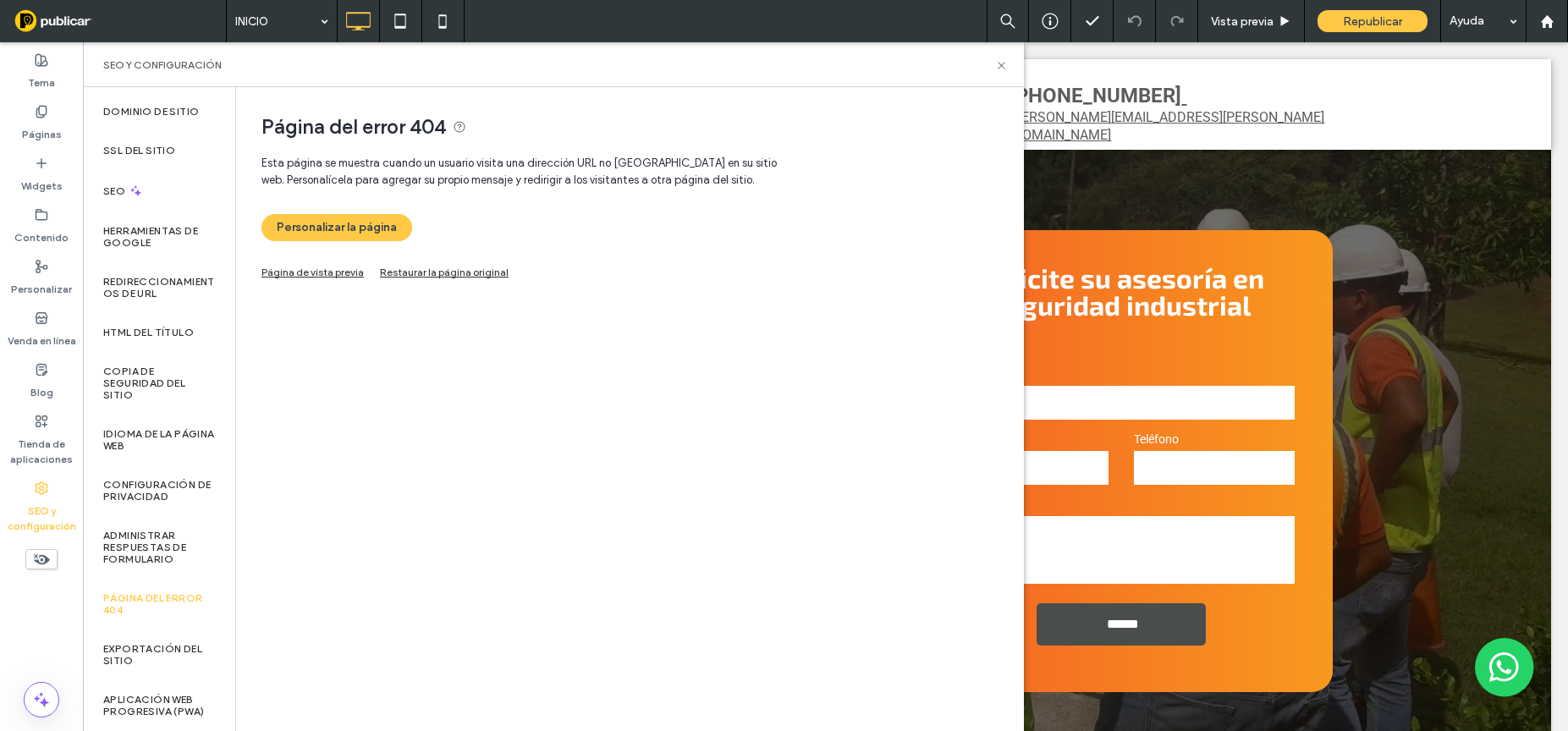
scroll to position [56, 0]
click at [316, 271] on link "Página de vista previa" at bounding box center [312, 270] width 102 height 10
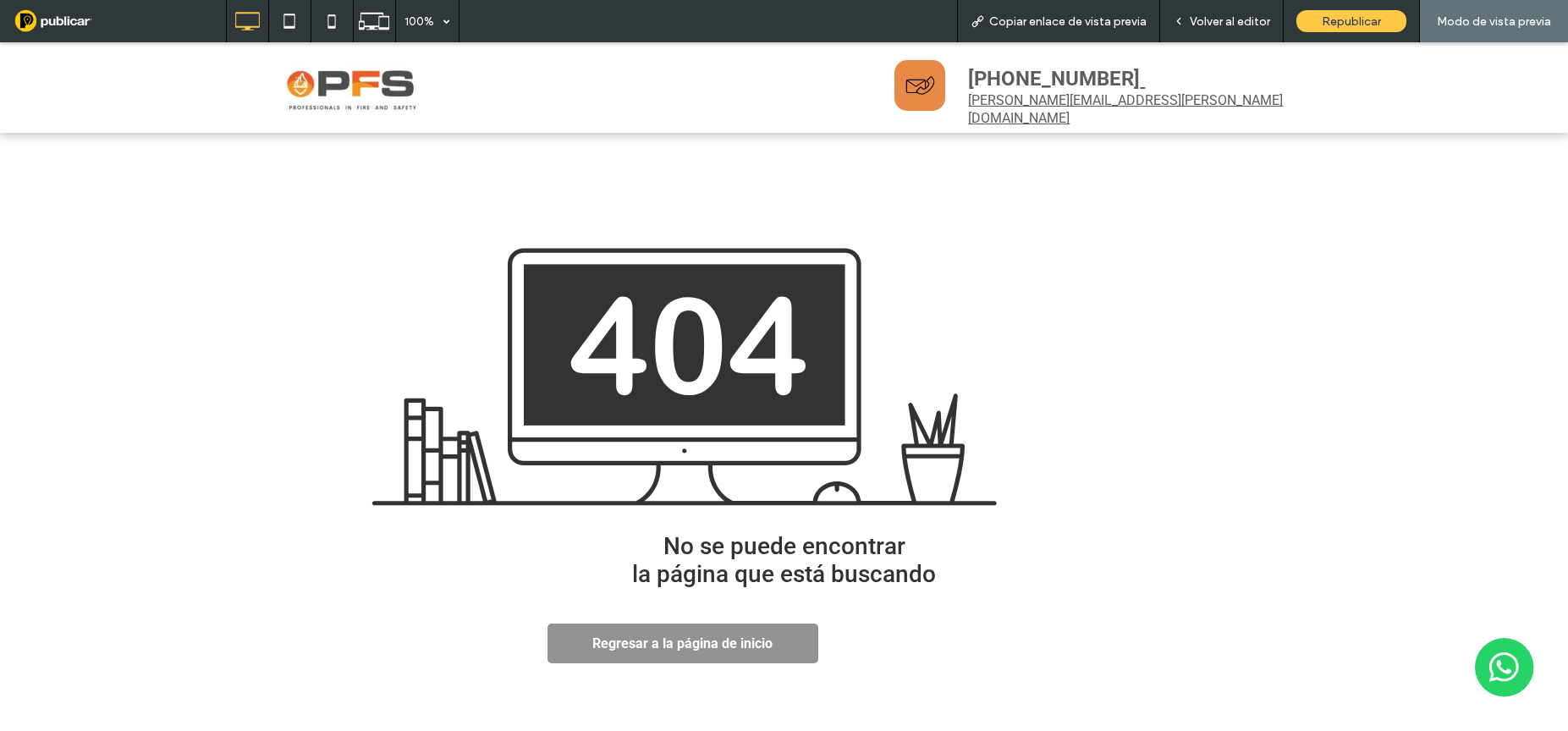
click at [1223, 23] on span "Volver al editor" at bounding box center [1229, 21] width 80 height 14
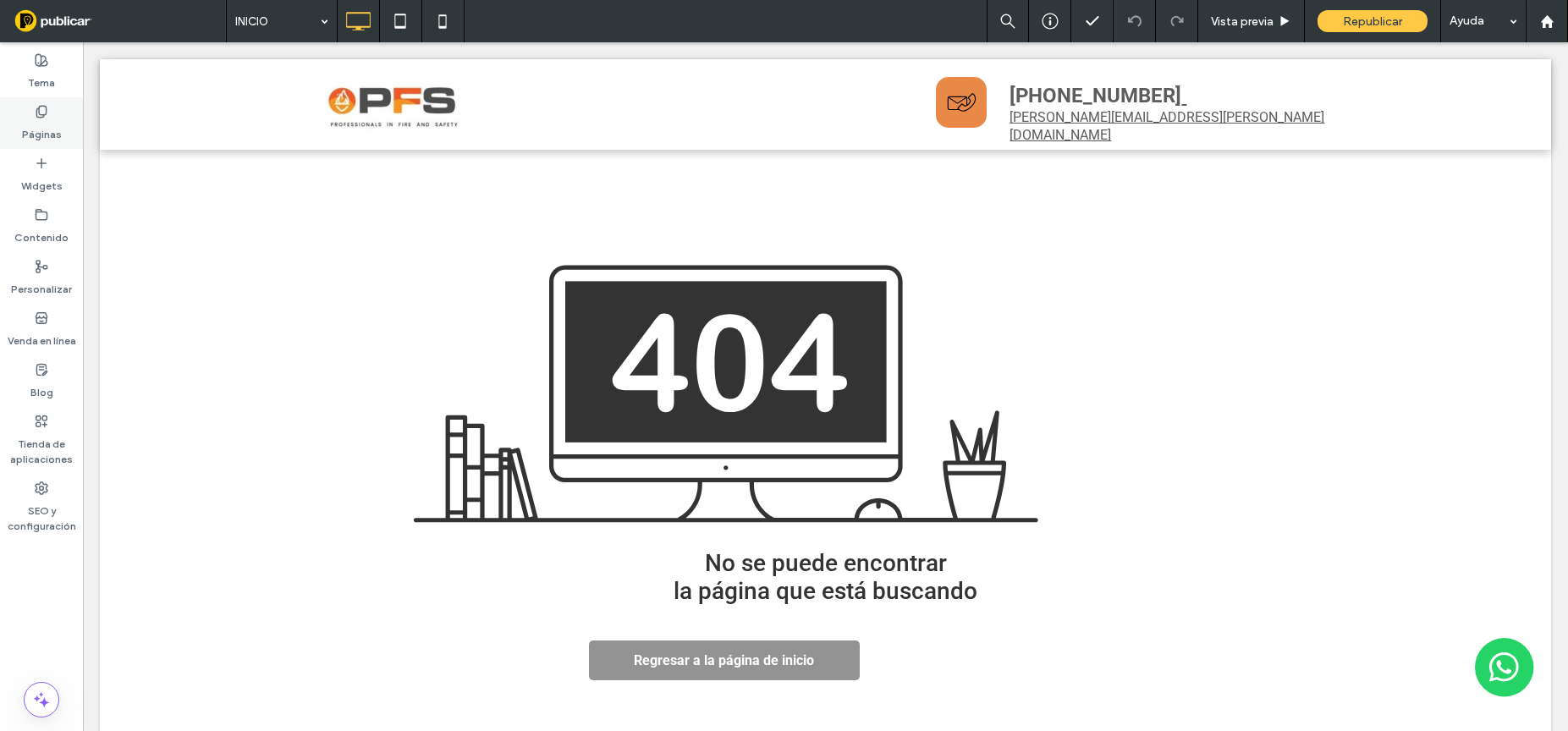
click at [44, 118] on label "Páginas" at bounding box center [42, 130] width 40 height 24
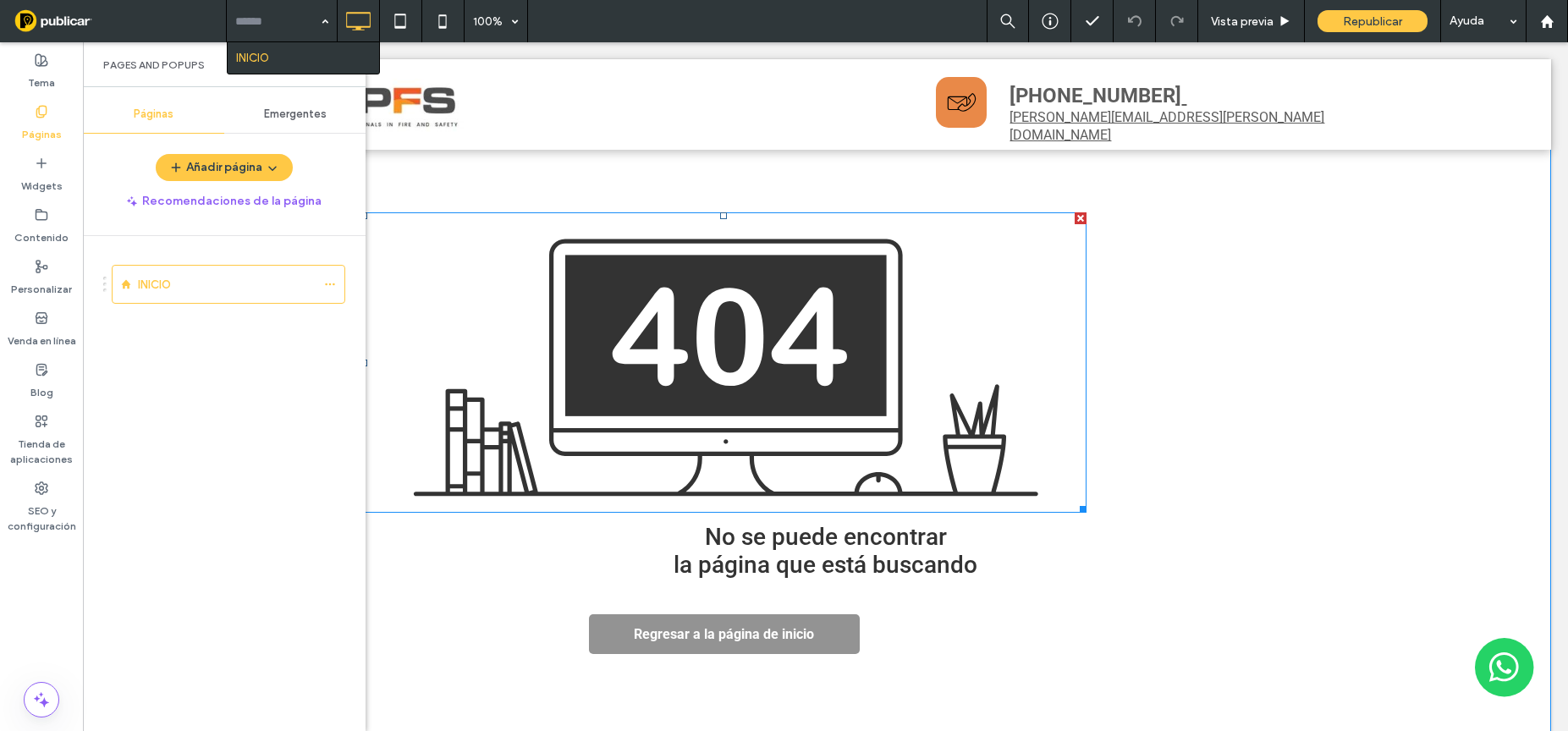
scroll to position [27, 0]
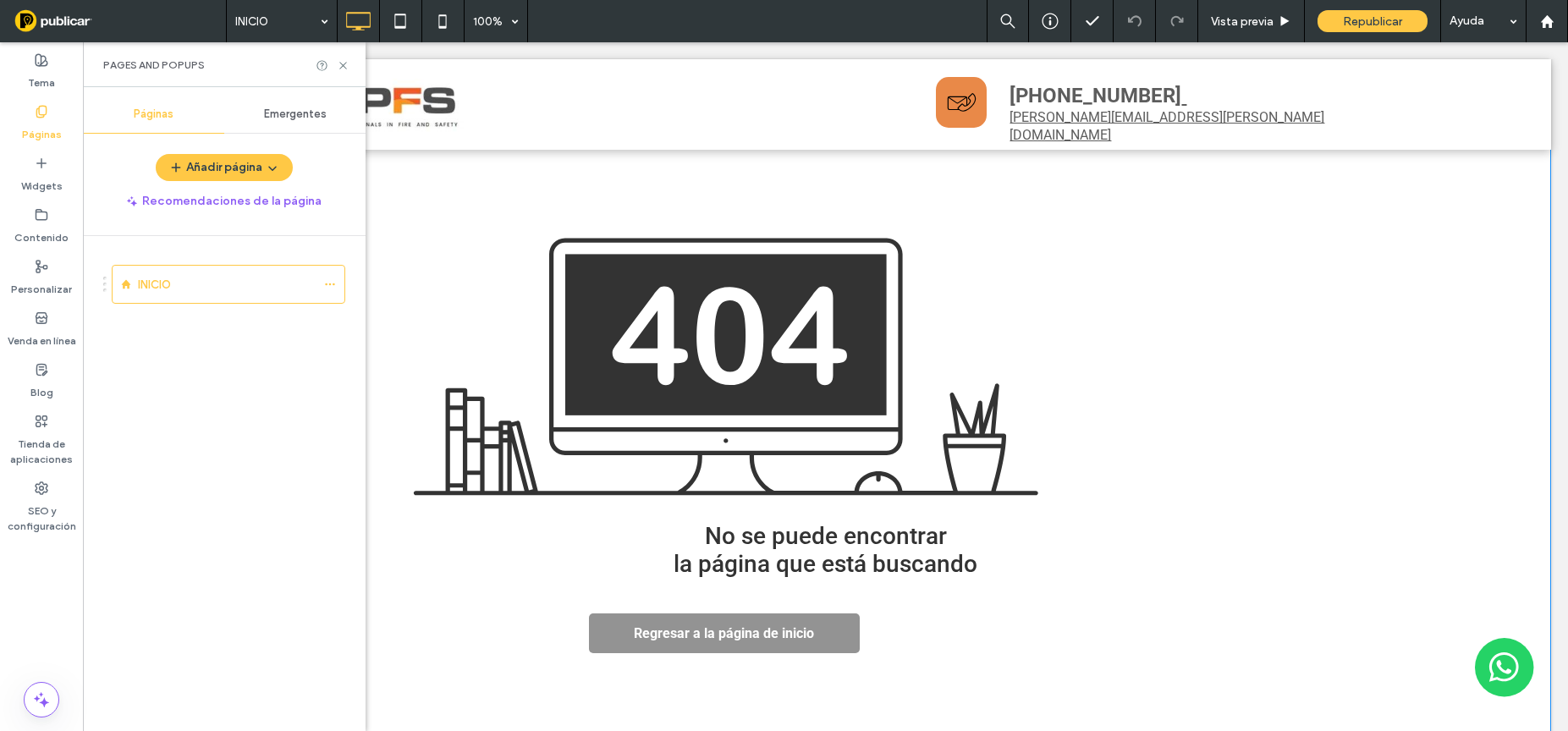
click at [409, 207] on div "Un monitor de computadora con el número 404. No se puede encontrar la página qu…" at bounding box center [826, 432] width 1015 height 458
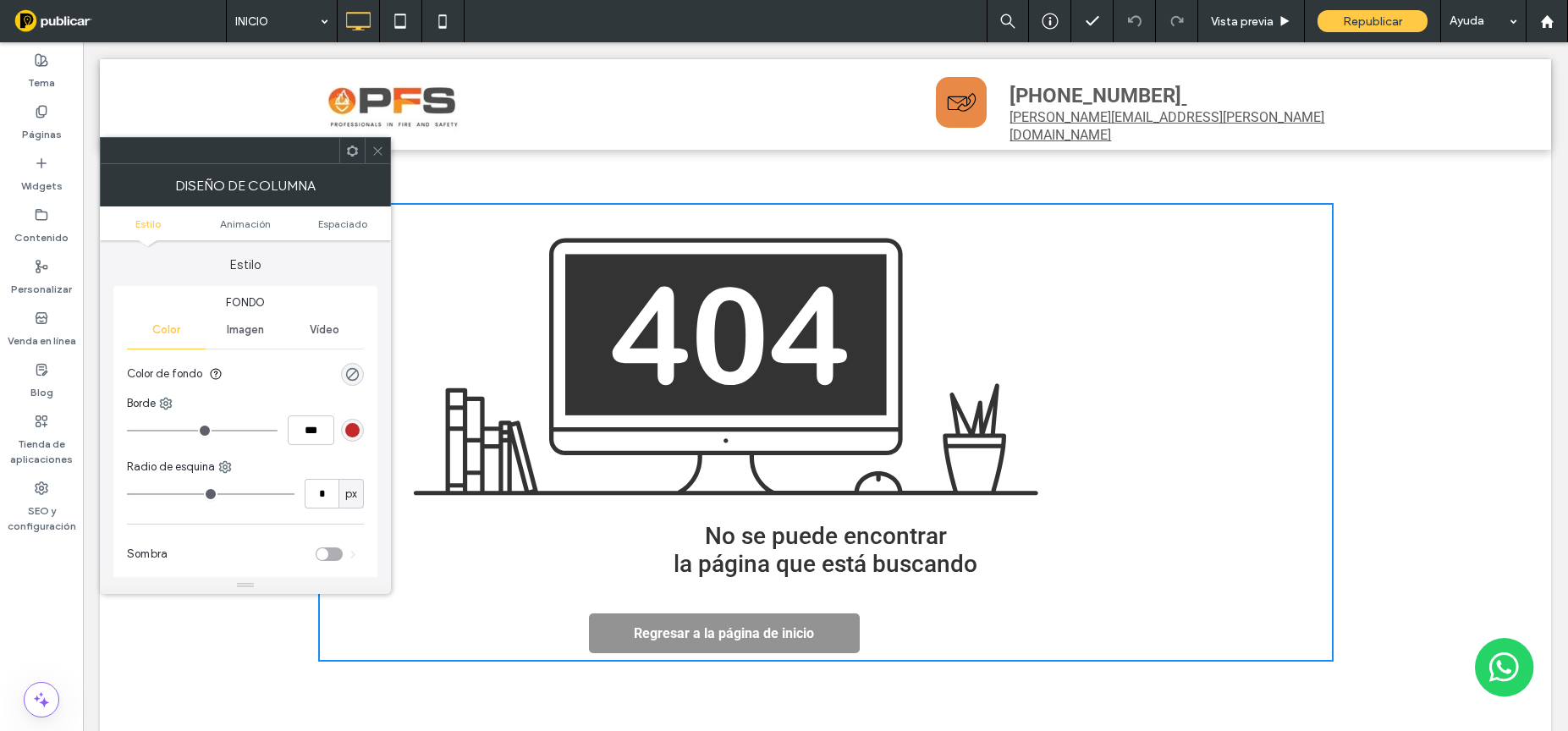
click at [372, 153] on icon at bounding box center [377, 151] width 12 height 12
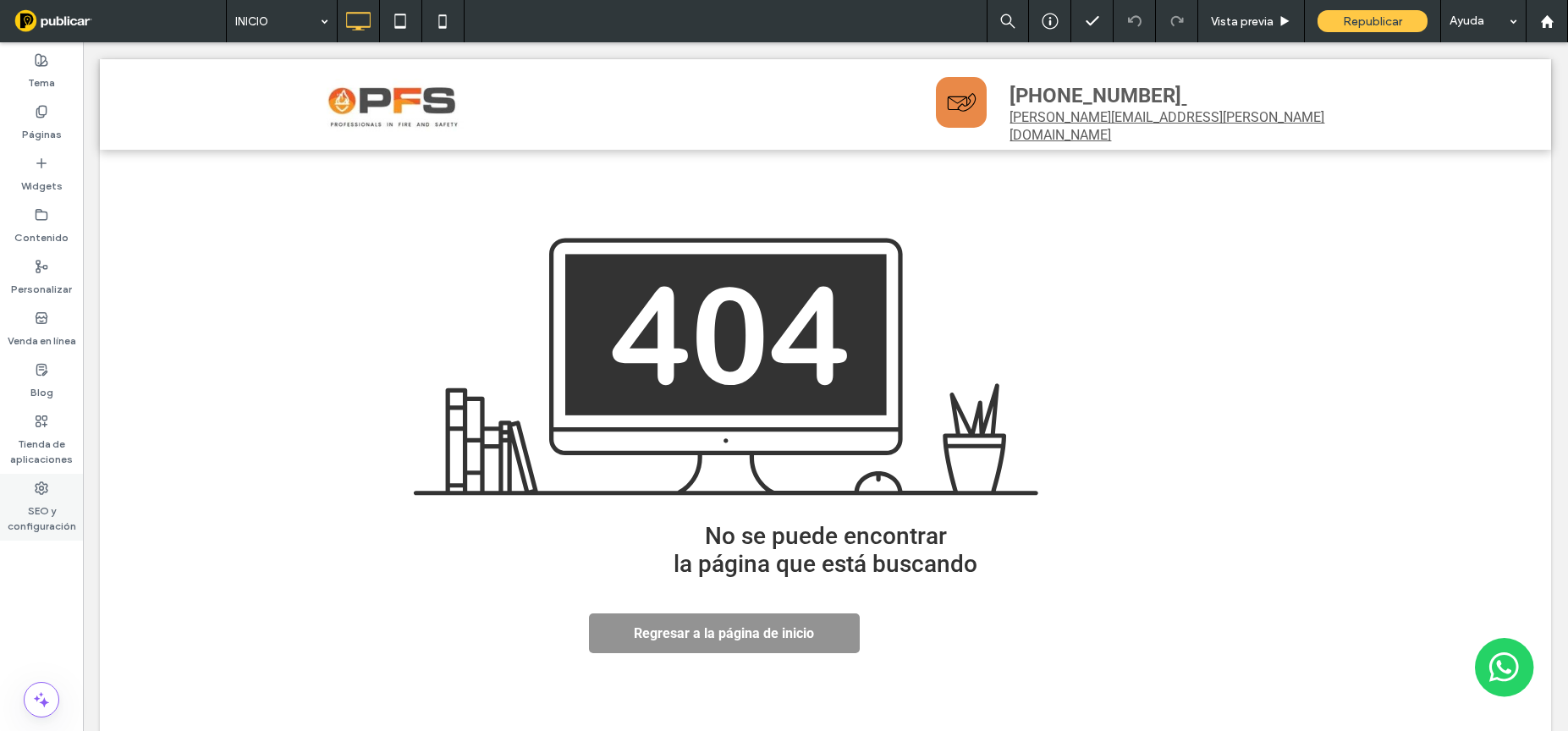
click at [46, 491] on use at bounding box center [41, 488] width 11 height 11
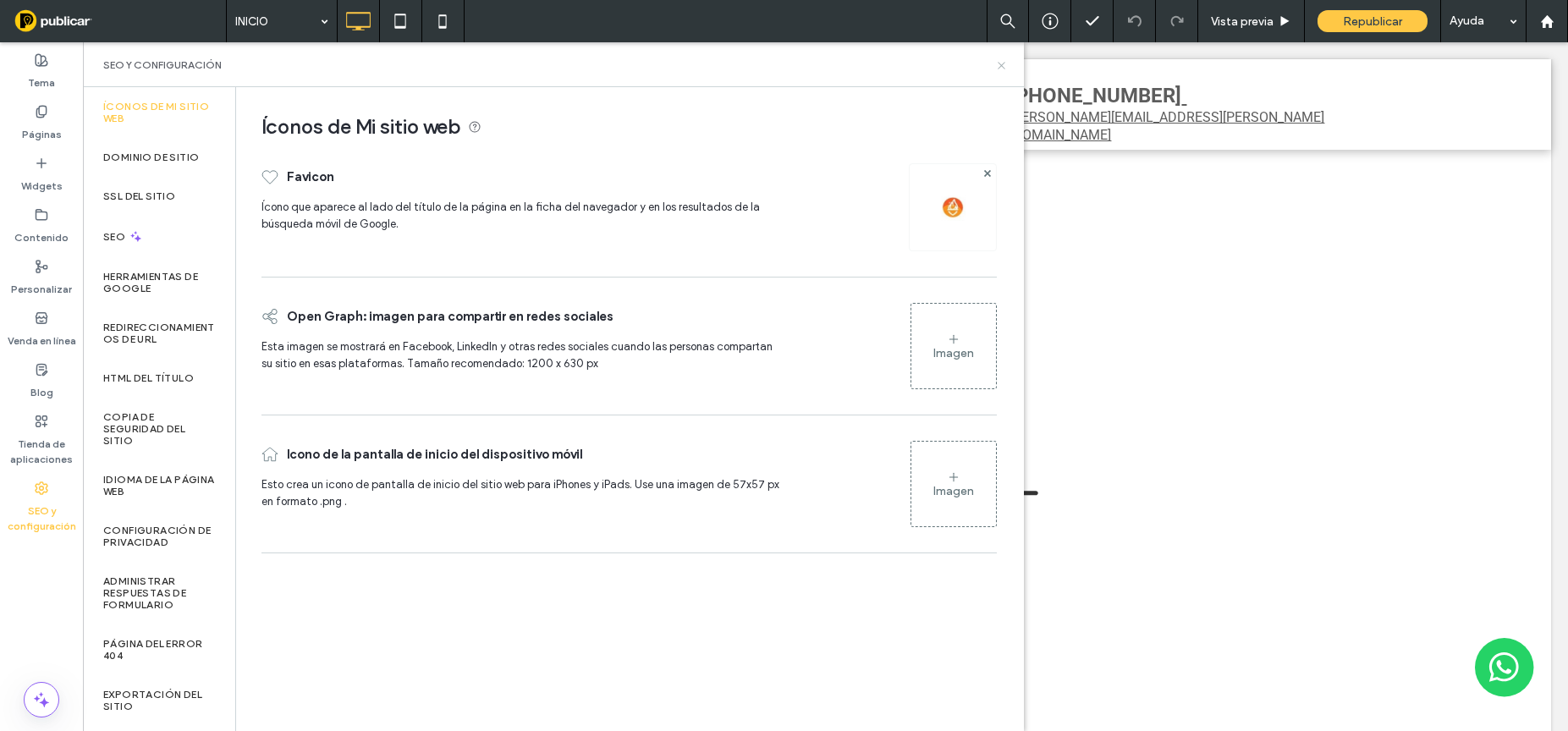
click at [1002, 67] on icon at bounding box center [1000, 65] width 12 height 12
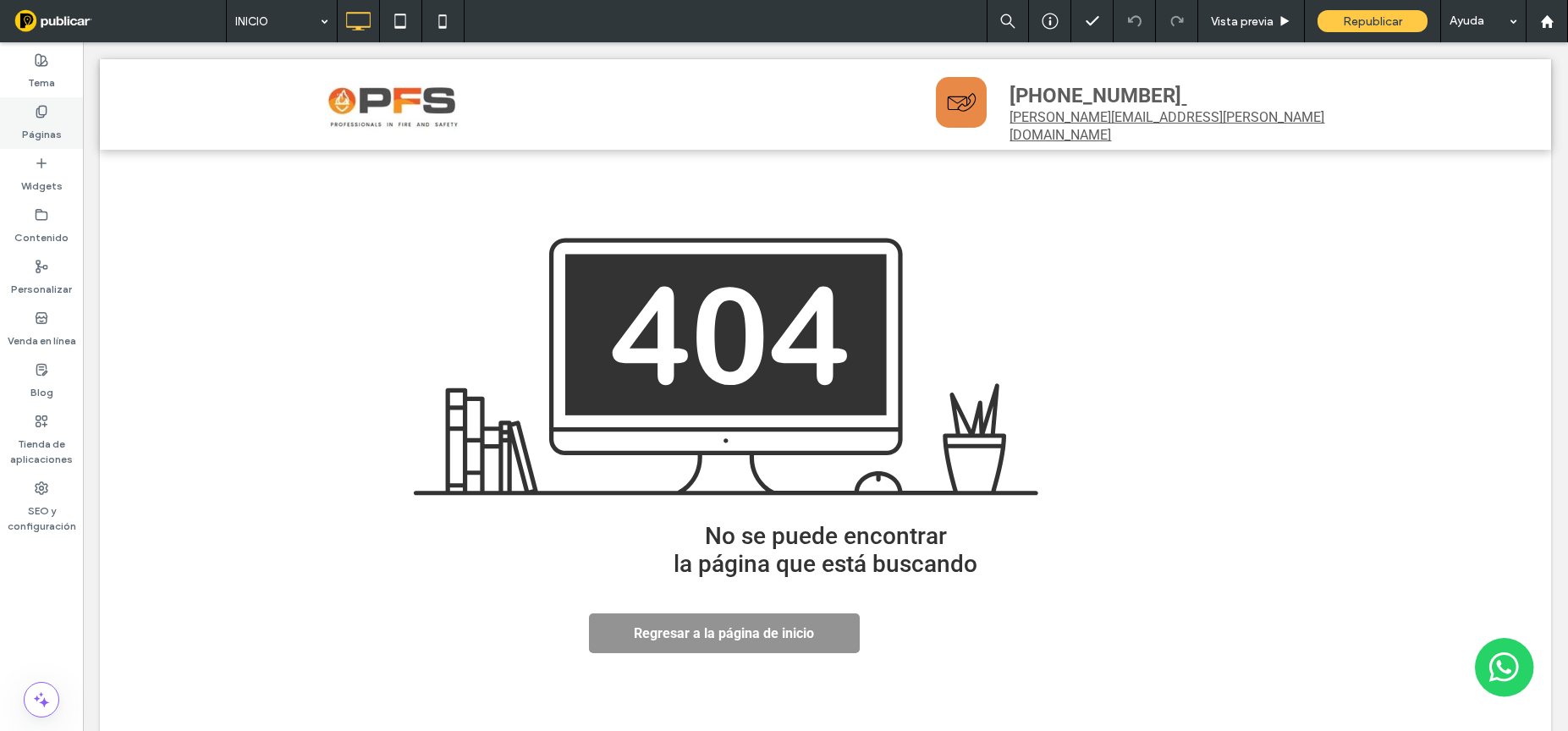
click at [48, 119] on label "Páginas" at bounding box center [42, 130] width 40 height 24
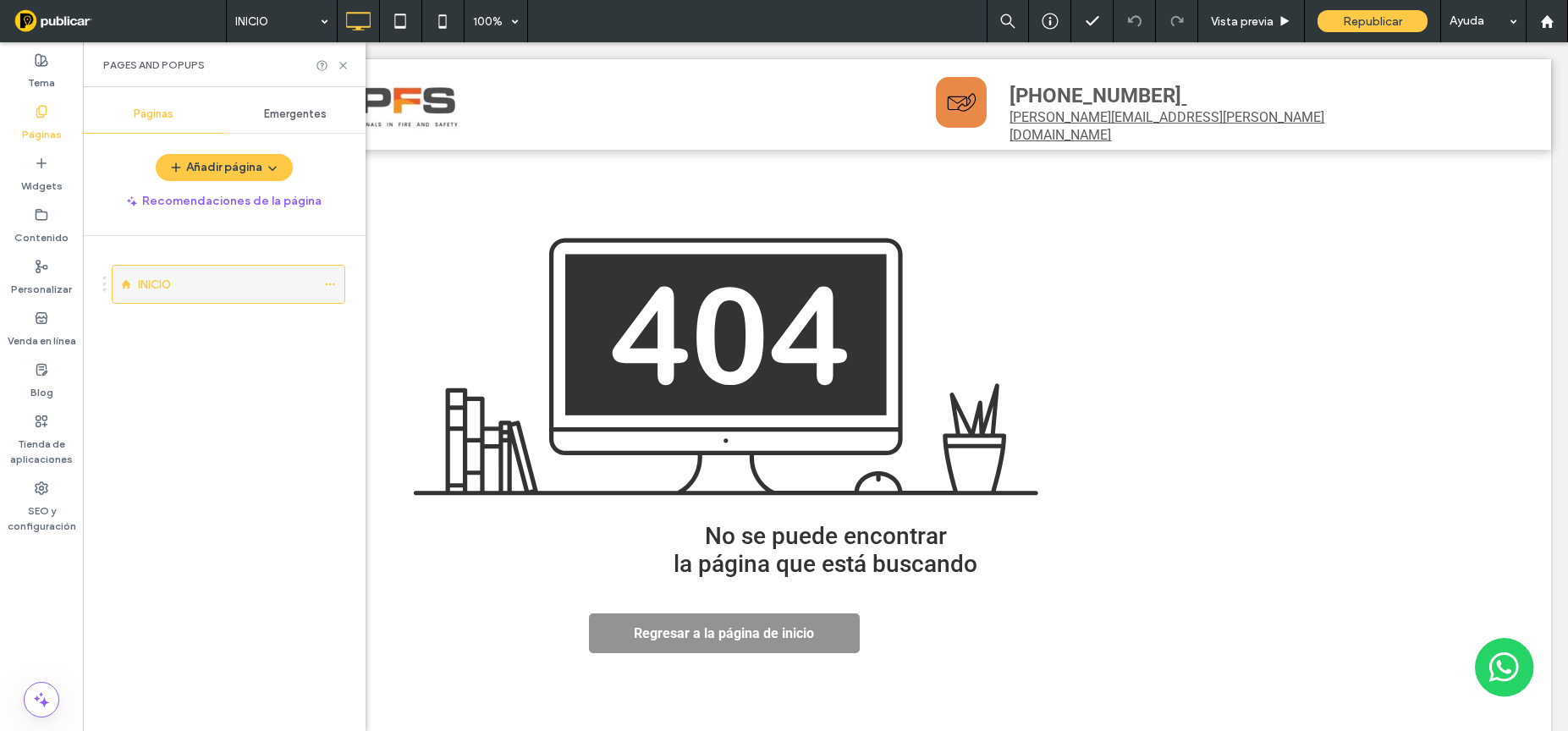
click at [204, 286] on div "INICIO" at bounding box center [226, 284] width 178 height 18
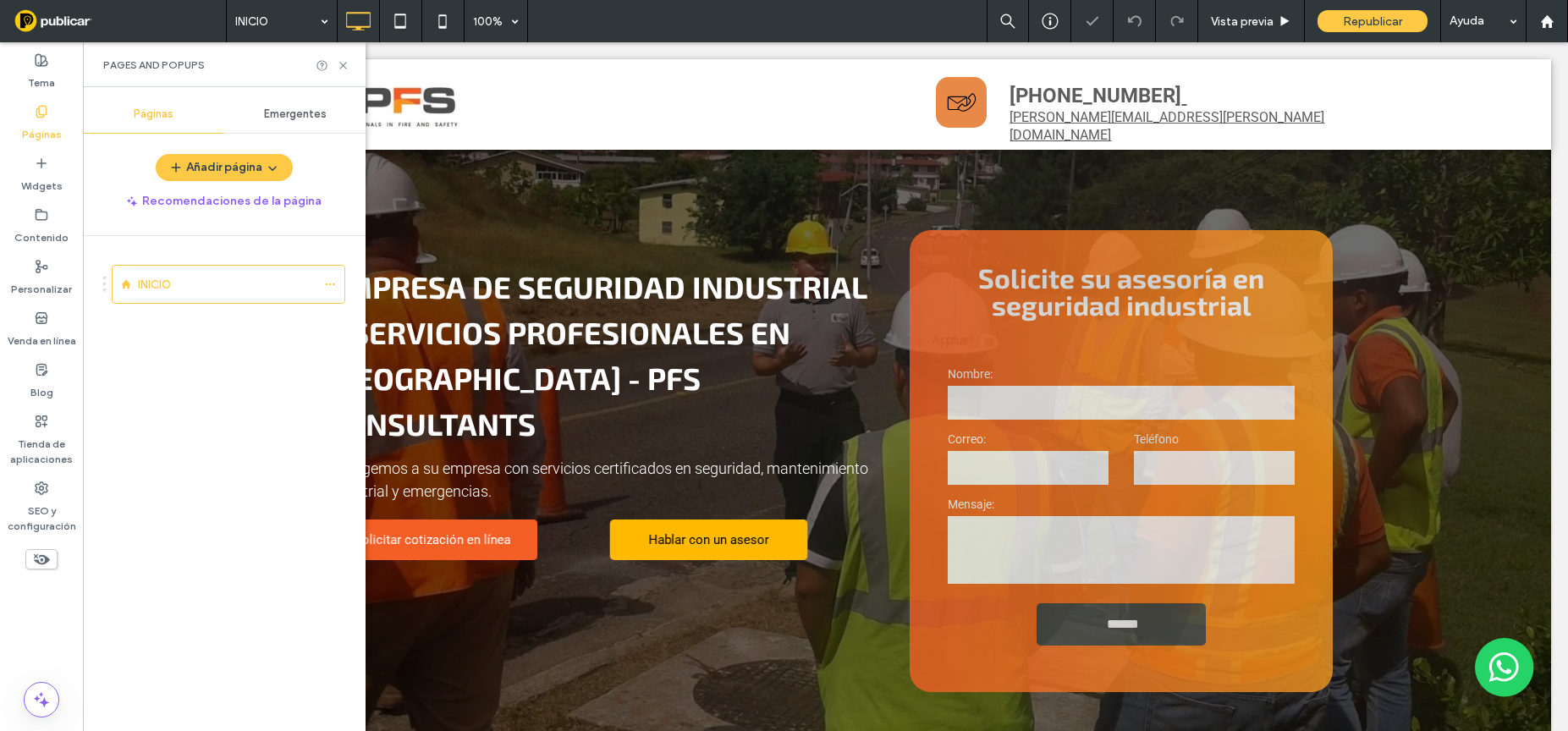
scroll to position [0, 0]
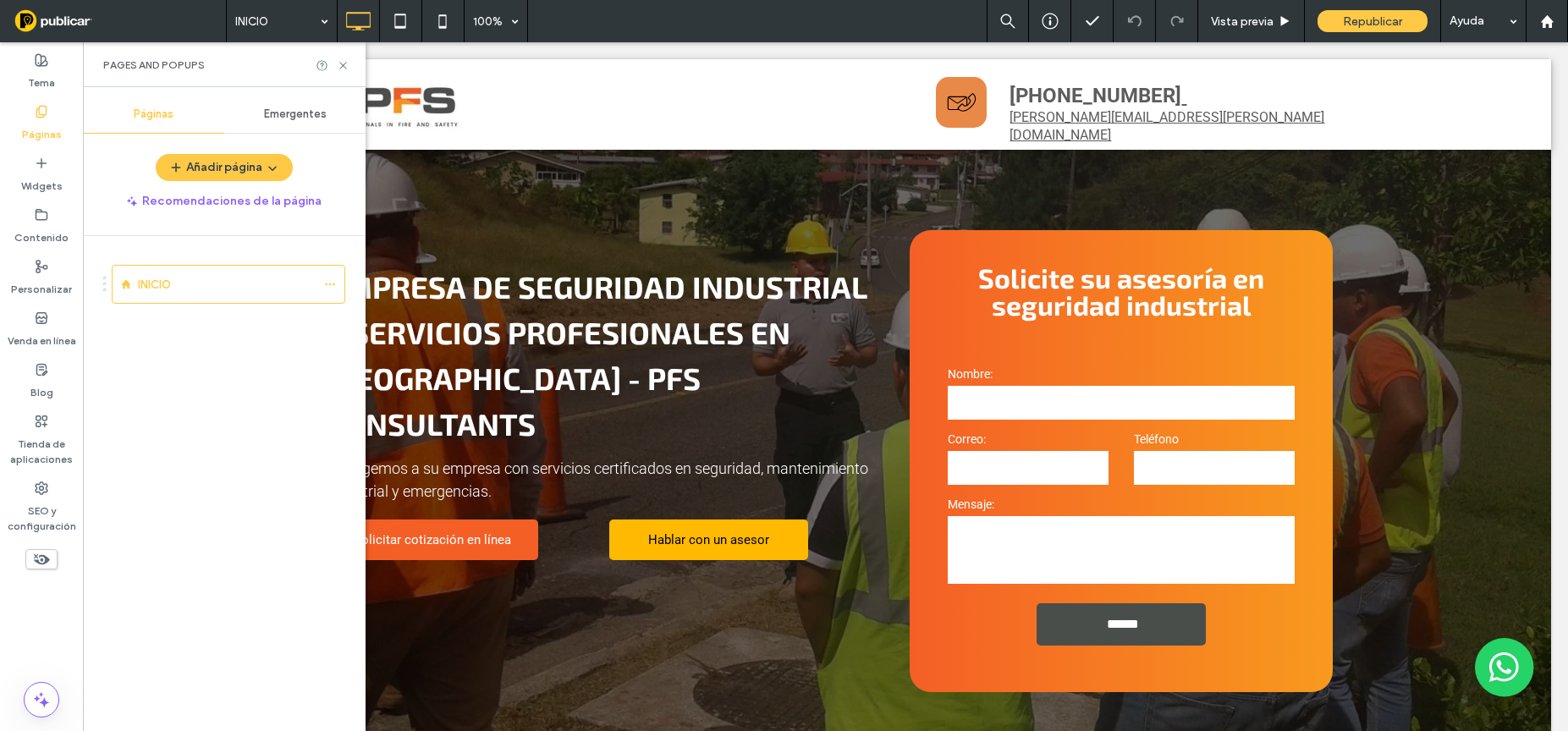
click at [297, 115] on span "Emergentes" at bounding box center [296, 115] width 63 height 13
click at [152, 113] on span "Páginas" at bounding box center [154, 115] width 40 height 13
click at [331, 283] on icon at bounding box center [330, 284] width 11 height 11
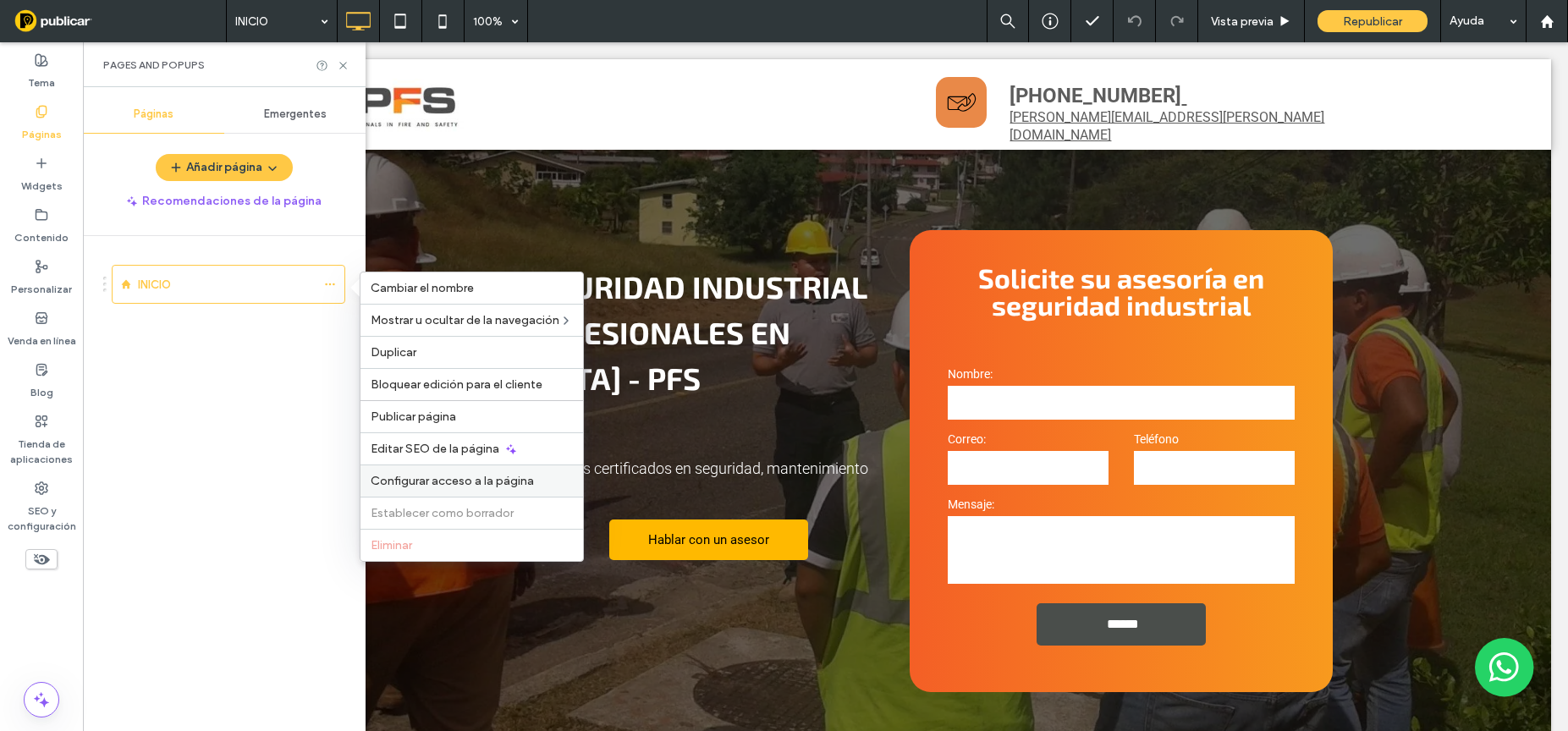
click at [461, 482] on span "Configurar acceso a la página" at bounding box center [451, 480] width 163 height 14
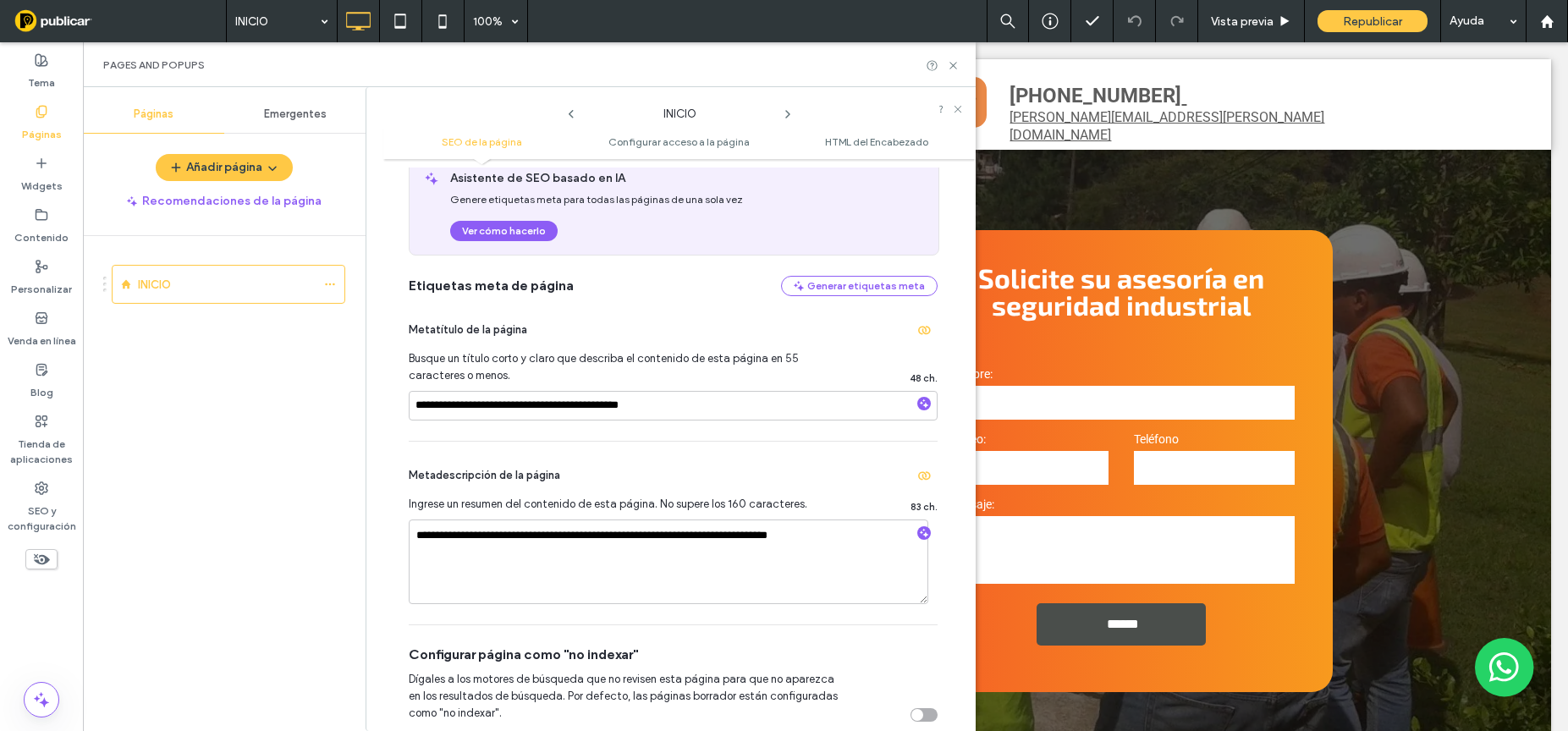
scroll to position [123, 0]
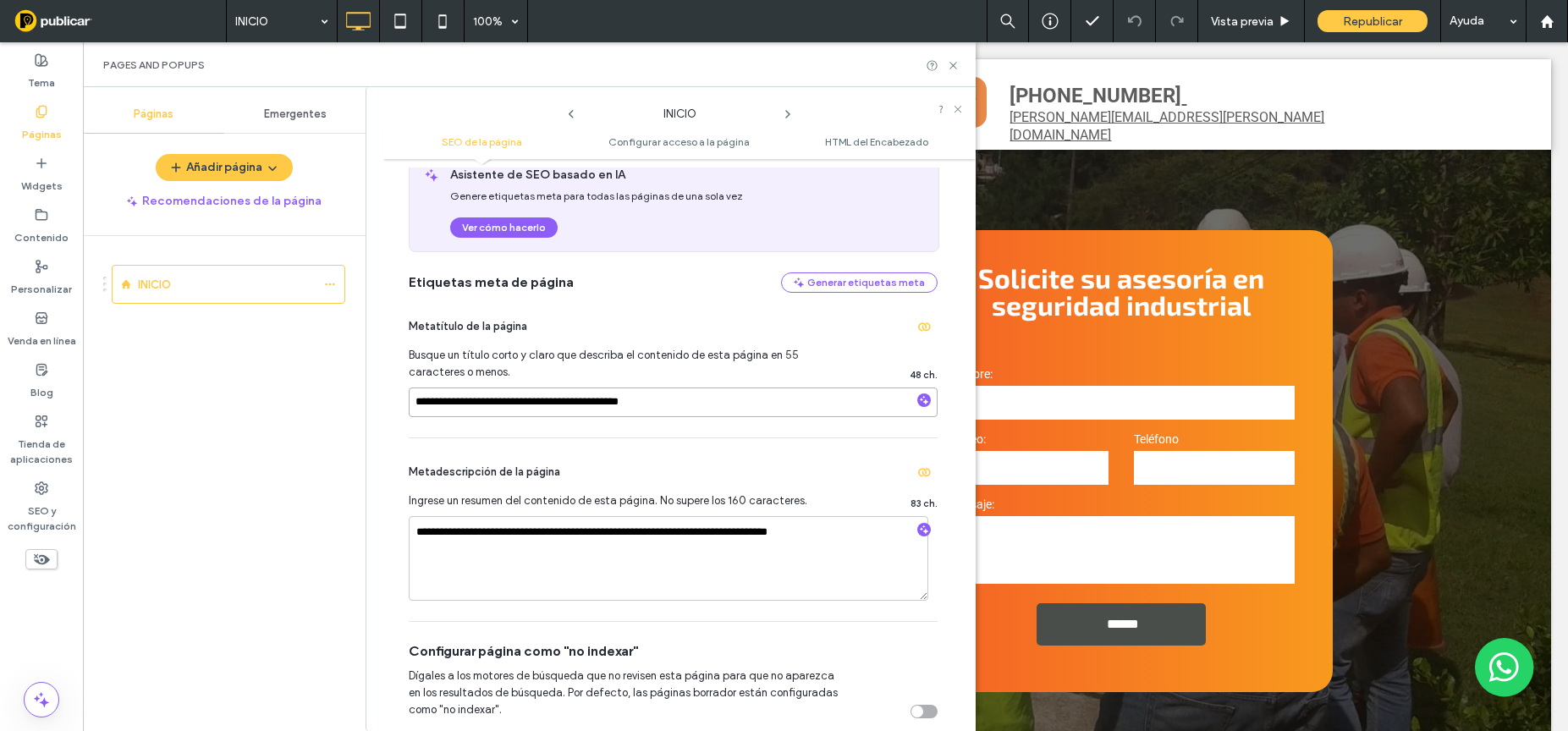
drag, startPoint x: 704, startPoint y: 402, endPoint x: 388, endPoint y: 401, distance: 316.0
click at [388, 401] on div "**********" at bounding box center [679, 446] width 593 height 555
paste input
type input "**********"
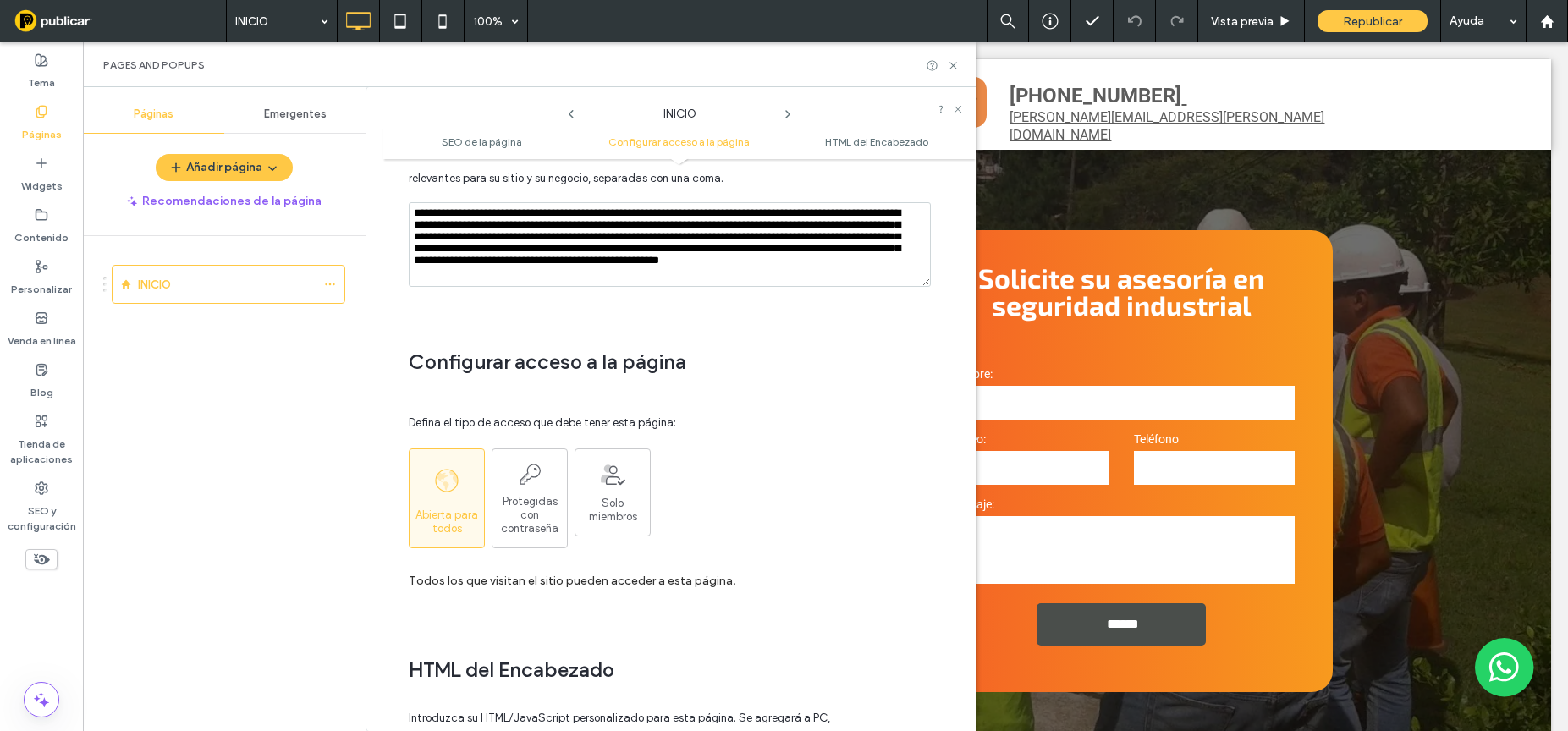
scroll to position [1574, 0]
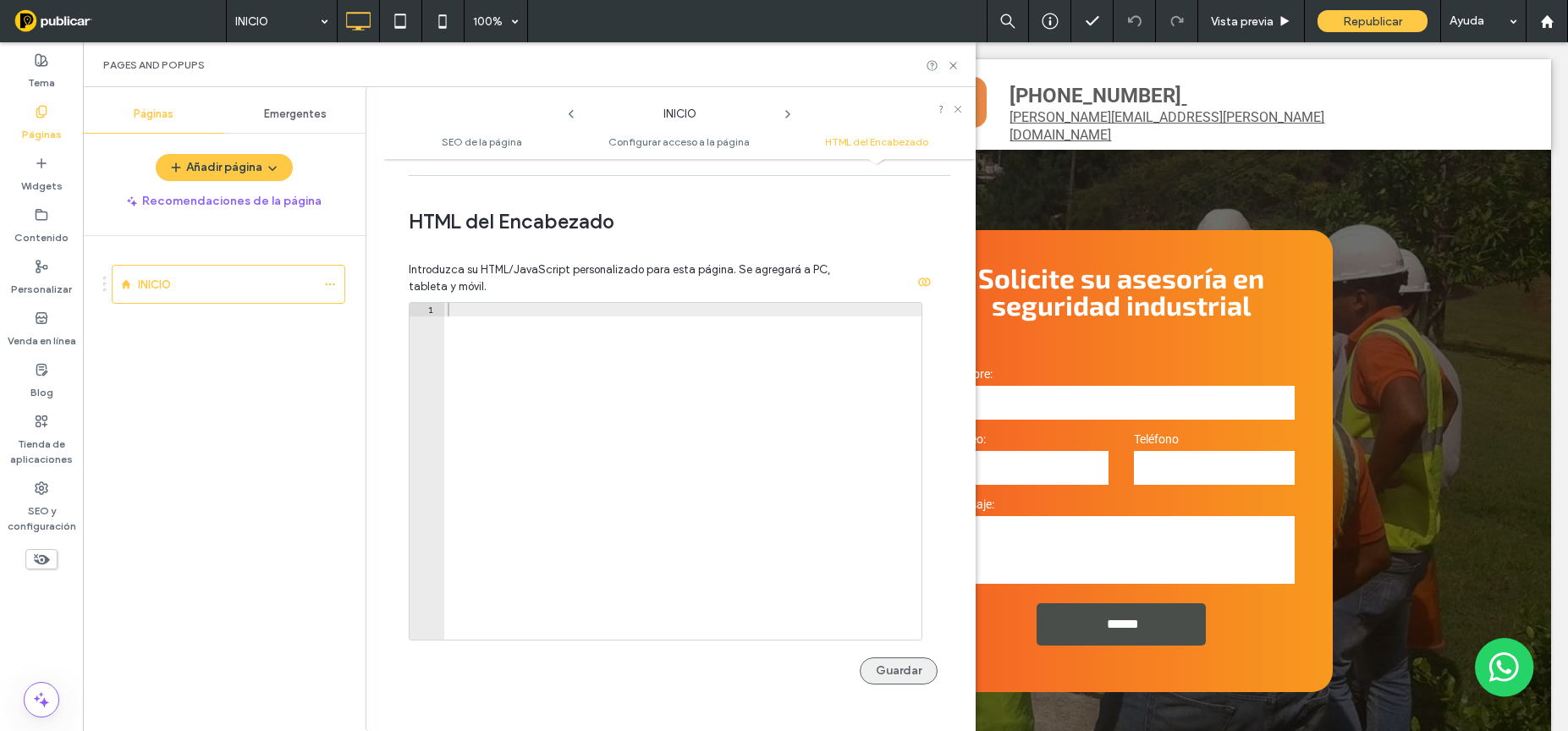
click at [893, 658] on button "Guardar" at bounding box center [899, 671] width 78 height 27
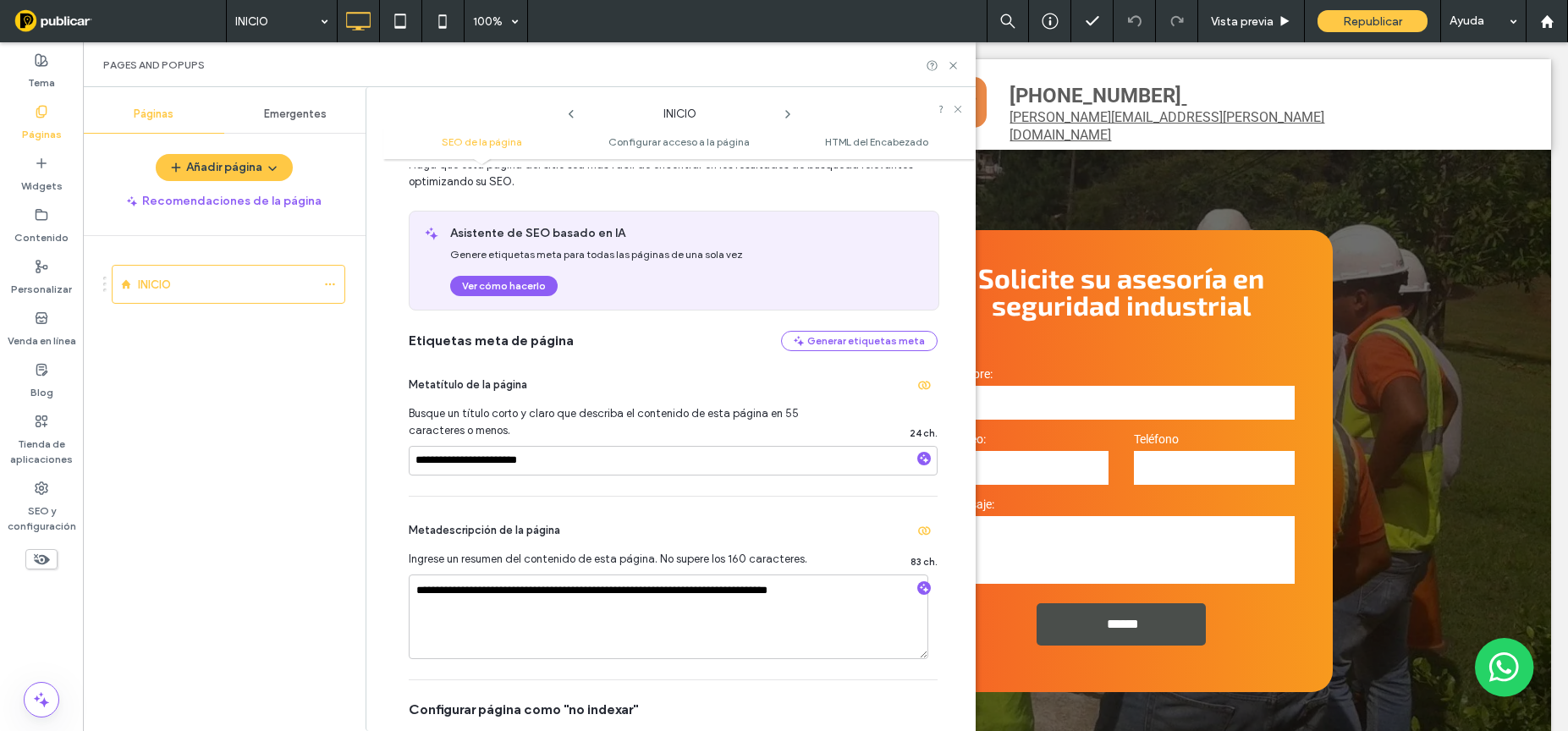
scroll to position [87, 0]
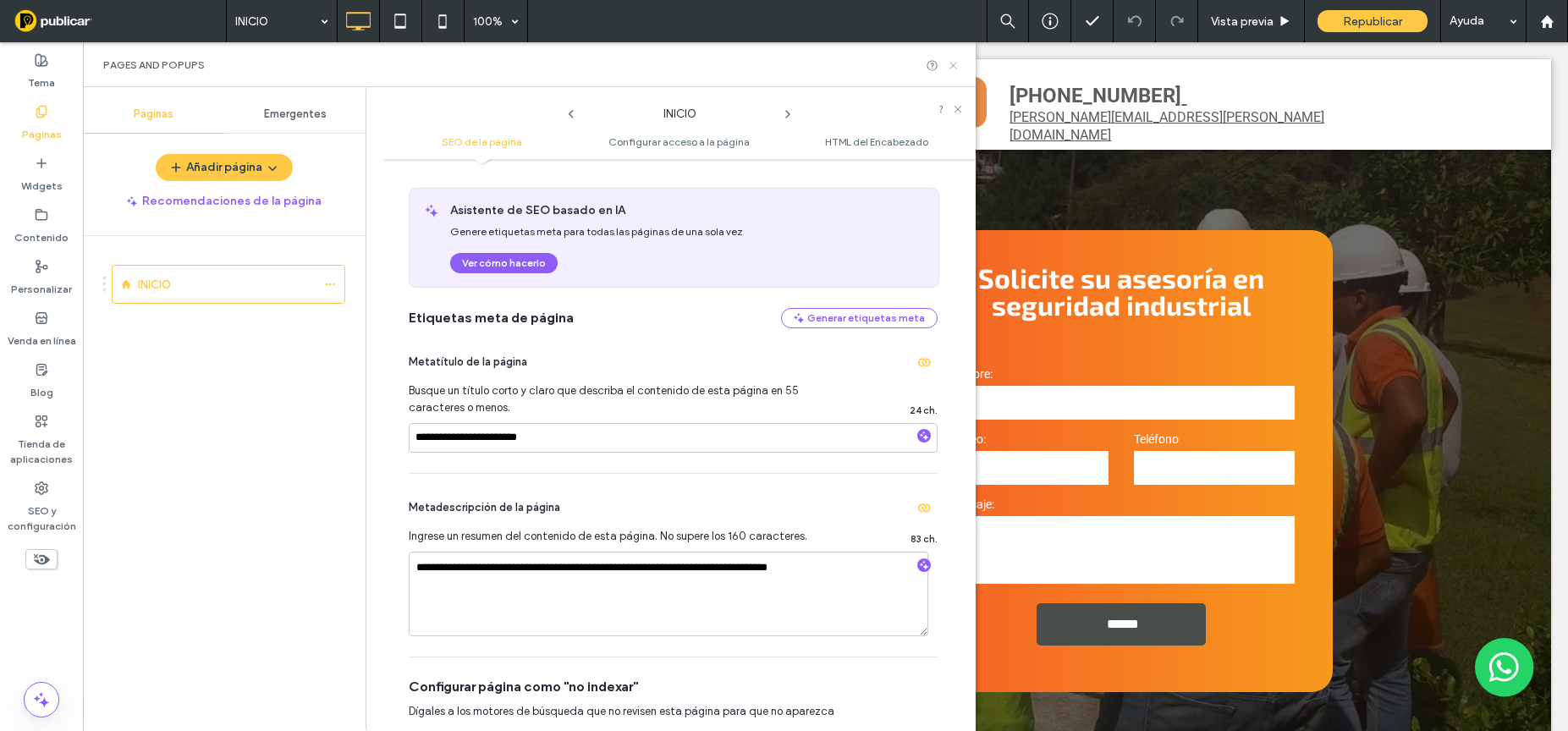
click at [955, 64] on icon at bounding box center [952, 65] width 12 height 12
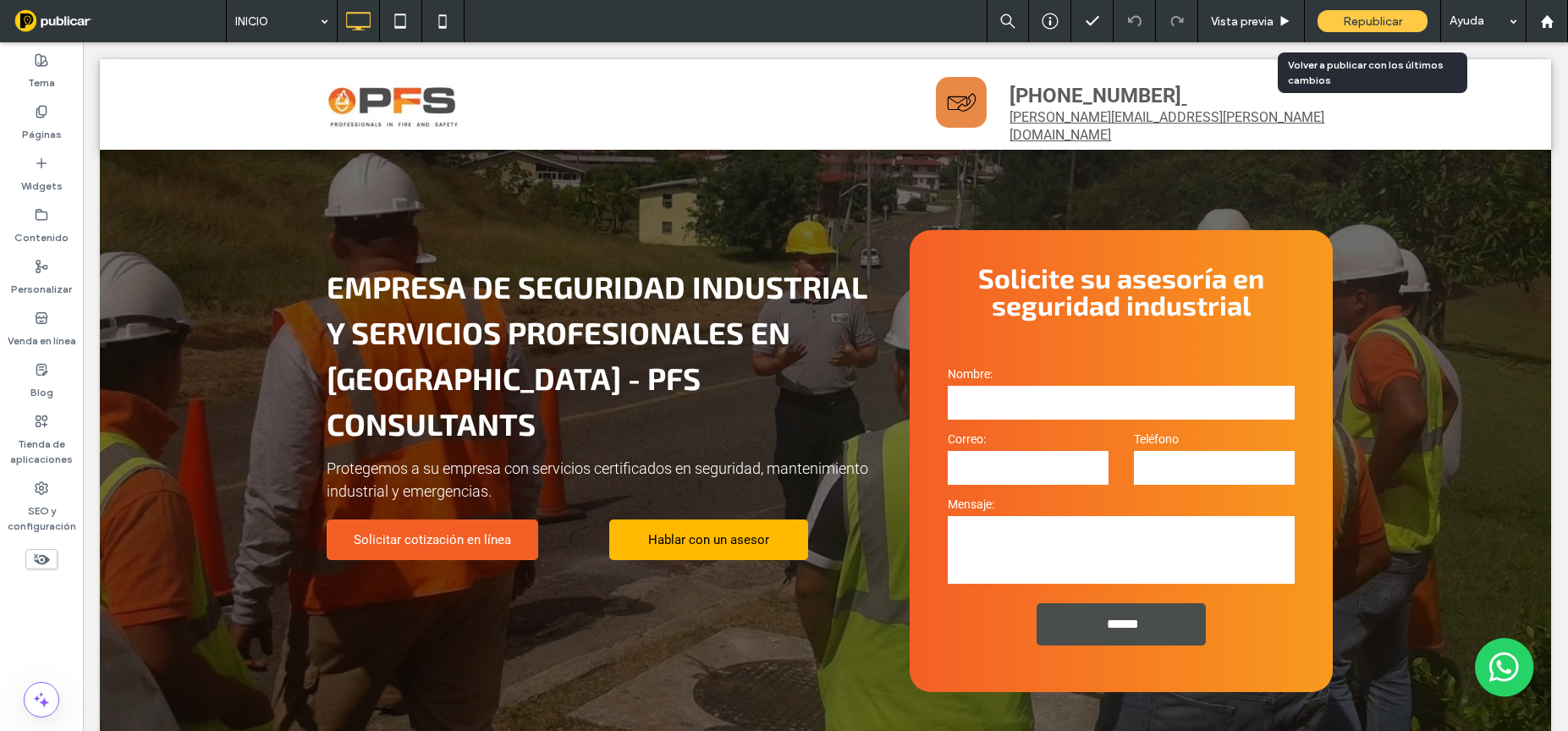
click at [1383, 18] on span "Republicar" at bounding box center [1372, 21] width 59 height 14
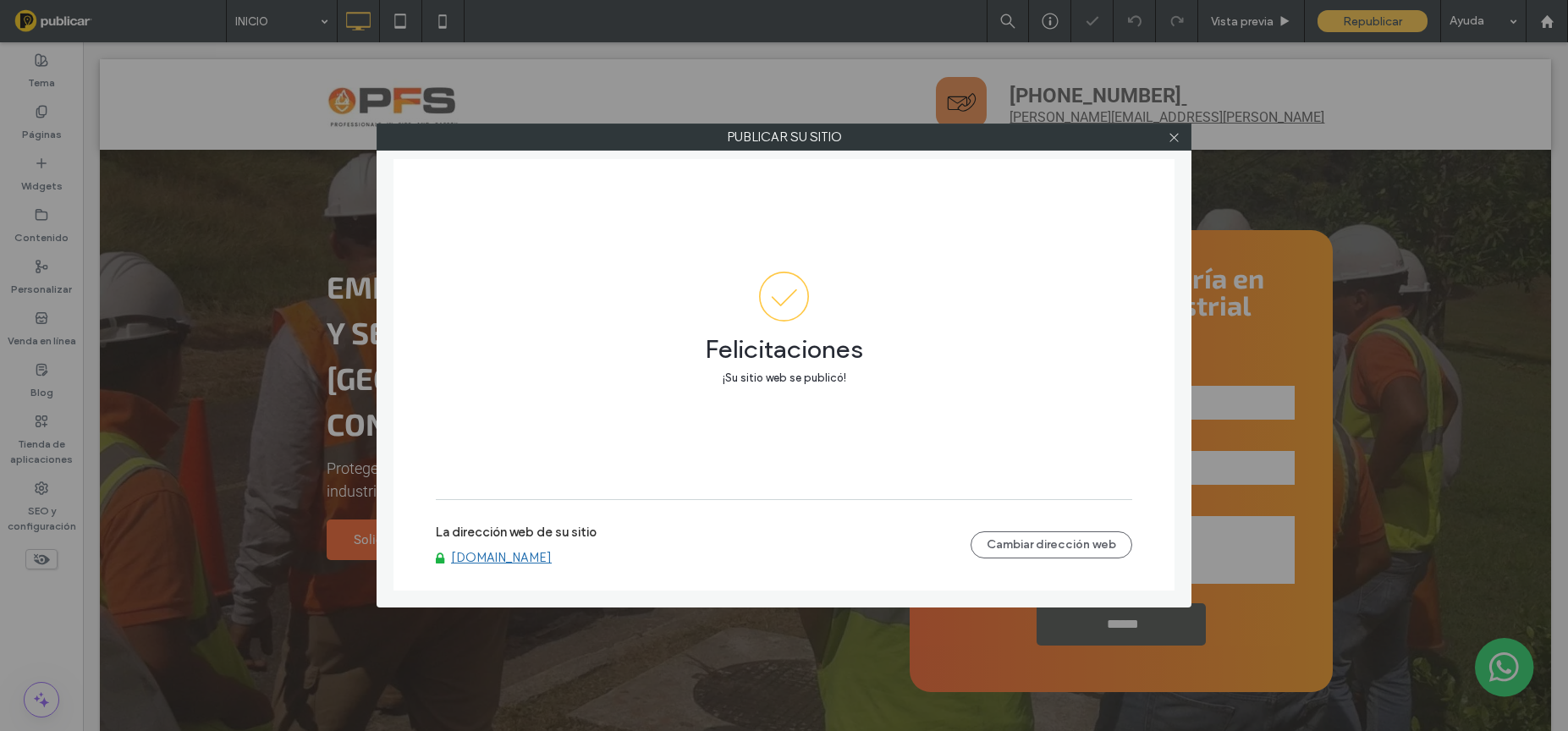
click at [514, 558] on link "[DOMAIN_NAME]" at bounding box center [500, 557] width 100 height 15
